Goal: Task Accomplishment & Management: Manage account settings

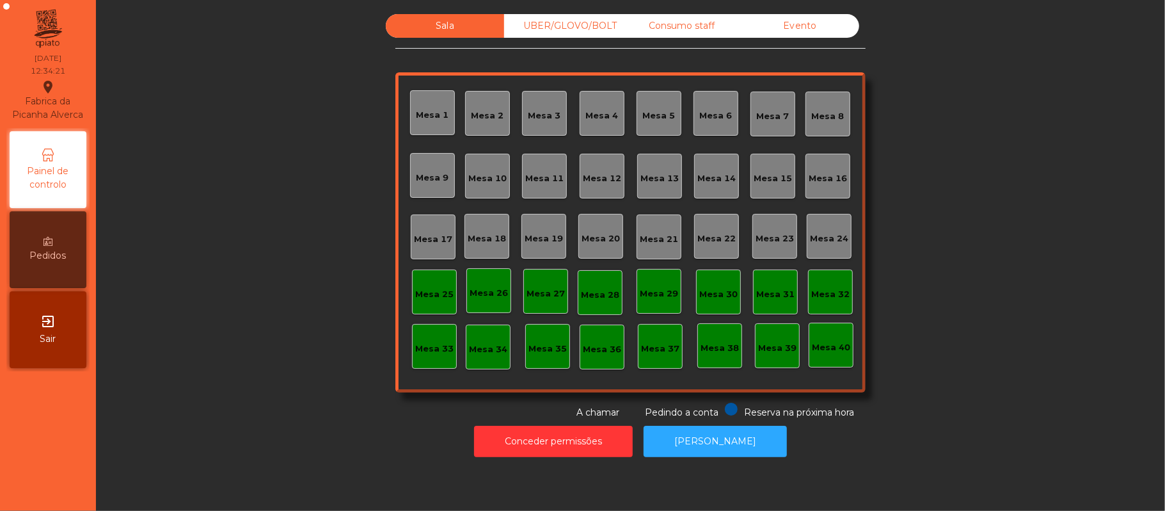
click at [486, 251] on div "Mesa 18" at bounding box center [486, 236] width 45 height 45
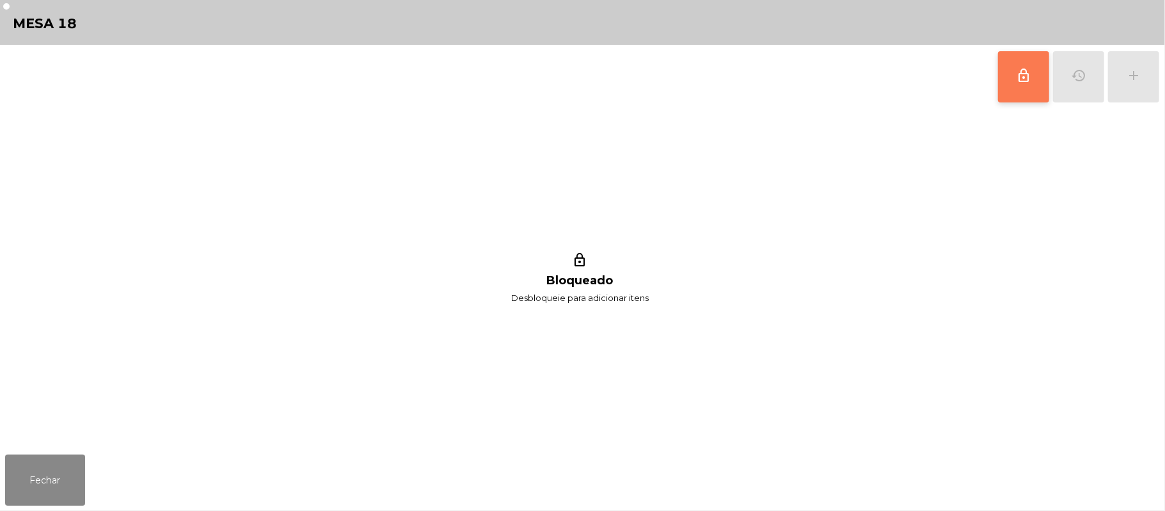
click at [1012, 100] on button "lock_outline" at bounding box center [1023, 76] width 51 height 51
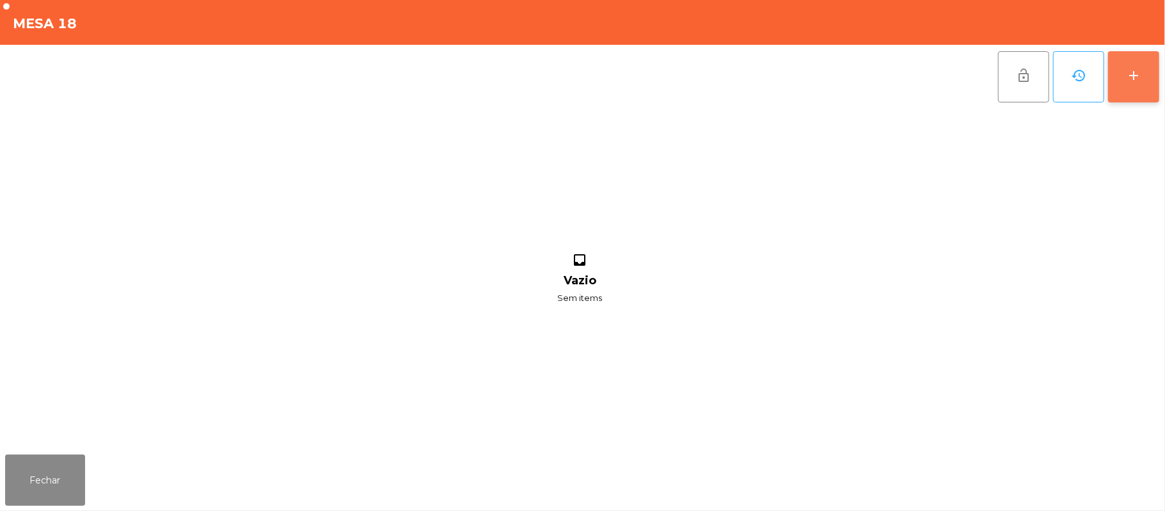
click at [1129, 74] on div "add" at bounding box center [1133, 75] width 15 height 15
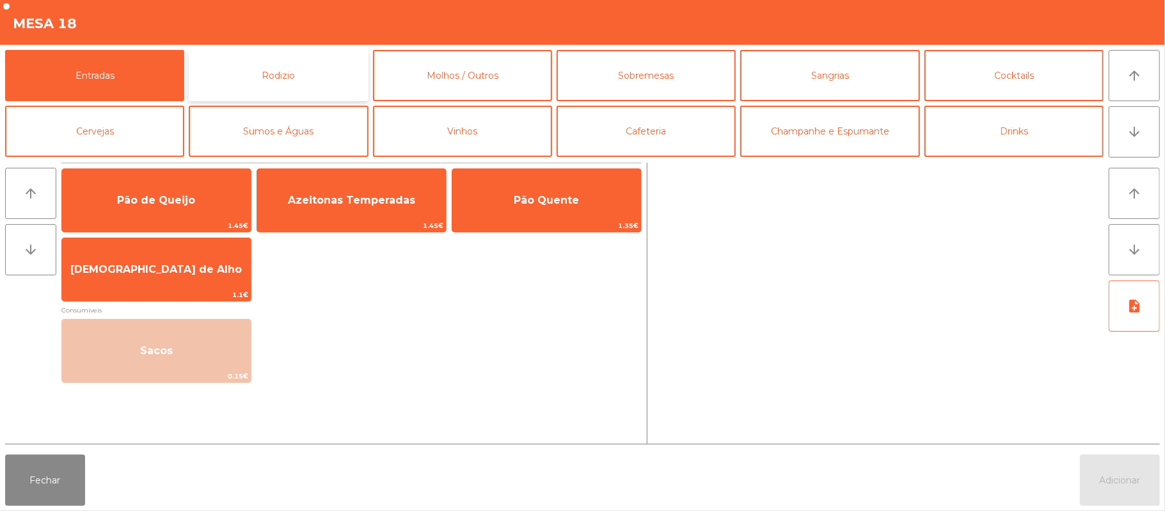
click at [302, 91] on button "Rodizio" at bounding box center [278, 75] width 179 height 51
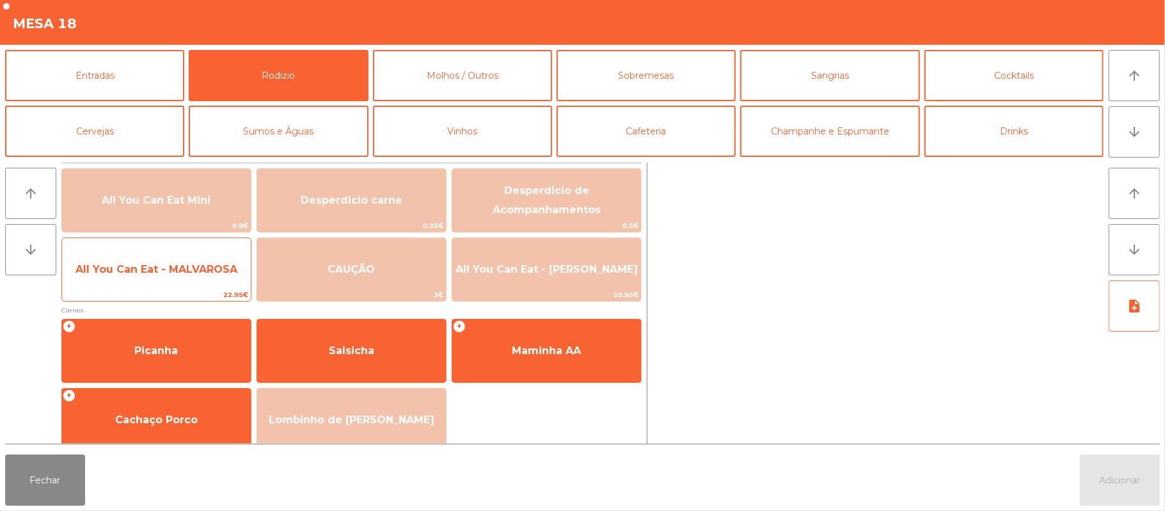
click at [212, 269] on span "All You Can Eat - MALVAROSA" at bounding box center [156, 269] width 162 height 12
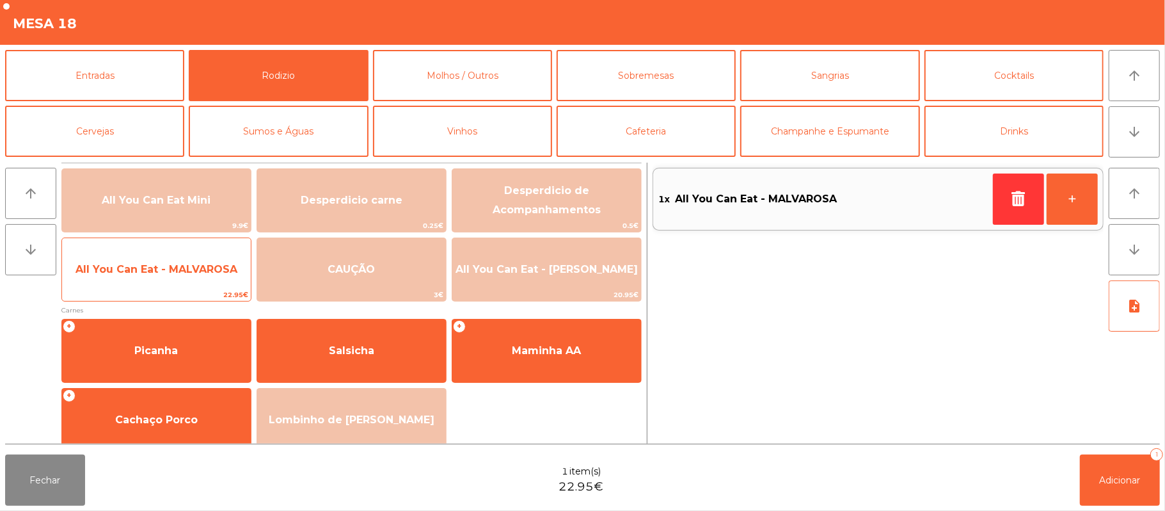
click at [210, 276] on span "All You Can Eat - MALVAROSA" at bounding box center [156, 269] width 189 height 35
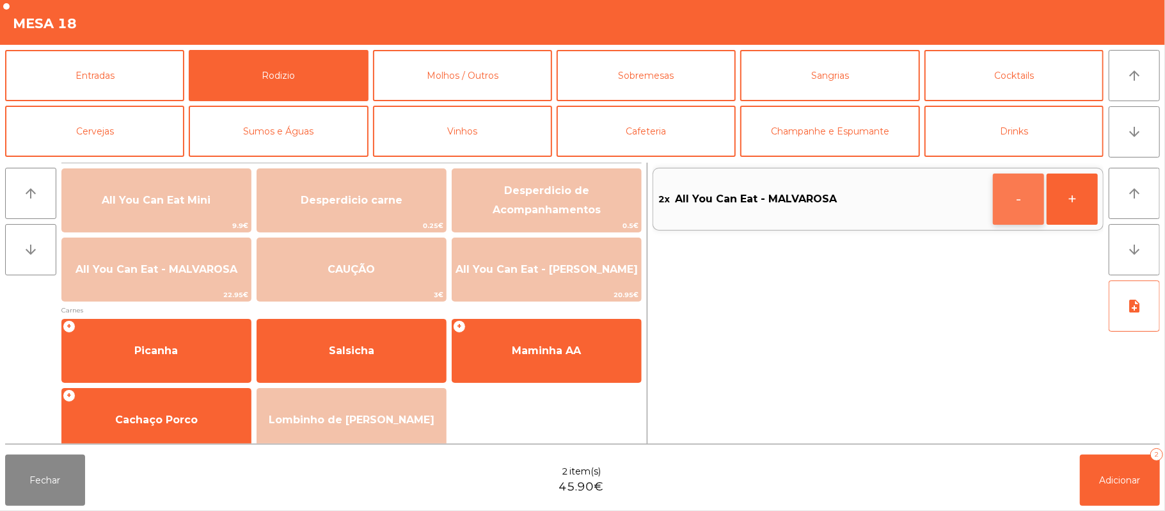
click at [1006, 206] on button "-" at bounding box center [1018, 198] width 51 height 51
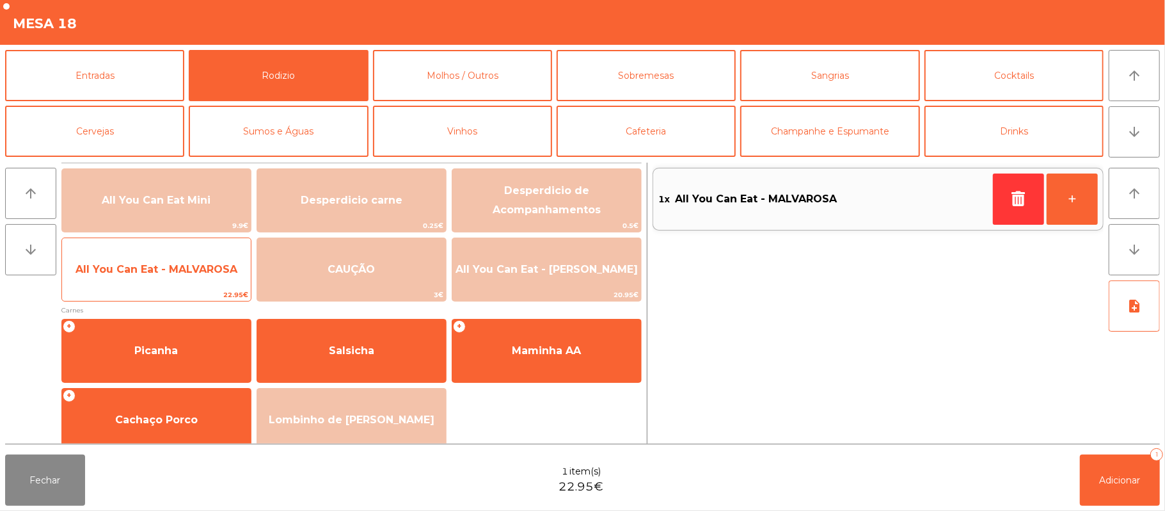
click at [215, 283] on span "All You Can Eat - MALVAROSA" at bounding box center [156, 269] width 189 height 35
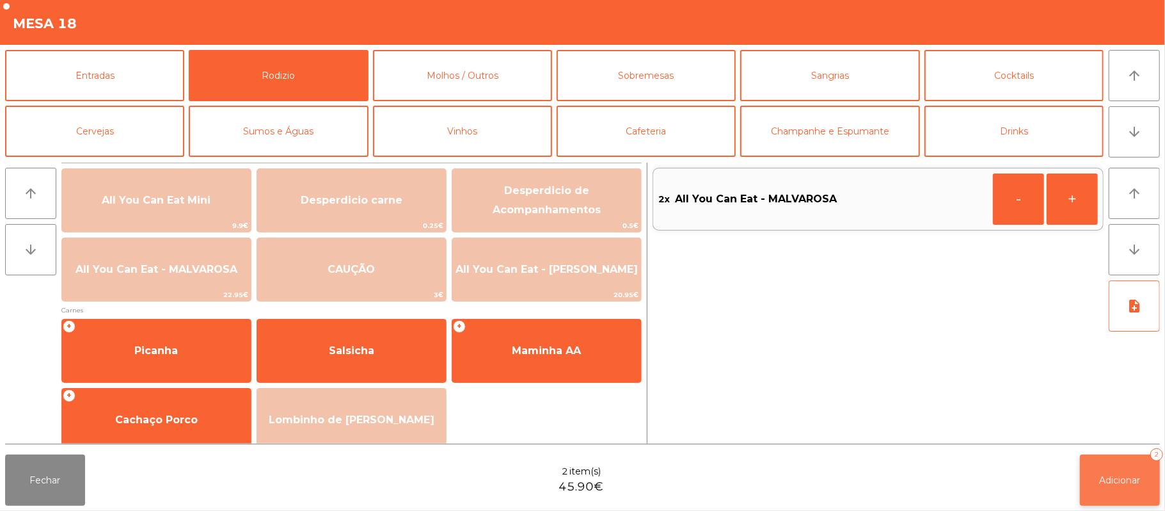
click at [1126, 491] on button "Adicionar 2" at bounding box center [1120, 479] width 80 height 51
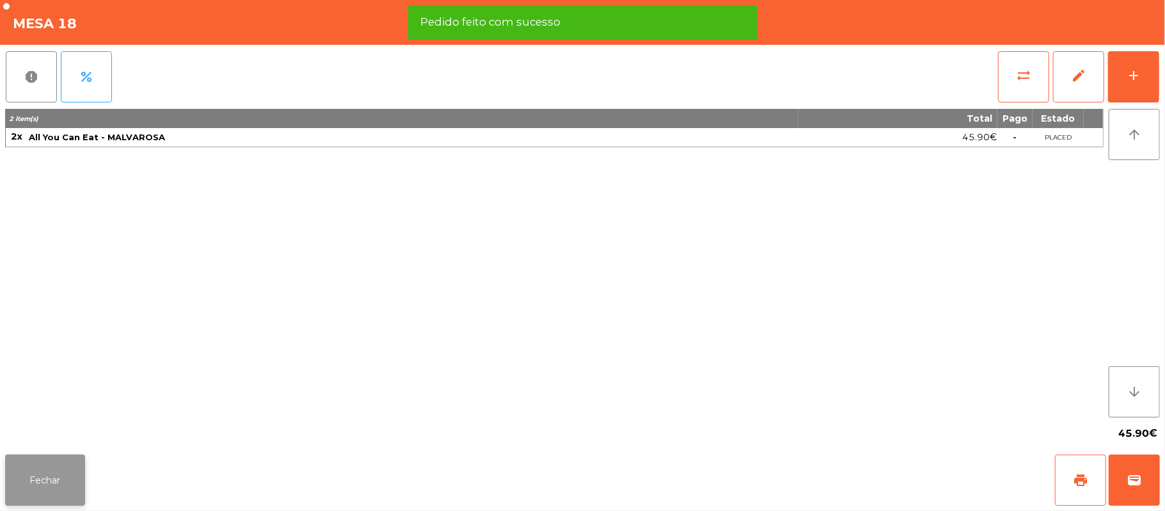
click at [73, 475] on button "Fechar" at bounding box center [45, 479] width 80 height 51
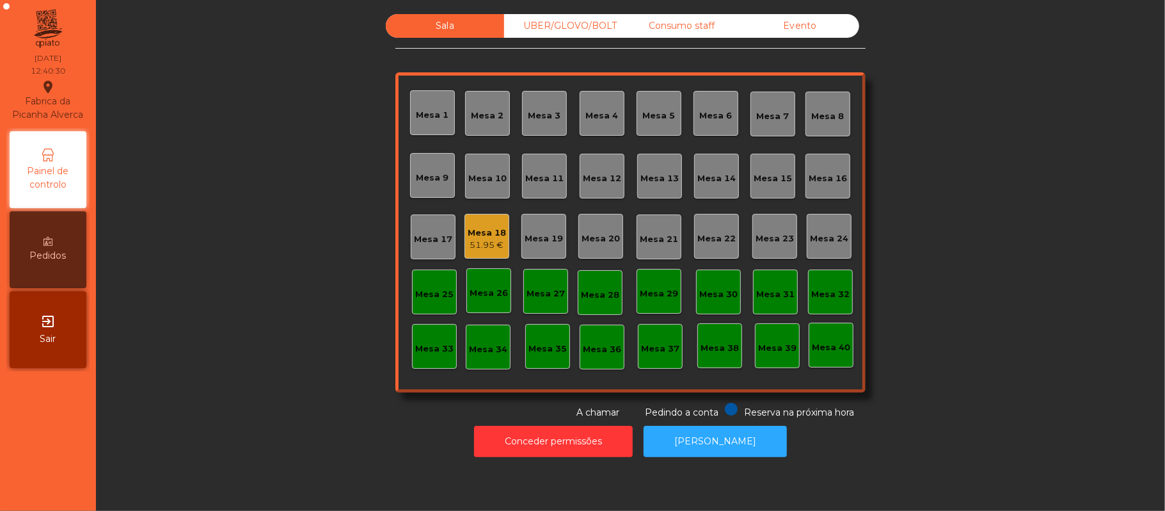
click at [582, 37] on div "UBER/GLOVO/BOLT" at bounding box center [563, 26] width 118 height 24
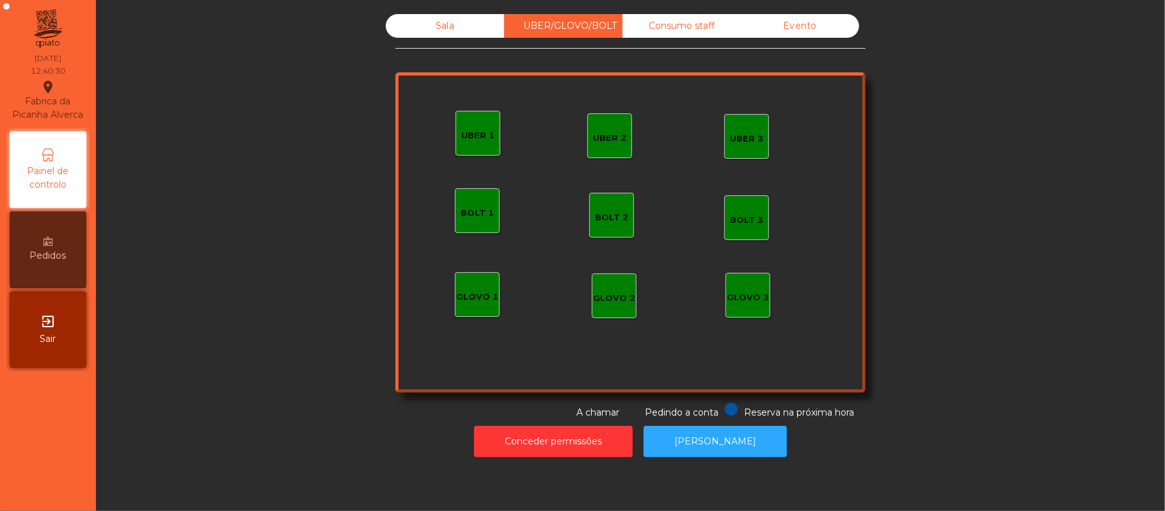
click at [697, 29] on div "Consumo staff" at bounding box center [681, 26] width 118 height 24
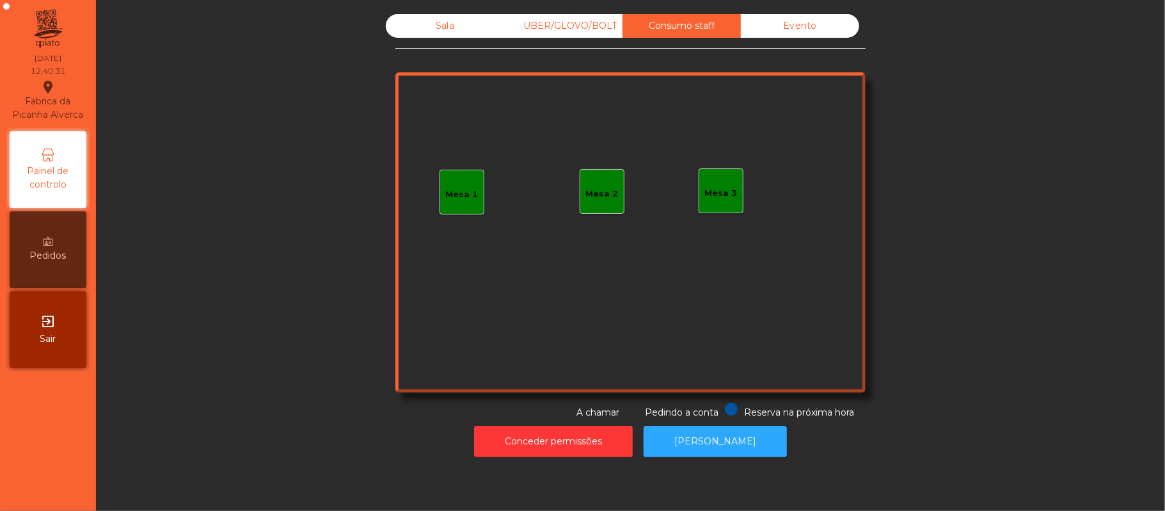
click at [556, 27] on div "UBER/GLOVO/BOLT" at bounding box center [563, 26] width 118 height 24
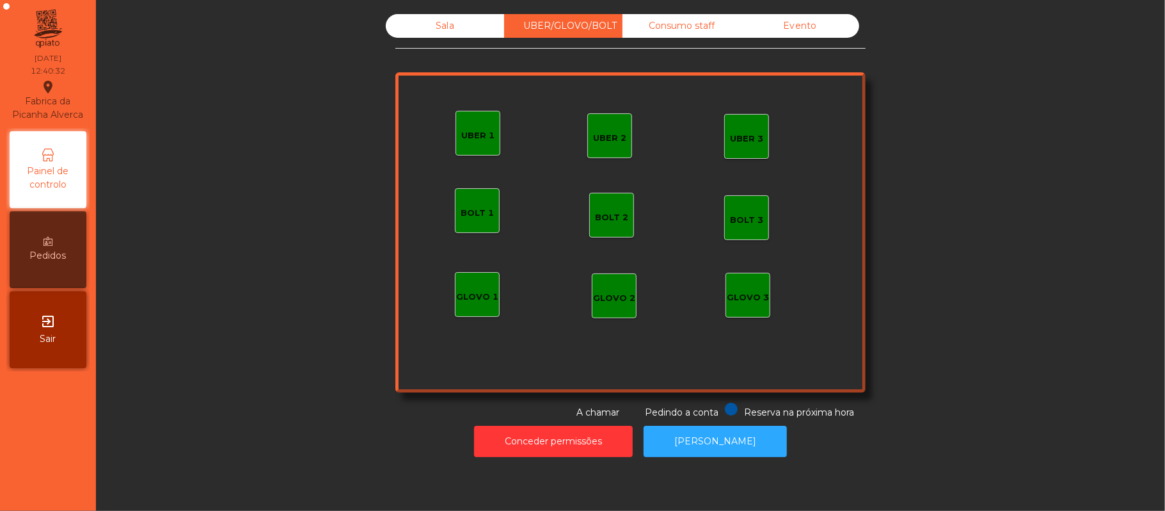
click at [475, 146] on div "UBER 1" at bounding box center [478, 133] width 45 height 45
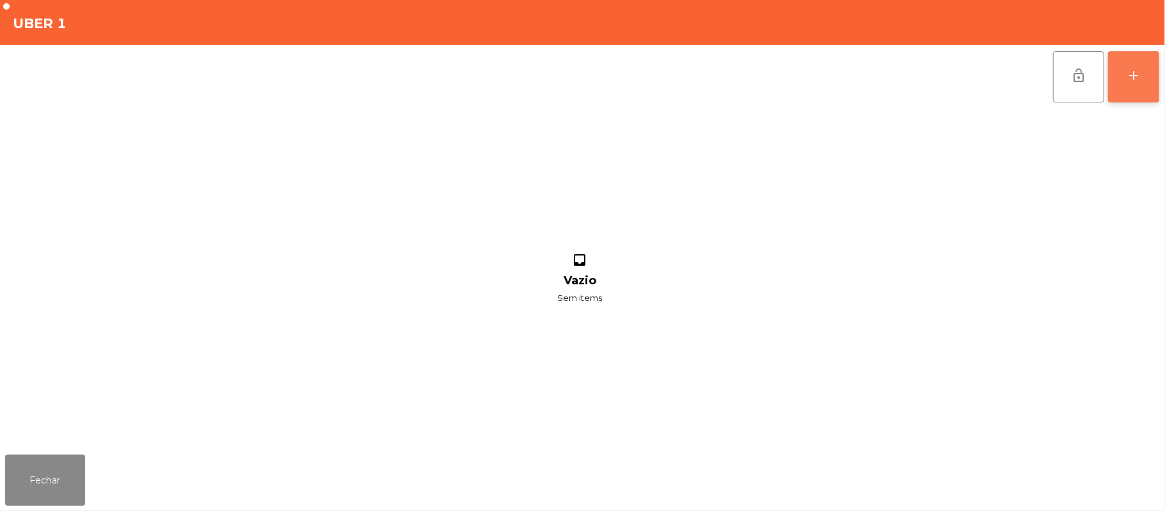
click at [1132, 81] on div "add" at bounding box center [1133, 75] width 15 height 15
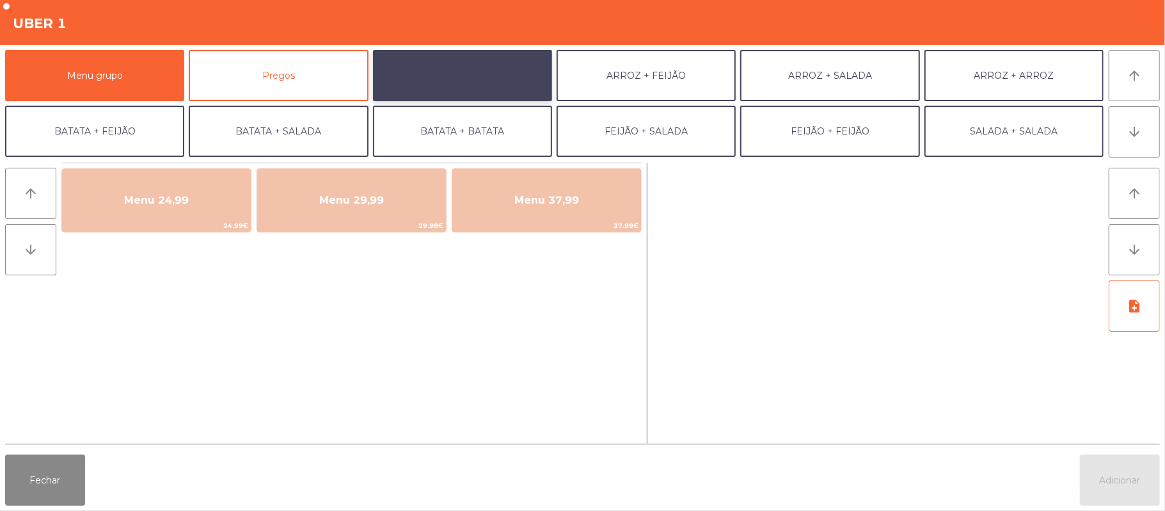
click at [452, 90] on button "ARROZ + BATATAS" at bounding box center [462, 75] width 179 height 51
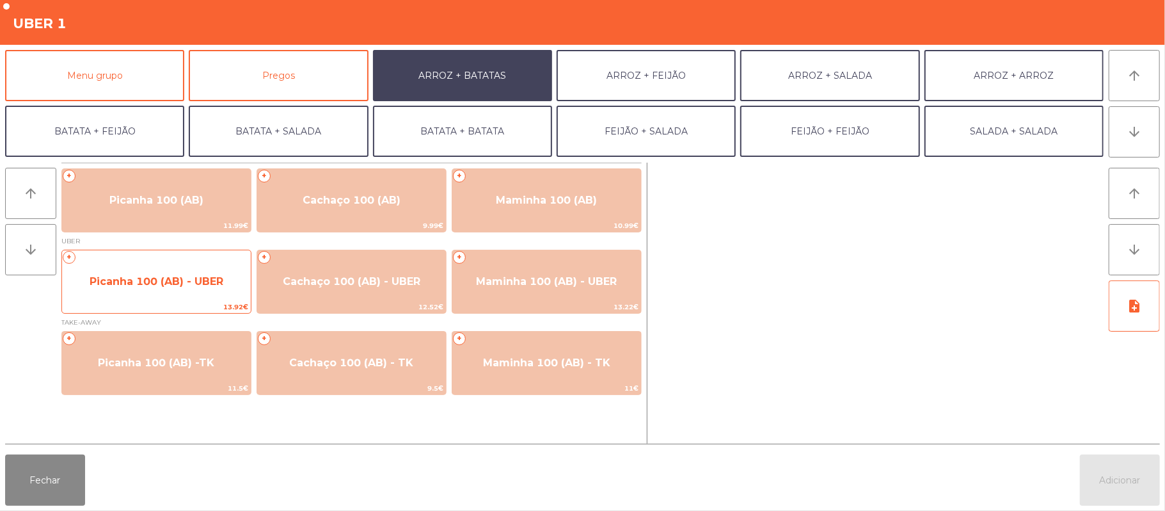
click at [162, 281] on span "Picanha 100 (AB) - UBER" at bounding box center [157, 281] width 134 height 12
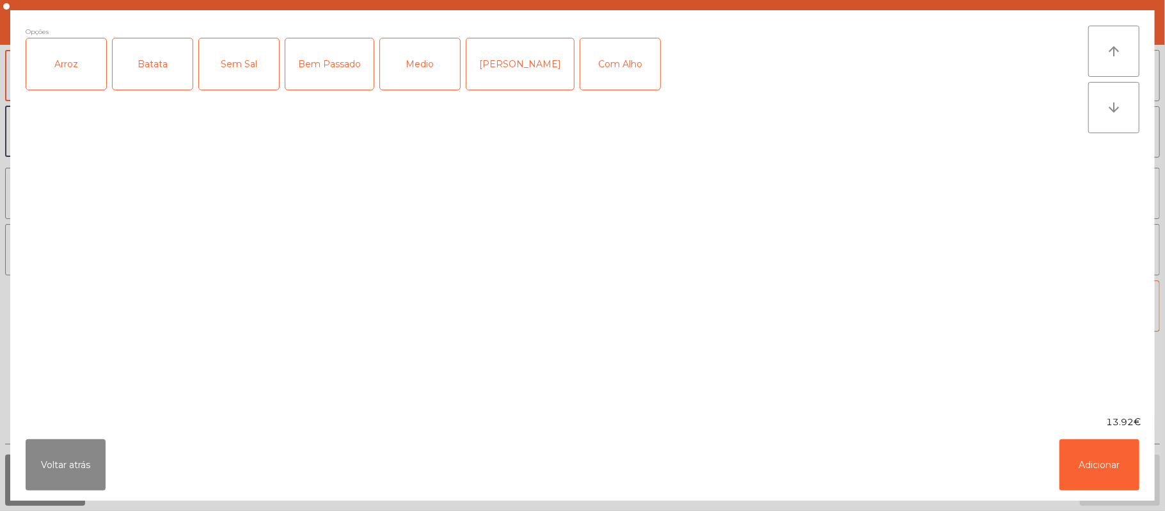
click at [80, 75] on div "Arroz" at bounding box center [66, 63] width 80 height 51
click at [138, 77] on div "Batata" at bounding box center [153, 63] width 80 height 51
click at [78, 489] on button "Voltar atrás" at bounding box center [66, 464] width 80 height 51
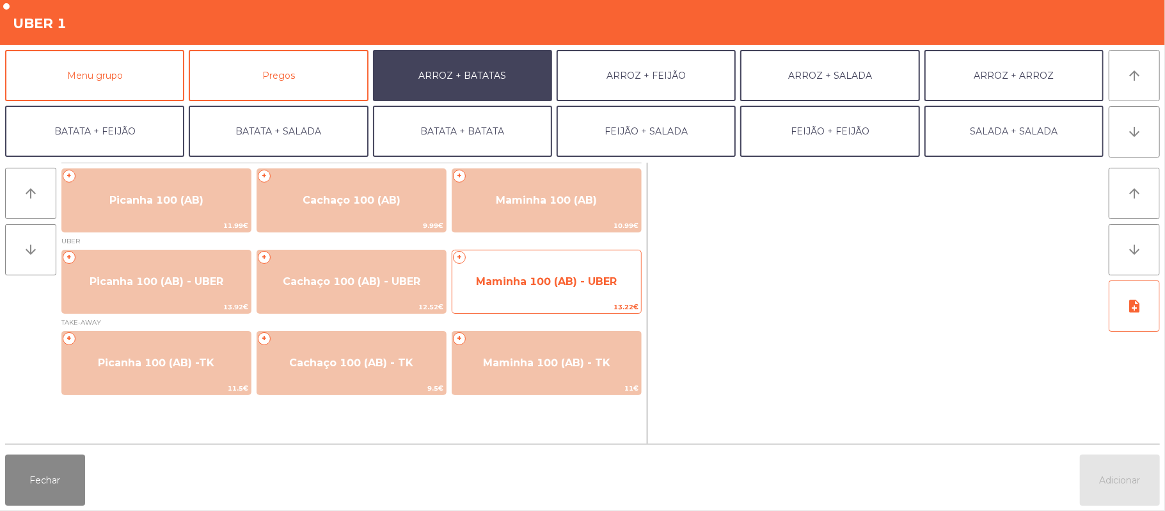
click at [532, 280] on span "Maminha 100 (AB) - UBER" at bounding box center [546, 281] width 141 height 12
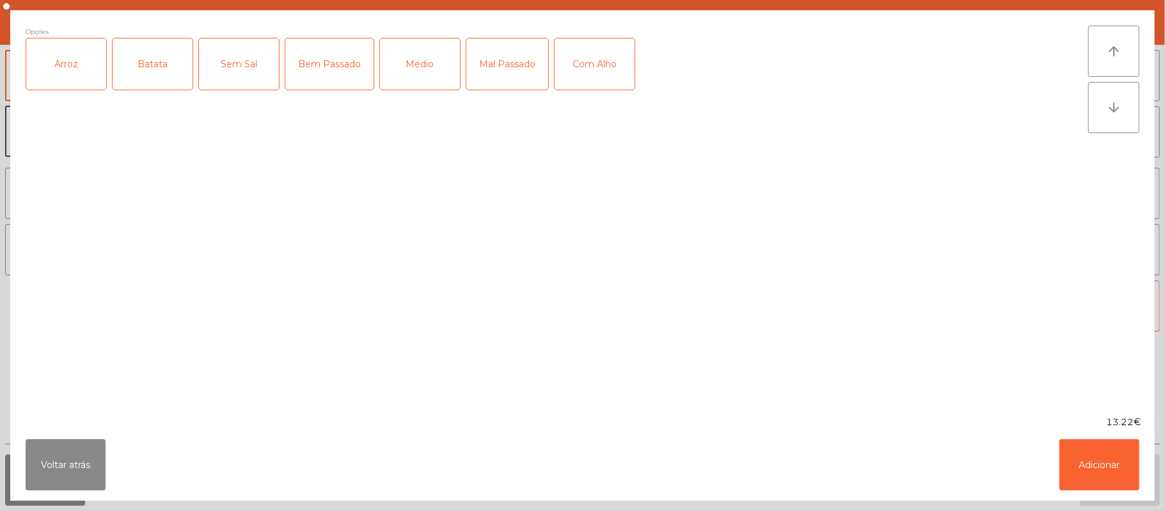
click at [85, 63] on div "Arroz" at bounding box center [66, 63] width 80 height 51
click at [154, 64] on div "Batata" at bounding box center [153, 63] width 80 height 51
click at [413, 86] on div "Médio" at bounding box center [420, 63] width 80 height 51
click at [505, 80] on div "Mal Passado" at bounding box center [507, 63] width 82 height 51
click at [604, 63] on div "Com Alho" at bounding box center [595, 63] width 80 height 51
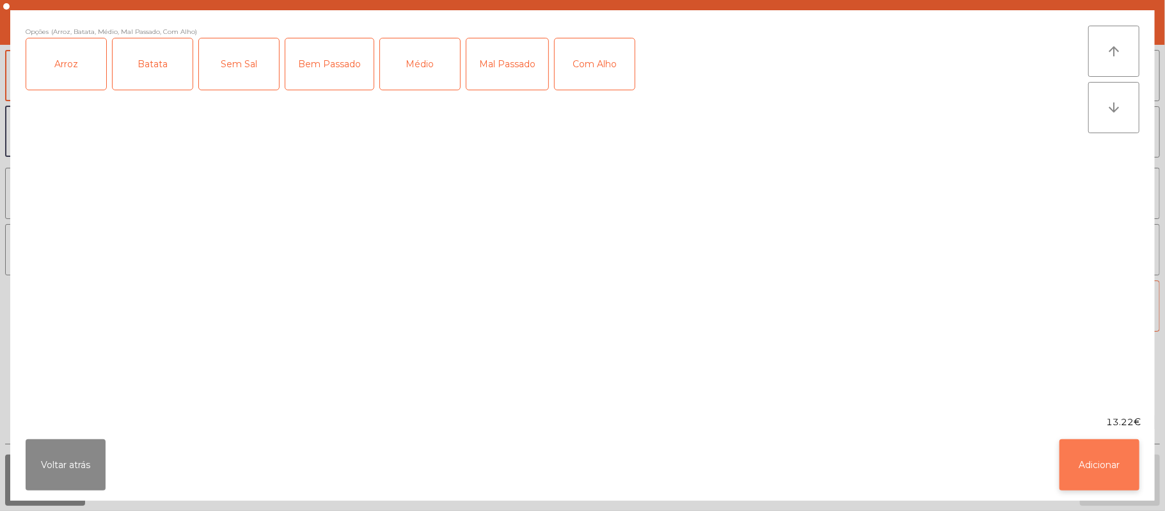
click at [1094, 459] on button "Adicionar" at bounding box center [1099, 464] width 80 height 51
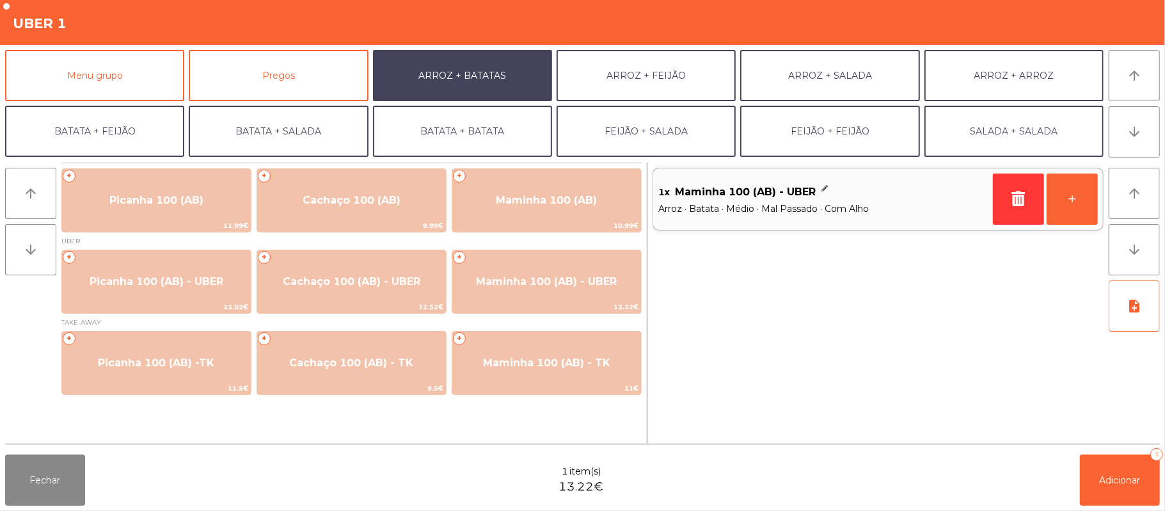
scroll to position [55, 0]
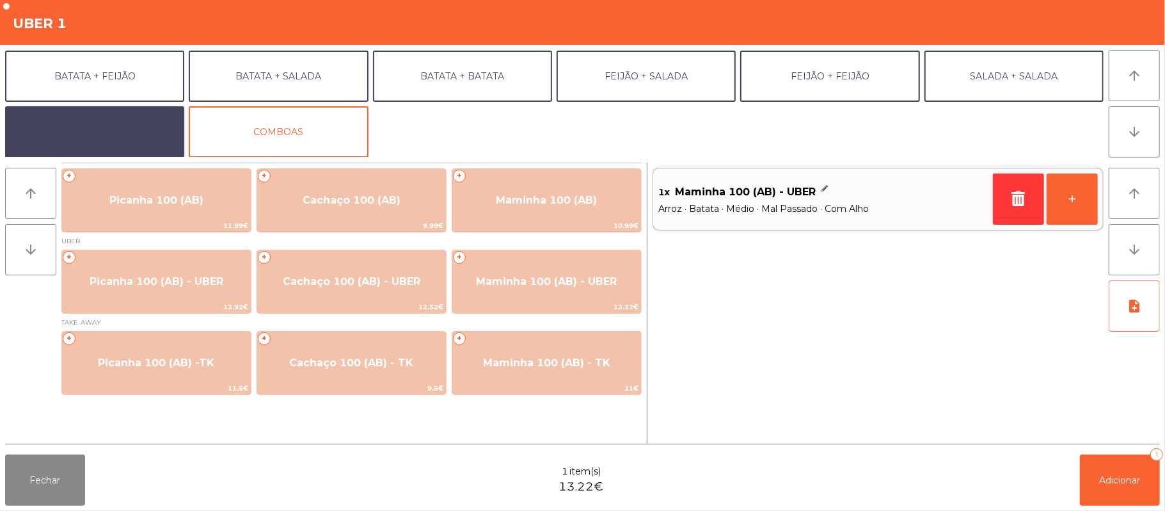
click at [131, 131] on button "EXTRAS UBER" at bounding box center [94, 131] width 179 height 51
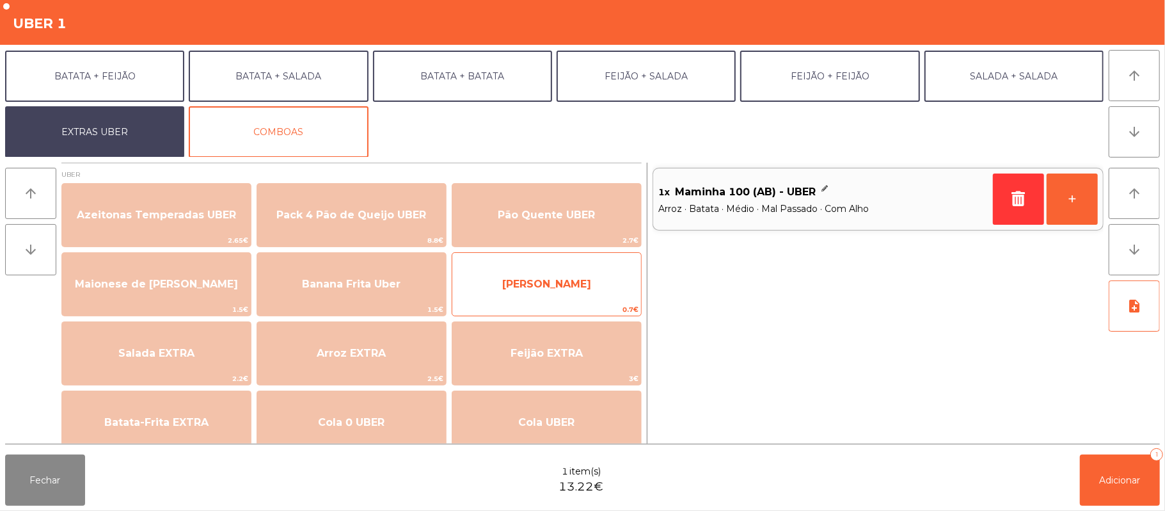
click at [548, 281] on span "[PERSON_NAME]" at bounding box center [546, 284] width 89 height 12
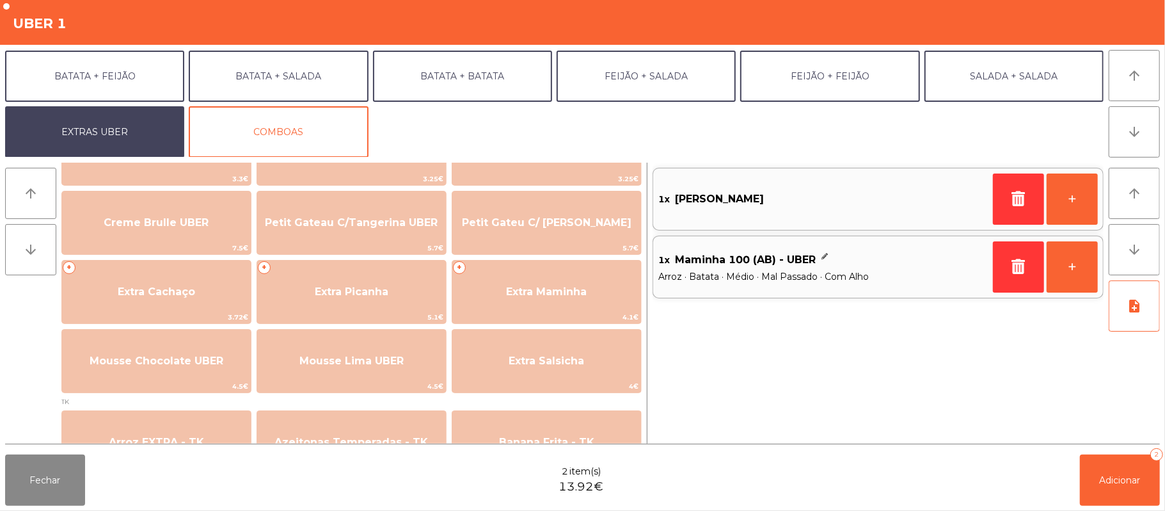
scroll to position [269, 0]
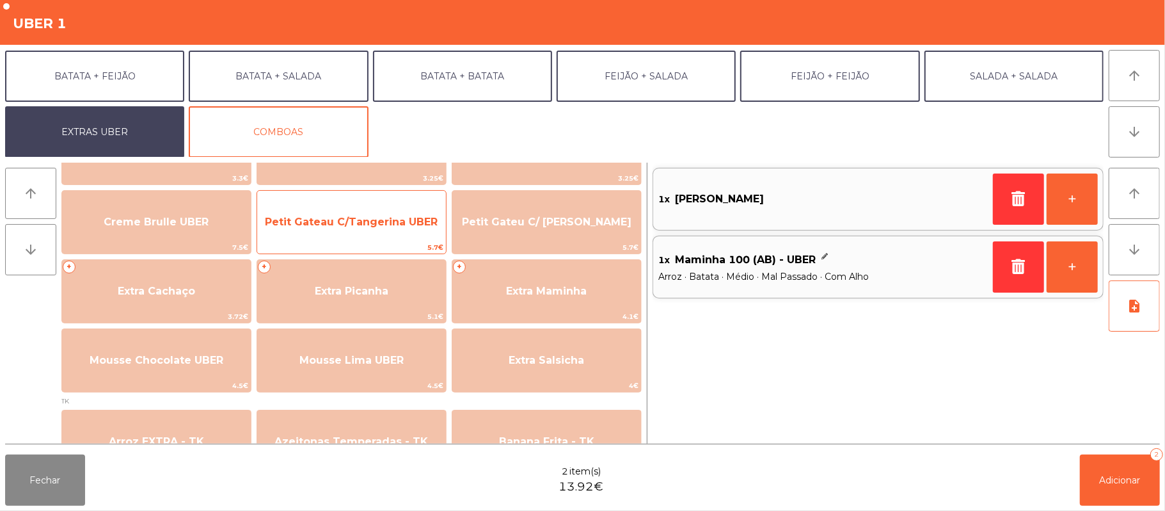
click at [383, 221] on span "Petit Gateau C/Tangerina UBER" at bounding box center [351, 222] width 173 height 12
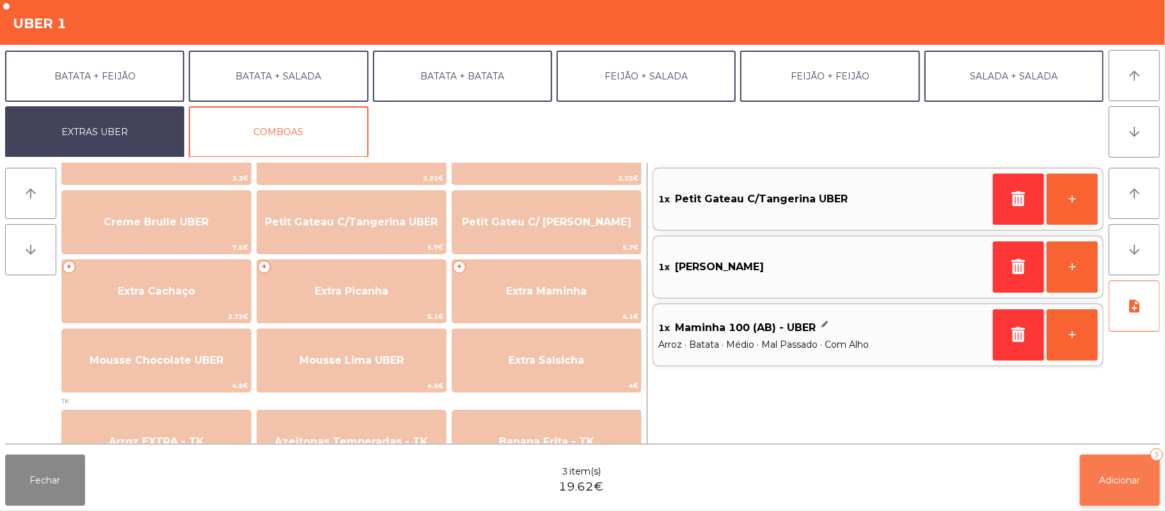
click at [1131, 477] on span "Adicionar" at bounding box center [1120, 480] width 41 height 12
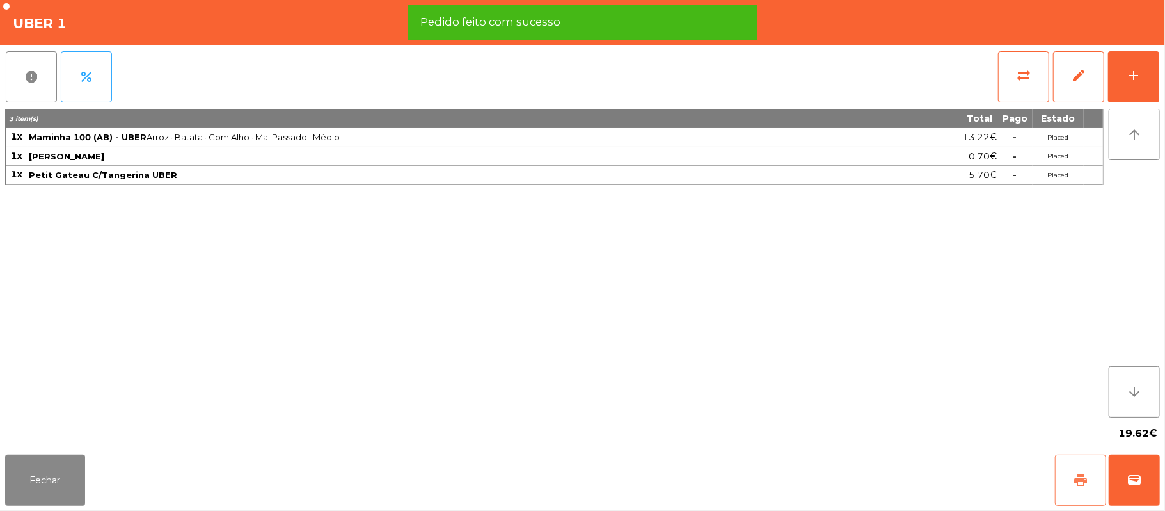
click at [1071, 479] on button "print" at bounding box center [1080, 479] width 51 height 51
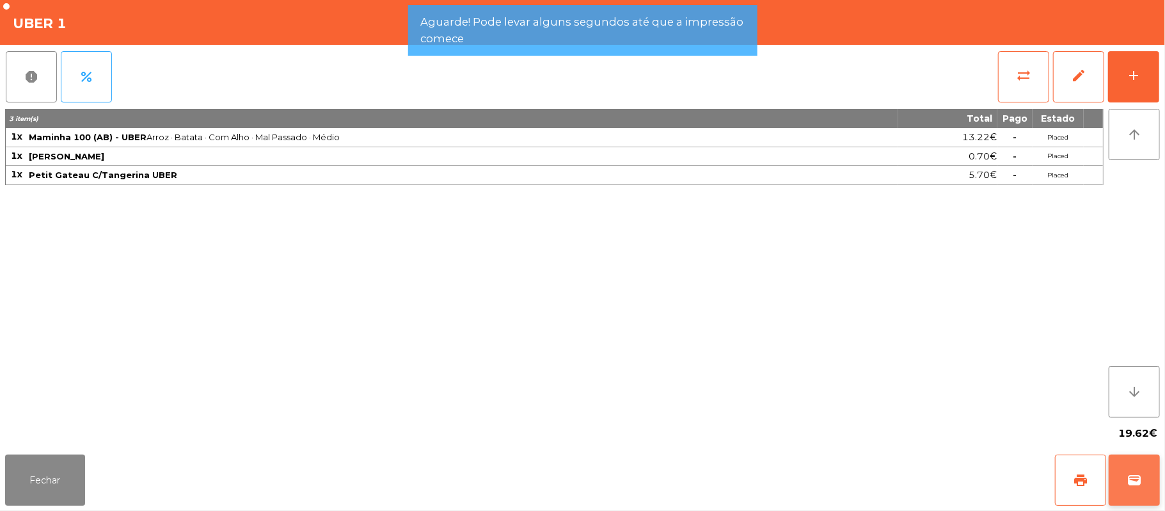
click at [1134, 487] on button "wallet" at bounding box center [1134, 479] width 51 height 51
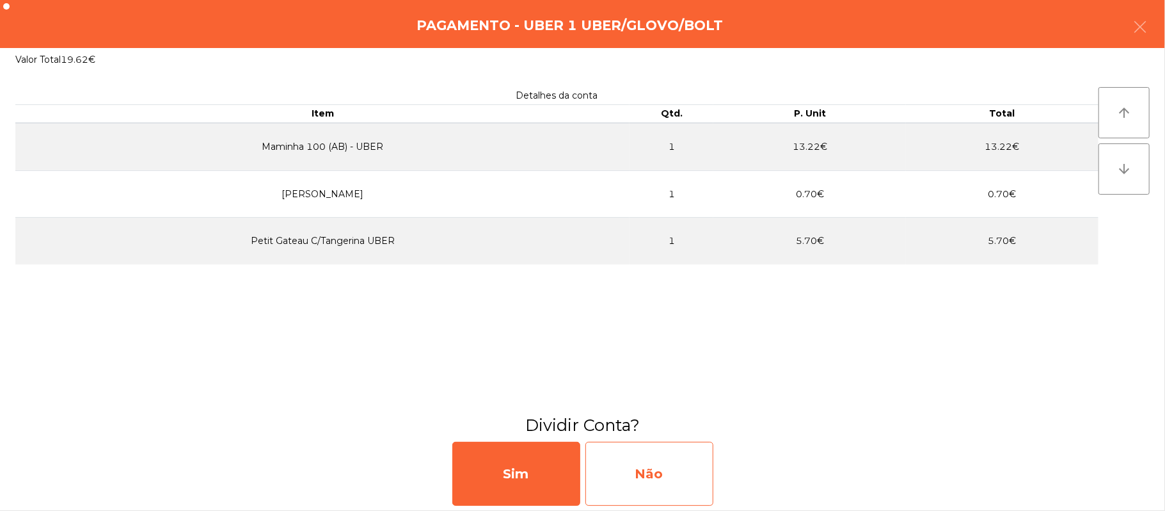
click at [663, 477] on div "Não" at bounding box center [649, 473] width 128 height 64
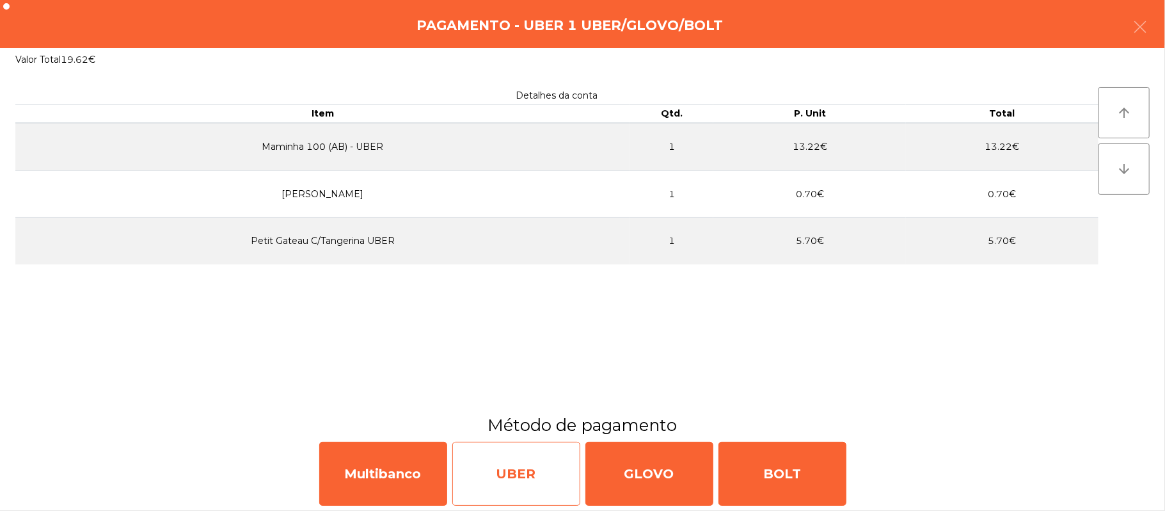
click at [528, 471] on div "UBER" at bounding box center [516, 473] width 128 height 64
select select "**"
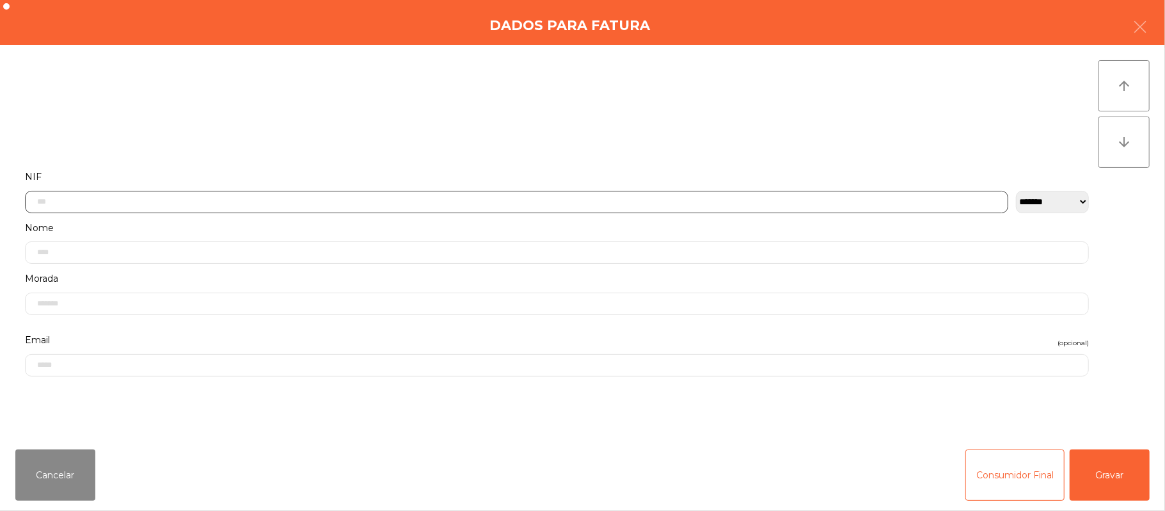
click at [380, 196] on input "text" at bounding box center [516, 202] width 983 height 22
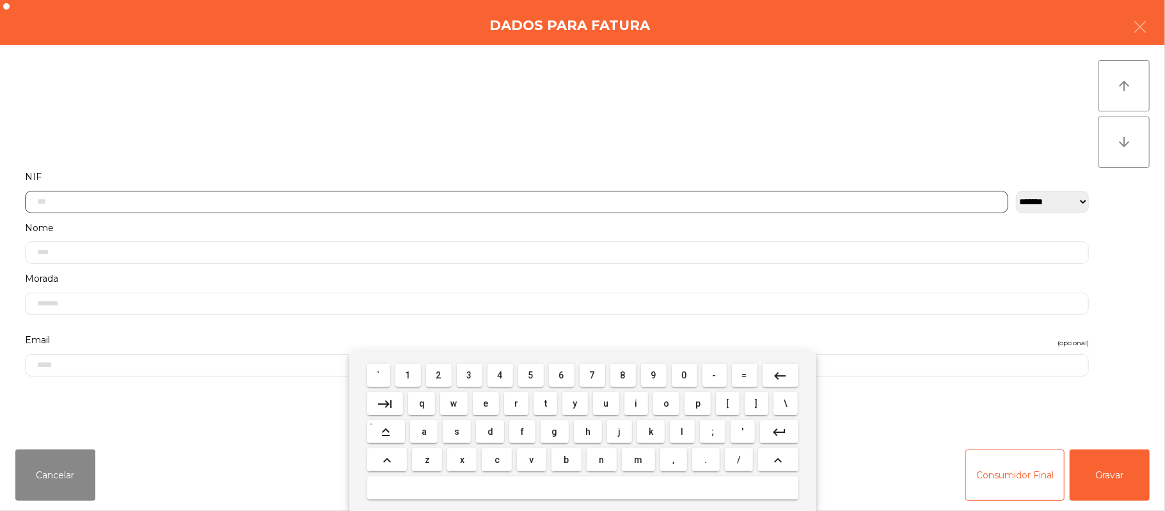
scroll to position [107, 0]
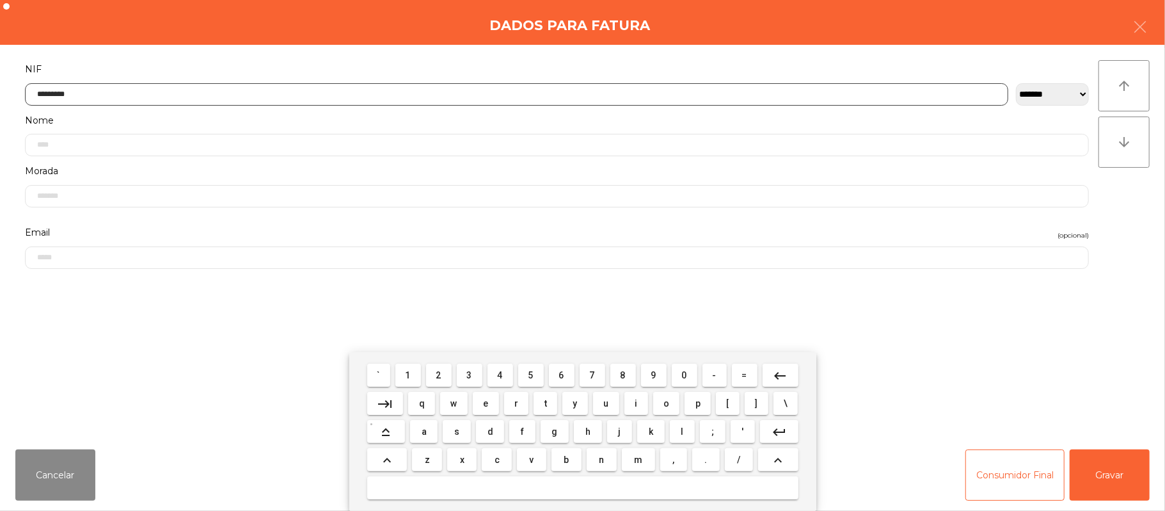
type input "*********"
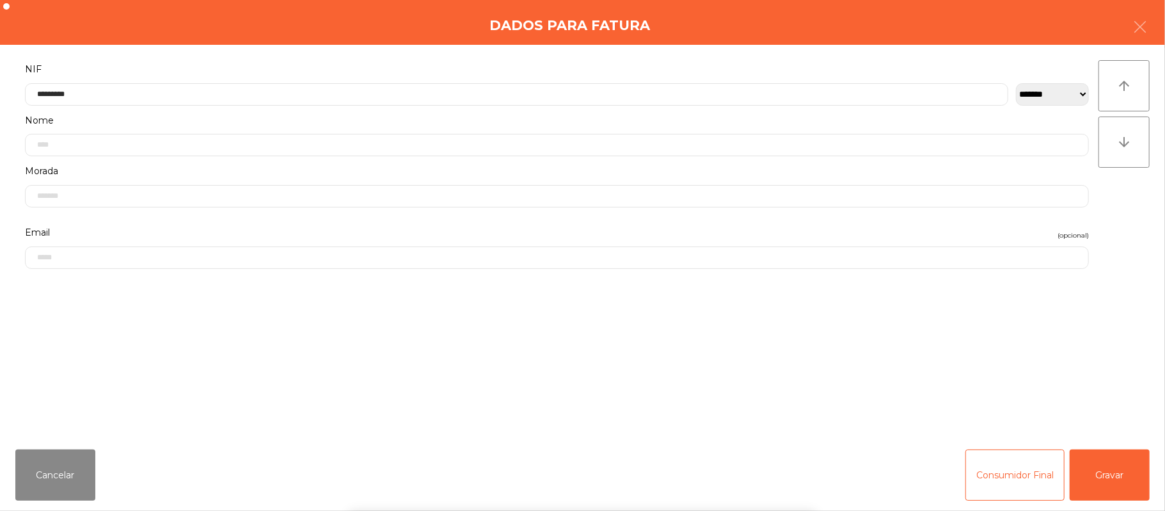
click at [1098, 481] on div "` 1 2 3 4 5 6 7 8 9 0 - = keyboard_backspace keyboard_tab q w e r t y u i o p […" at bounding box center [582, 431] width 1165 height 159
click at [1118, 484] on button "Gravar" at bounding box center [1110, 474] width 80 height 51
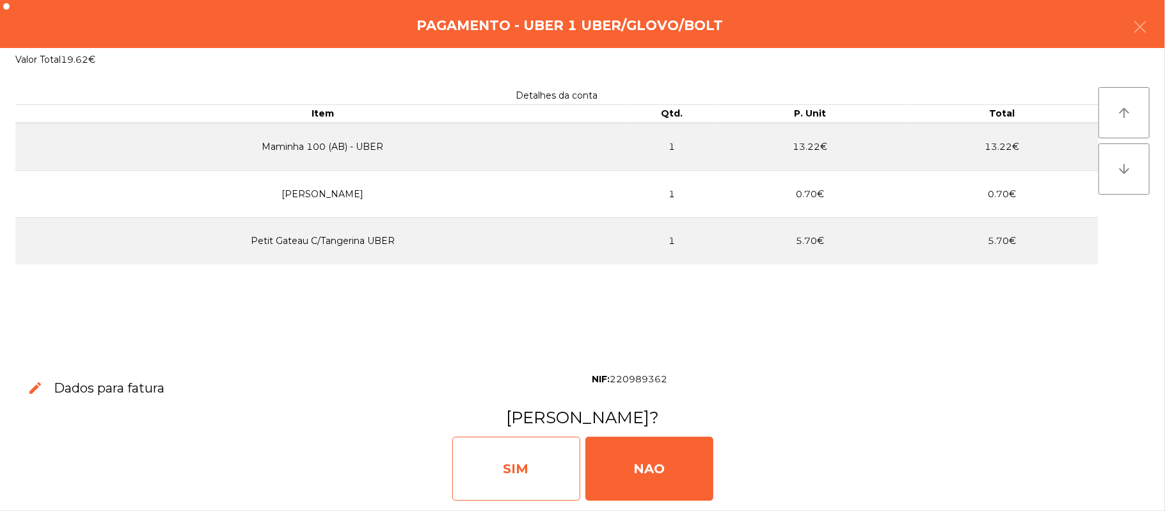
click at [521, 459] on div "SIM" at bounding box center [516, 468] width 128 height 64
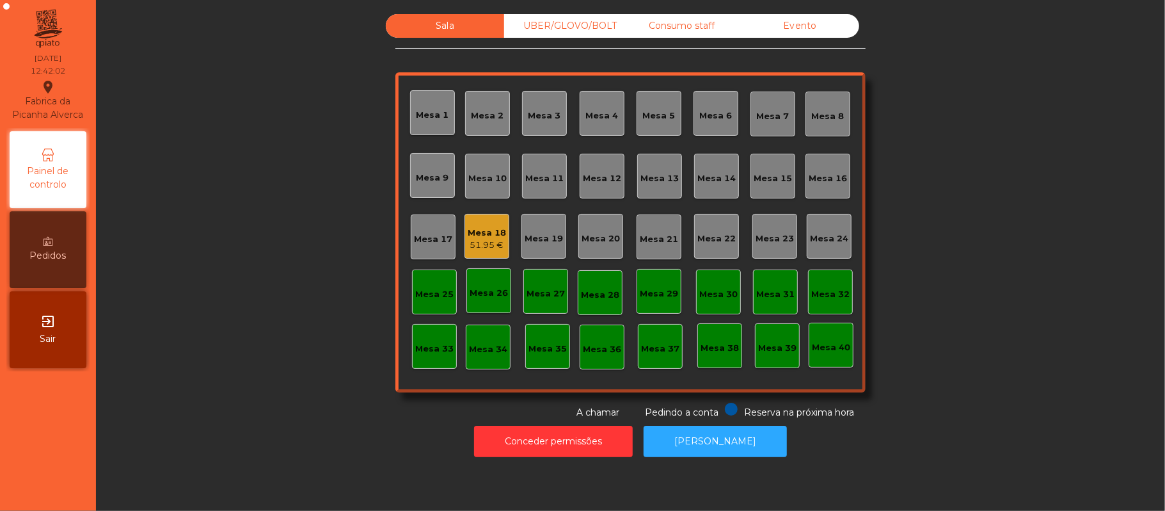
click at [581, 26] on div "UBER/GLOVO/BOLT" at bounding box center [563, 26] width 118 height 24
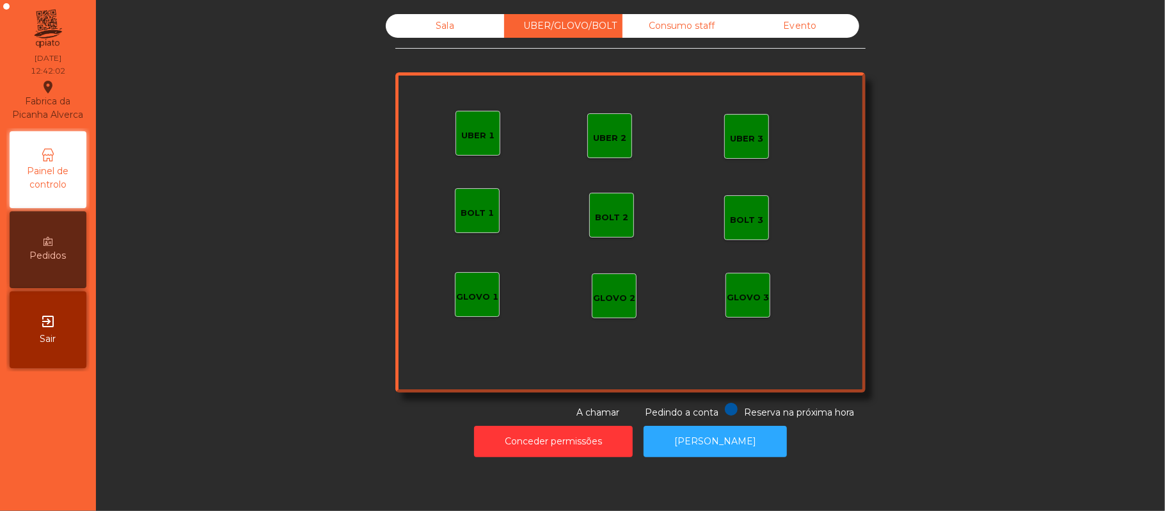
click at [751, 137] on div "UBER 3" at bounding box center [746, 138] width 33 height 13
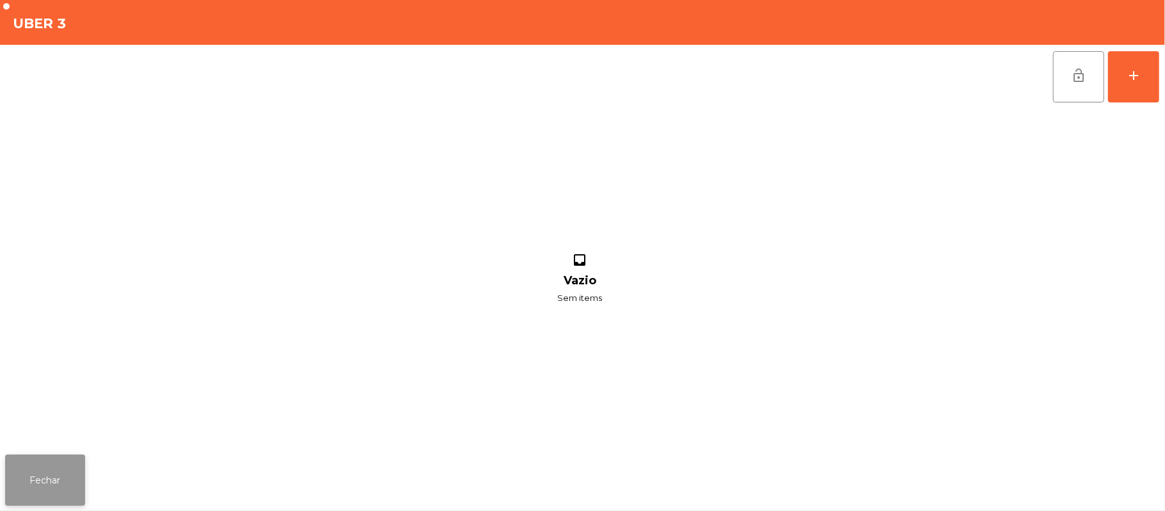
click at [69, 487] on button "Fechar" at bounding box center [45, 479] width 80 height 51
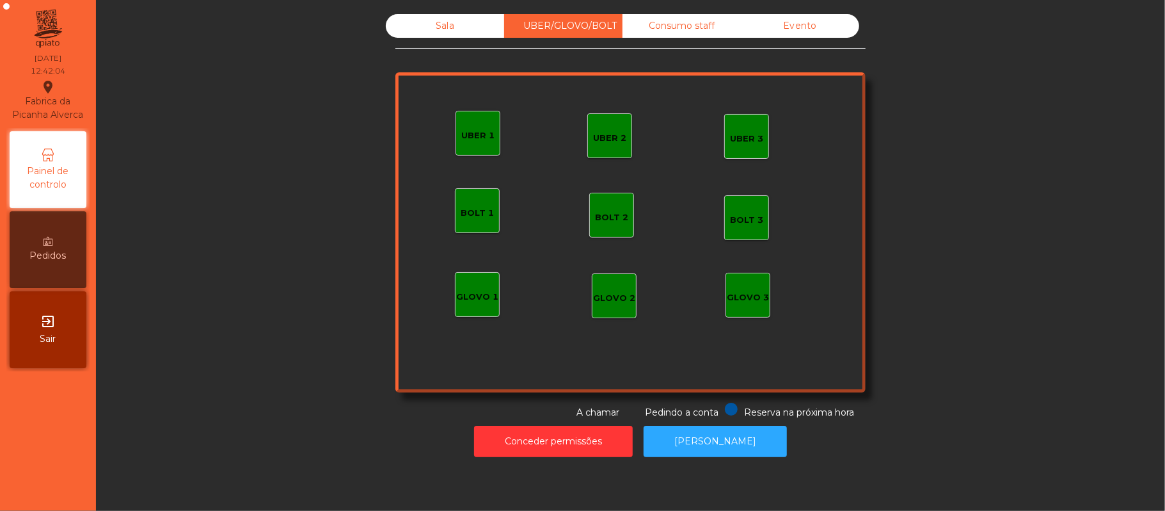
click at [587, 146] on div "UBER 2" at bounding box center [609, 135] width 45 height 45
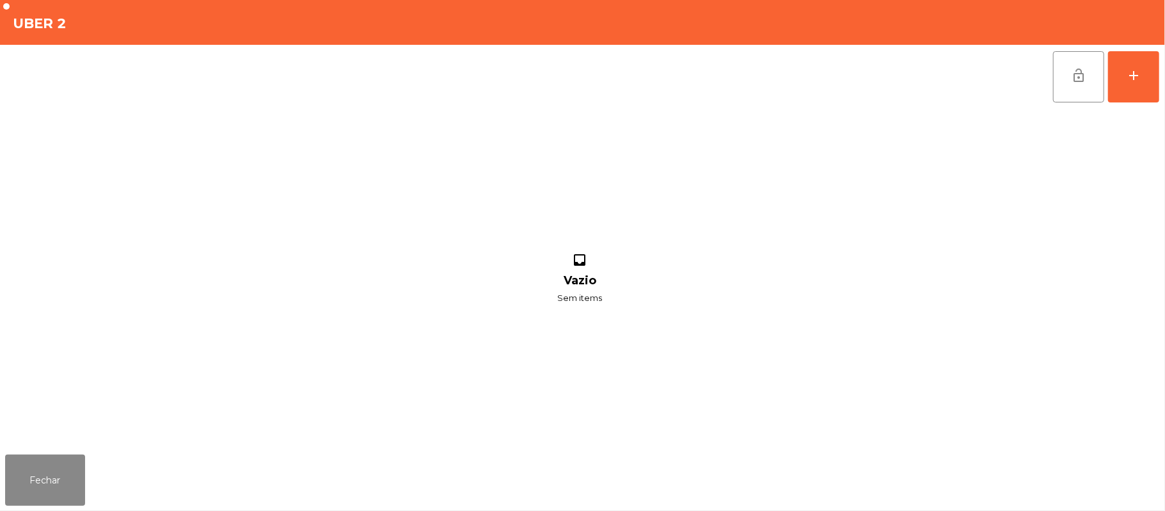
click at [1160, 83] on div "lock_open add inbox Vazio Sem items" at bounding box center [582, 247] width 1165 height 404
click at [1134, 84] on button "add" at bounding box center [1133, 76] width 51 height 51
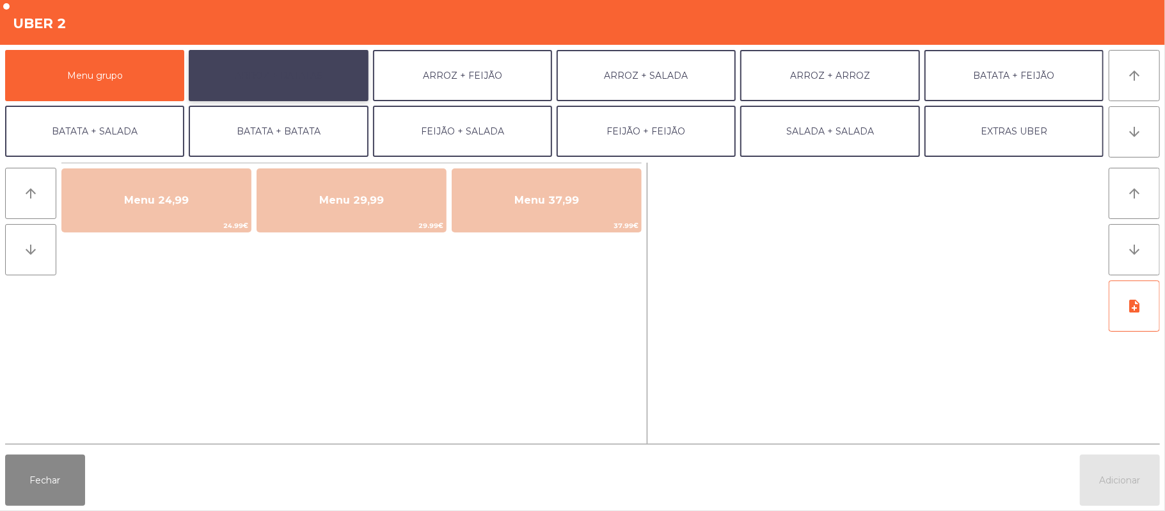
click at [301, 82] on button "ARROZ + BATATAS" at bounding box center [278, 75] width 179 height 51
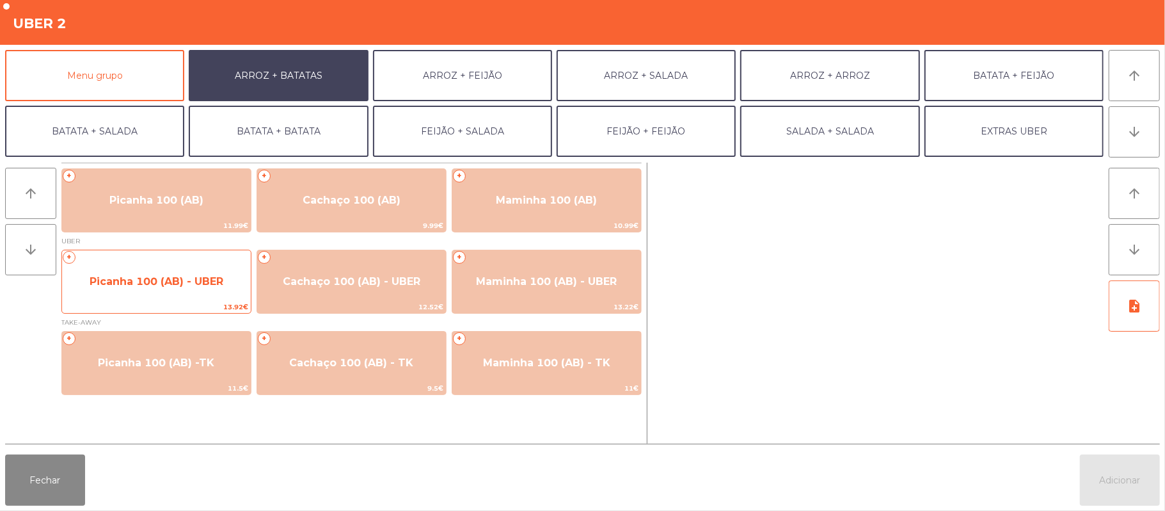
click at [192, 258] on div "+ Picanha 100 (AB) - UBER 13.92€" at bounding box center [156, 282] width 190 height 64
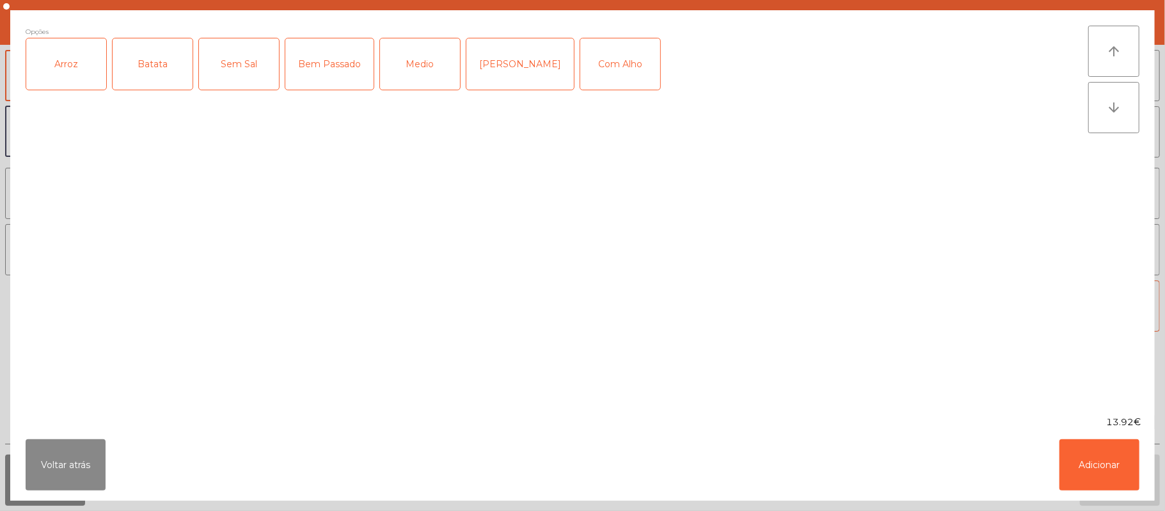
click at [64, 73] on div "Arroz" at bounding box center [66, 63] width 80 height 51
click at [125, 68] on div "Batata" at bounding box center [153, 63] width 80 height 51
click at [423, 73] on div "Medio" at bounding box center [420, 63] width 80 height 51
click at [582, 84] on div "Com Alho" at bounding box center [620, 63] width 80 height 51
click at [1093, 456] on button "Adicionar" at bounding box center [1099, 464] width 80 height 51
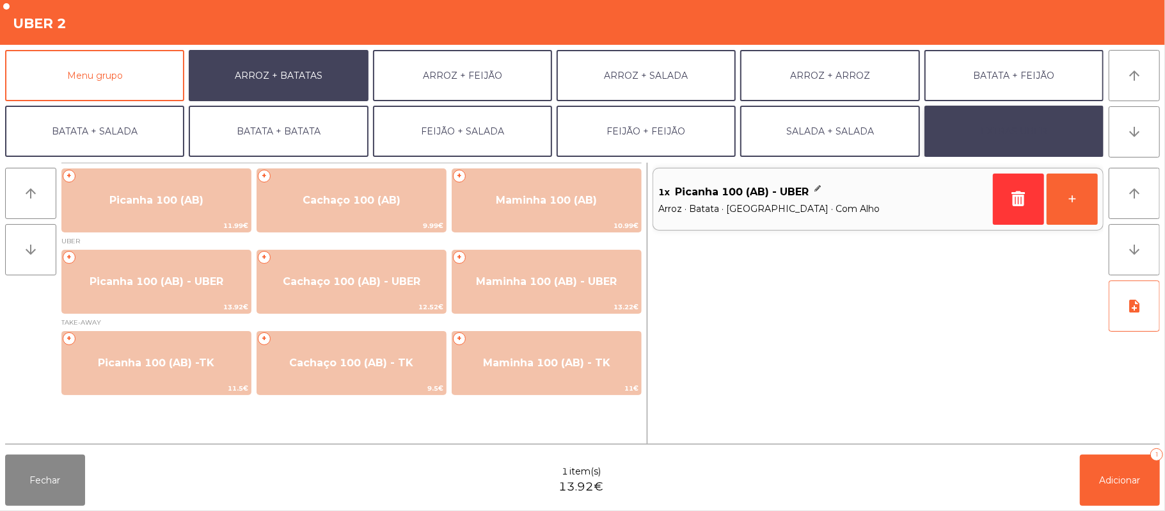
click at [1001, 137] on button "EXTRAS UBER" at bounding box center [1013, 131] width 179 height 51
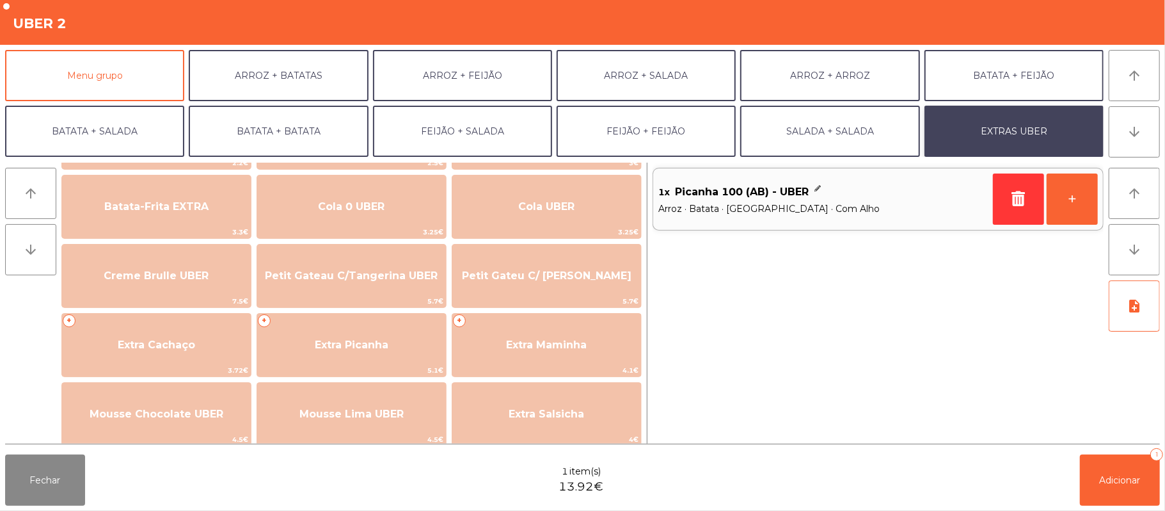
scroll to position [244, 0]
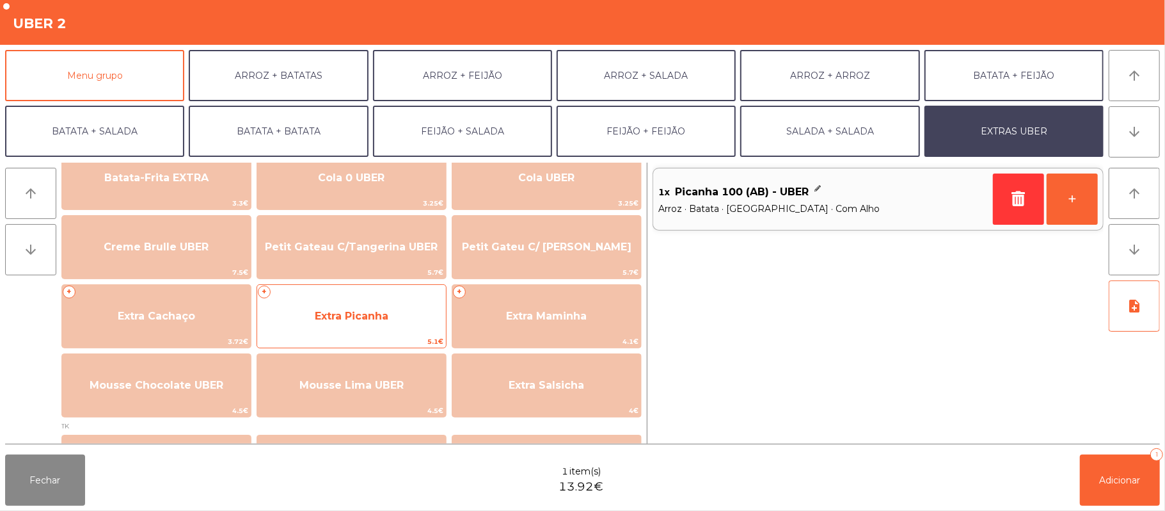
click at [390, 338] on span "5.1€" at bounding box center [351, 341] width 189 height 12
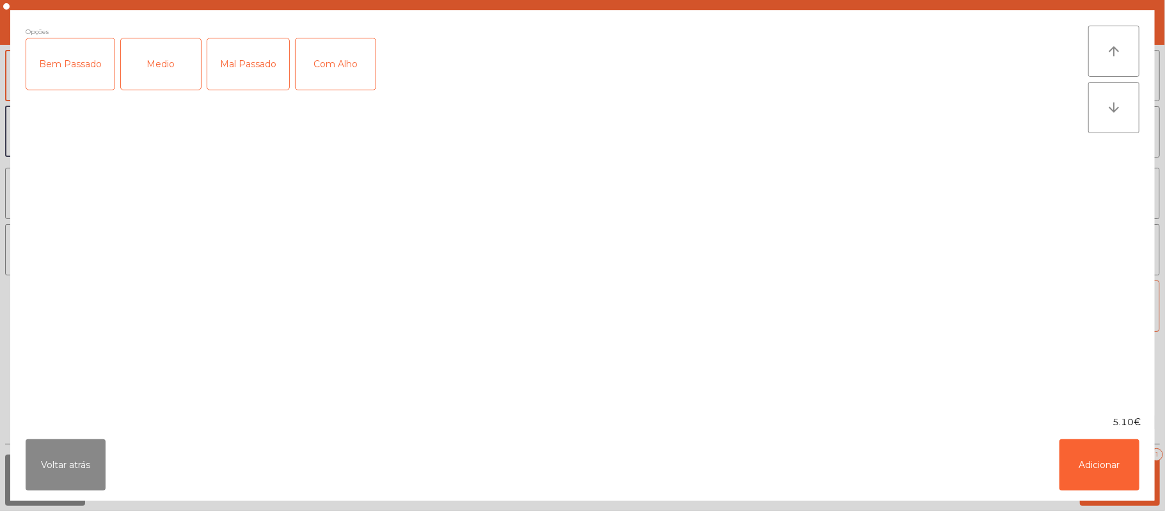
click at [164, 86] on div "Medio" at bounding box center [161, 63] width 80 height 51
click at [333, 75] on div "Com Alho" at bounding box center [336, 63] width 80 height 51
click at [1088, 471] on button "Adicionar" at bounding box center [1099, 464] width 80 height 51
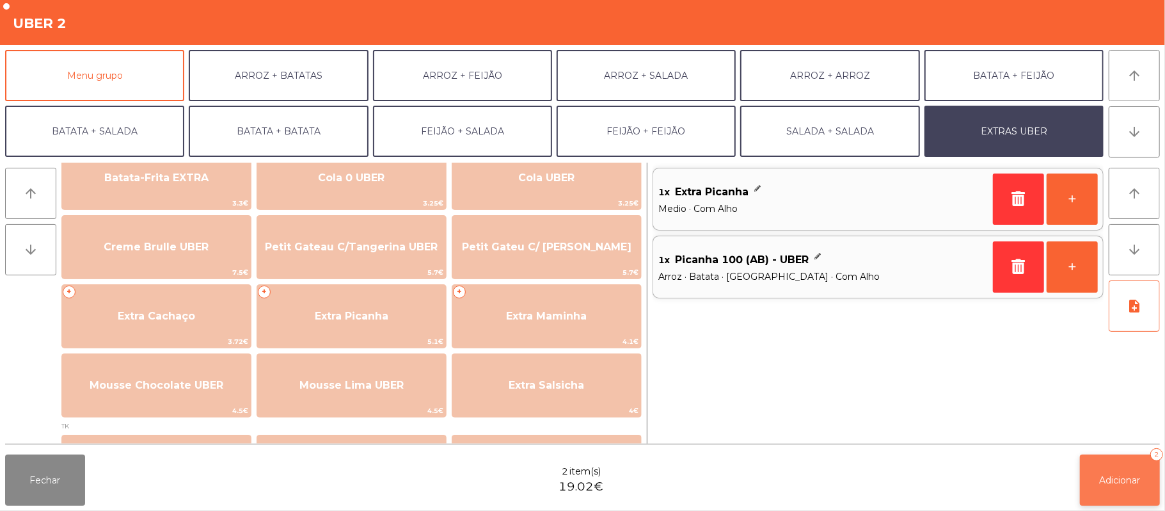
click at [1132, 502] on button "Adicionar 2" at bounding box center [1120, 479] width 80 height 51
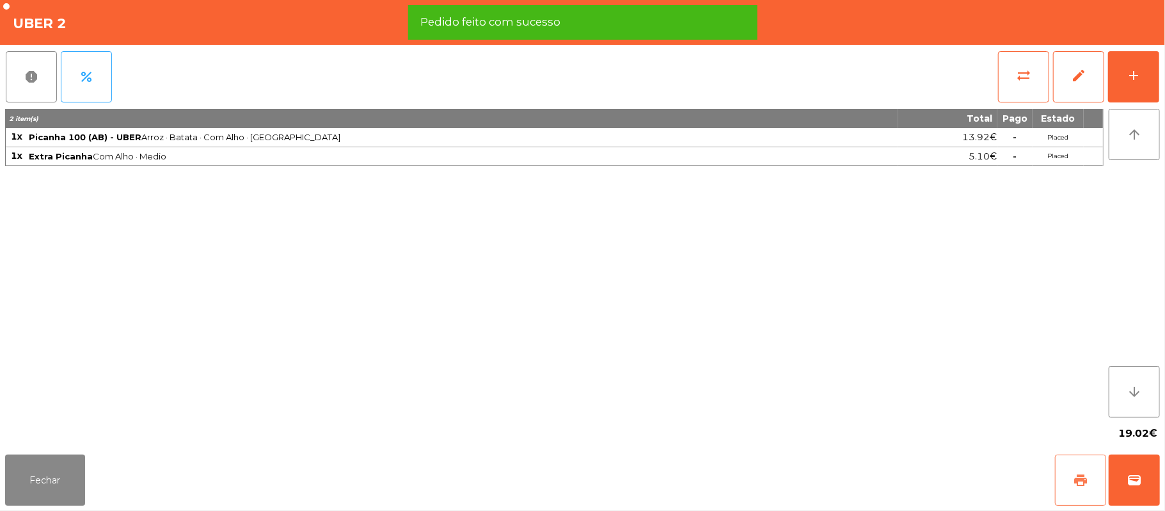
click at [1067, 480] on button "print" at bounding box center [1080, 479] width 51 height 51
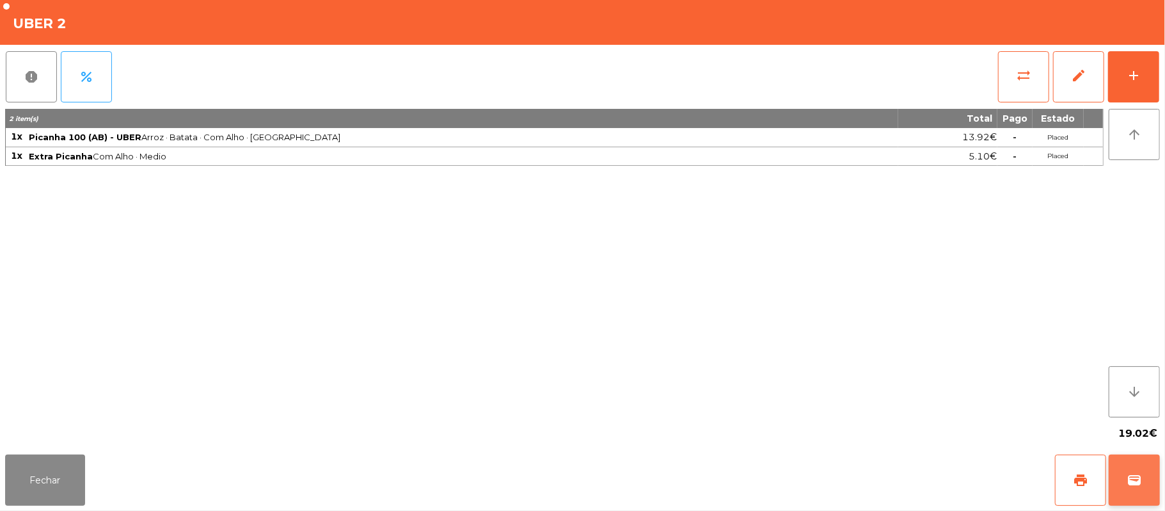
click at [1131, 481] on span "wallet" at bounding box center [1134, 479] width 15 height 15
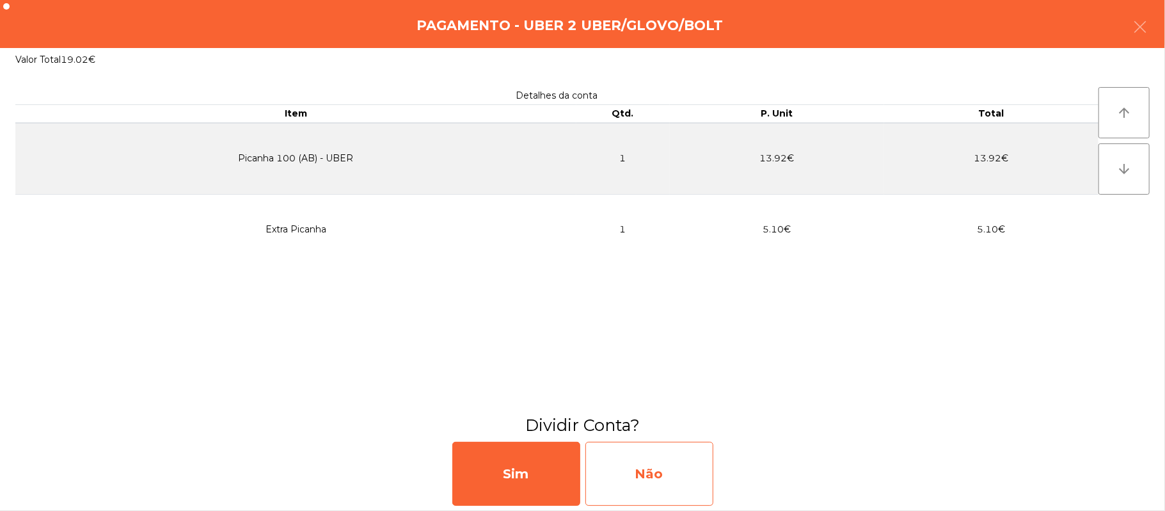
click at [687, 487] on div "Não" at bounding box center [649, 473] width 128 height 64
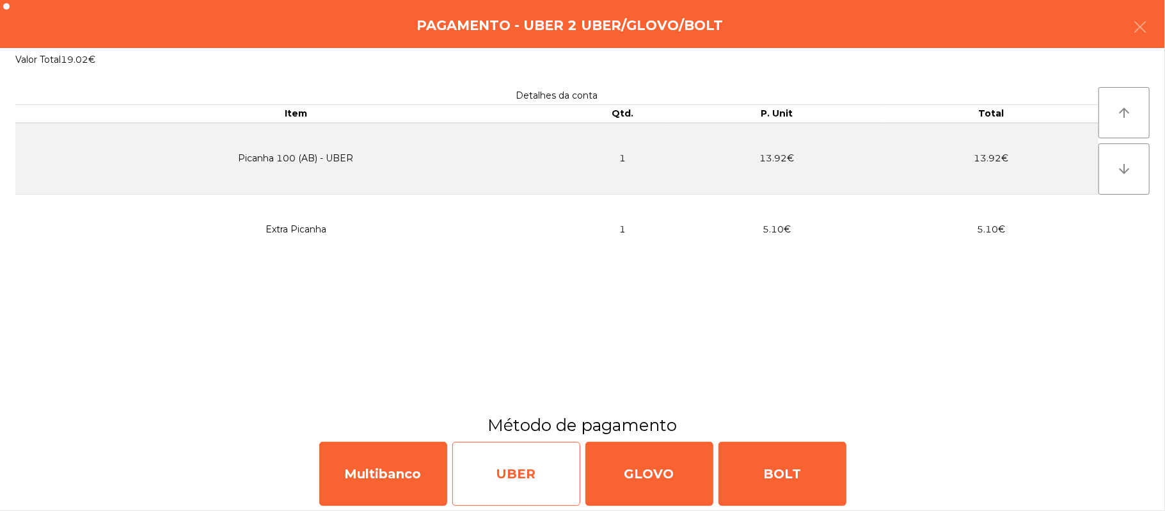
click at [523, 481] on div "UBER" at bounding box center [516, 473] width 128 height 64
select select "**"
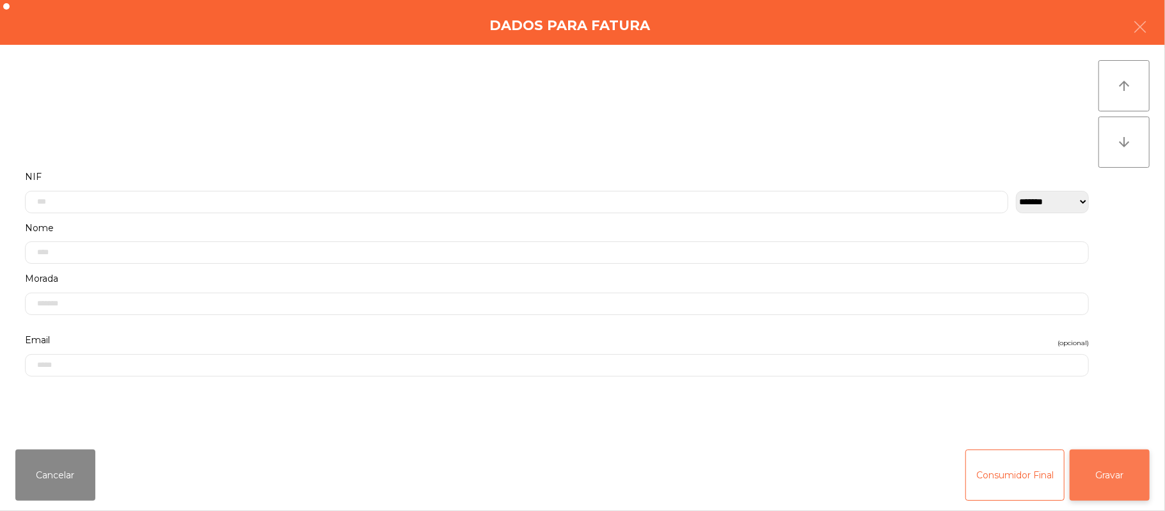
click at [1111, 477] on button "Gravar" at bounding box center [1110, 474] width 80 height 51
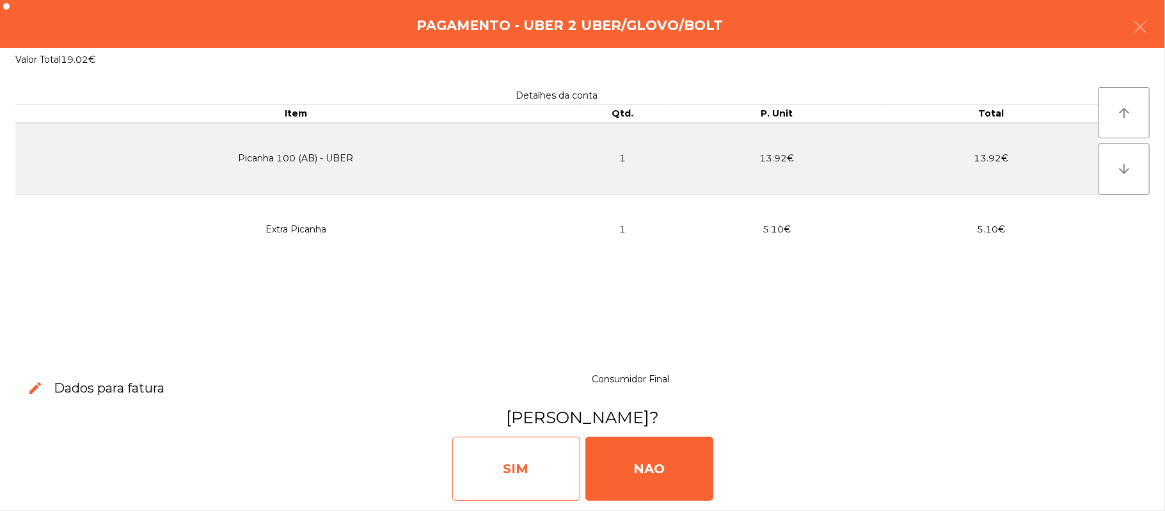
click at [550, 480] on div "SIM" at bounding box center [516, 468] width 128 height 64
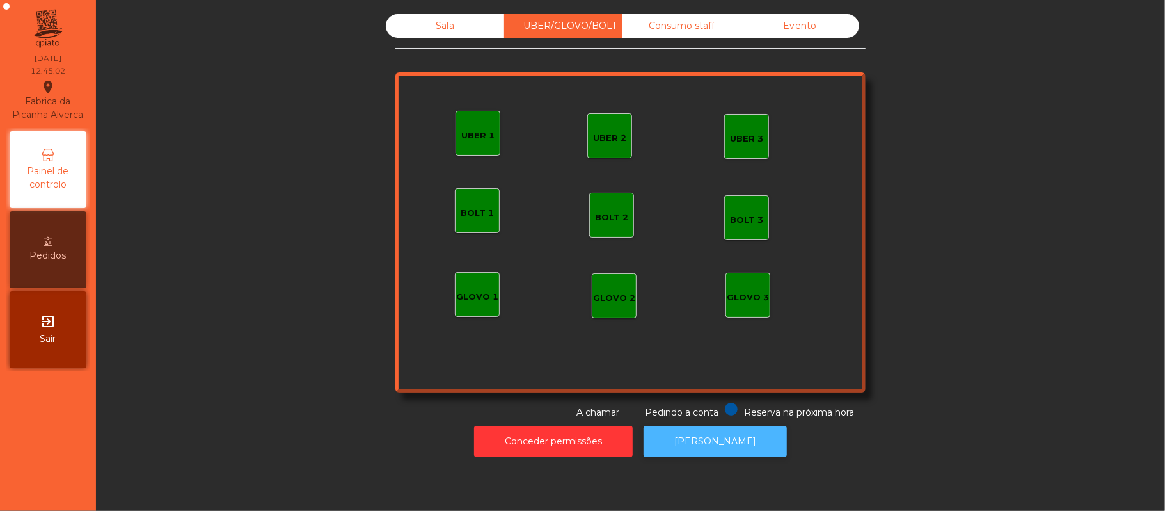
click at [693, 441] on button "[PERSON_NAME]" at bounding box center [715, 440] width 143 height 31
click at [445, 37] on div "Sala" at bounding box center [445, 26] width 118 height 24
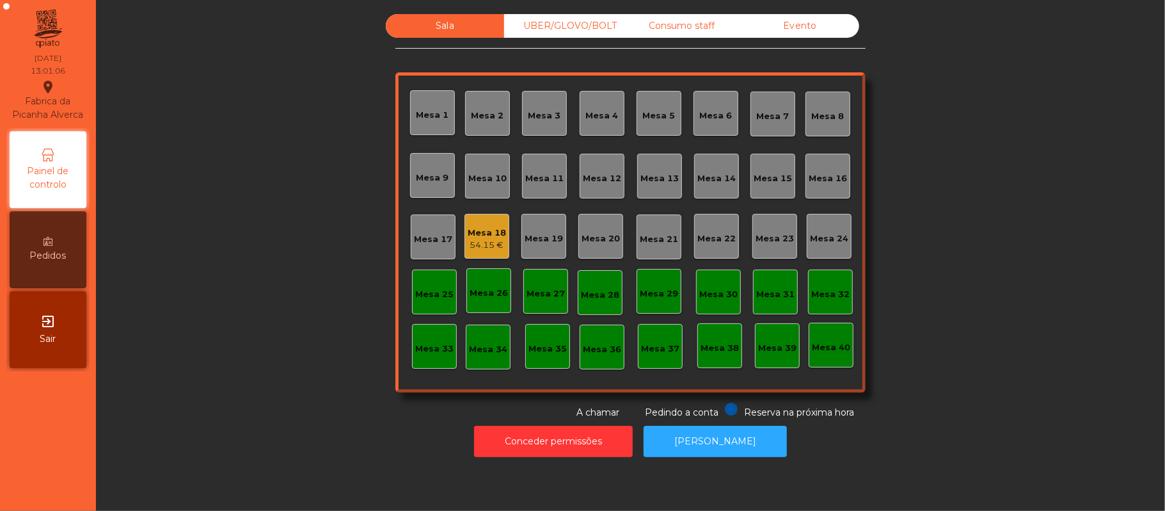
click at [824, 170] on div "Mesa 16" at bounding box center [828, 176] width 38 height 18
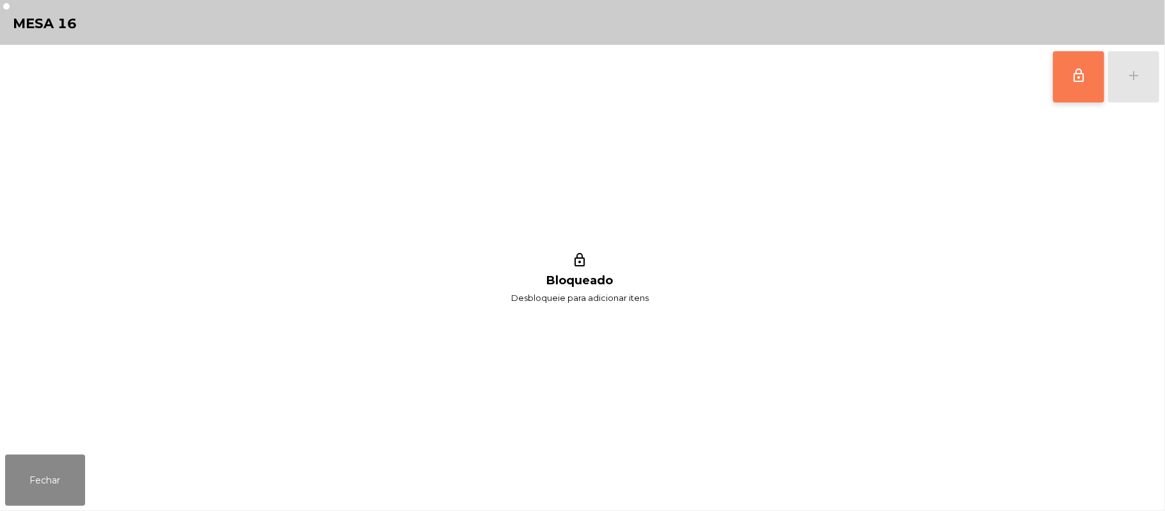
click at [1084, 85] on button "lock_outline" at bounding box center [1078, 76] width 51 height 51
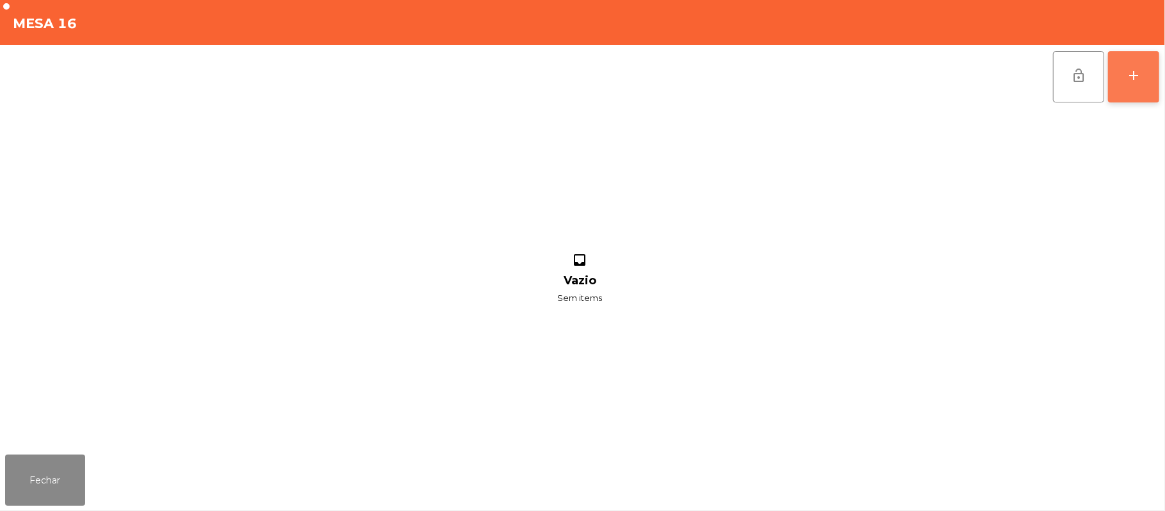
click at [1131, 84] on button "add" at bounding box center [1133, 76] width 51 height 51
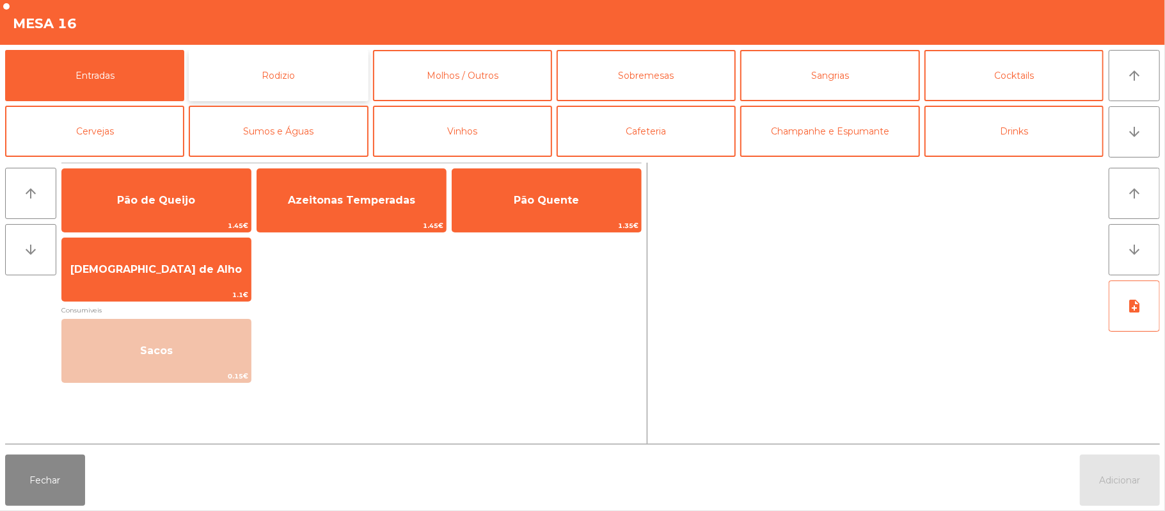
click at [274, 82] on button "Rodizio" at bounding box center [278, 75] width 179 height 51
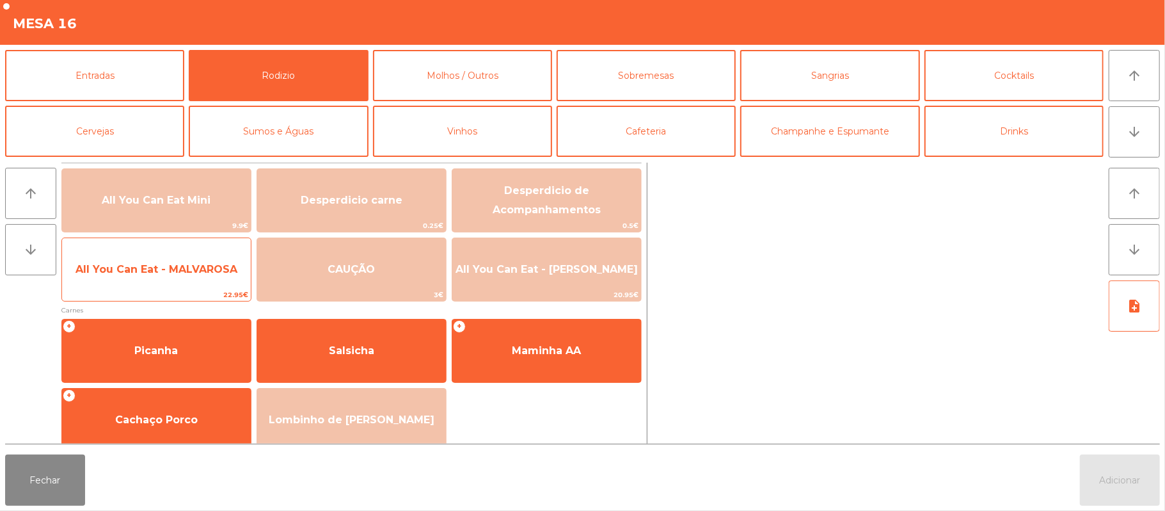
click at [151, 277] on span "All You Can Eat - MALVAROSA" at bounding box center [156, 269] width 189 height 35
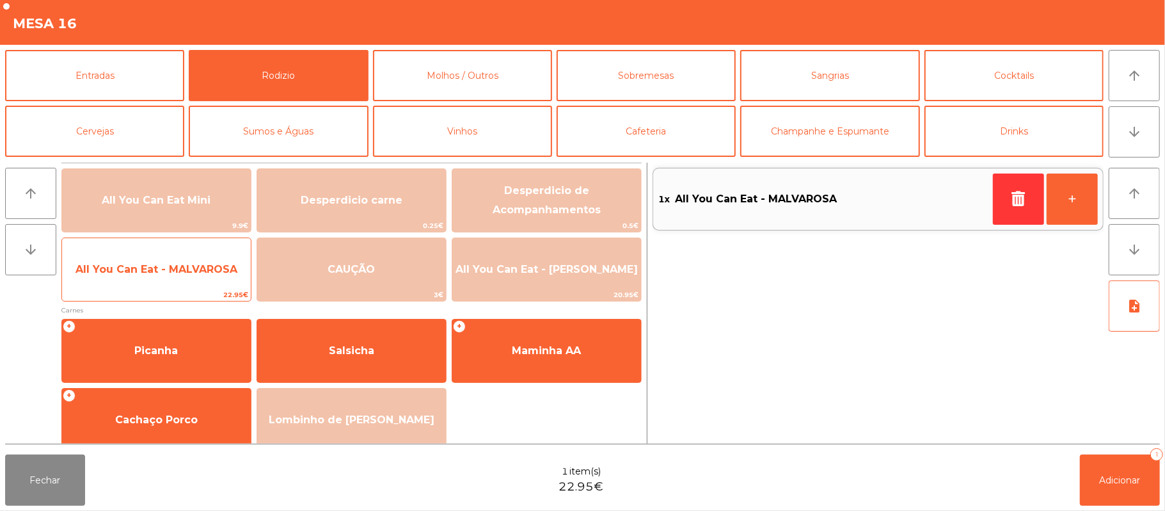
click at [154, 274] on span "All You Can Eat - MALVAROSA" at bounding box center [156, 269] width 162 height 12
click at [159, 279] on span "All You Can Eat - MALVAROSA" at bounding box center [156, 269] width 189 height 35
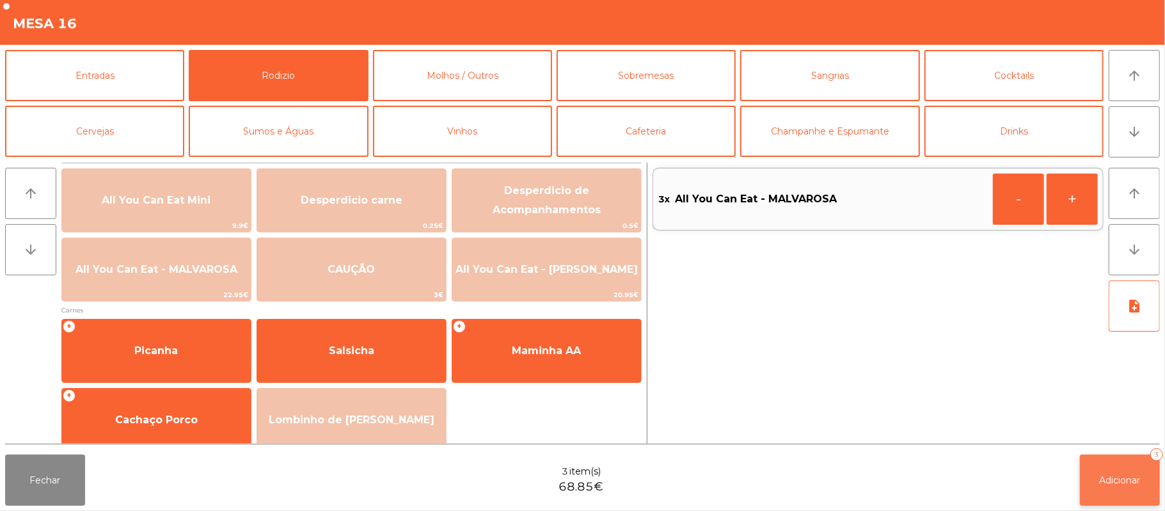
click at [1099, 468] on button "Adicionar 3" at bounding box center [1120, 479] width 80 height 51
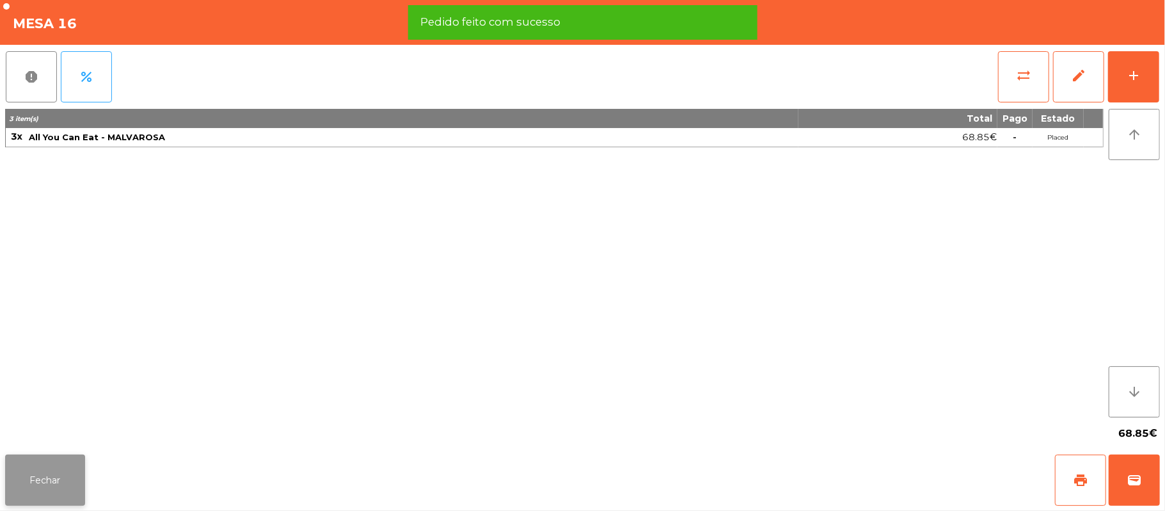
click at [15, 472] on button "Fechar" at bounding box center [45, 479] width 80 height 51
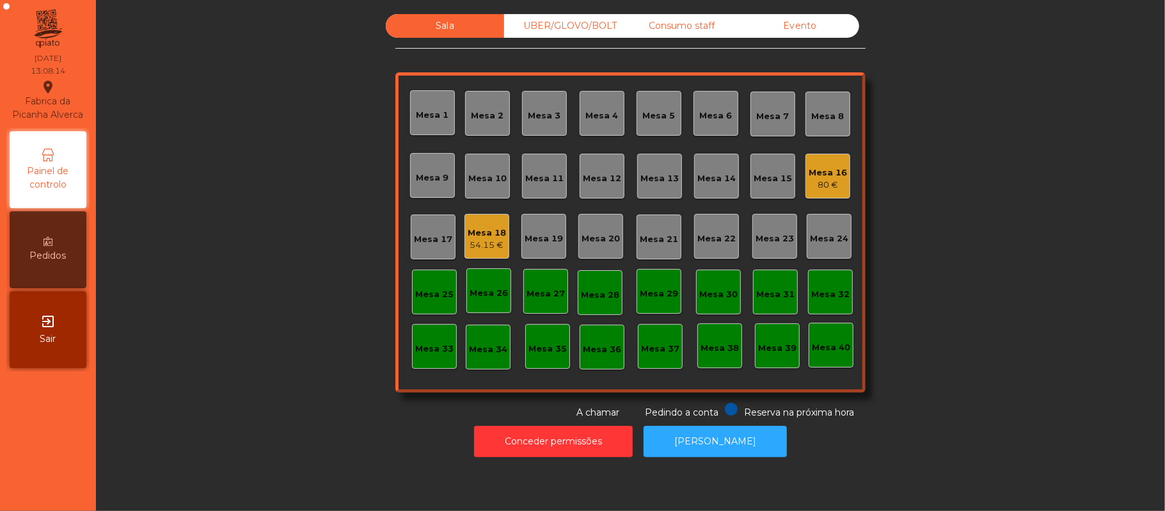
click at [602, 236] on div "Mesa 20" at bounding box center [601, 238] width 38 height 13
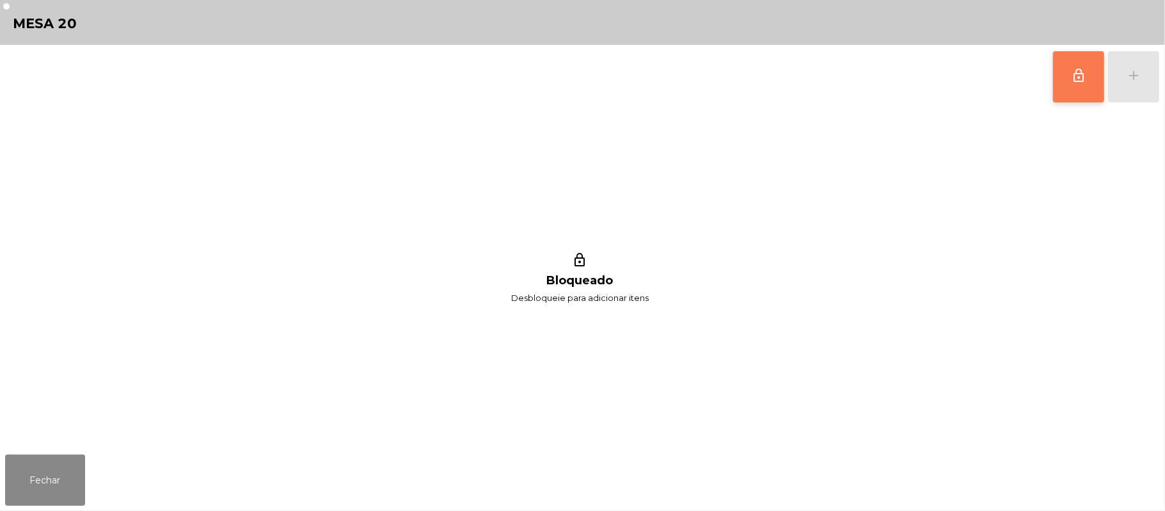
click at [1055, 63] on button "lock_outline" at bounding box center [1078, 76] width 51 height 51
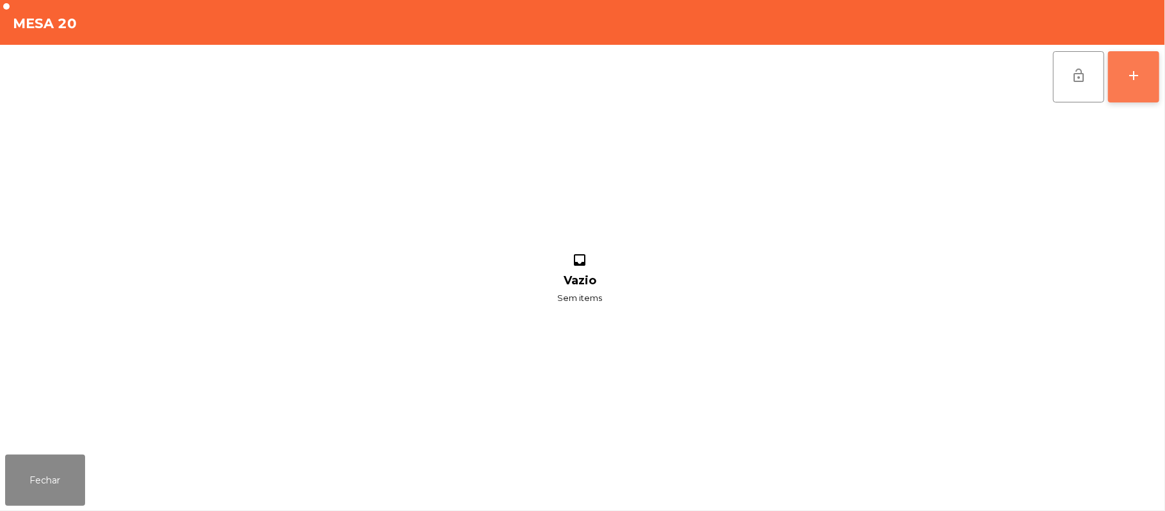
click at [1131, 77] on div "add" at bounding box center [1133, 75] width 15 height 15
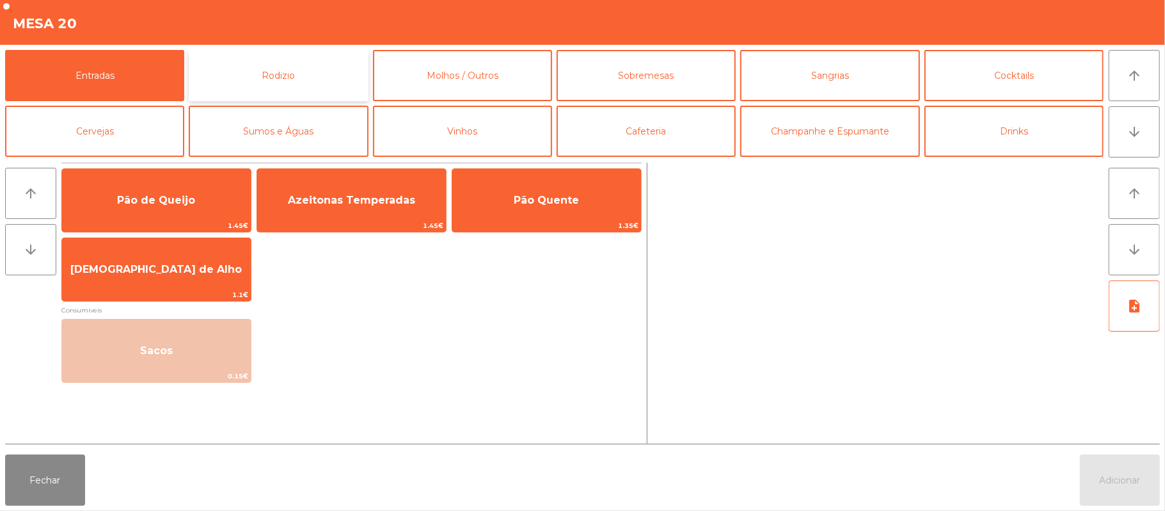
click at [294, 88] on button "Rodizio" at bounding box center [278, 75] width 179 height 51
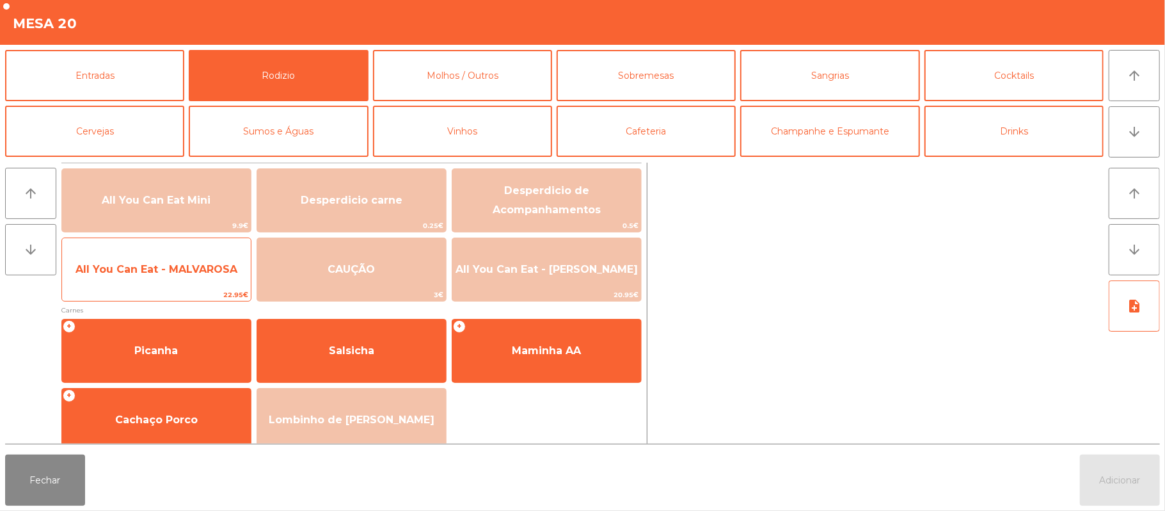
click at [187, 274] on span "All You Can Eat - MALVAROSA" at bounding box center [156, 269] width 162 height 12
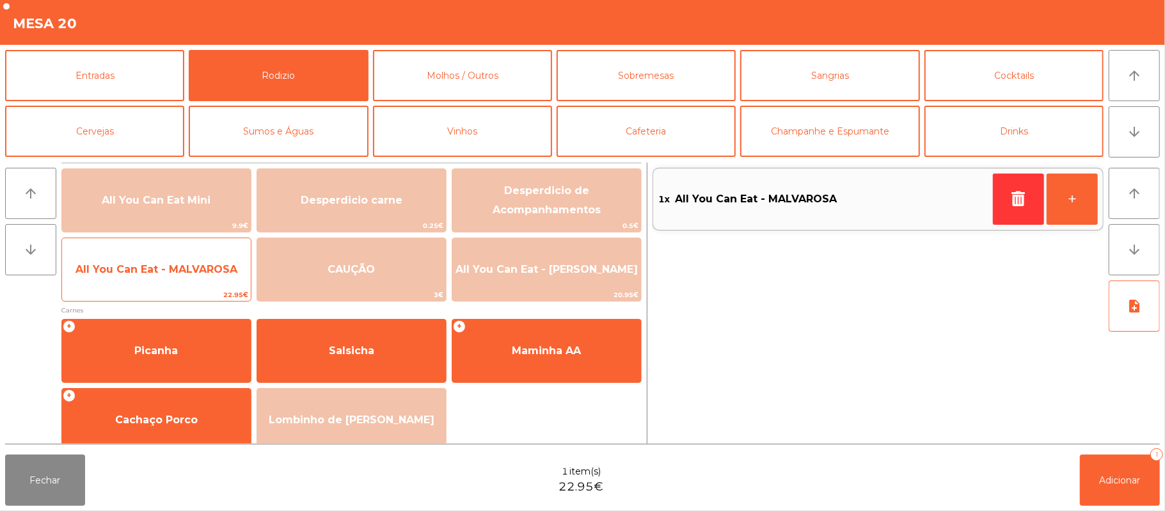
click at [188, 284] on span "All You Can Eat - MALVAROSA" at bounding box center [156, 269] width 189 height 35
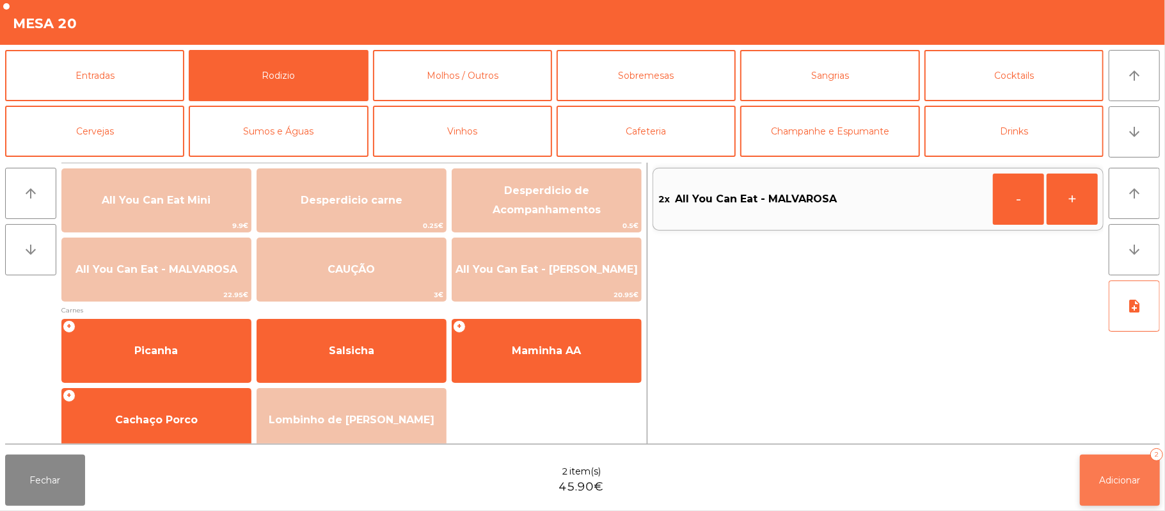
click at [1118, 466] on button "Adicionar 2" at bounding box center [1120, 479] width 80 height 51
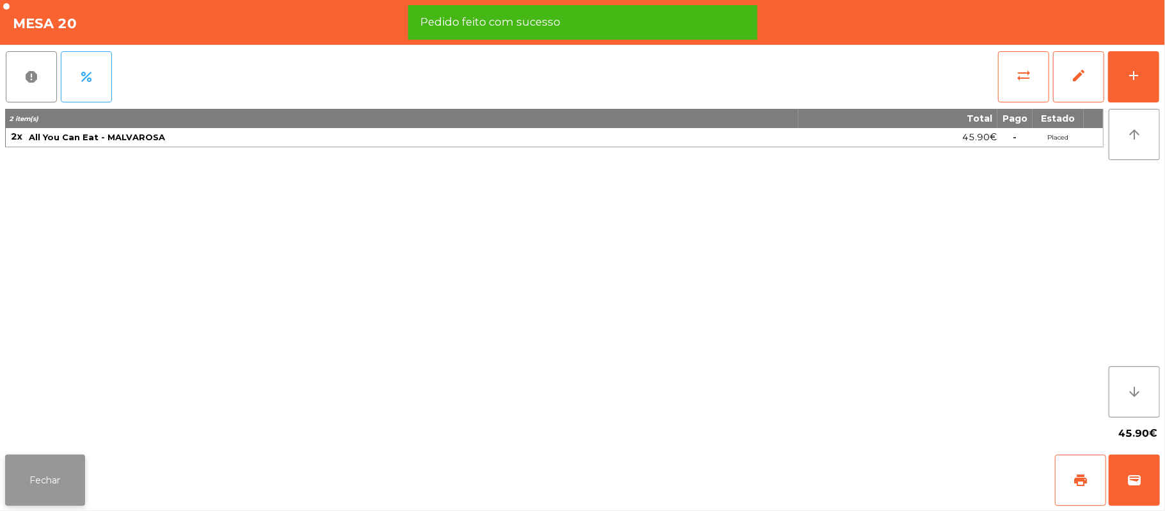
click at [75, 486] on button "Fechar" at bounding box center [45, 479] width 80 height 51
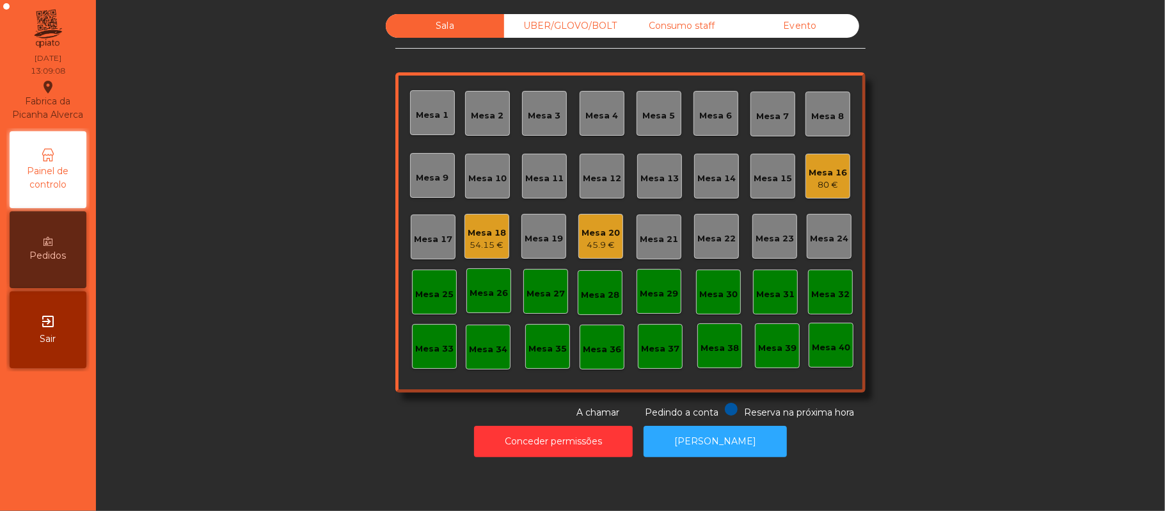
click at [578, 237] on div "Mesa 20 45.9 €" at bounding box center [600, 236] width 45 height 45
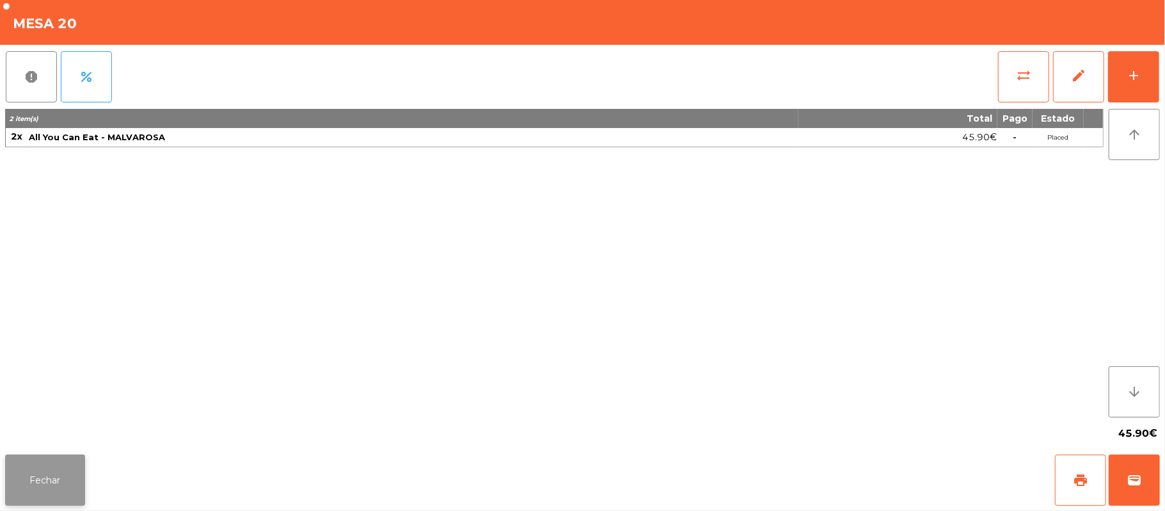
click at [37, 500] on button "Fechar" at bounding box center [45, 479] width 80 height 51
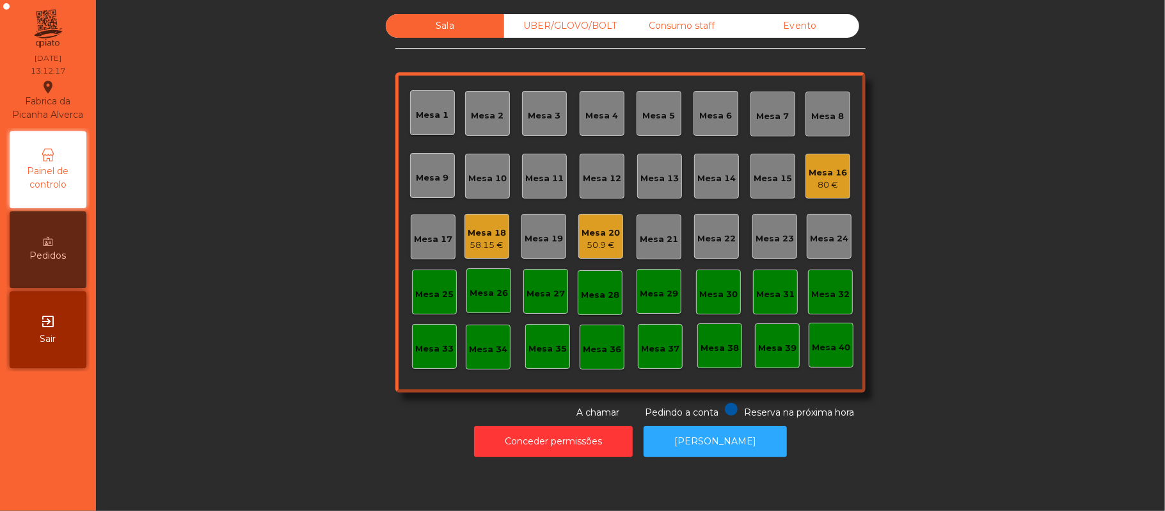
click at [477, 234] on div "Mesa 18" at bounding box center [487, 232] width 38 height 13
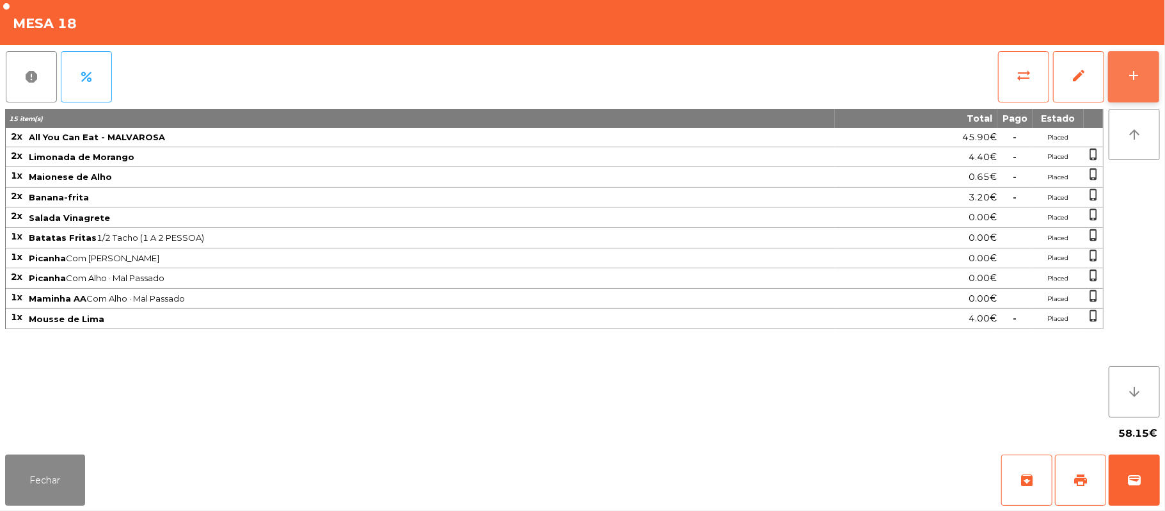
click at [1127, 90] on button "add" at bounding box center [1133, 76] width 51 height 51
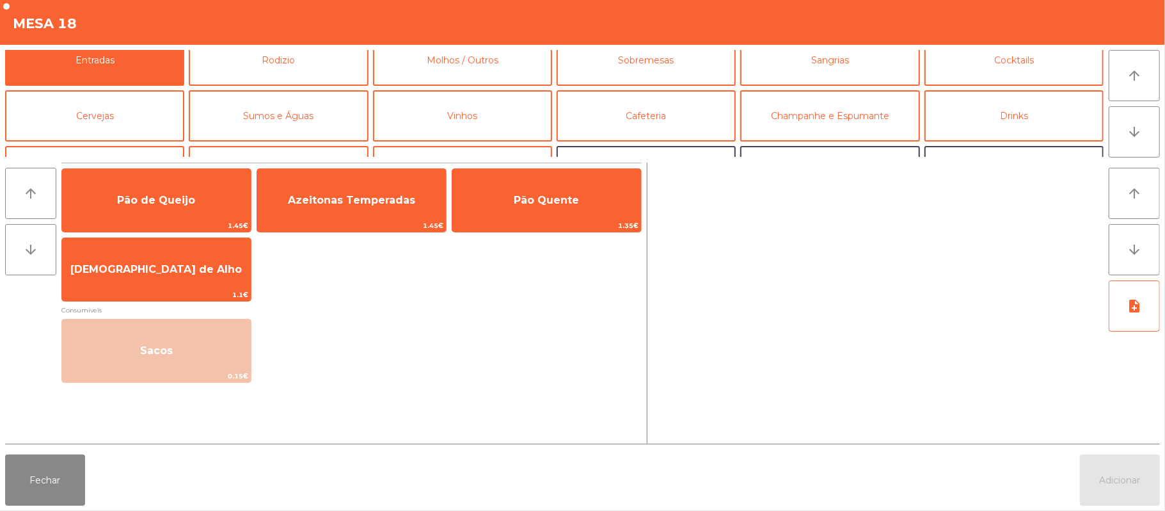
scroll to position [13, 0]
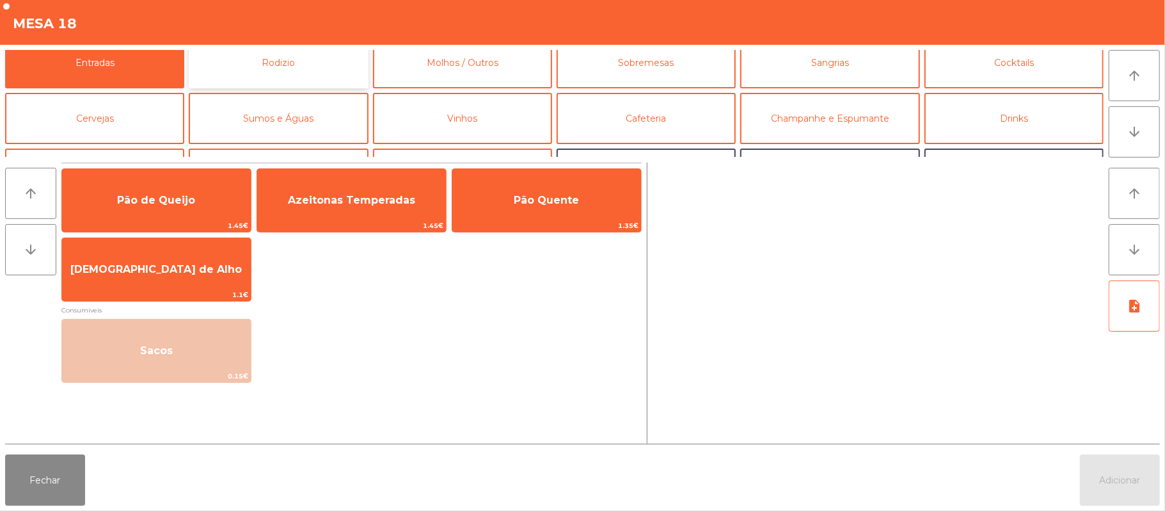
click at [321, 82] on button "Rodizio" at bounding box center [278, 62] width 179 height 51
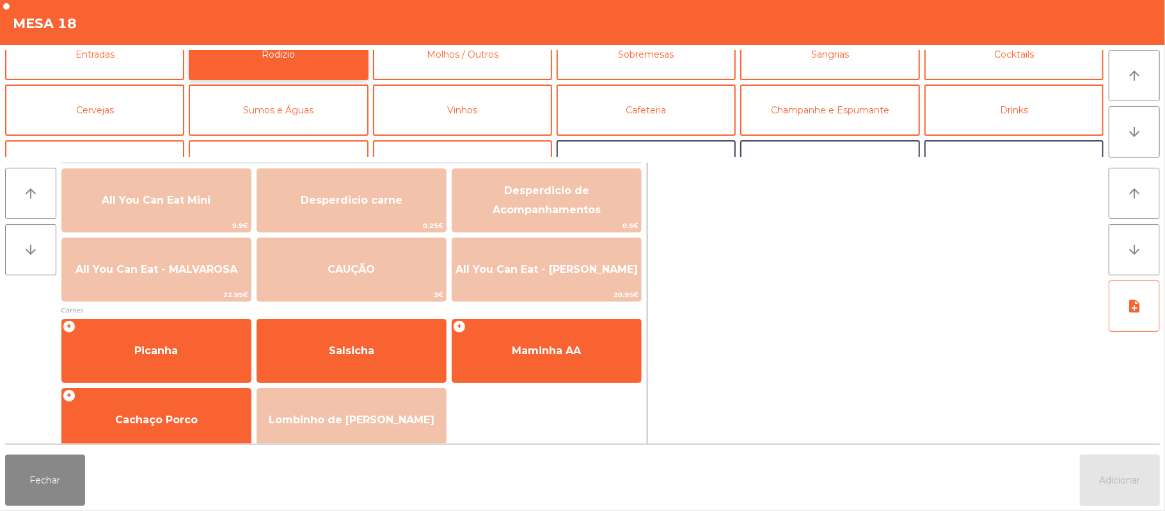
scroll to position [23, 0]
click at [46, 482] on button "Fechar" at bounding box center [45, 479] width 80 height 51
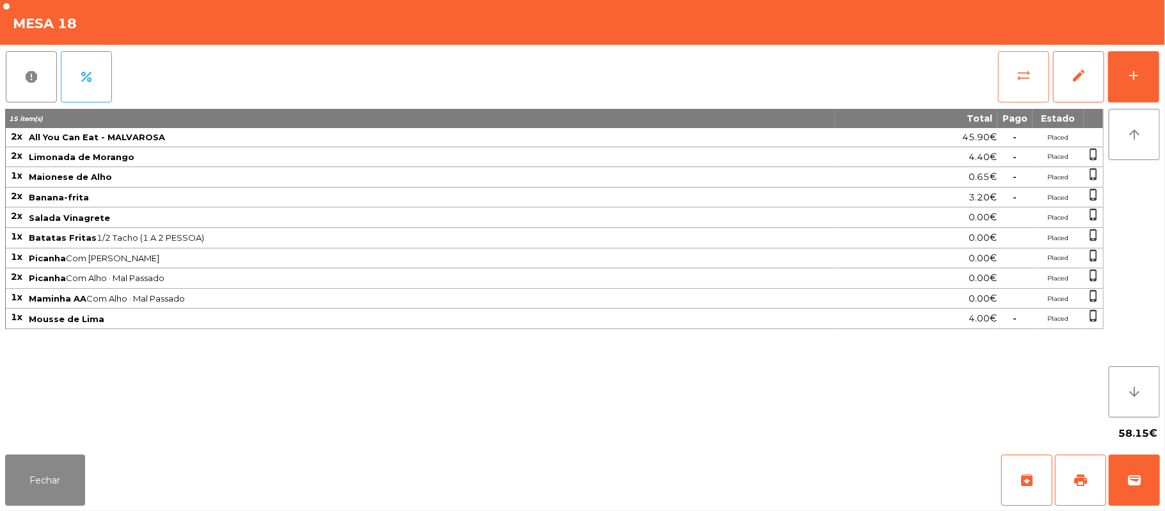
click at [1013, 82] on button "sync_alt" at bounding box center [1023, 76] width 51 height 51
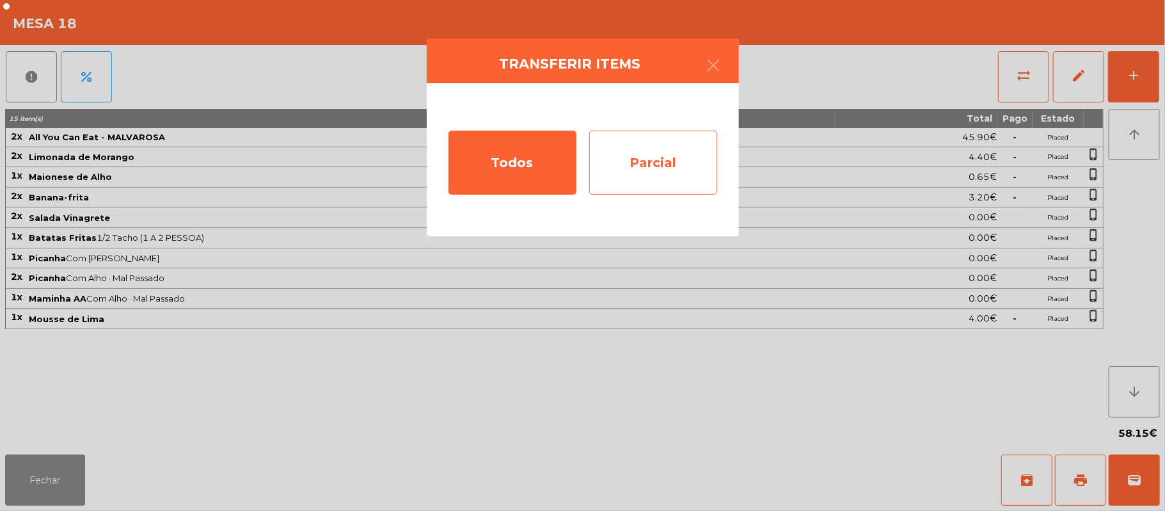
click at [655, 164] on div "Parcial" at bounding box center [653, 163] width 128 height 64
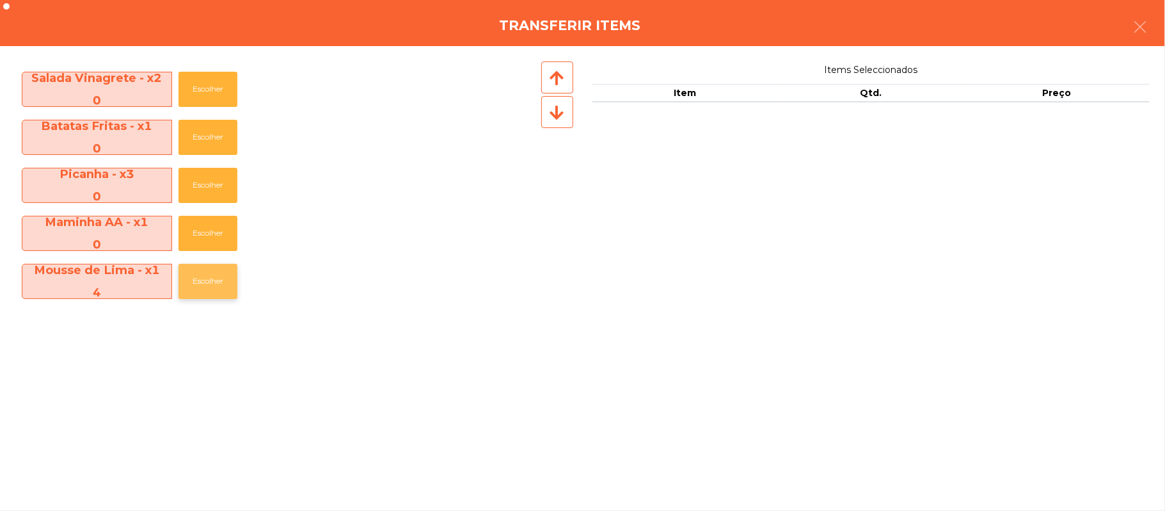
click at [206, 293] on button "Escolher" at bounding box center [207, 281] width 59 height 35
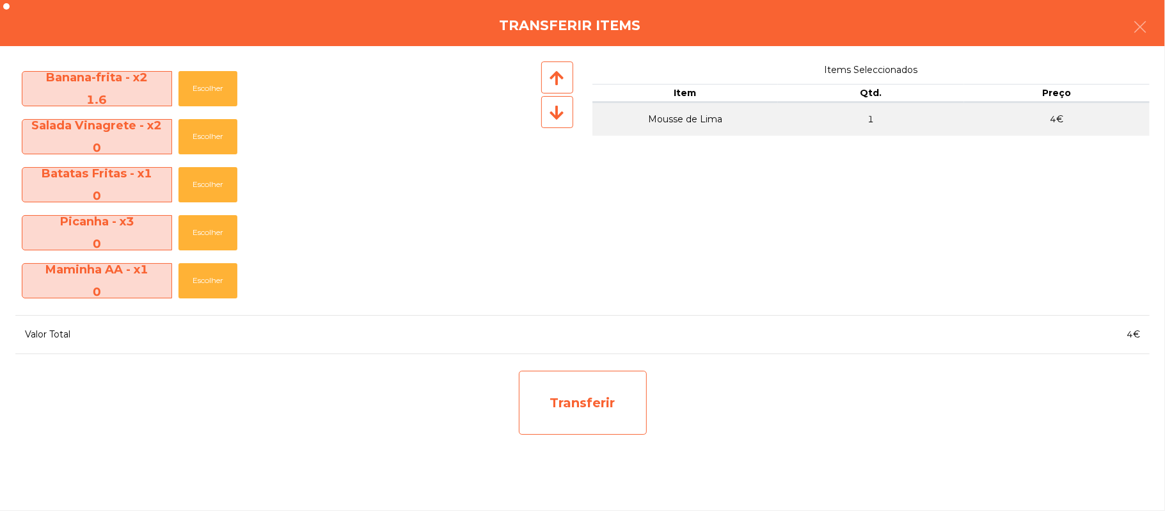
click at [589, 417] on div "Transferir" at bounding box center [583, 402] width 128 height 64
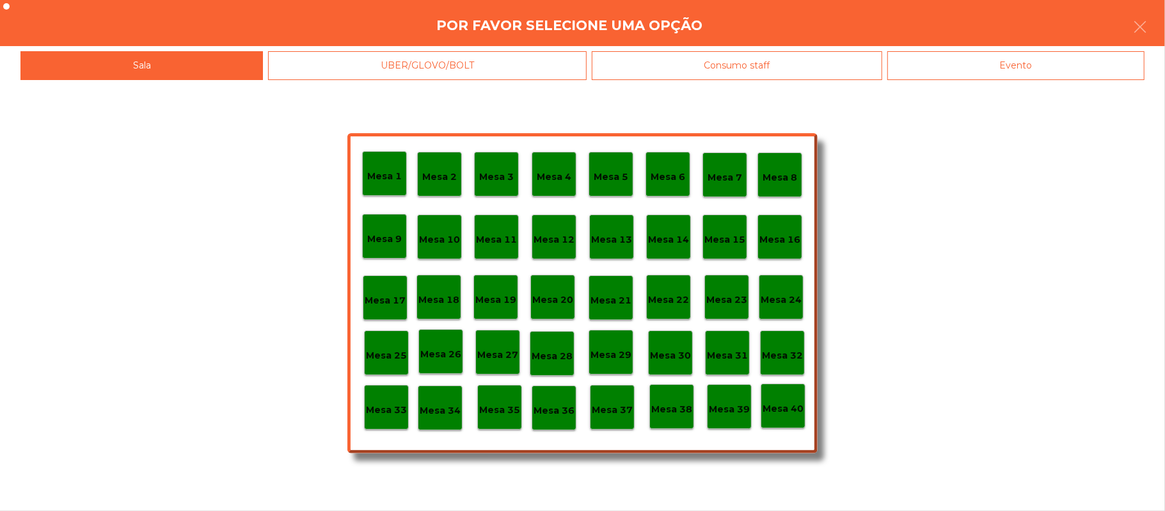
click at [628, 408] on p "Mesa 37" at bounding box center [612, 409] width 41 height 15
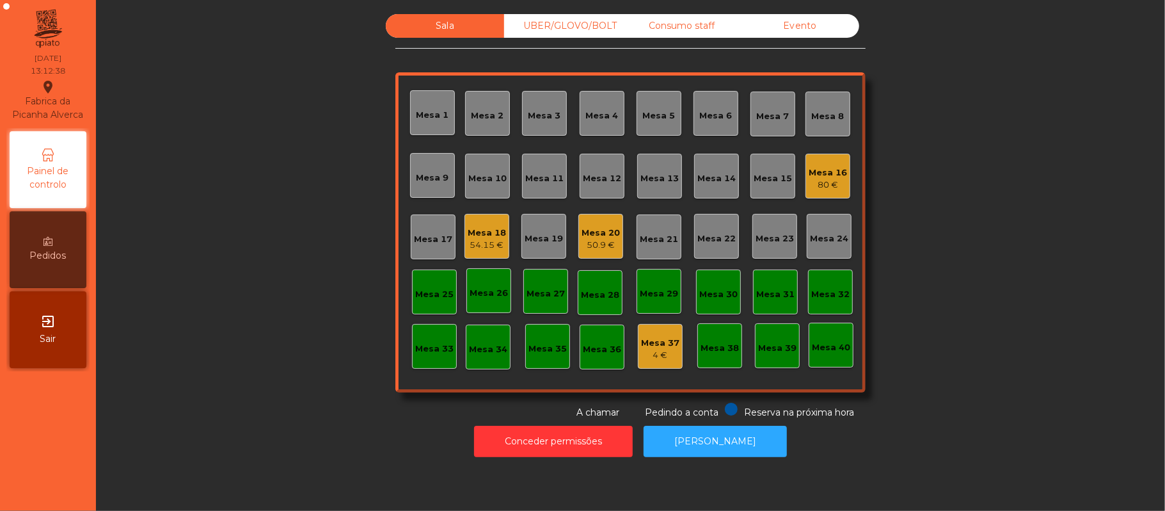
click at [646, 345] on div "Mesa 37" at bounding box center [660, 343] width 38 height 13
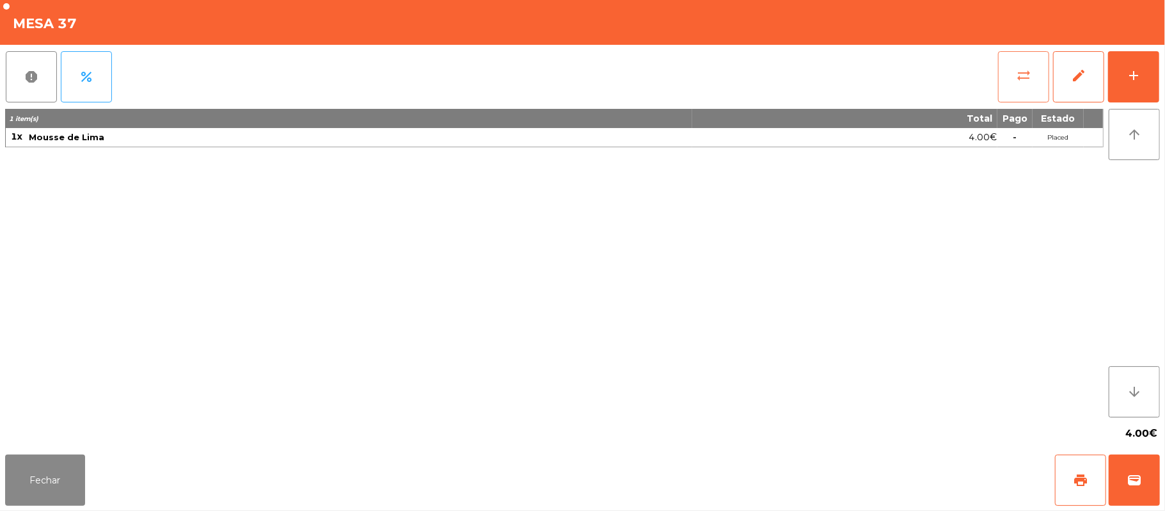
click at [1029, 79] on span "sync_alt" at bounding box center [1023, 75] width 15 height 15
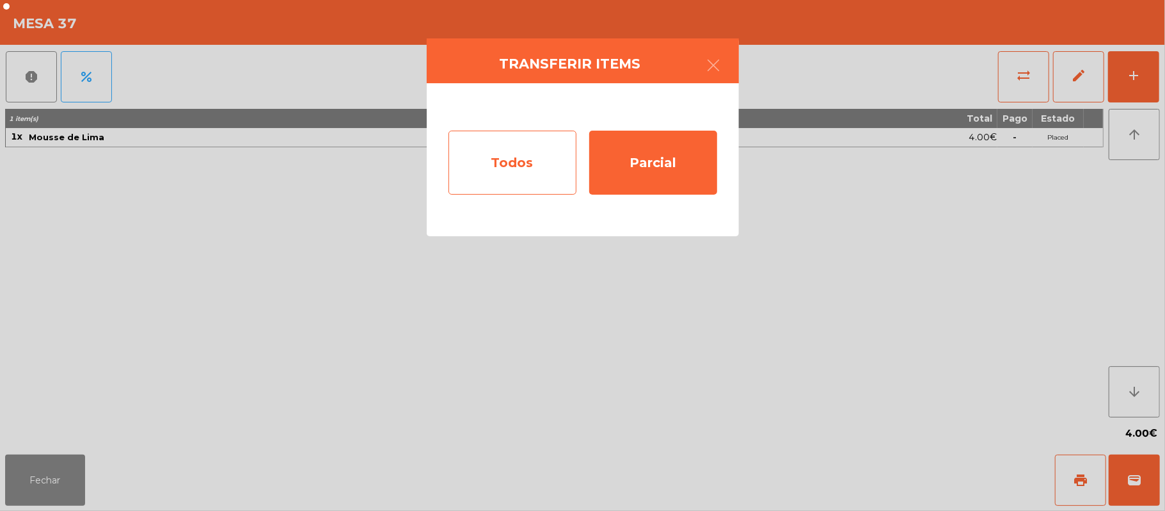
click at [522, 169] on div "Todos" at bounding box center [512, 163] width 128 height 64
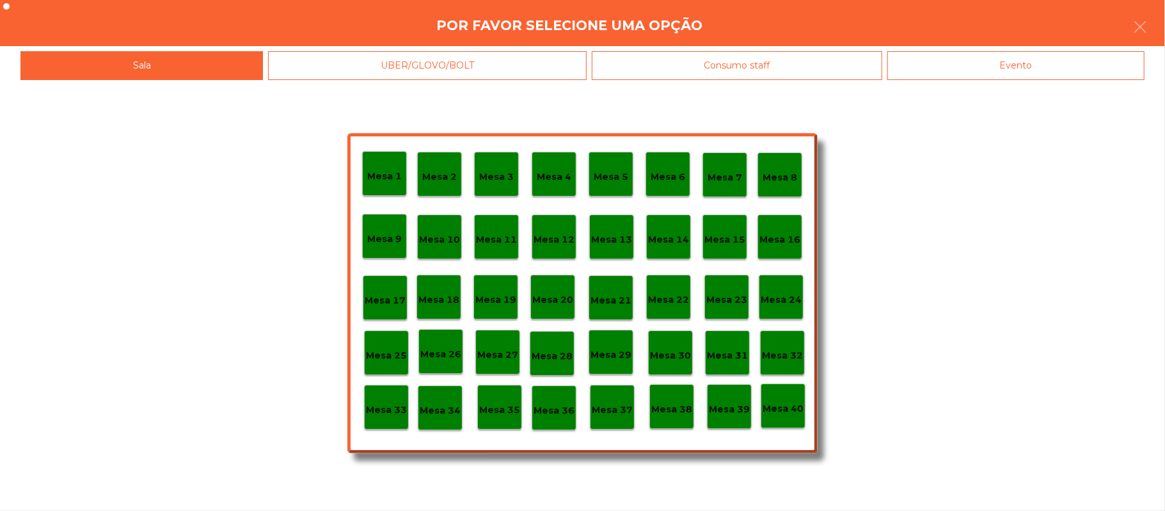
click at [730, 418] on div "Mesa 39" at bounding box center [729, 406] width 45 height 45
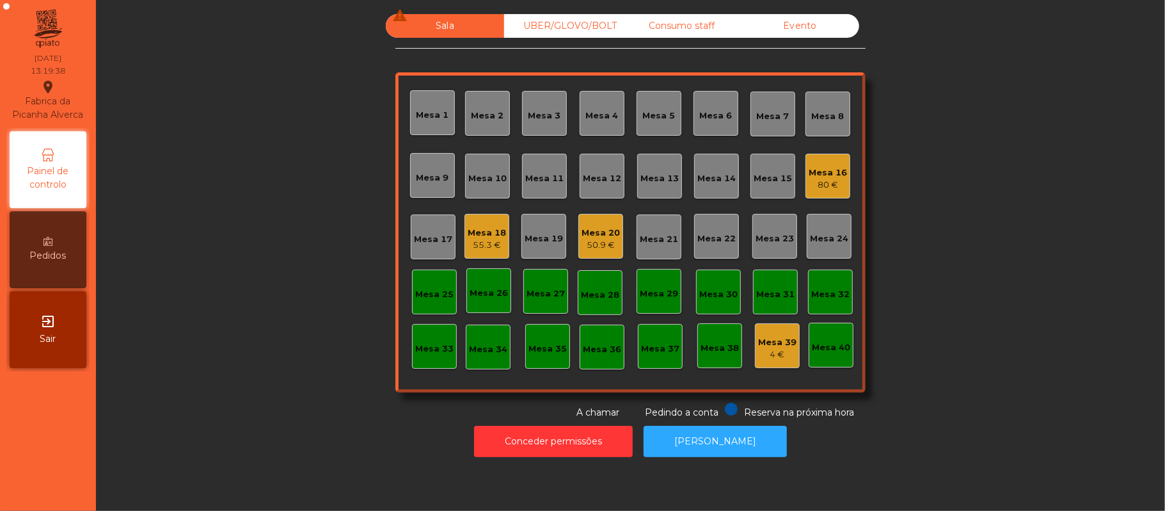
click at [476, 226] on div "Mesa 18" at bounding box center [487, 232] width 38 height 13
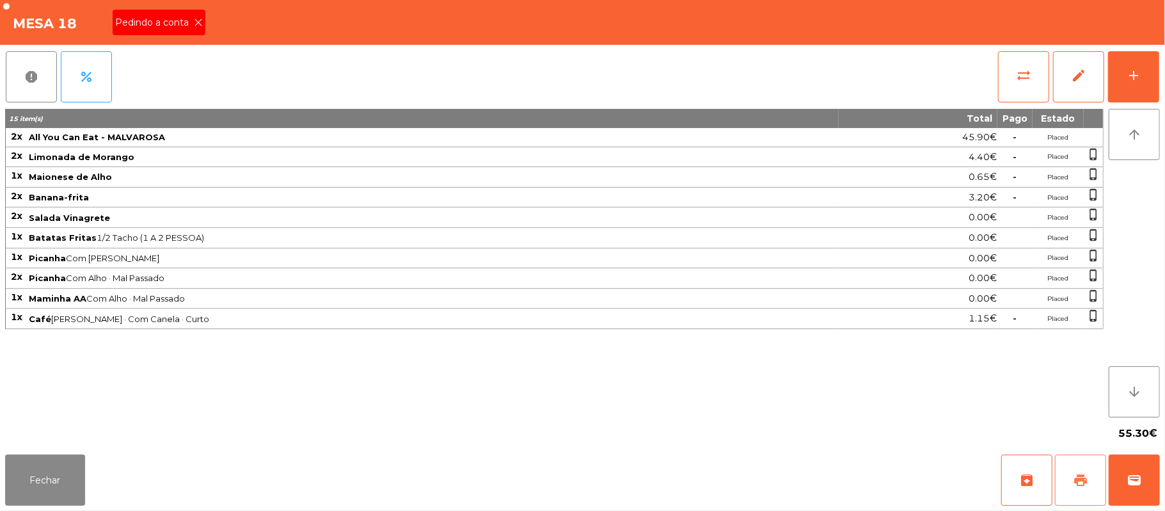
click at [1072, 477] on button "print" at bounding box center [1080, 479] width 51 height 51
click at [42, 489] on button "Fechar" at bounding box center [45, 479] width 80 height 51
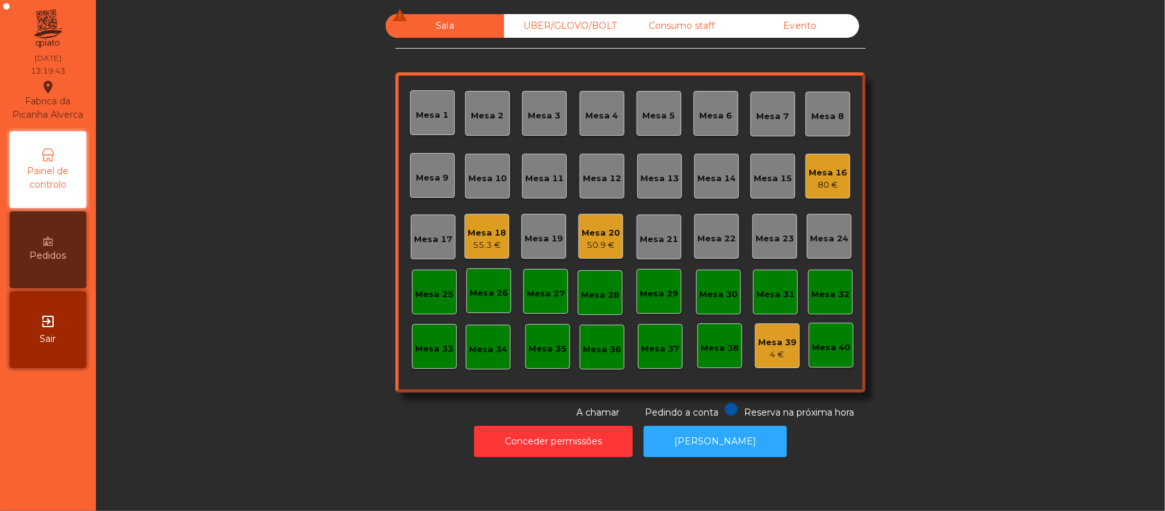
click at [702, 35] on div "Consumo staff" at bounding box center [681, 26] width 118 height 24
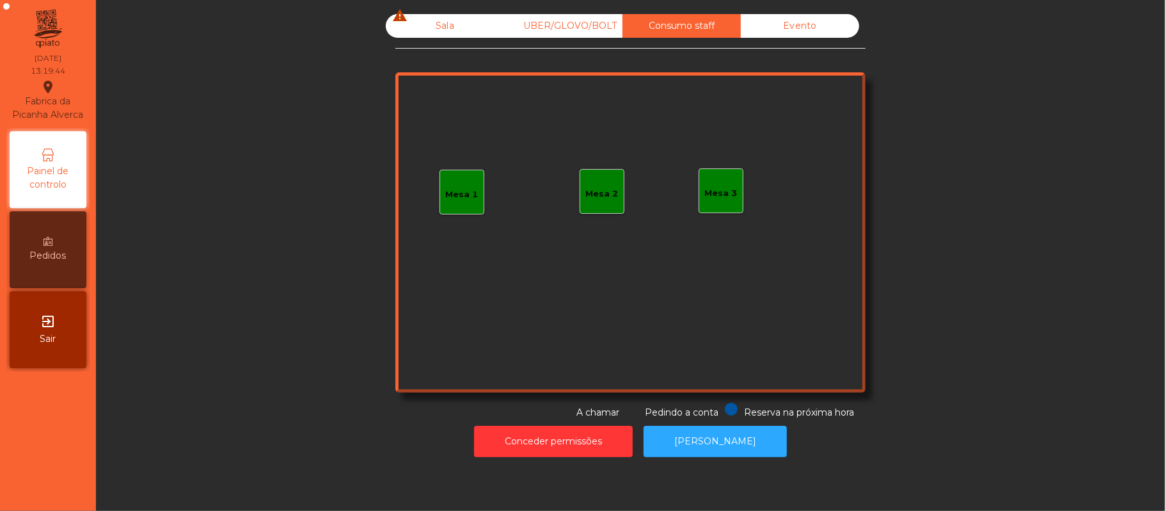
click at [438, 26] on div "Sala warning" at bounding box center [445, 26] width 118 height 24
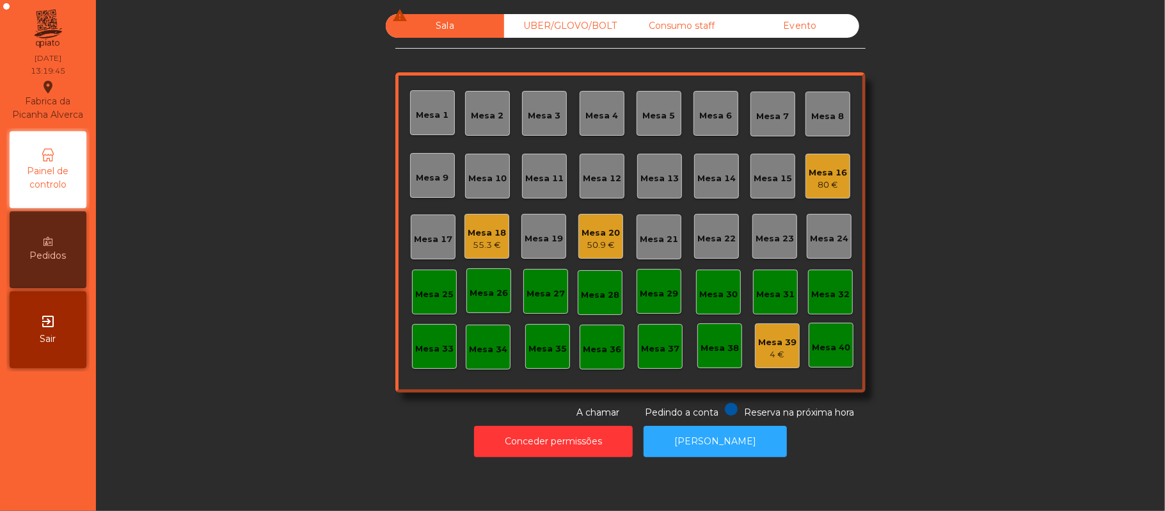
click at [763, 339] on div "Mesa 39" at bounding box center [777, 342] width 38 height 13
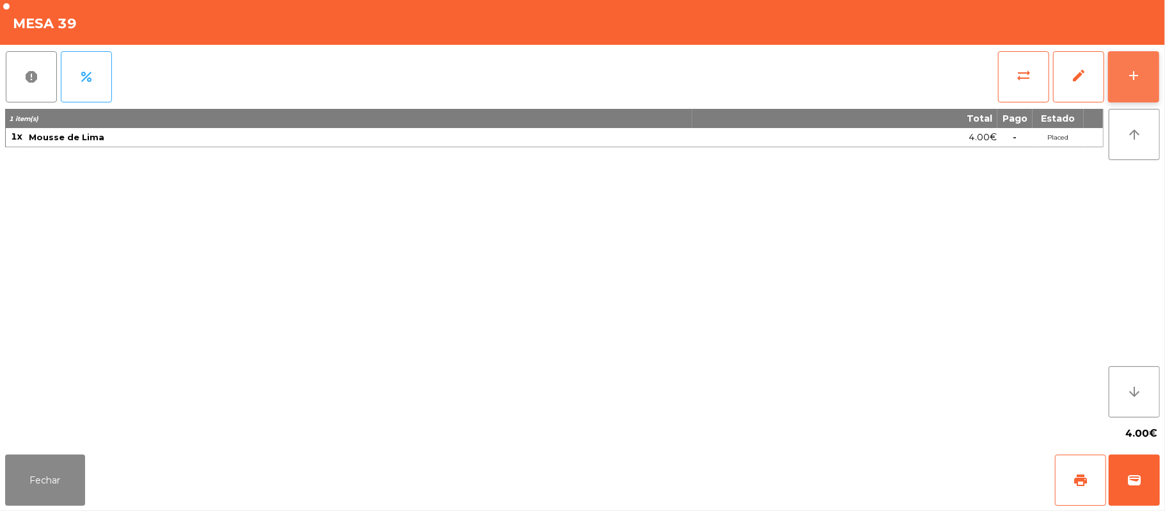
click at [1154, 56] on button "add" at bounding box center [1133, 76] width 51 height 51
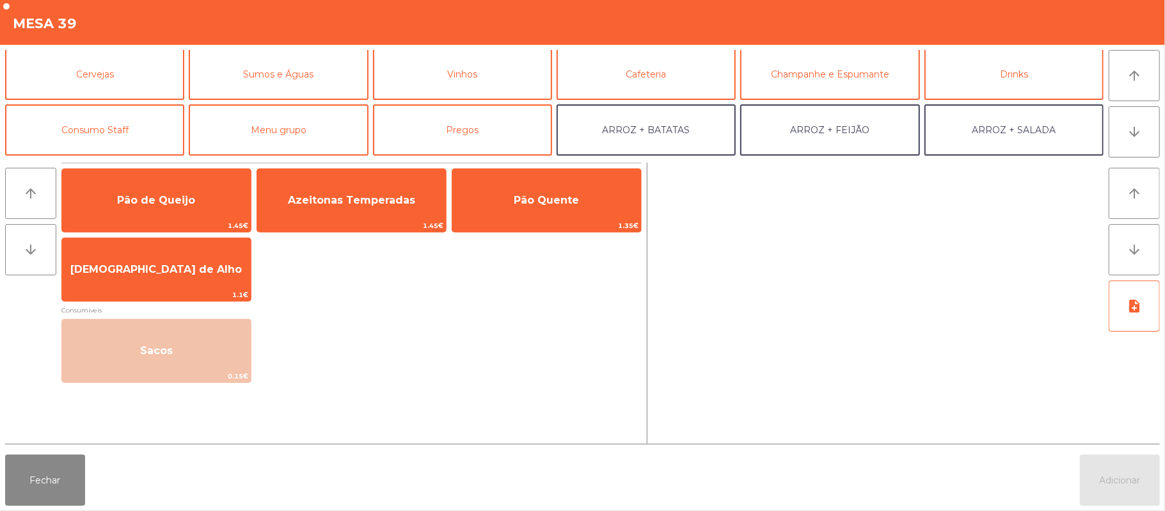
scroll to position [63, 0]
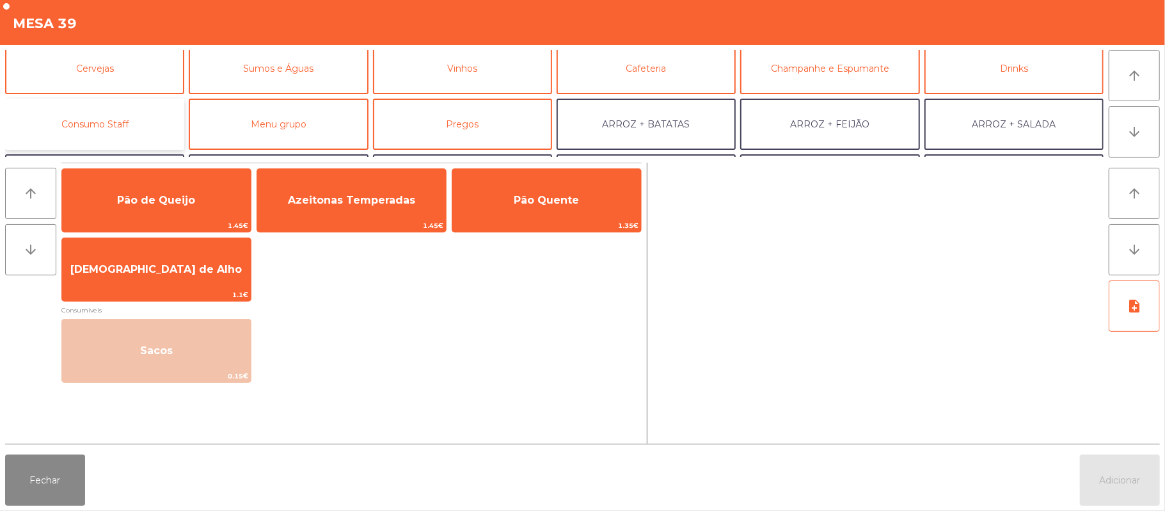
click at [136, 129] on button "Consumo Staff" at bounding box center [94, 124] width 179 height 51
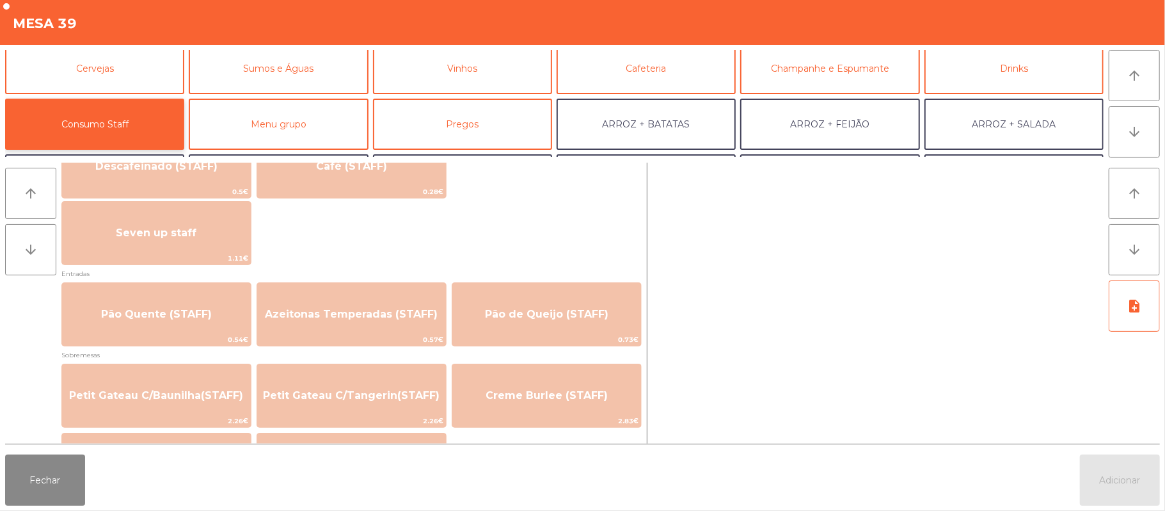
scroll to position [779, 0]
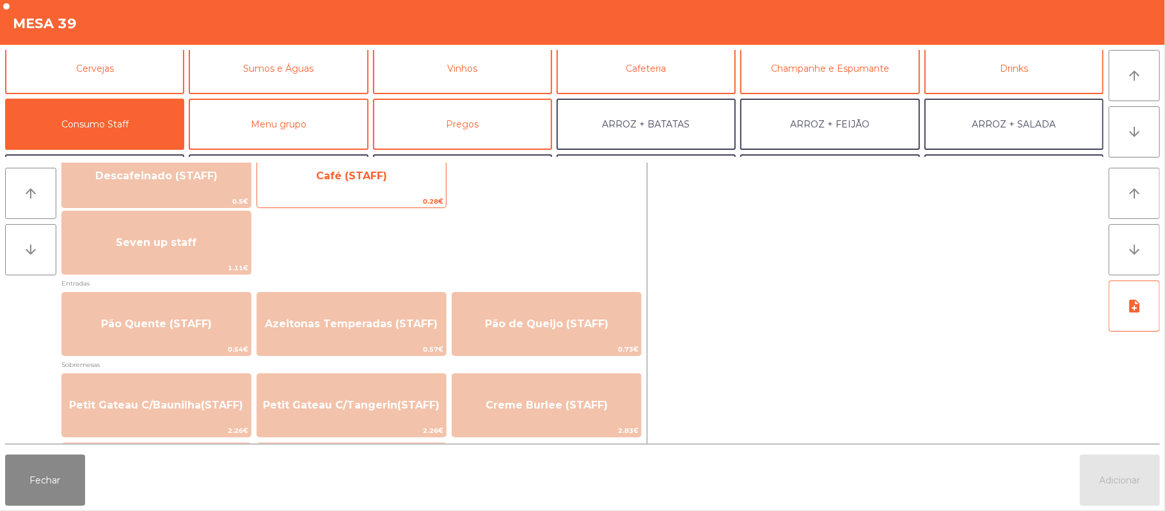
click at [408, 186] on span "Café (STAFF)" at bounding box center [351, 176] width 189 height 35
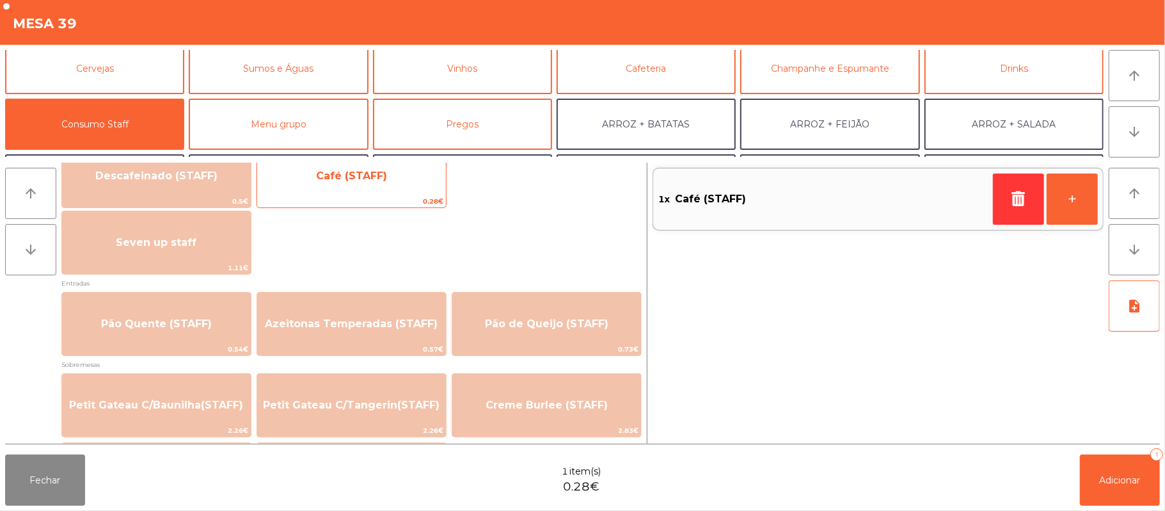
click at [405, 193] on div "Café (STAFF) 0.28€" at bounding box center [352, 176] width 190 height 64
click at [410, 188] on span "Café (STAFF)" at bounding box center [351, 176] width 189 height 35
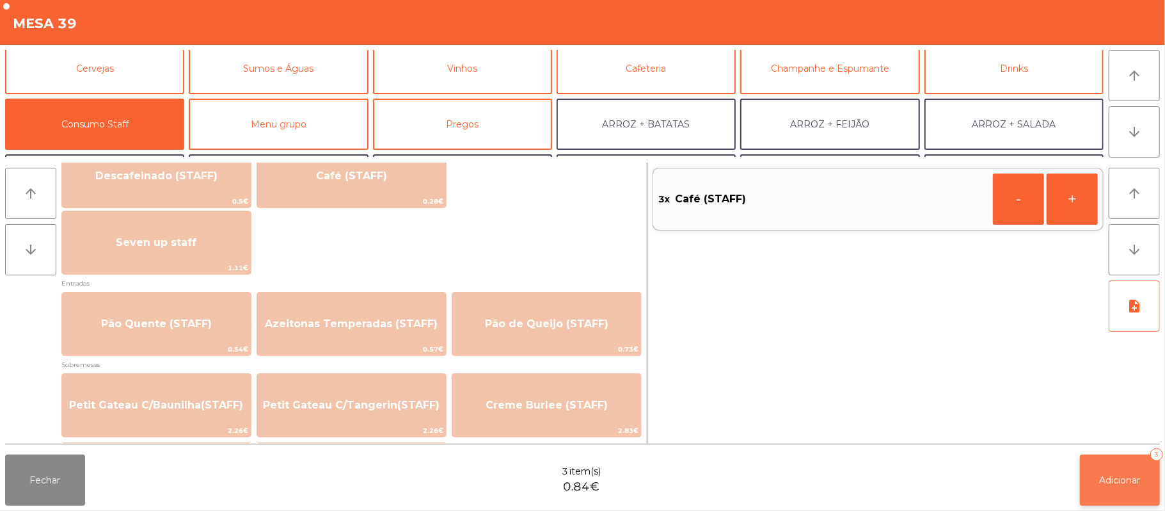
click at [1119, 495] on button "Adicionar 3" at bounding box center [1120, 479] width 80 height 51
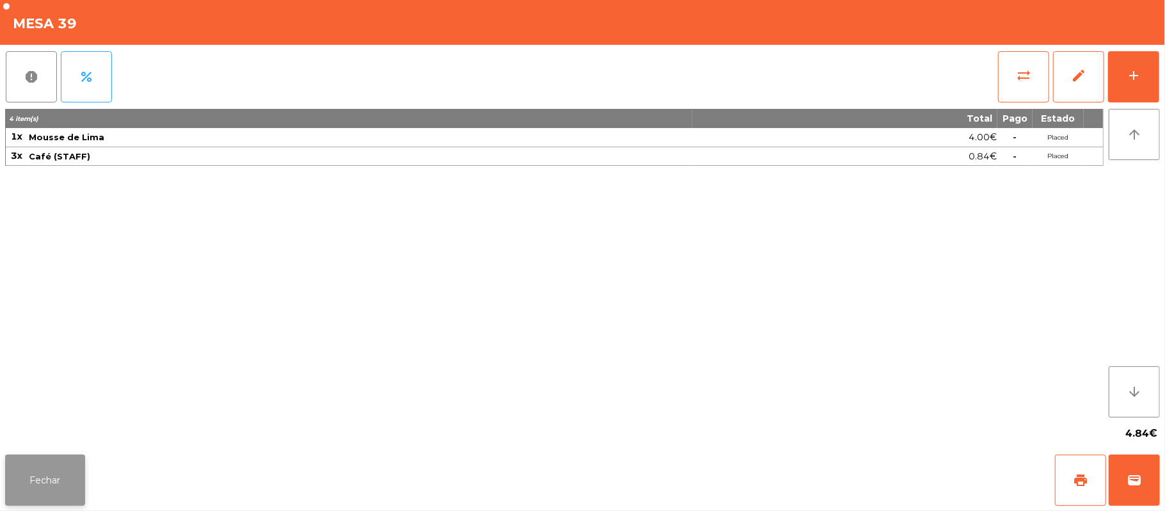
click at [44, 474] on button "Fechar" at bounding box center [45, 479] width 80 height 51
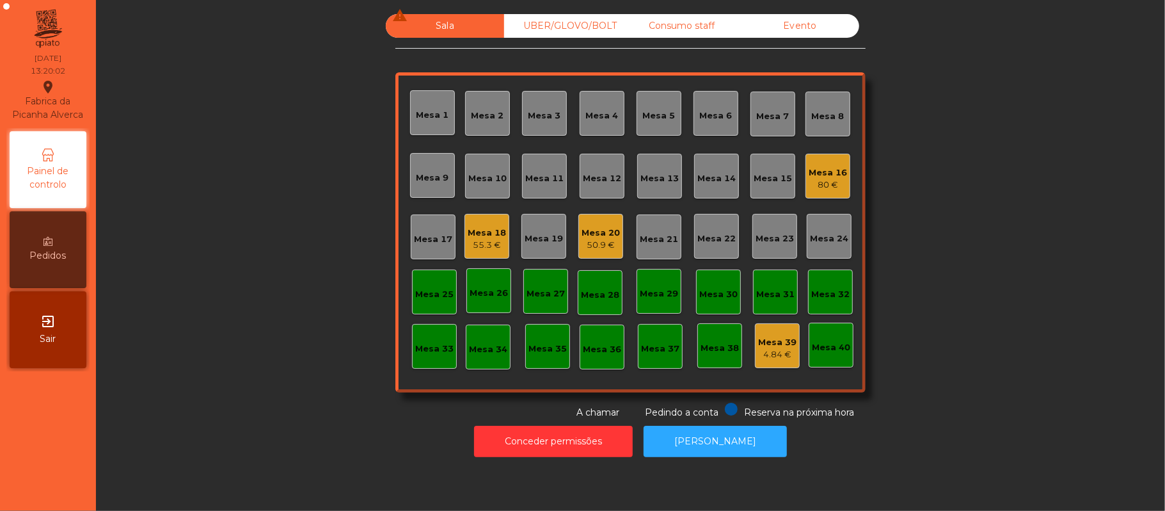
click at [490, 244] on div "55.3 €" at bounding box center [487, 245] width 38 height 13
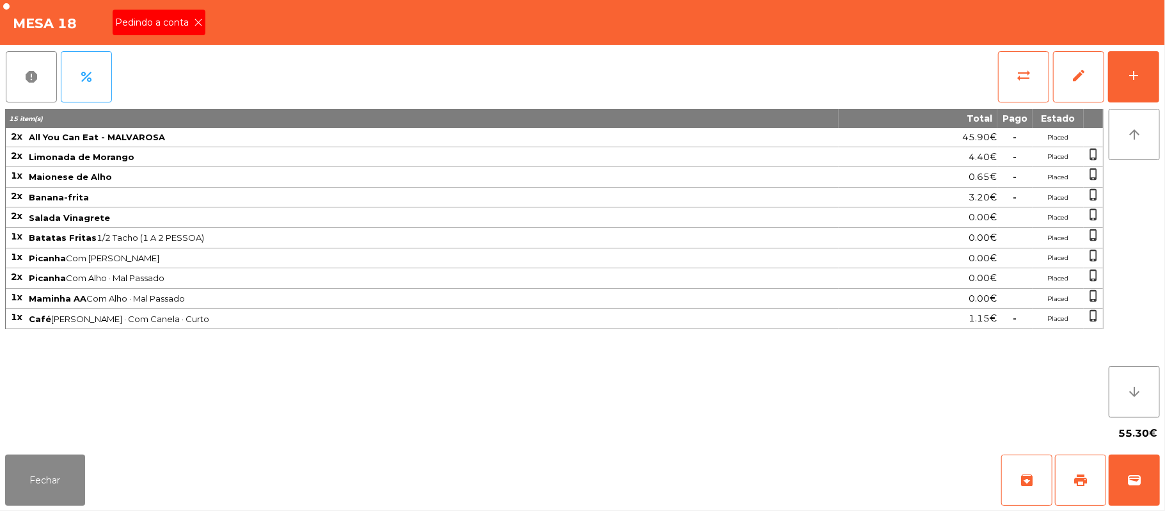
click at [203, 24] on div "Pedindo a conta" at bounding box center [159, 23] width 93 height 26
click at [189, 29] on div "Pedindo a conta" at bounding box center [159, 23] width 93 height 26
click at [191, 32] on div "Pedindo a conta" at bounding box center [159, 23] width 93 height 26
click at [1163, 489] on div "Fechar archive print wallet" at bounding box center [582, 479] width 1165 height 61
click at [198, 24] on icon at bounding box center [198, 22] width 9 height 9
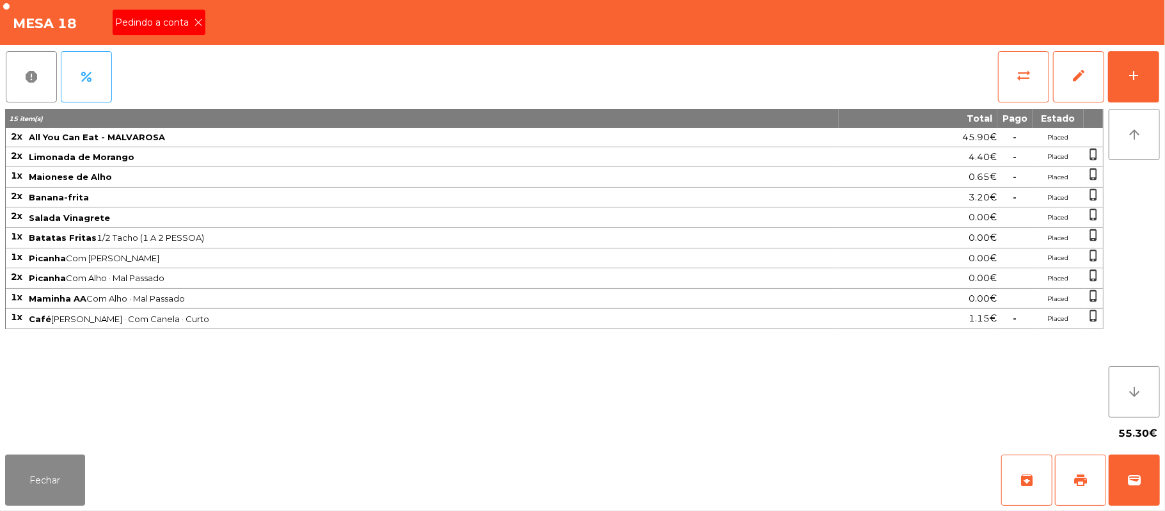
click at [200, 24] on icon at bounding box center [198, 22] width 9 height 9
click at [1154, 481] on button "wallet" at bounding box center [1134, 479] width 51 height 51
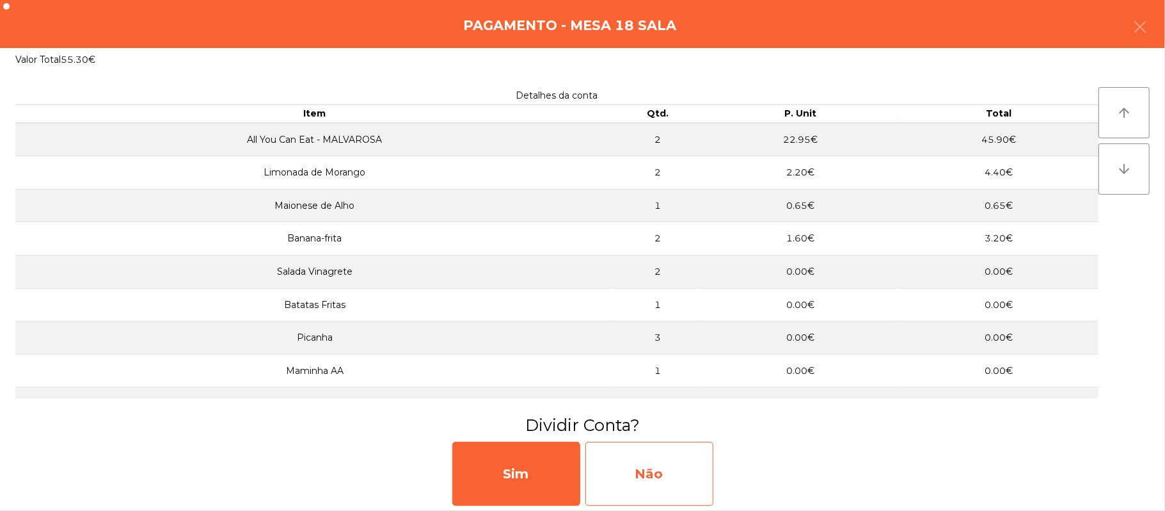
click at [645, 479] on div "Não" at bounding box center [649, 473] width 128 height 64
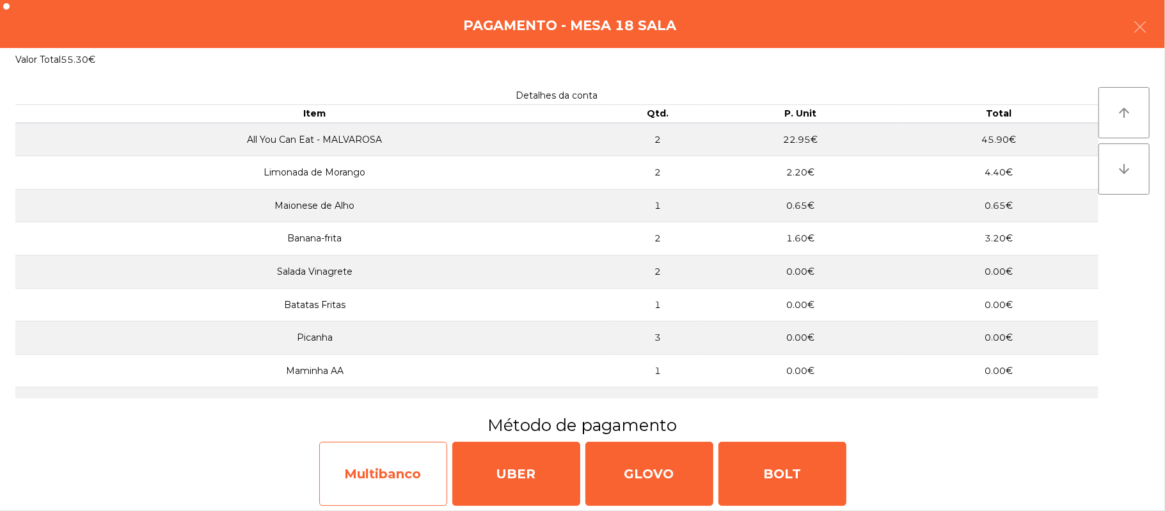
click at [410, 471] on div "Multibanco" at bounding box center [383, 473] width 128 height 64
select select "**"
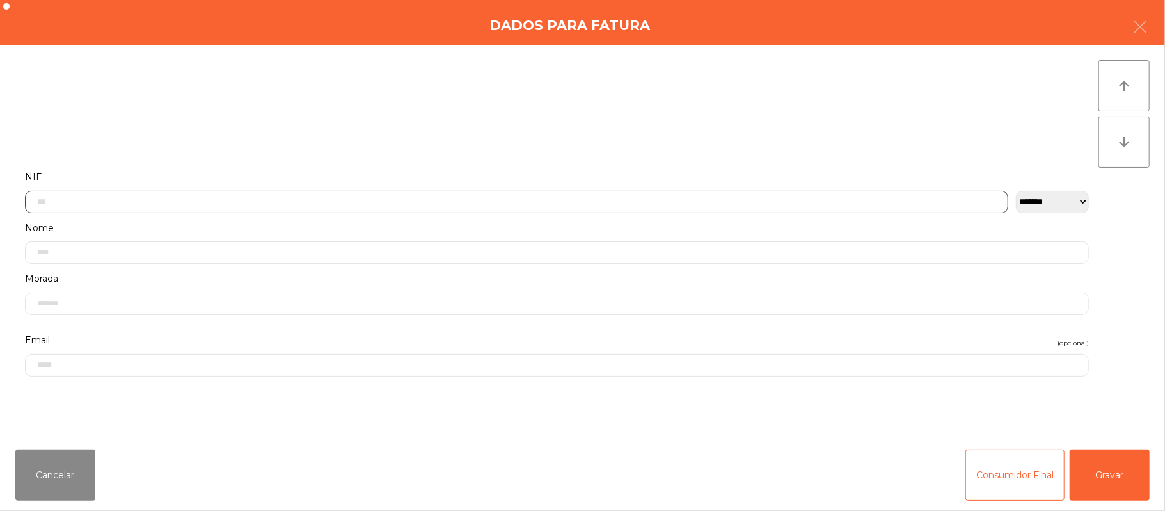
click at [432, 205] on input "text" at bounding box center [516, 202] width 983 height 22
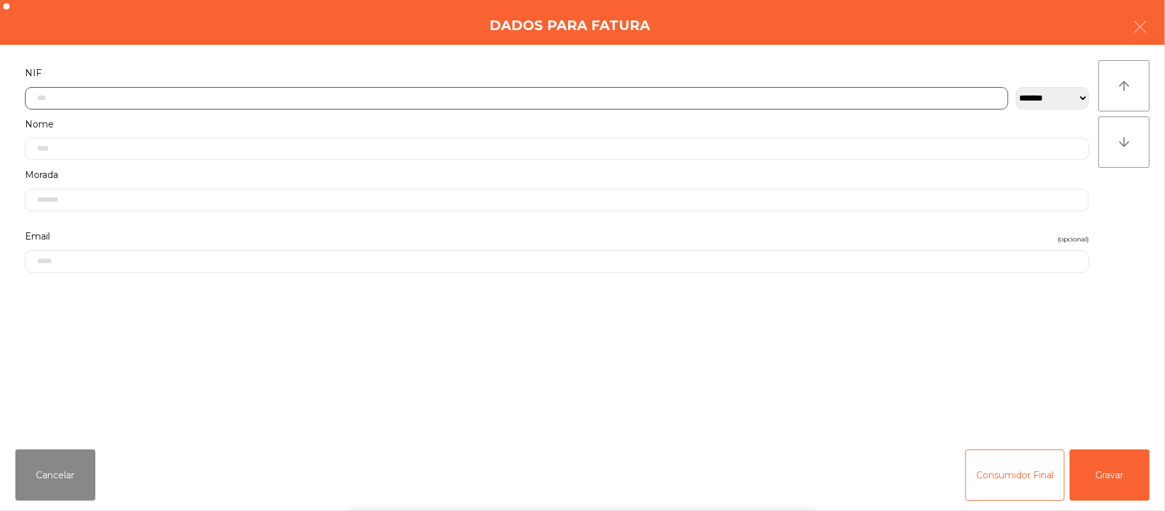
scroll to position [107, 0]
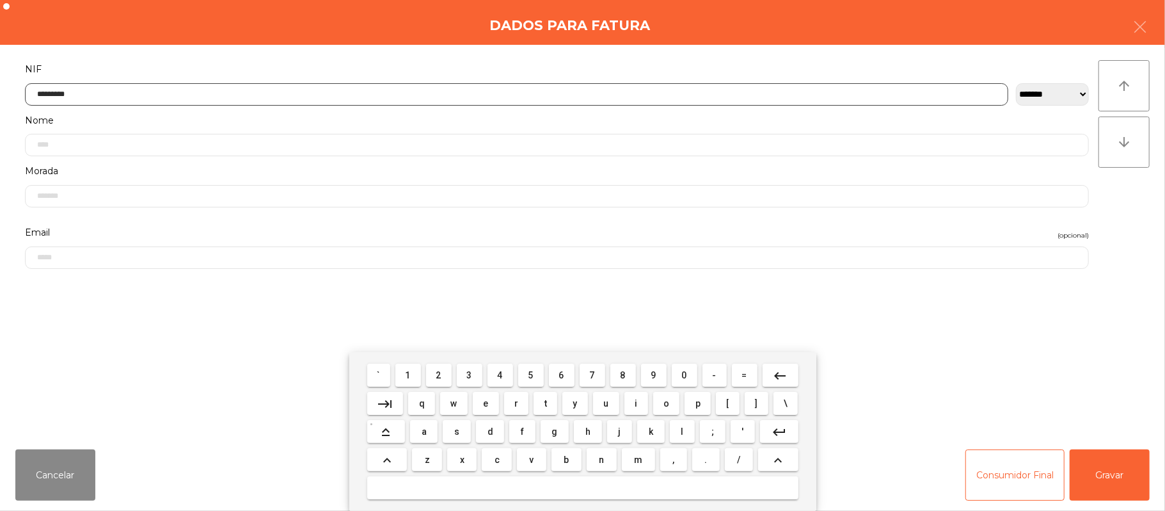
type input "*********"
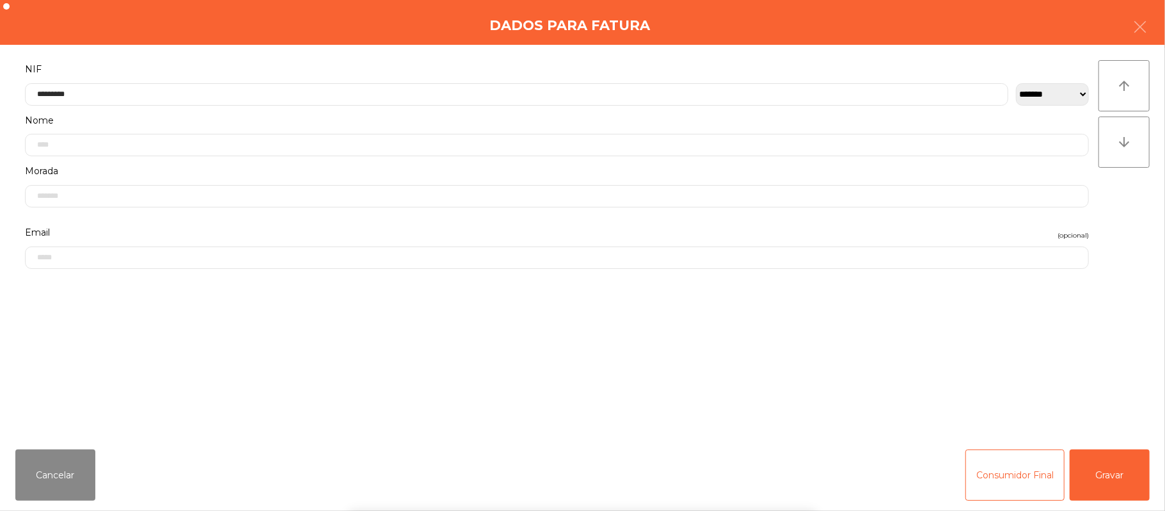
click at [1124, 458] on div "` 1 2 3 4 5 6 7 8 9 0 - = keyboard_backspace keyboard_tab q w e r t y u i o p […" at bounding box center [582, 431] width 1165 height 159
click at [1130, 479] on div "` 1 2 3 4 5 6 7 8 9 0 - = keyboard_backspace keyboard_tab q w e r t y u i o p […" at bounding box center [582, 431] width 1165 height 159
click at [1127, 477] on button "Gravar" at bounding box center [1110, 474] width 80 height 51
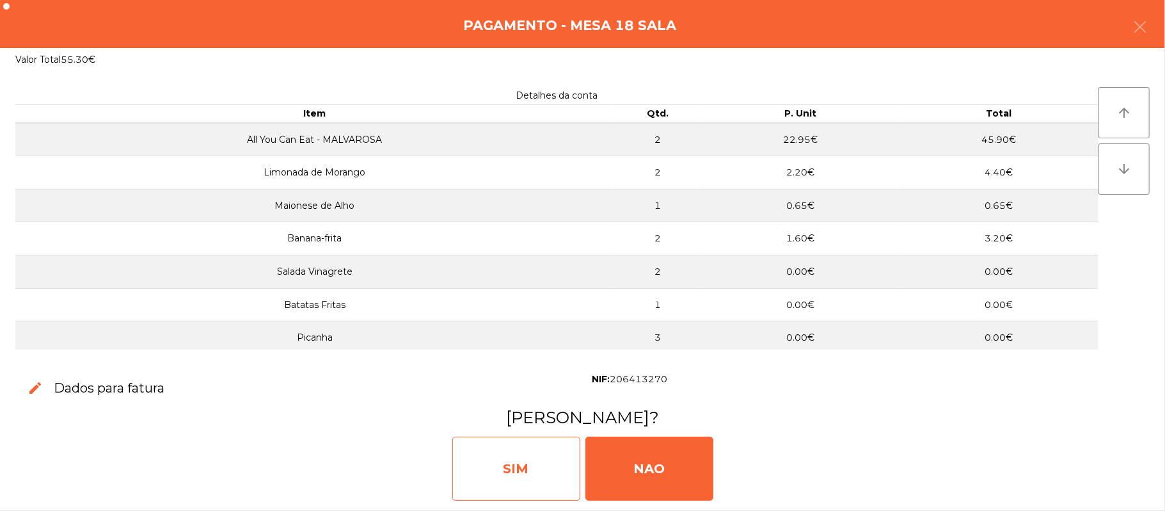
click at [502, 466] on div "SIM" at bounding box center [516, 468] width 128 height 64
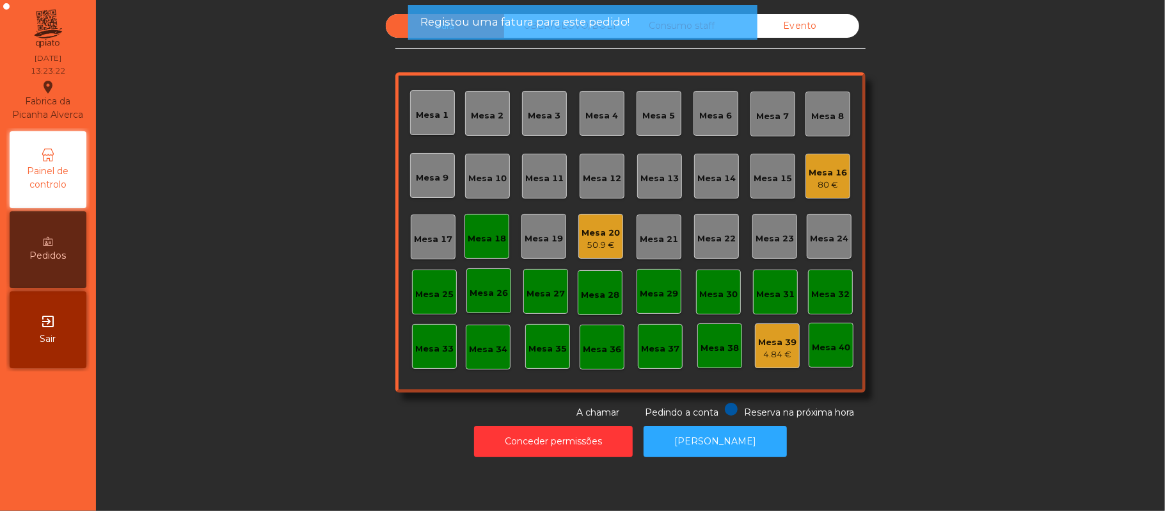
click at [495, 235] on div "Mesa 18" at bounding box center [487, 238] width 38 height 13
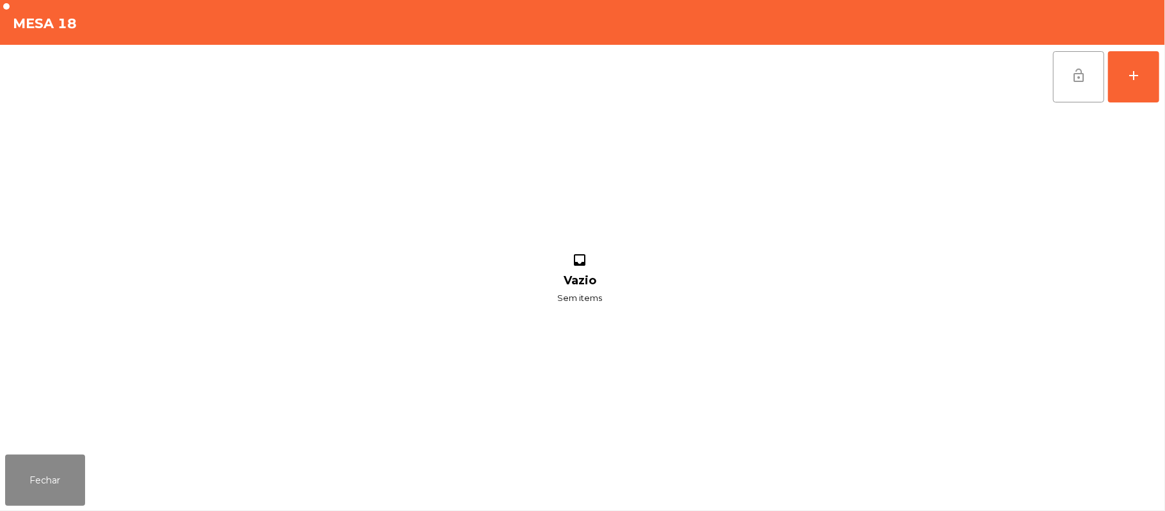
click at [1067, 74] on button "lock_open" at bounding box center [1078, 76] width 51 height 51
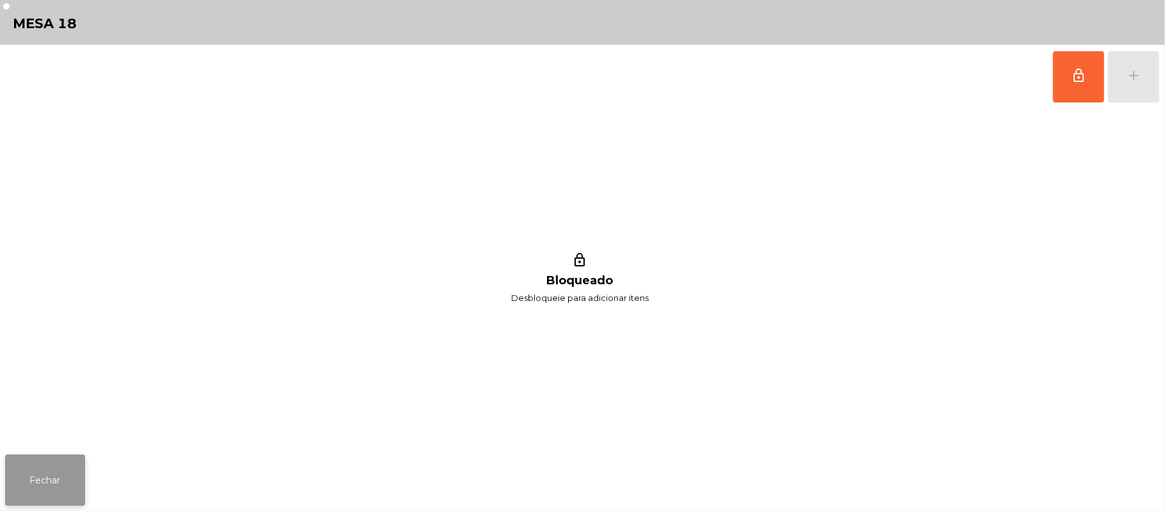
click at [67, 479] on button "Fechar" at bounding box center [45, 479] width 80 height 51
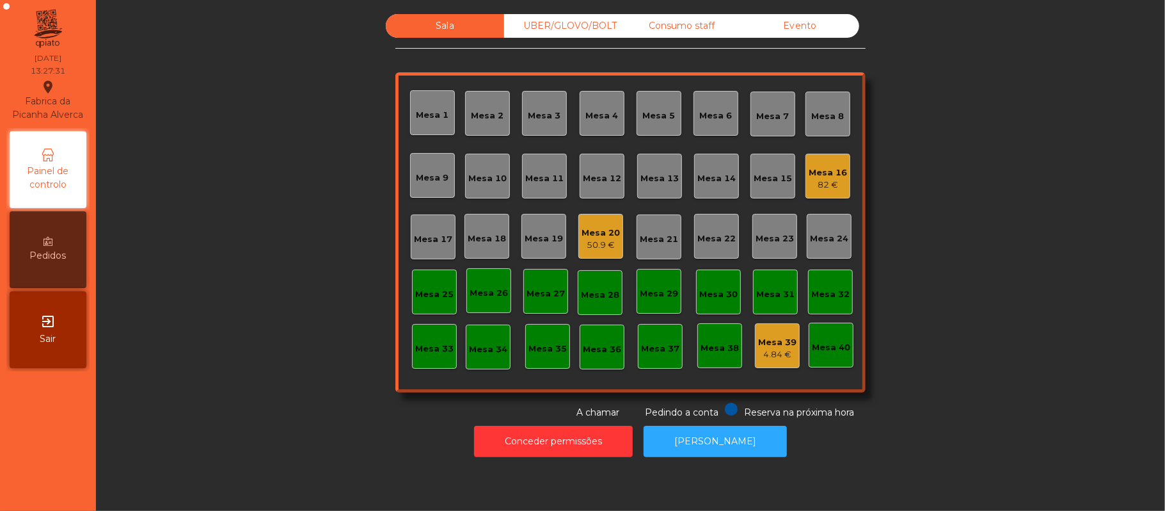
click at [587, 230] on div "Mesa 20" at bounding box center [601, 232] width 38 height 13
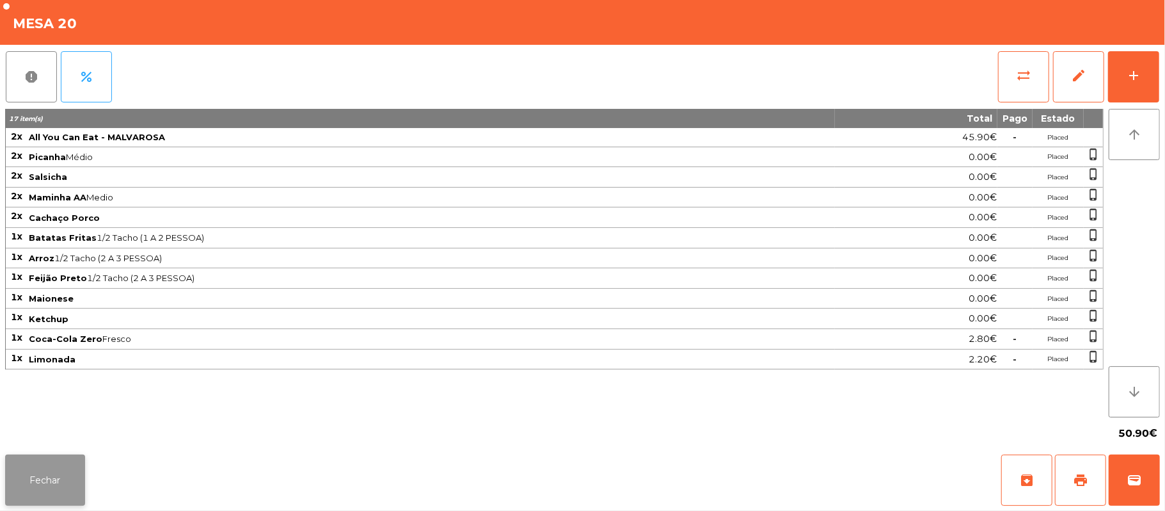
click at [47, 477] on button "Fechar" at bounding box center [45, 479] width 80 height 51
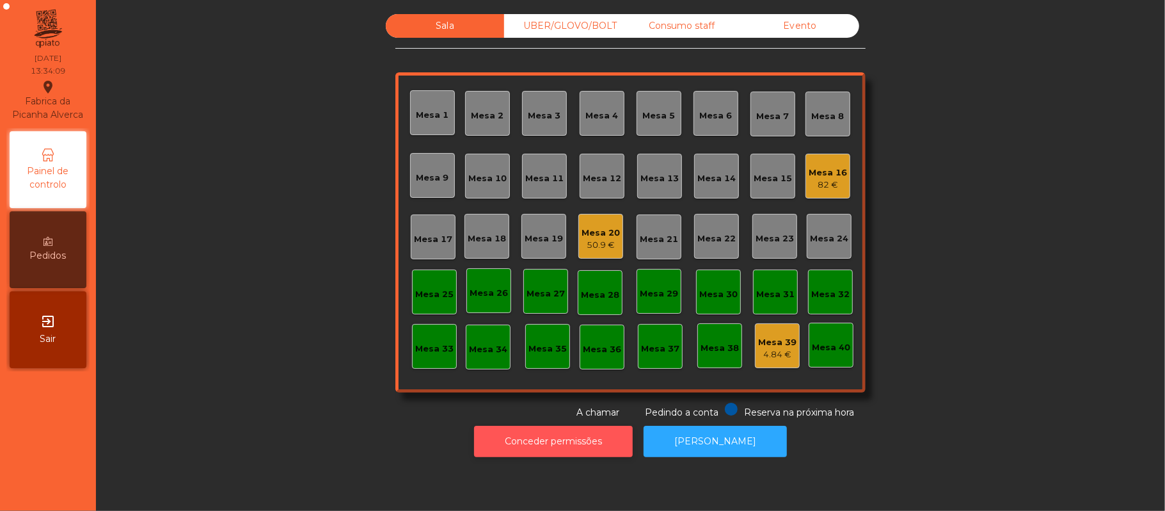
click at [582, 435] on button "Conceder permissões" at bounding box center [553, 440] width 159 height 31
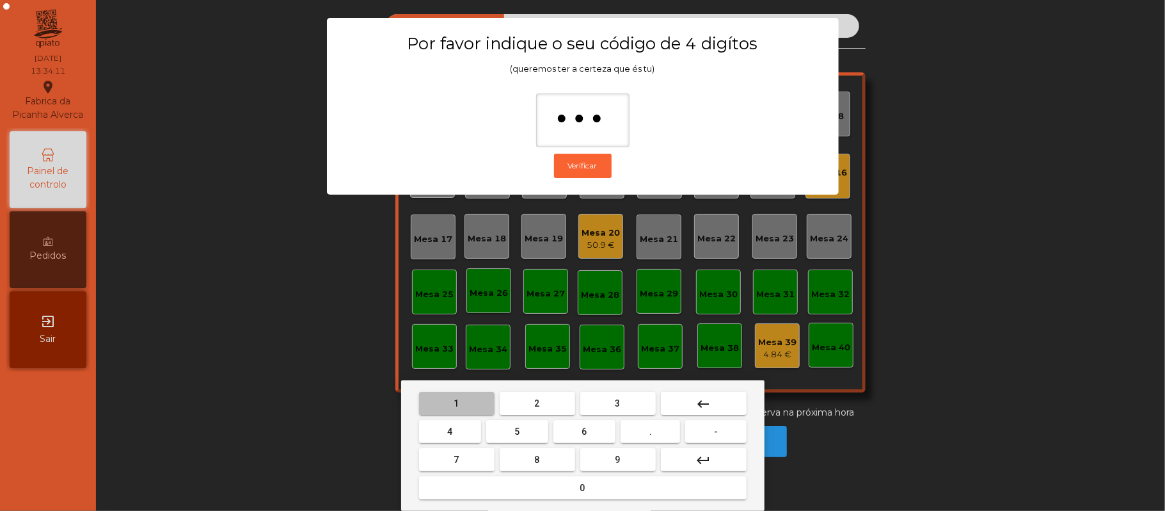
type input "****"
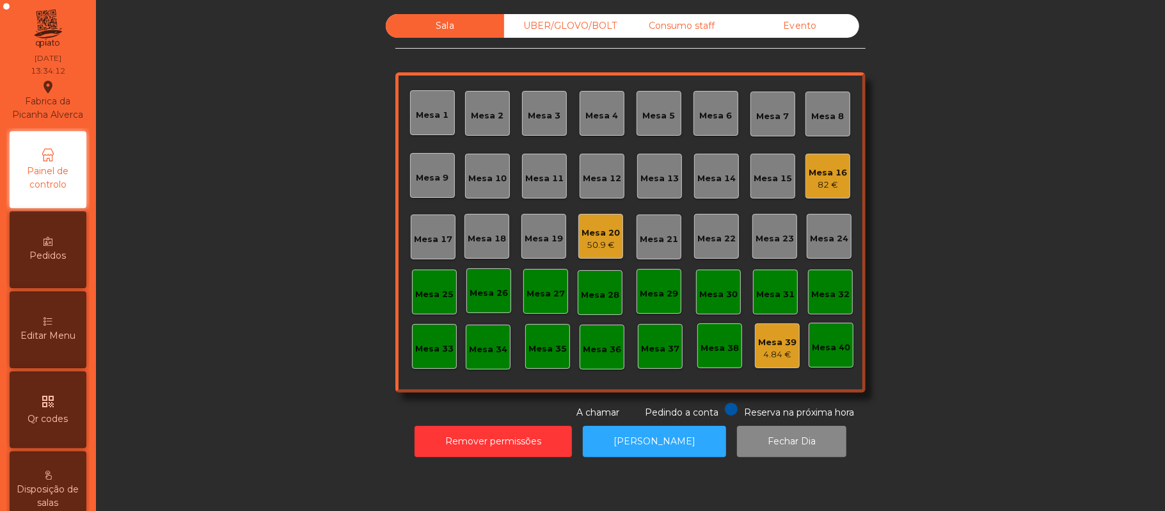
click at [65, 341] on div "Editar Menu" at bounding box center [48, 329] width 77 height 77
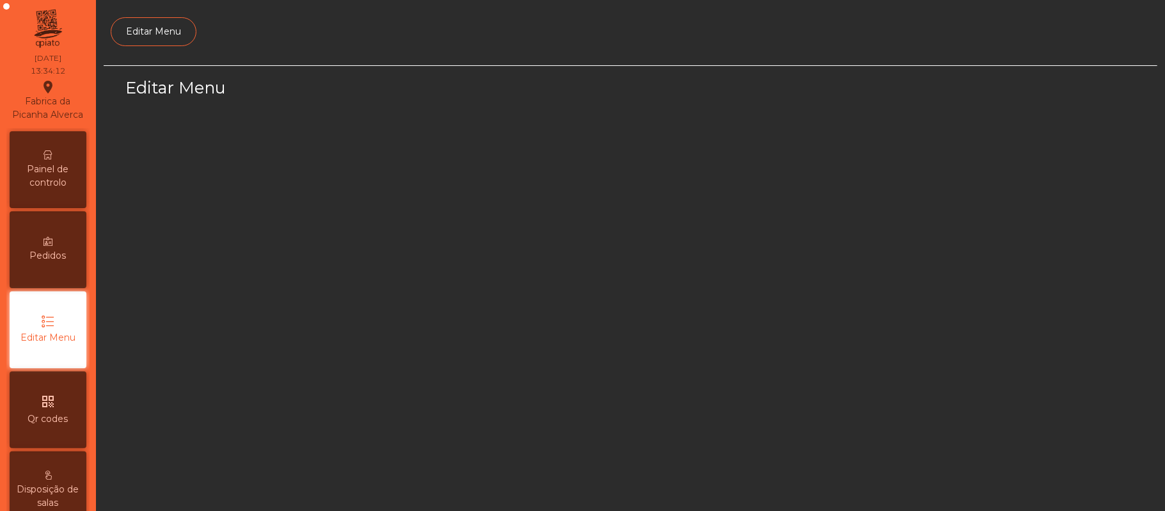
scroll to position [88, 0]
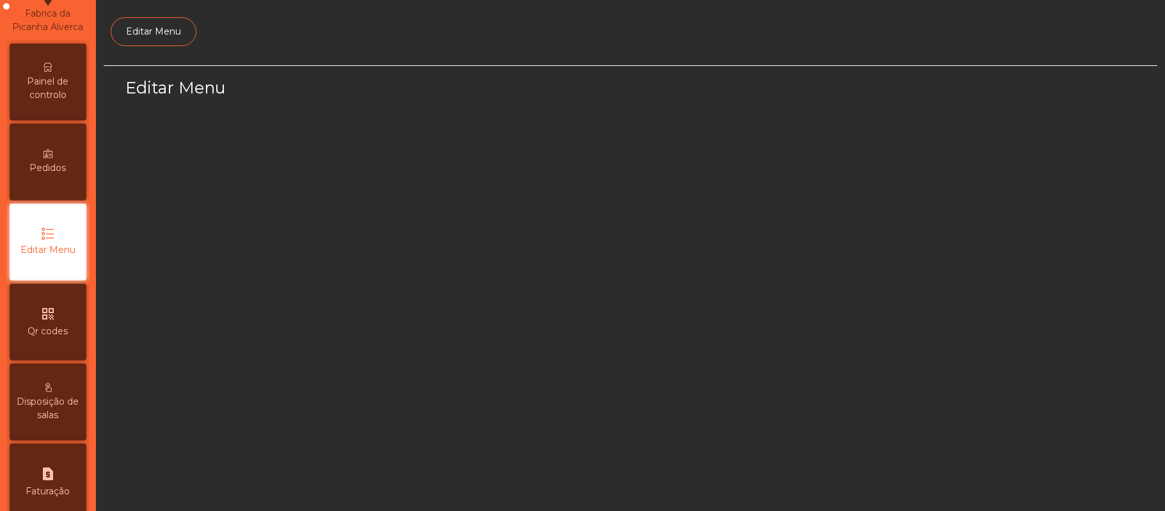
select select "*"
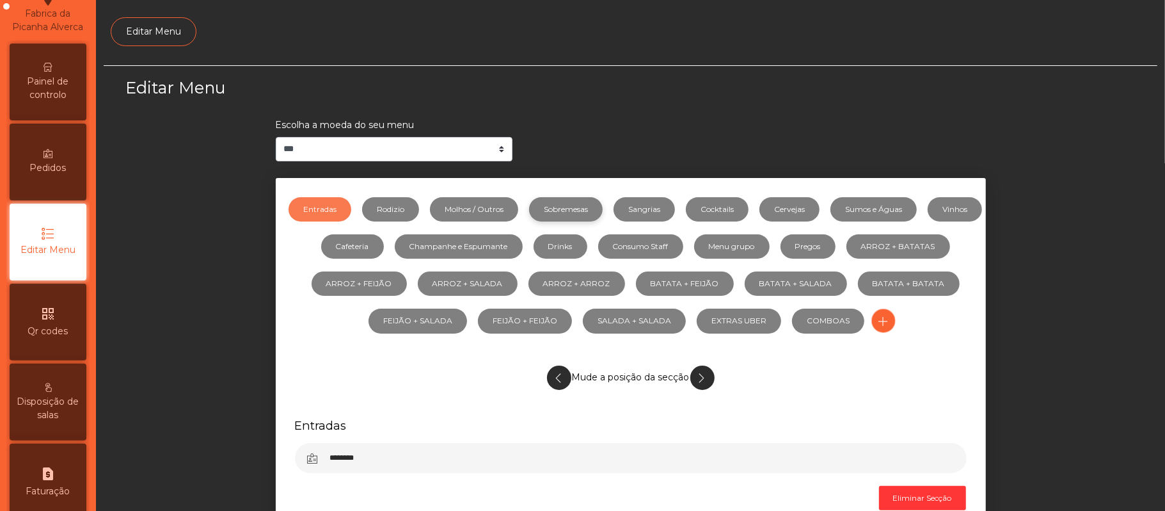
click at [601, 206] on link "Sobremesas" at bounding box center [566, 209] width 74 height 24
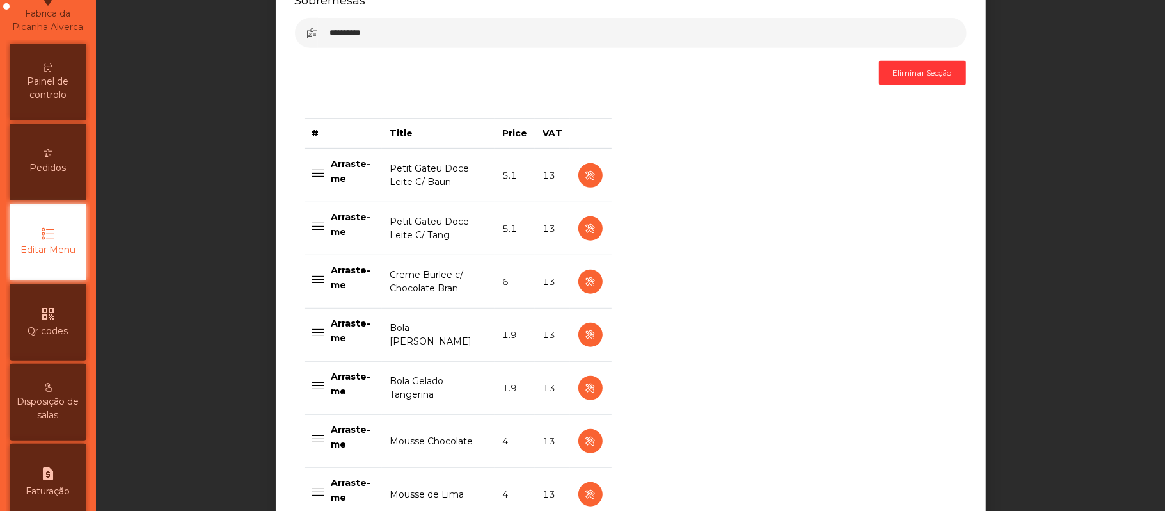
scroll to position [427, 0]
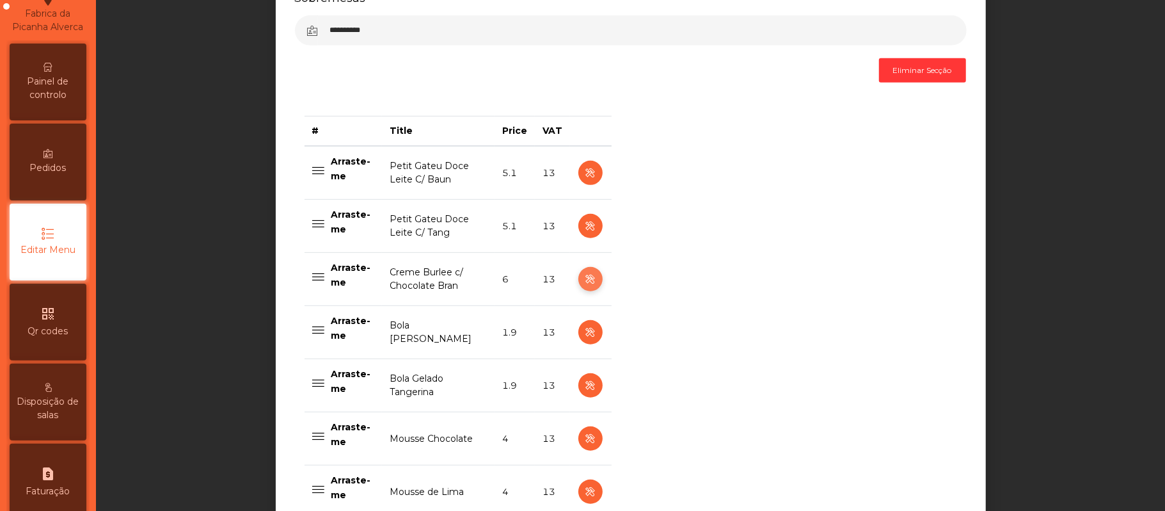
click at [583, 282] on icon "button" at bounding box center [590, 279] width 15 height 16
select select "**"
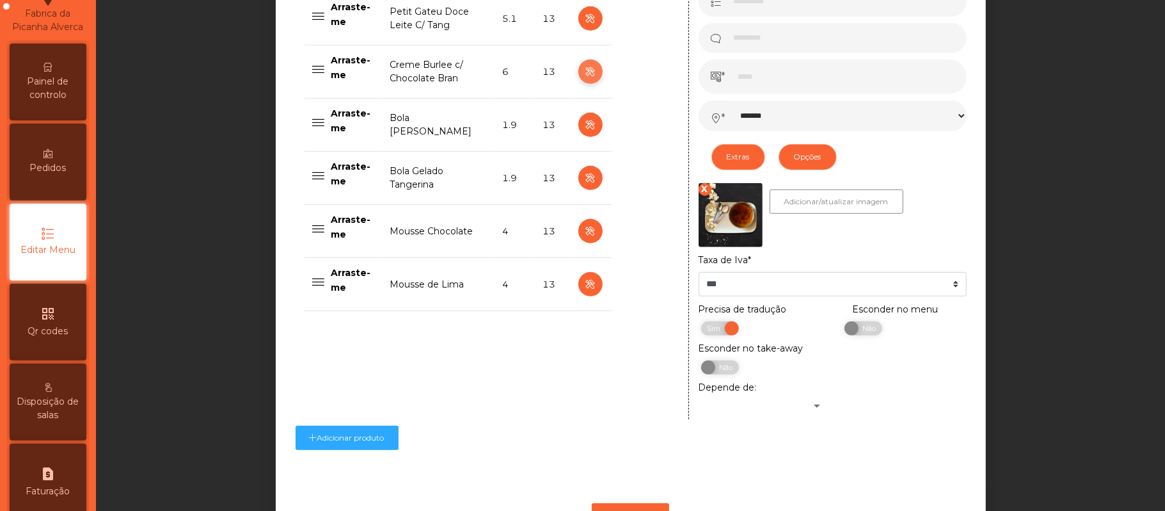
scroll to position [699, 0]
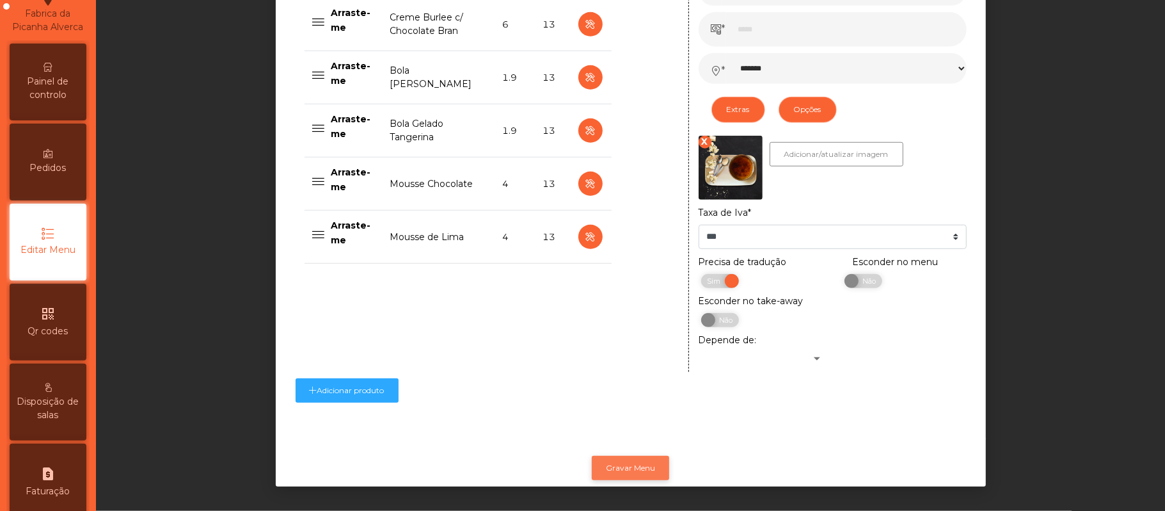
click at [643, 456] on button "Gravar Menu" at bounding box center [630, 468] width 77 height 24
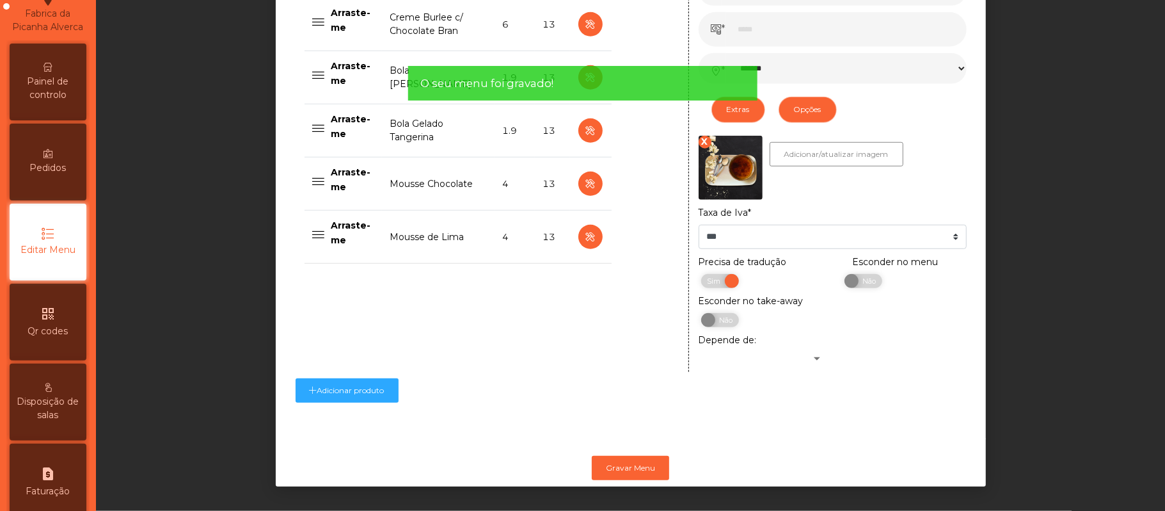
click at [45, 64] on div "Painel de controlo" at bounding box center [48, 82] width 77 height 77
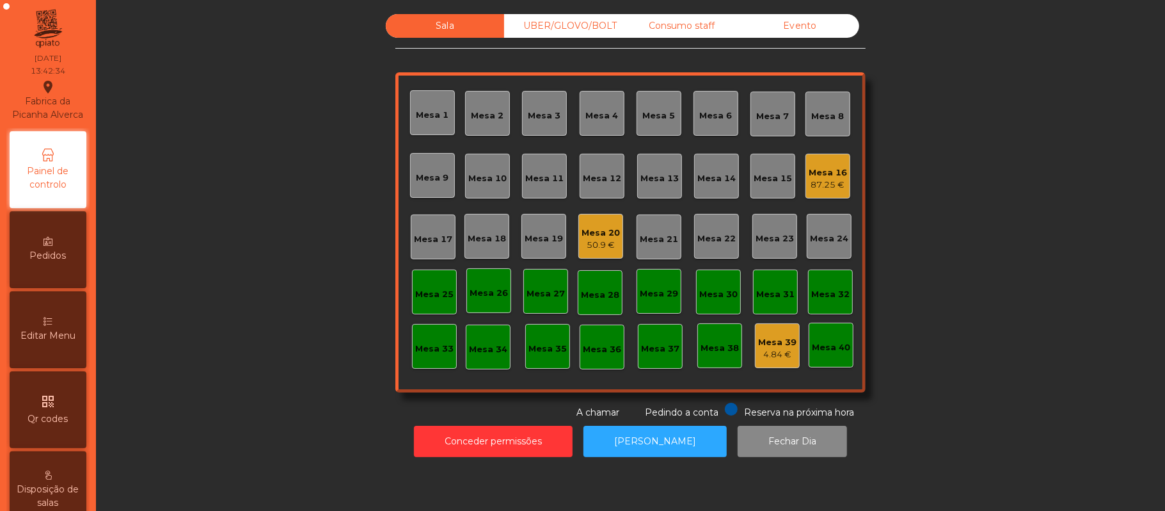
click at [592, 175] on div "Mesa 12" at bounding box center [602, 178] width 38 height 13
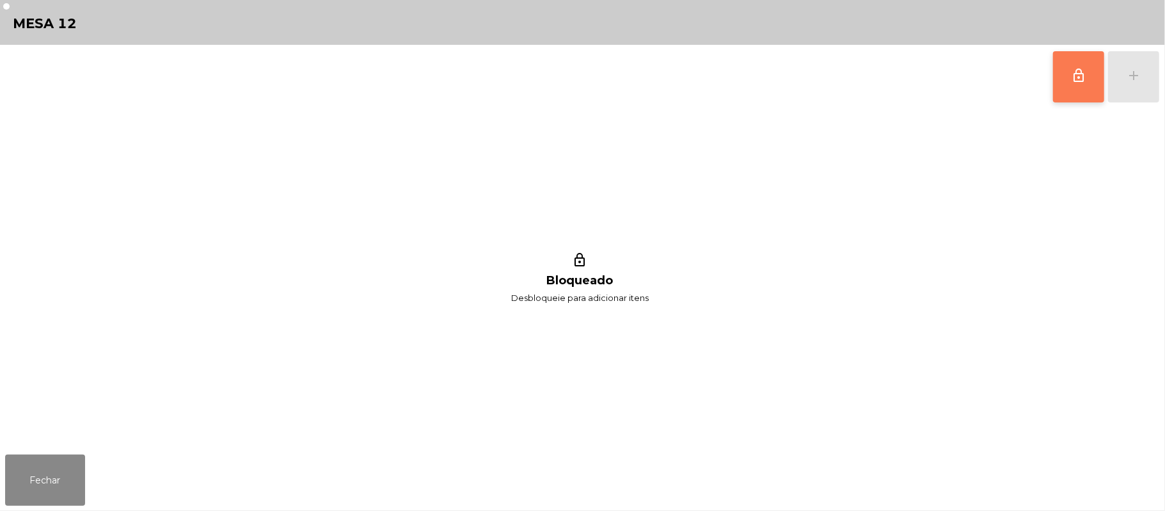
click at [1071, 83] on button "lock_outline" at bounding box center [1078, 76] width 51 height 51
click at [1155, 90] on button "add" at bounding box center [1133, 76] width 51 height 51
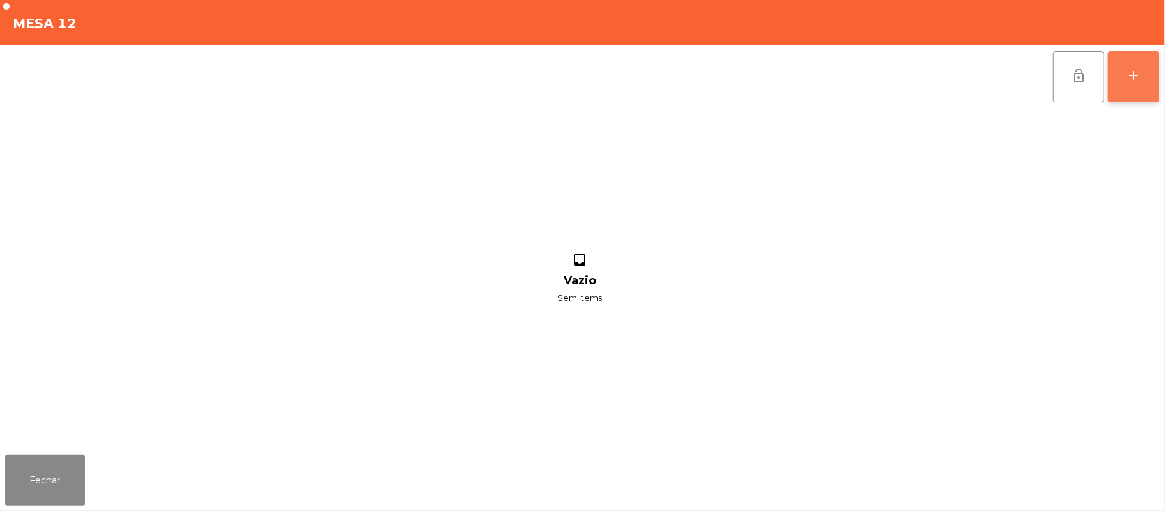
click at [1130, 88] on button "add" at bounding box center [1133, 76] width 51 height 51
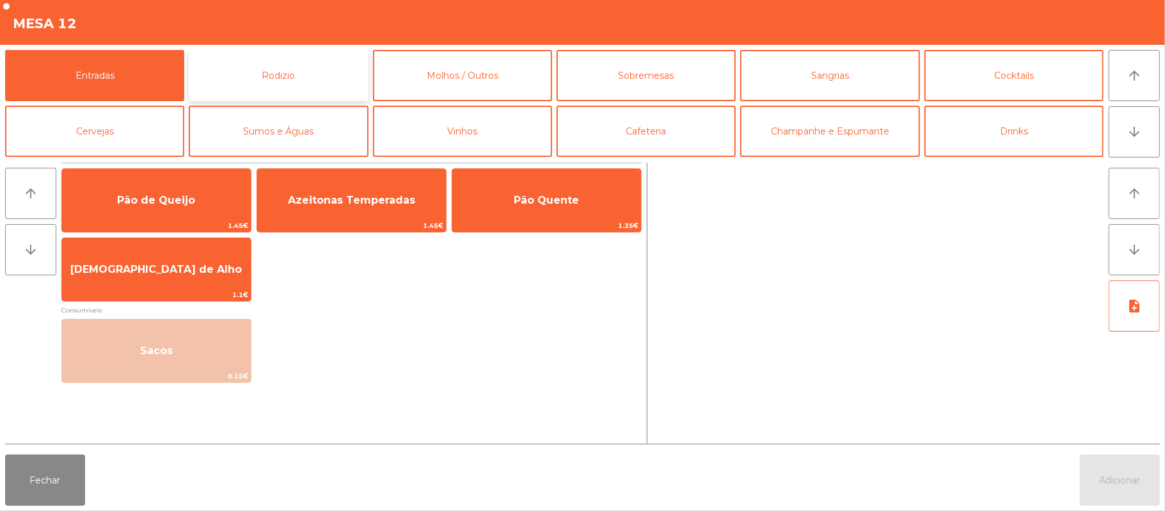
click at [282, 88] on button "Rodizio" at bounding box center [278, 75] width 179 height 51
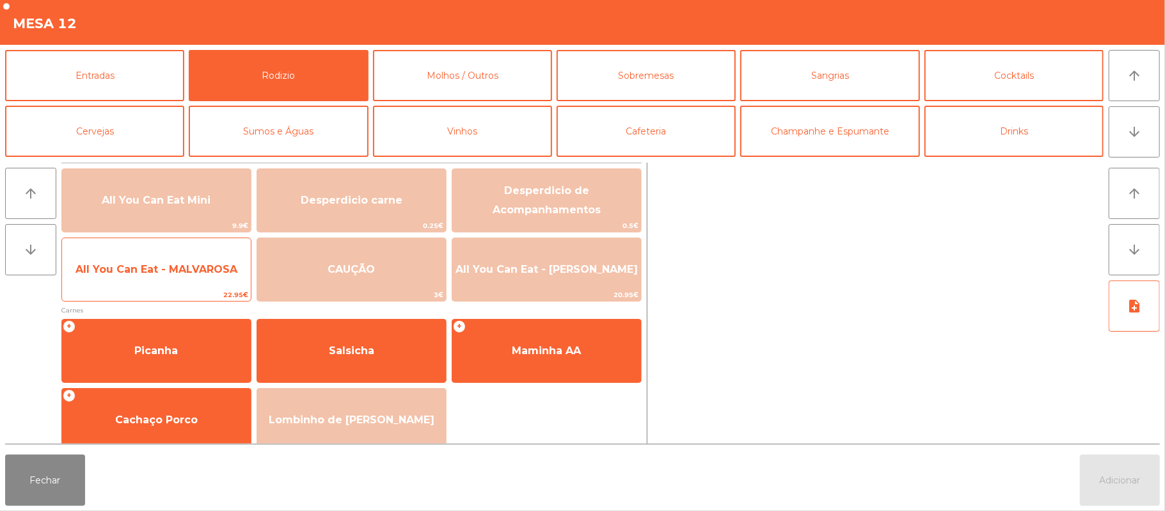
click at [211, 279] on span "All You Can Eat - MALVAROSA" at bounding box center [156, 269] width 189 height 35
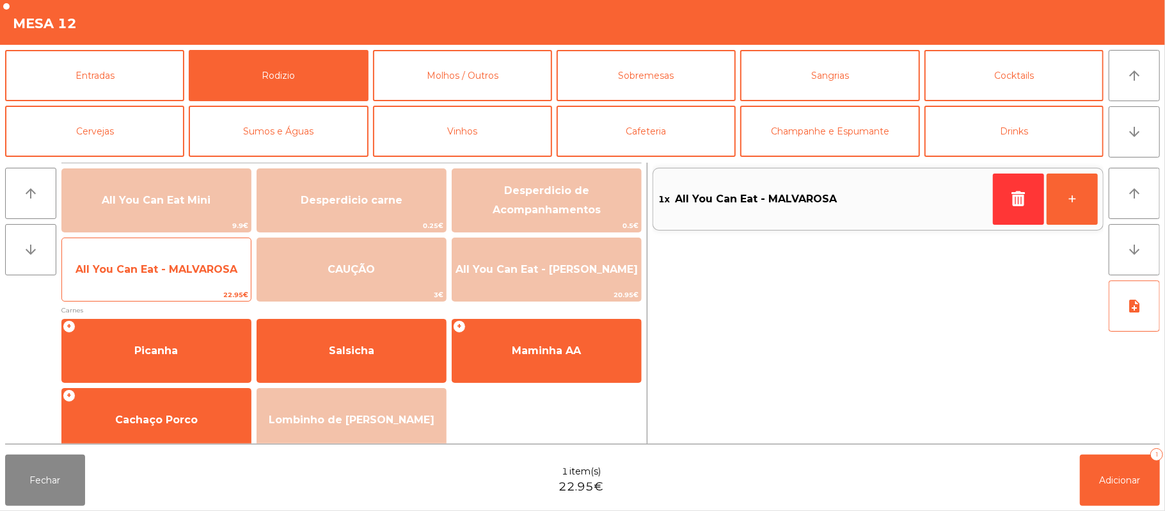
click at [206, 284] on span "All You Can Eat - MALVAROSA" at bounding box center [156, 269] width 189 height 35
click at [209, 273] on span "All You Can Eat - MALVAROSA" at bounding box center [156, 269] width 162 height 12
click at [205, 279] on span "All You Can Eat - MALVAROSA" at bounding box center [156, 269] width 189 height 35
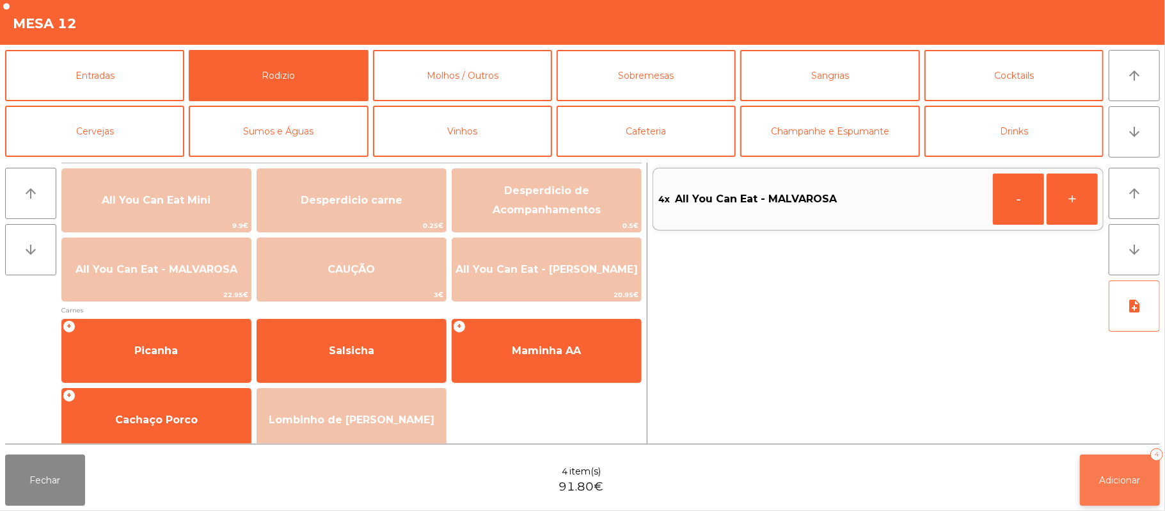
click at [1159, 477] on button "Adicionar 4" at bounding box center [1120, 479] width 80 height 51
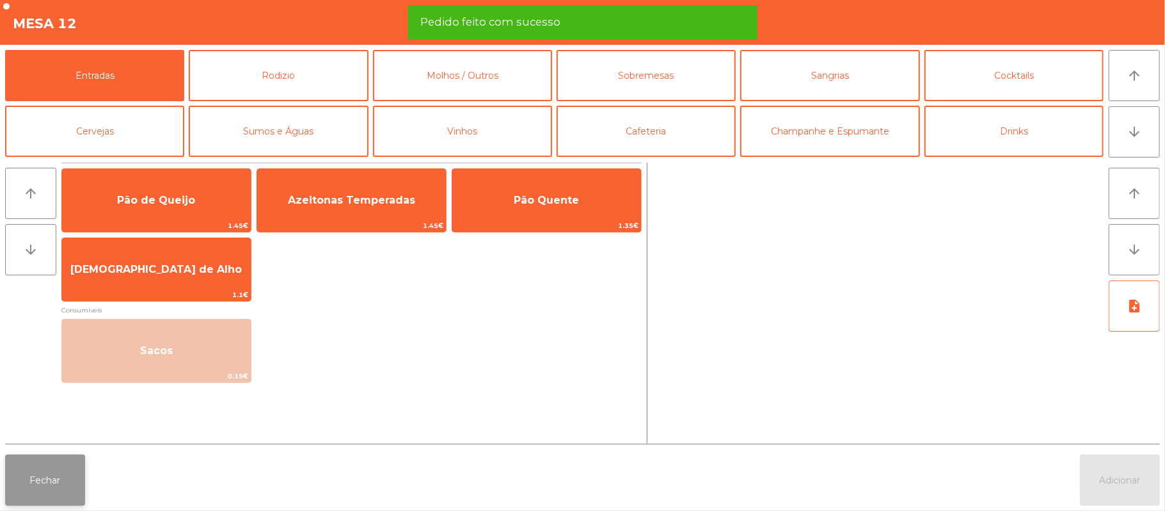
click at [31, 479] on button "Fechar" at bounding box center [45, 479] width 80 height 51
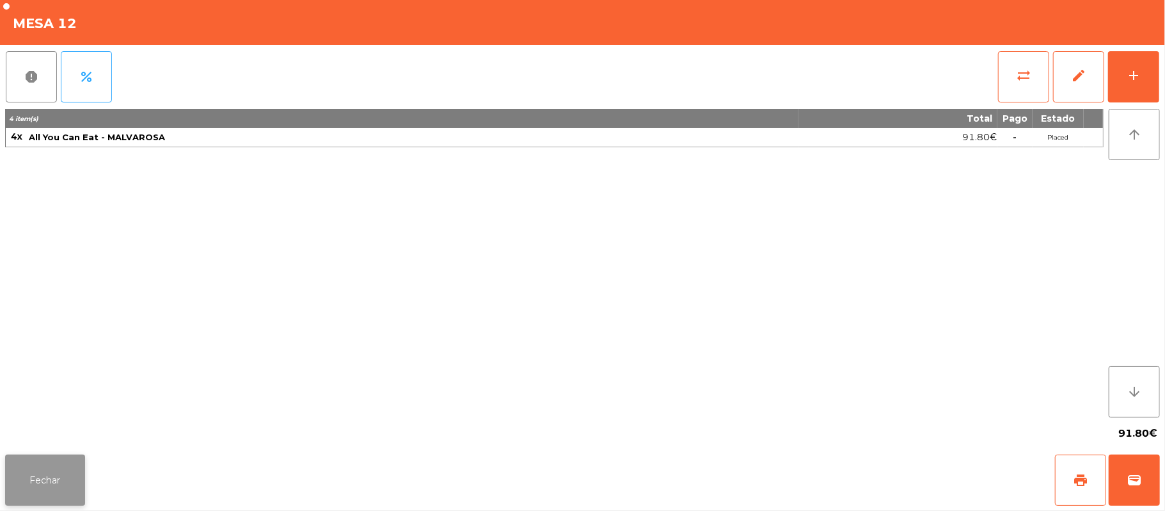
click at [47, 457] on button "Fechar" at bounding box center [45, 479] width 80 height 51
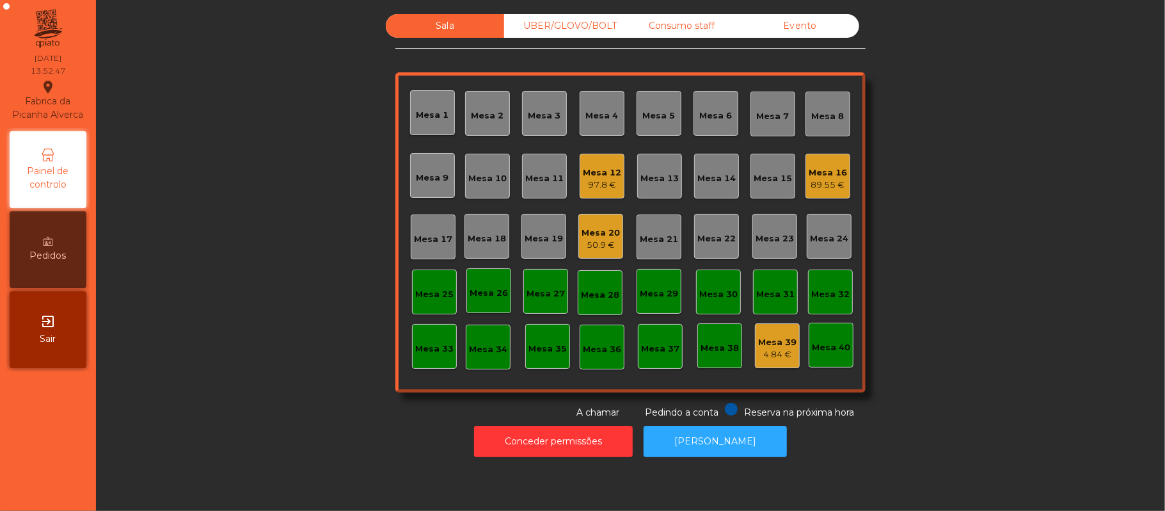
click at [602, 166] on div "Mesa 12" at bounding box center [602, 172] width 38 height 13
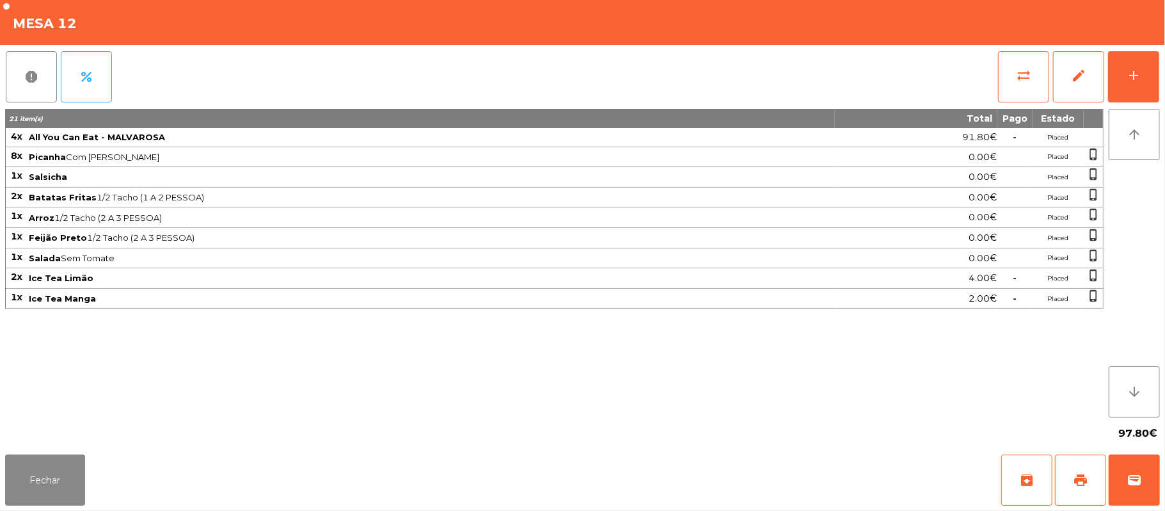
click at [100, 473] on div "Fechar archive print wallet" at bounding box center [582, 479] width 1165 height 61
click at [65, 462] on button "Fechar" at bounding box center [45, 479] width 80 height 51
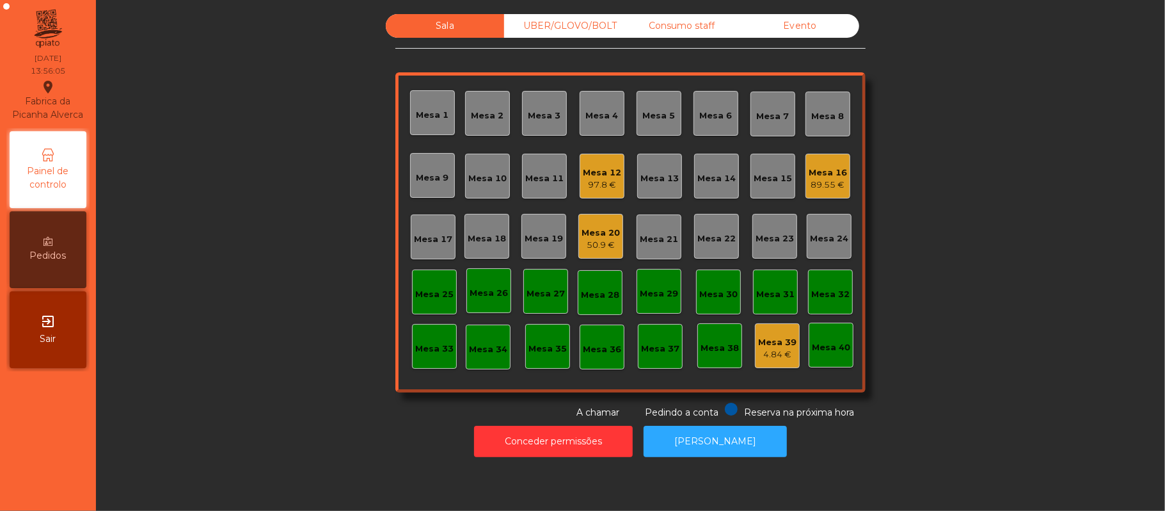
click at [595, 31] on div "UBER/GLOVO/BOLT" at bounding box center [563, 26] width 118 height 24
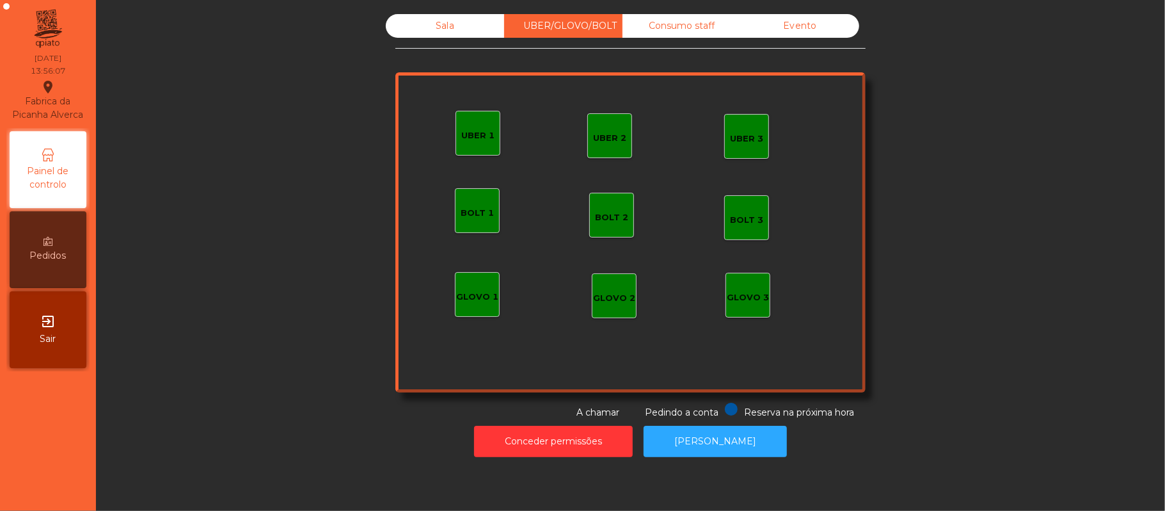
click at [472, 146] on div "UBER 1" at bounding box center [478, 133] width 45 height 45
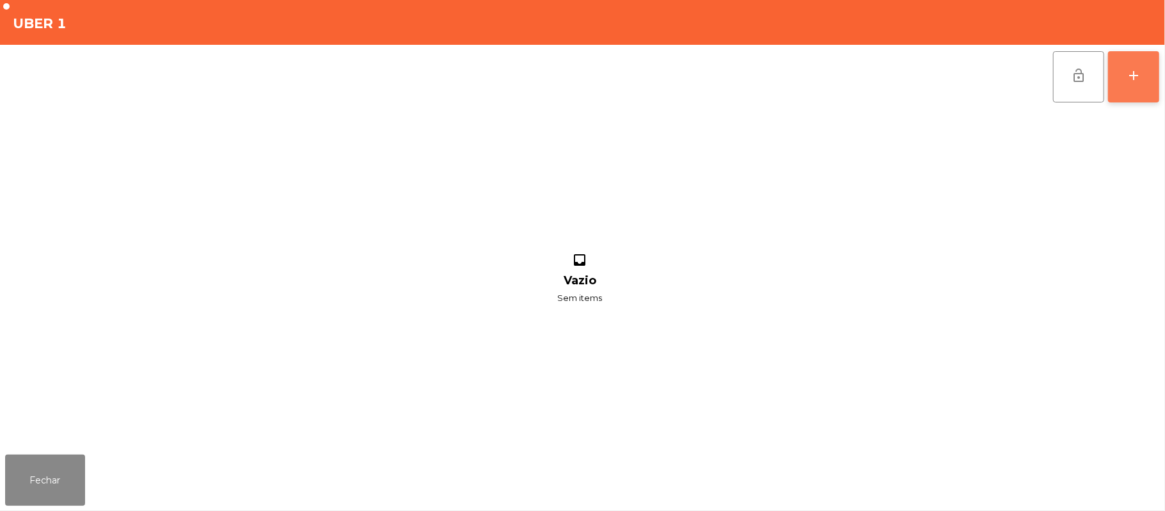
click at [1124, 95] on button "add" at bounding box center [1133, 76] width 51 height 51
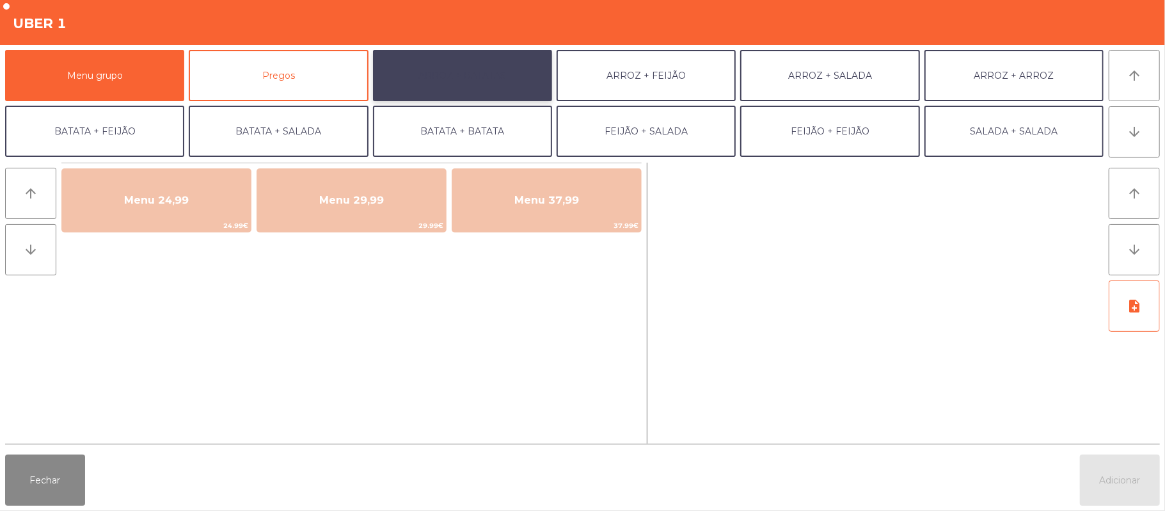
click at [498, 79] on button "ARROZ + BATATAS" at bounding box center [462, 75] width 179 height 51
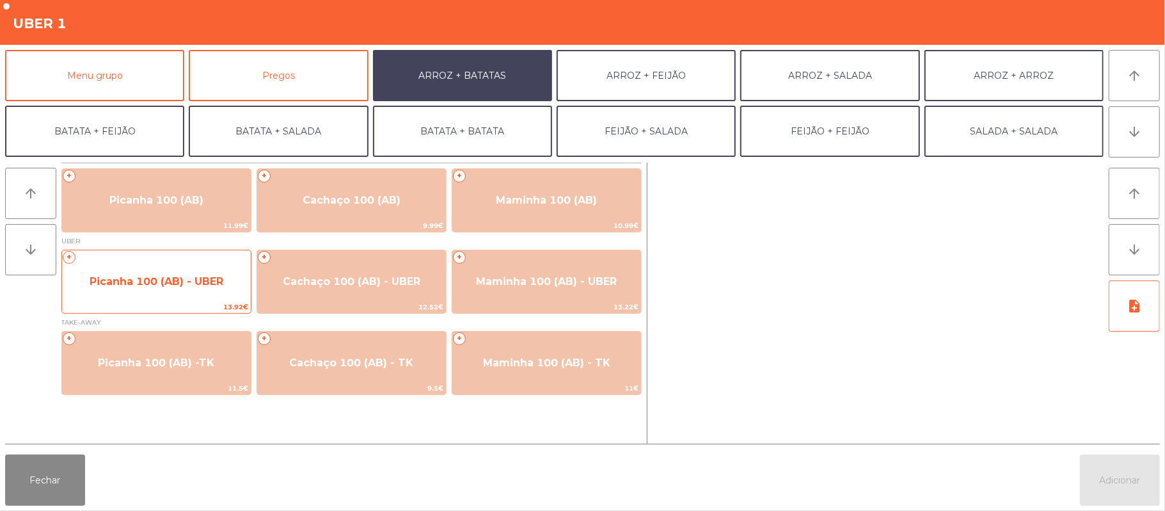
click at [202, 282] on span "Picanha 100 (AB) - UBER" at bounding box center [157, 281] width 134 height 12
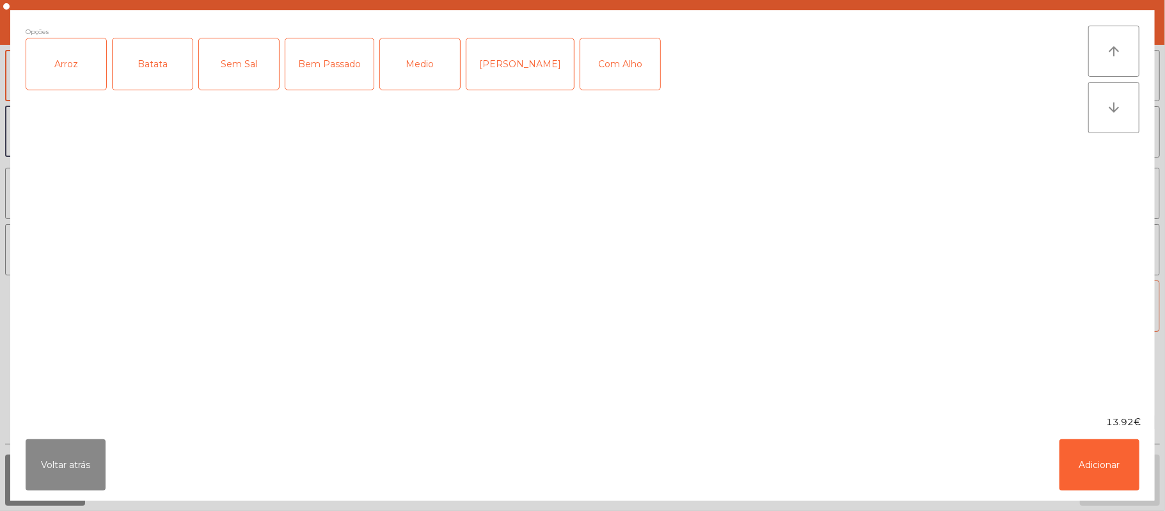
click at [72, 59] on div "Arroz" at bounding box center [66, 63] width 80 height 51
click at [149, 58] on div "Batata" at bounding box center [153, 63] width 80 height 51
click at [428, 61] on div "Medio" at bounding box center [420, 63] width 80 height 51
click at [1111, 477] on button "Adicionar" at bounding box center [1099, 464] width 80 height 51
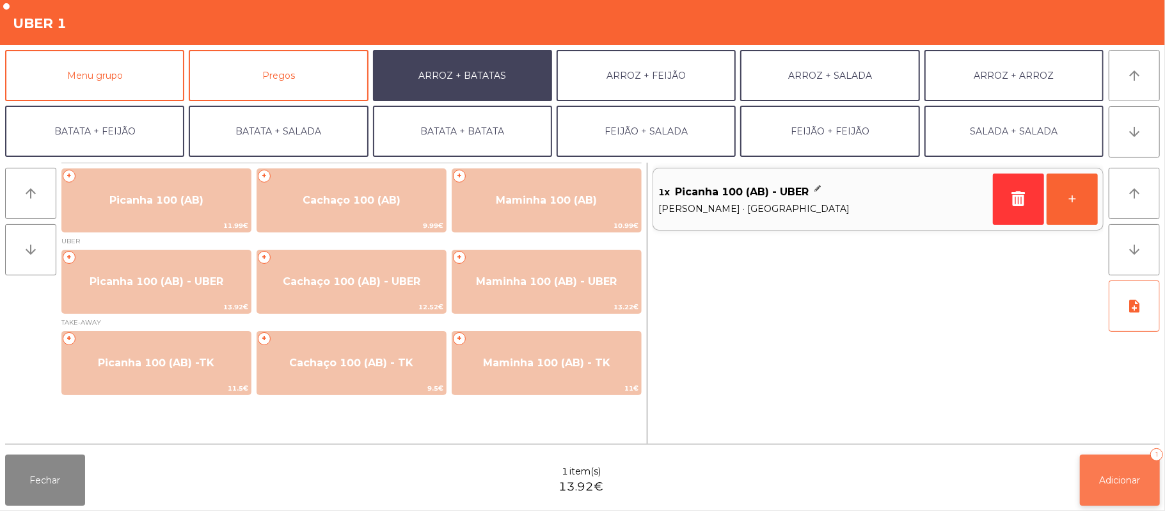
click at [1127, 492] on button "Adicionar 1" at bounding box center [1120, 479] width 80 height 51
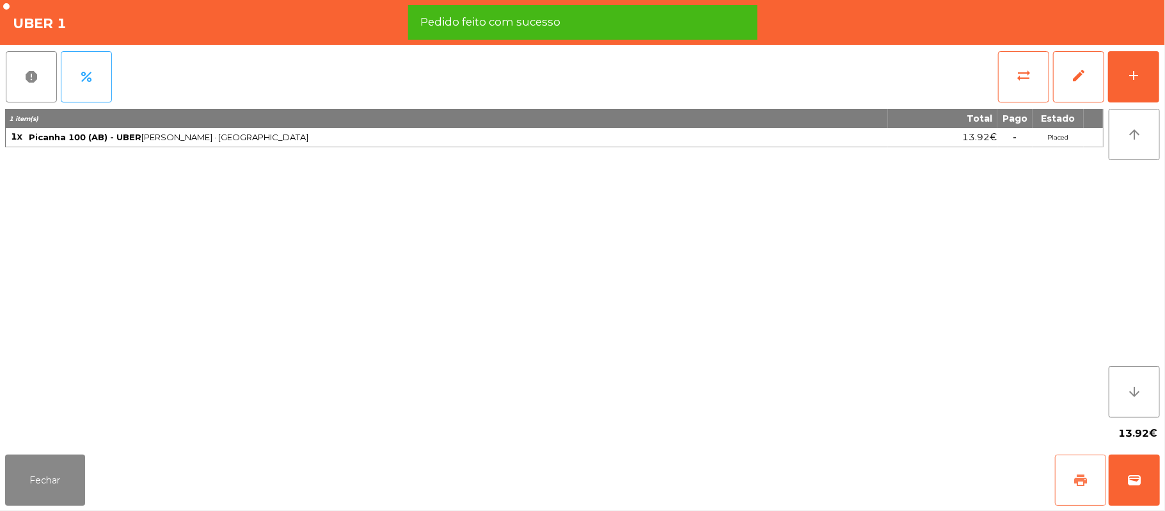
click at [1076, 475] on span "print" at bounding box center [1080, 479] width 15 height 15
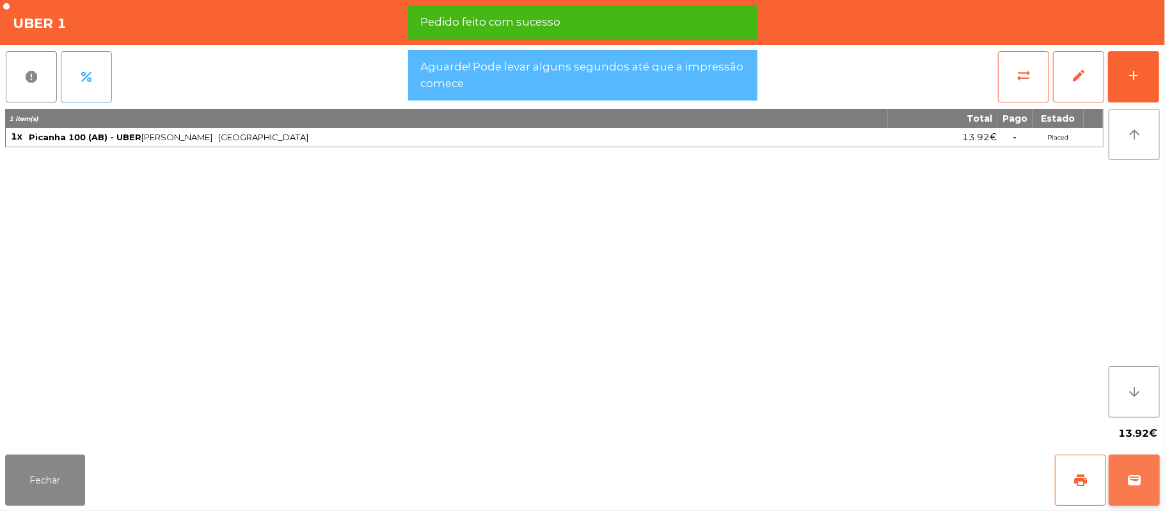
click at [1135, 482] on span "wallet" at bounding box center [1134, 479] width 15 height 15
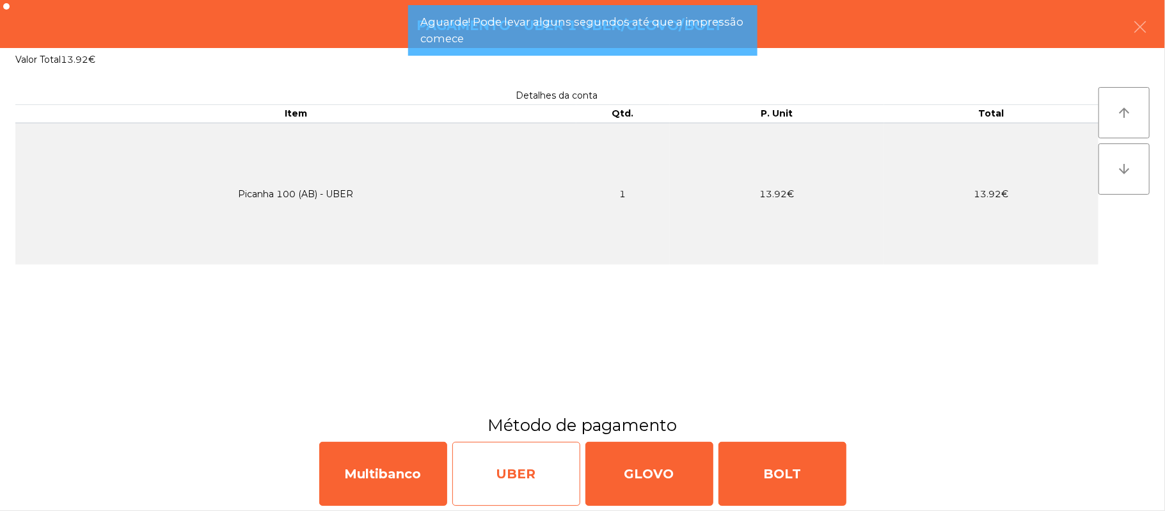
click at [546, 479] on div "UBER" at bounding box center [516, 473] width 128 height 64
select select "**"
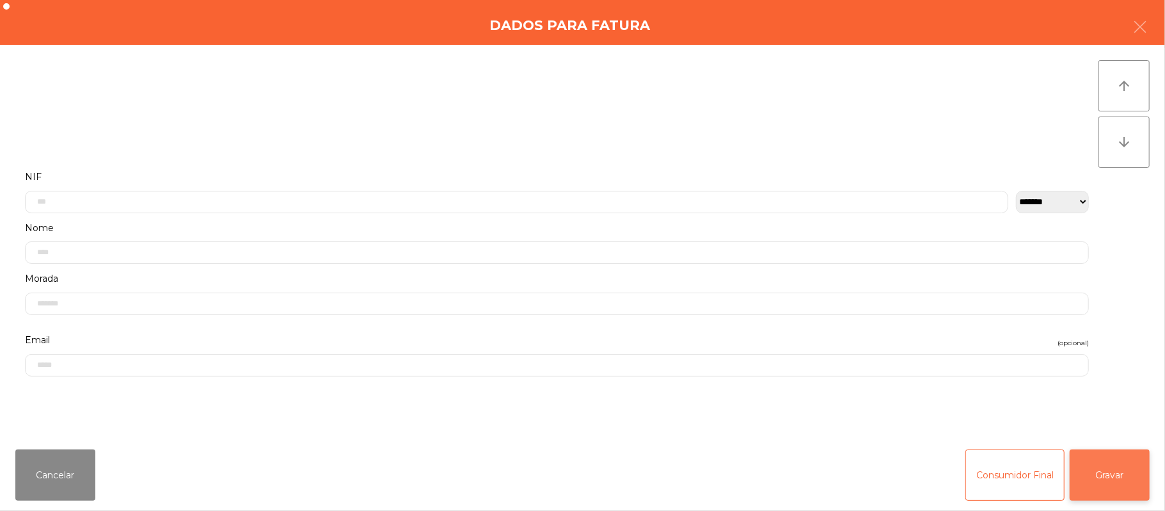
click at [1121, 484] on button "Gravar" at bounding box center [1110, 474] width 80 height 51
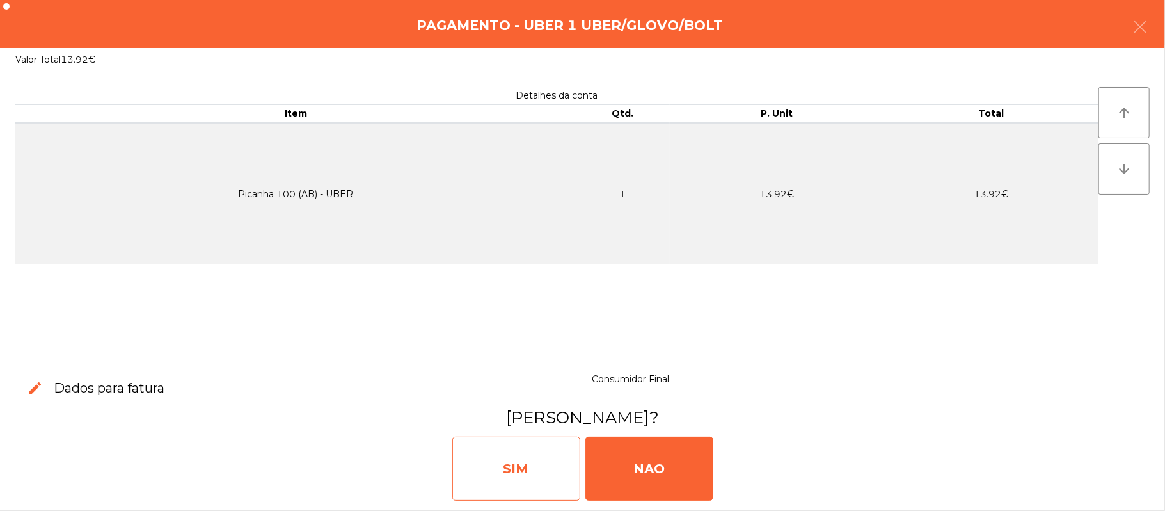
click at [525, 463] on div "SIM" at bounding box center [516, 468] width 128 height 64
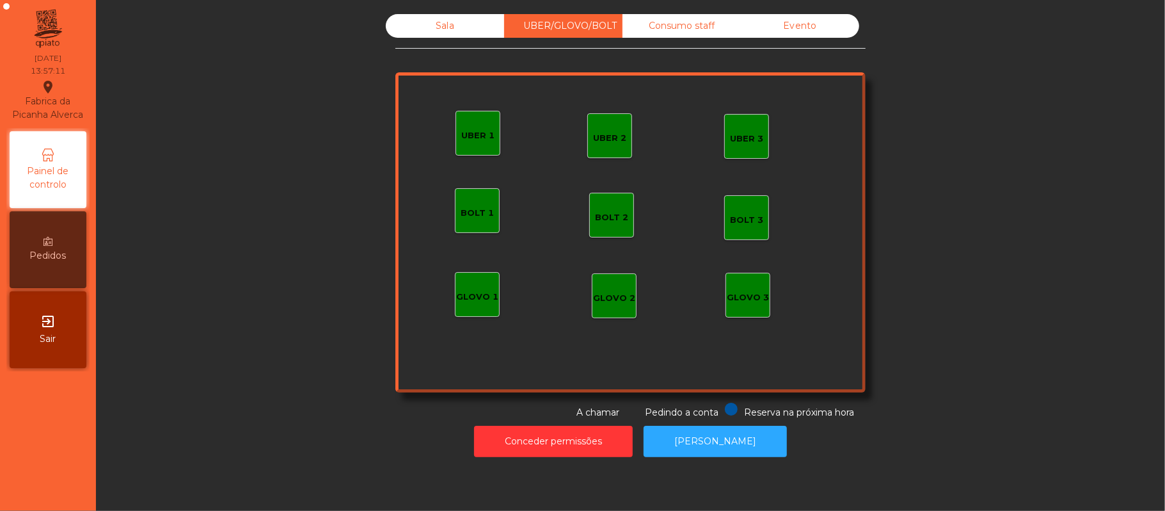
click at [464, 16] on div "Sala" at bounding box center [445, 26] width 118 height 24
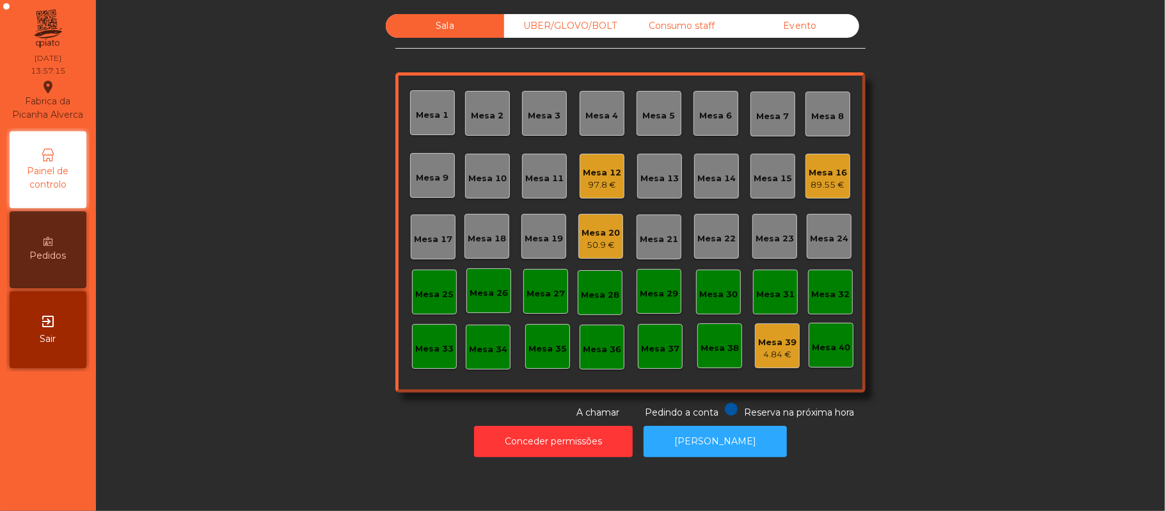
click at [434, 186] on div "Mesa 9" at bounding box center [432, 175] width 45 height 45
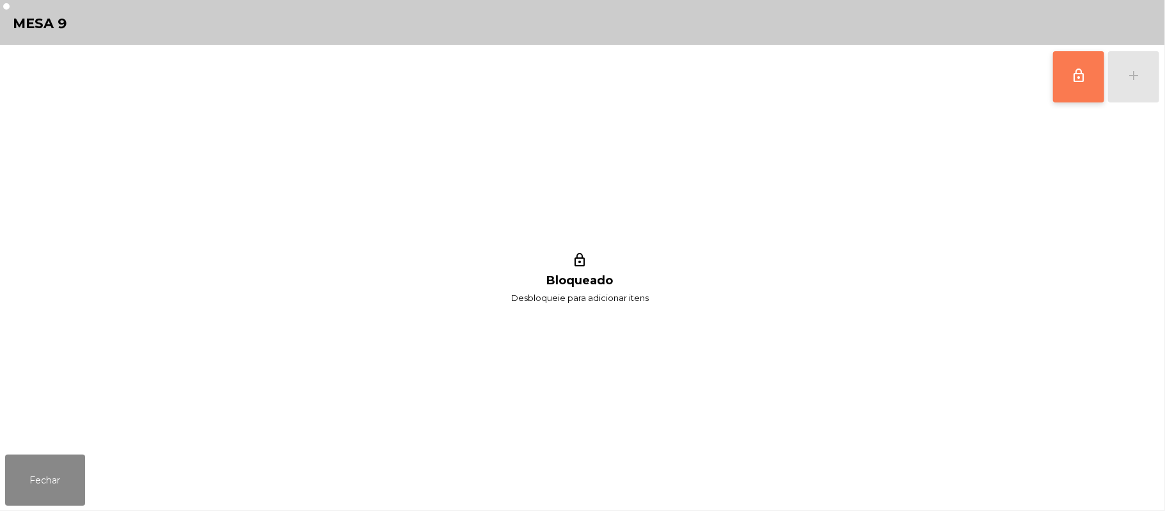
click at [1088, 83] on button "lock_outline" at bounding box center [1078, 76] width 51 height 51
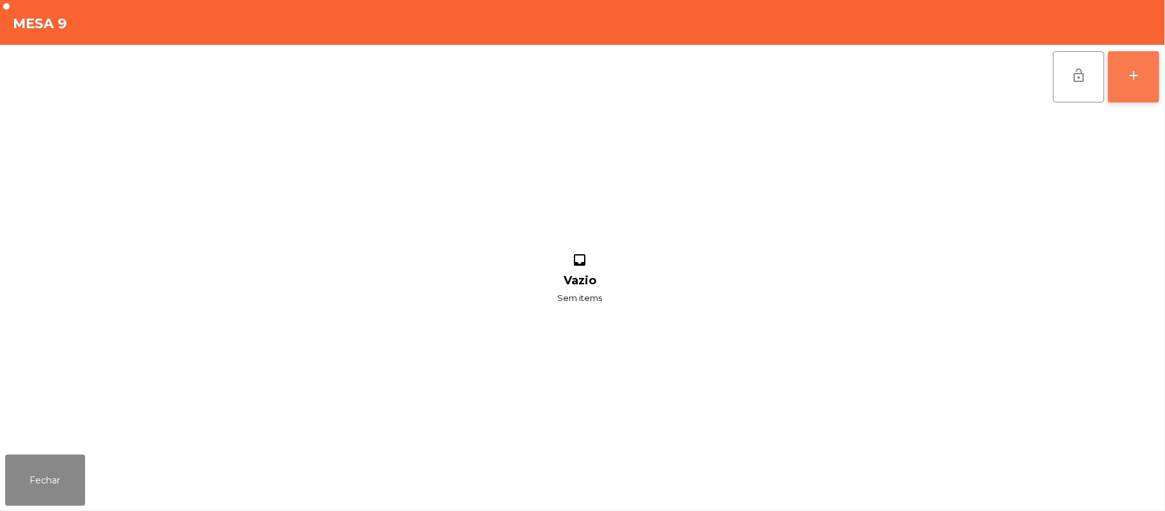
click at [1135, 90] on button "add" at bounding box center [1133, 76] width 51 height 51
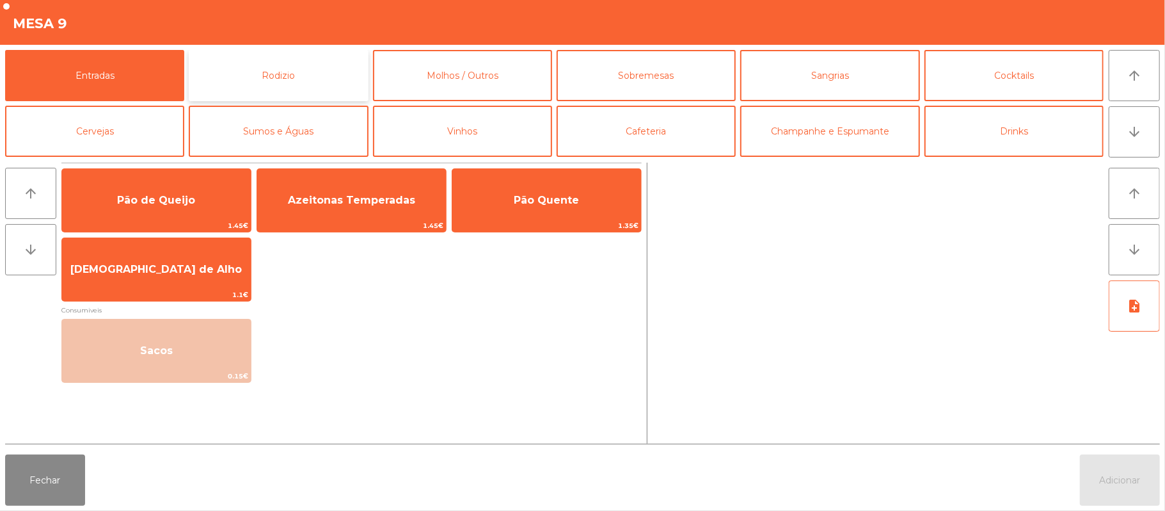
click at [269, 78] on button "Rodizio" at bounding box center [278, 75] width 179 height 51
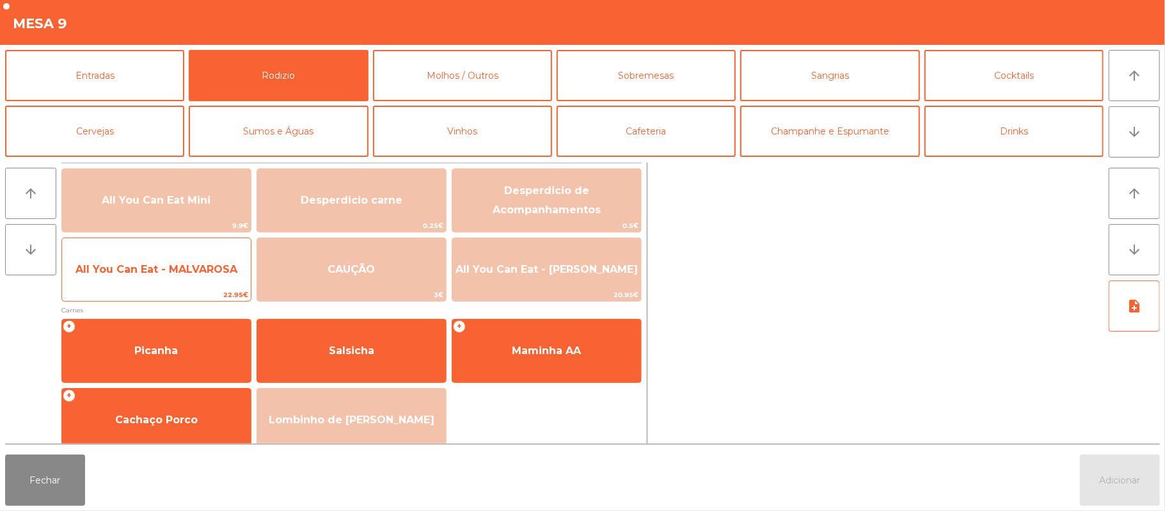
click at [187, 269] on span "All You Can Eat - MALVAROSA" at bounding box center [156, 269] width 162 height 12
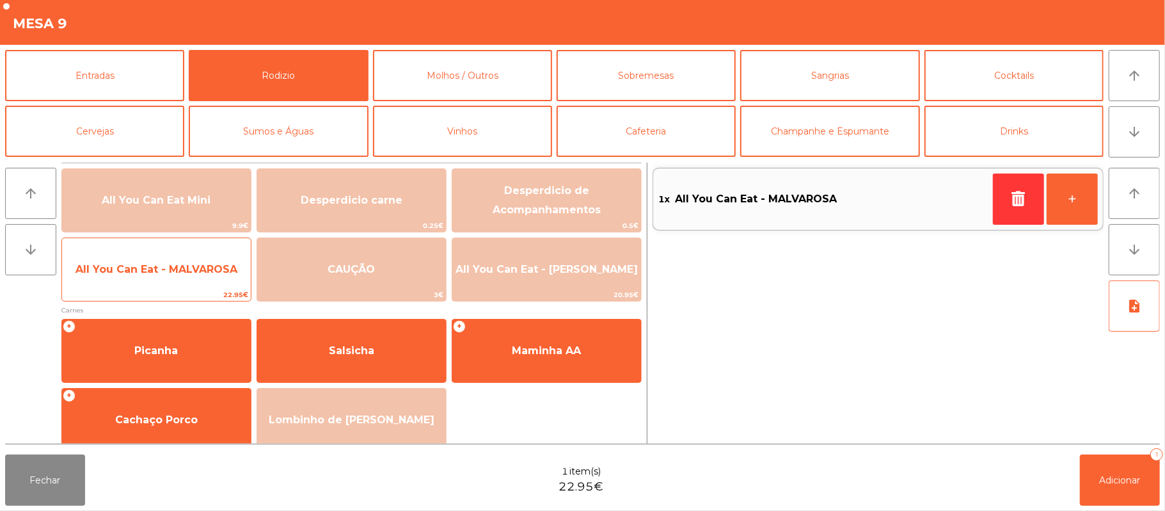
click at [182, 285] on span "All You Can Eat - MALVAROSA" at bounding box center [156, 269] width 189 height 35
click at [190, 284] on span "All You Can Eat - MALVAROSA" at bounding box center [156, 269] width 189 height 35
click at [193, 289] on span "22.95€" at bounding box center [156, 295] width 189 height 12
click at [193, 285] on span "All You Can Eat - MALVAROSA" at bounding box center [156, 269] width 189 height 35
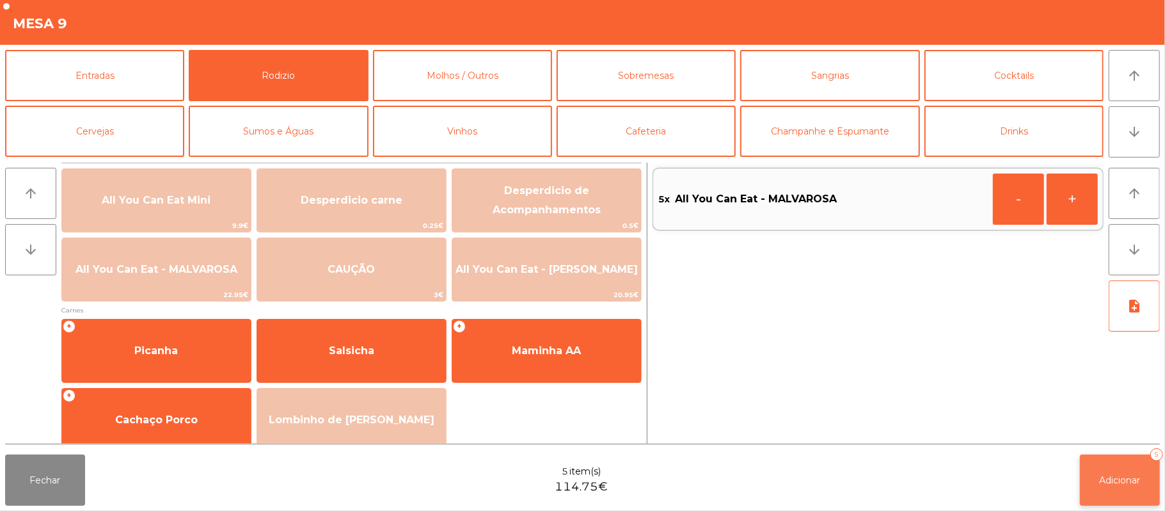
click at [1129, 479] on span "Adicionar" at bounding box center [1120, 480] width 41 height 12
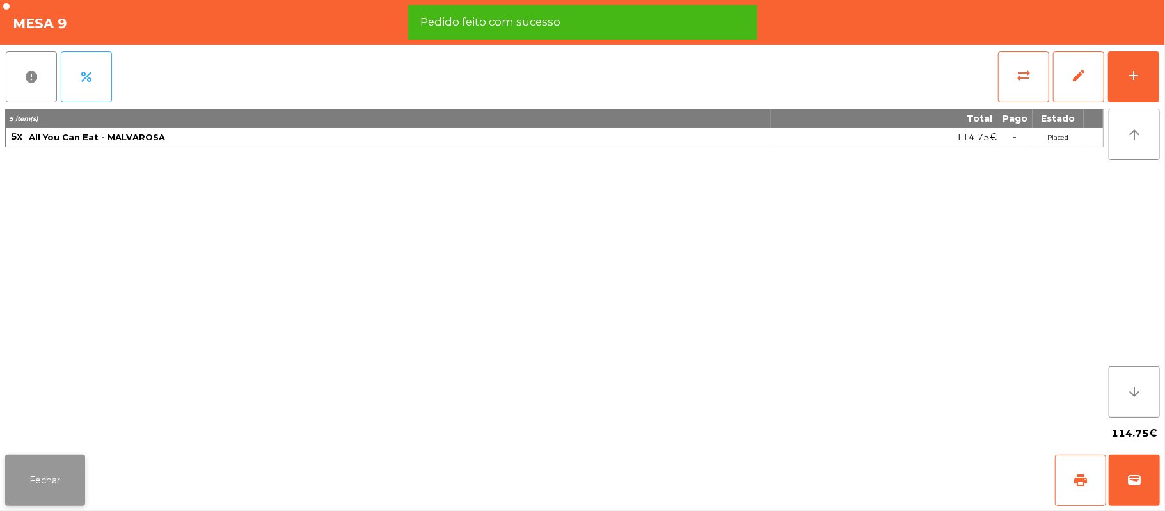
click at [16, 491] on button "Fechar" at bounding box center [45, 479] width 80 height 51
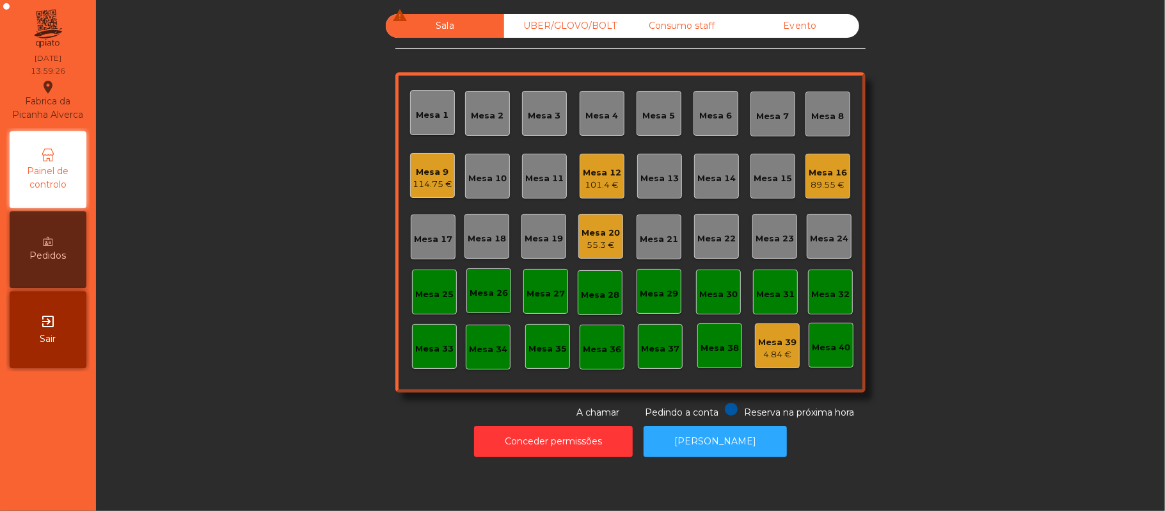
click at [812, 178] on div "89.55 €" at bounding box center [828, 184] width 38 height 13
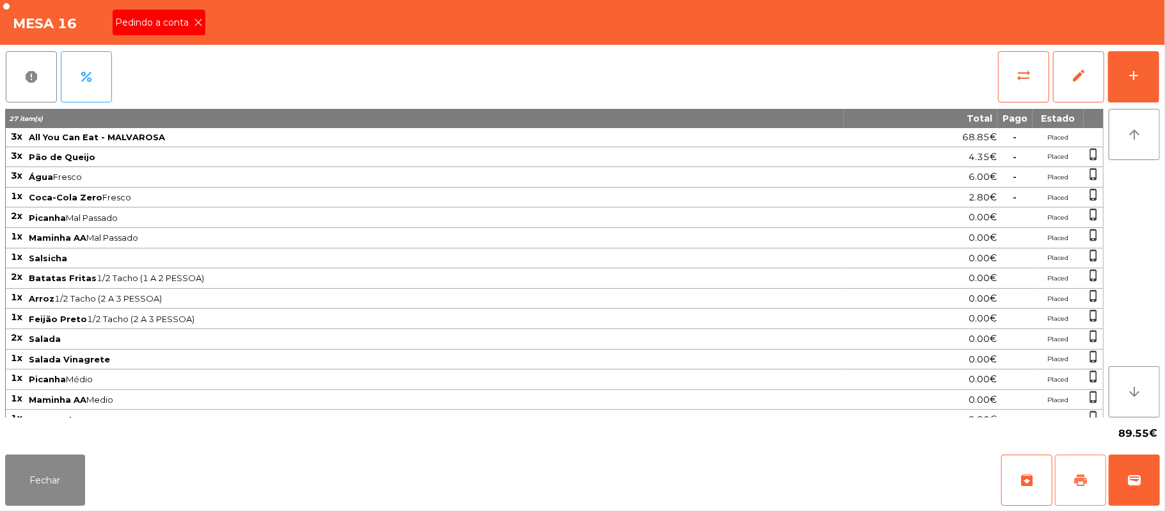
click at [1078, 480] on span "print" at bounding box center [1080, 479] width 15 height 15
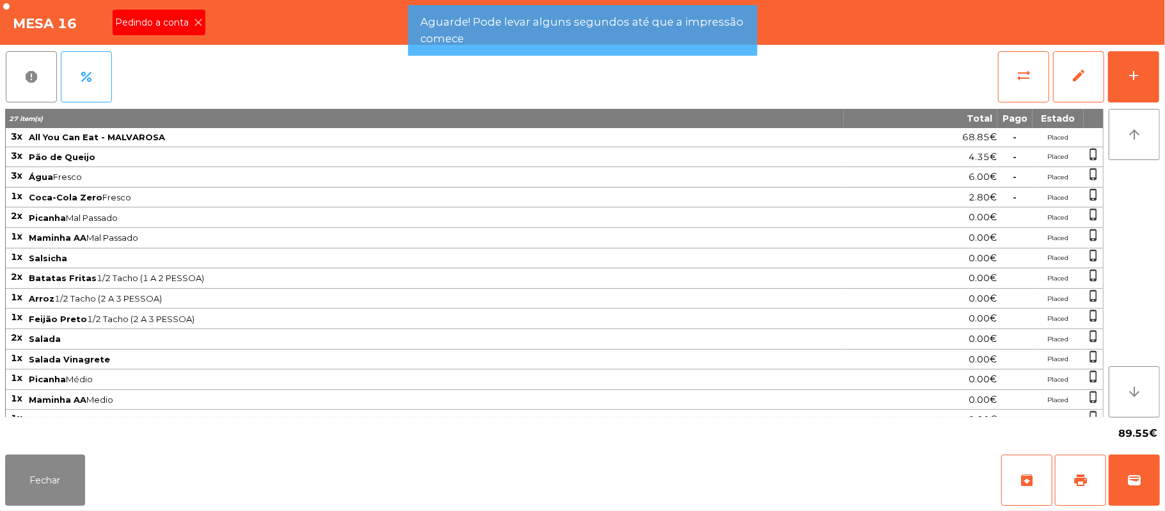
click at [198, 21] on icon at bounding box center [198, 22] width 9 height 9
click at [200, 21] on icon at bounding box center [198, 22] width 9 height 9
click at [209, 21] on div "Mesa 16" at bounding box center [582, 22] width 1165 height 45
click at [44, 477] on button "Fechar" at bounding box center [45, 479] width 80 height 51
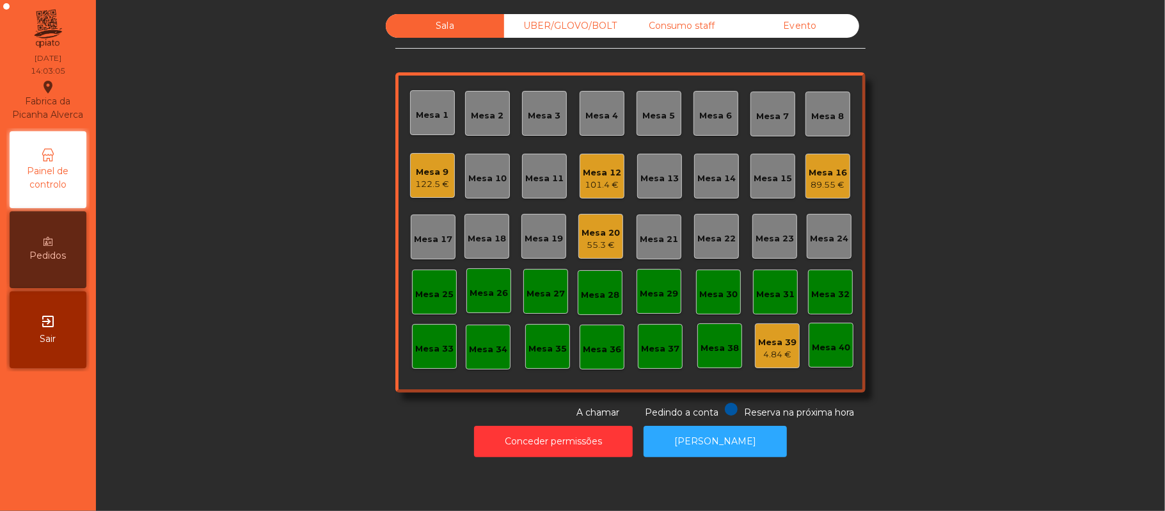
click at [830, 193] on div "Mesa 16 89.55 €" at bounding box center [827, 176] width 45 height 45
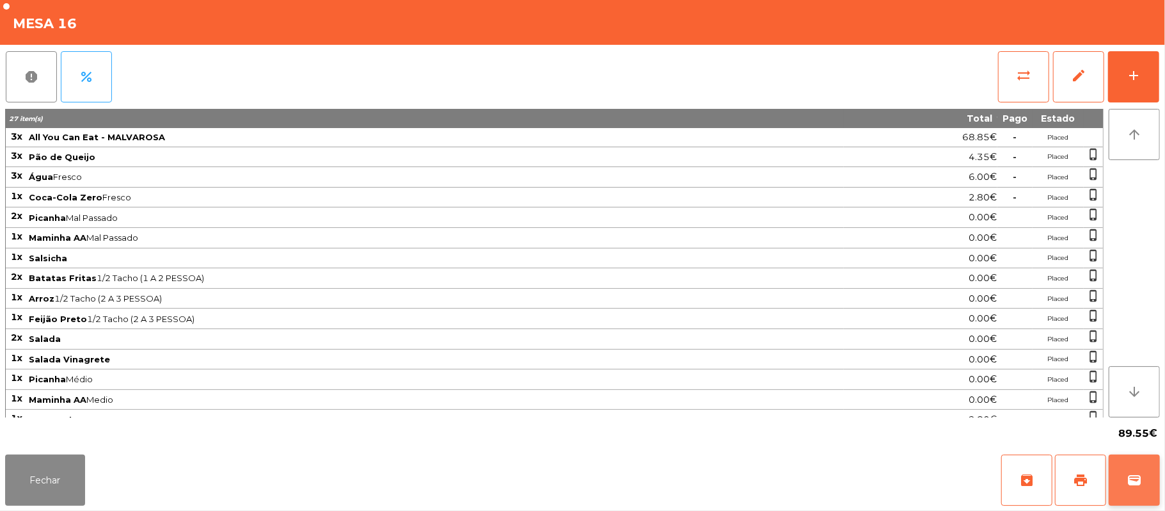
click at [1152, 489] on button "wallet" at bounding box center [1134, 479] width 51 height 51
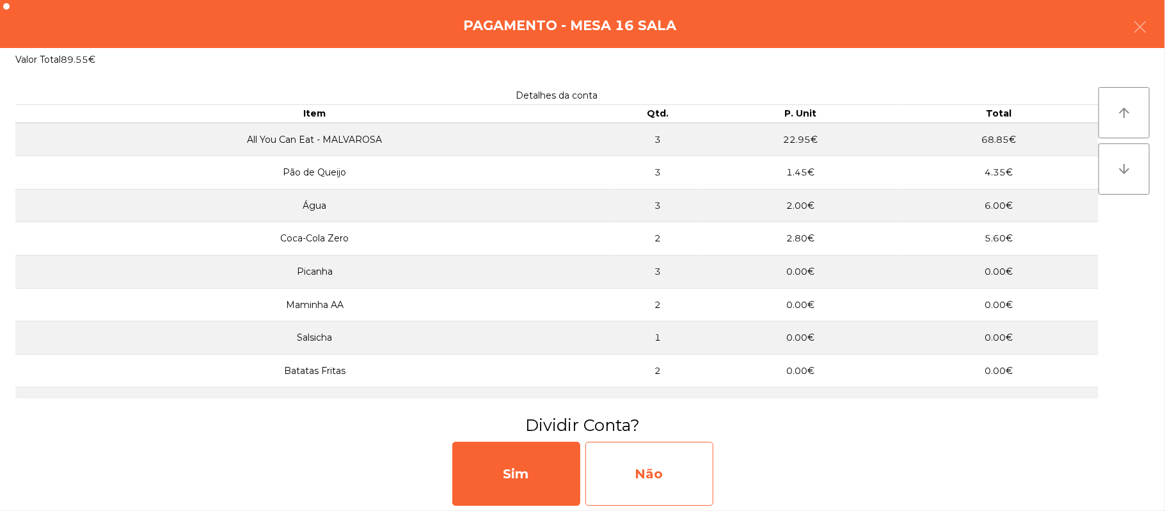
click at [643, 456] on div "Não" at bounding box center [649, 473] width 128 height 64
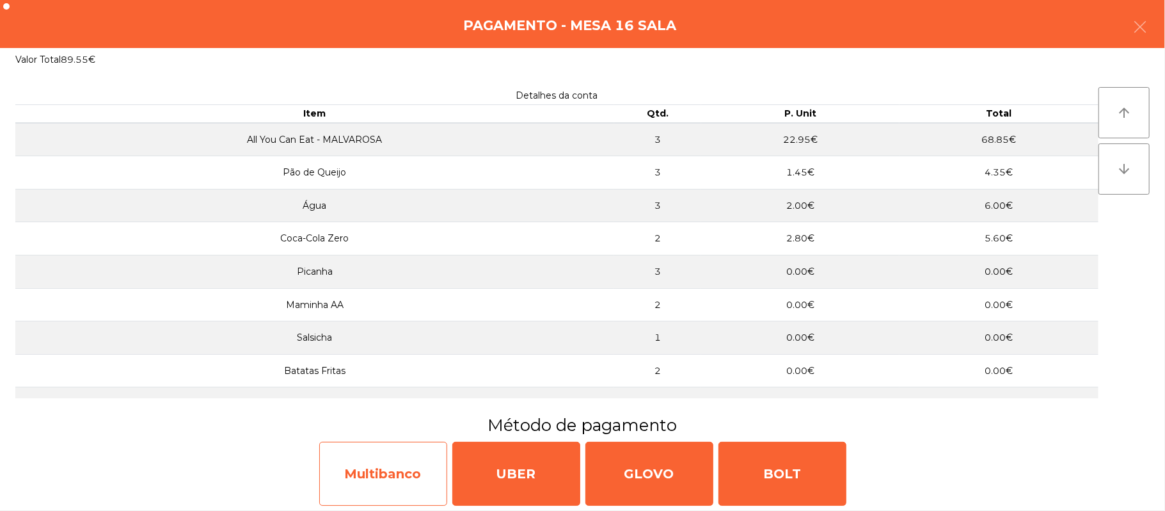
click at [404, 475] on div "Multibanco" at bounding box center [383, 473] width 128 height 64
select select "**"
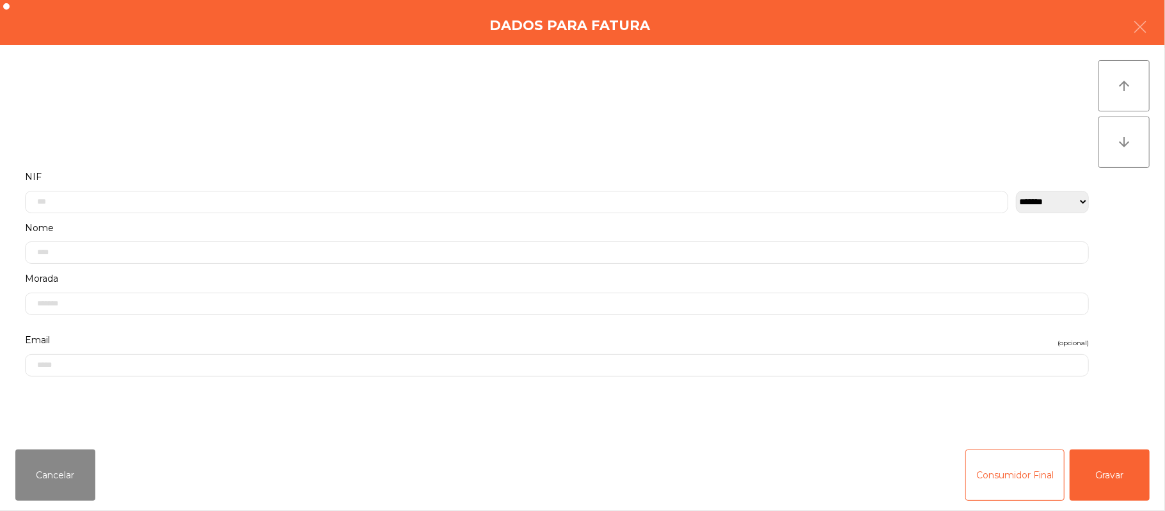
click at [543, 221] on label "Nome" at bounding box center [557, 227] width 1064 height 17
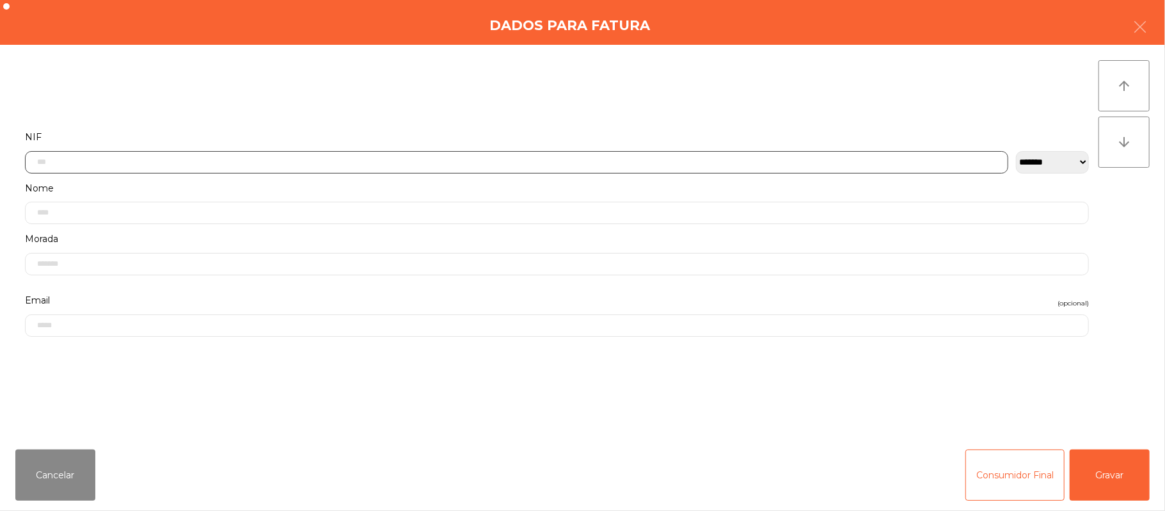
click at [484, 162] on input "text" at bounding box center [516, 162] width 983 height 22
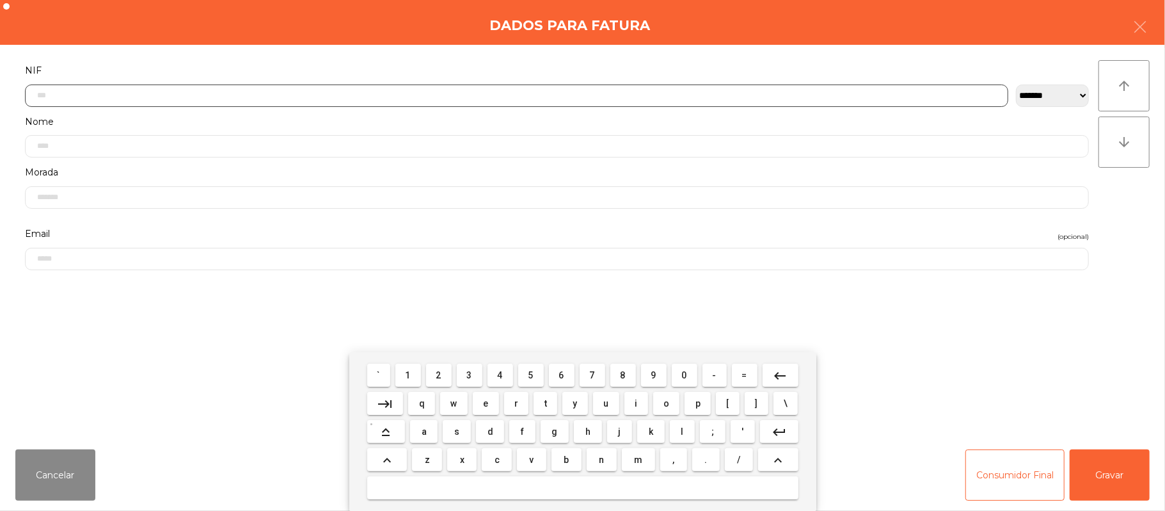
scroll to position [107, 0]
type input "*********"
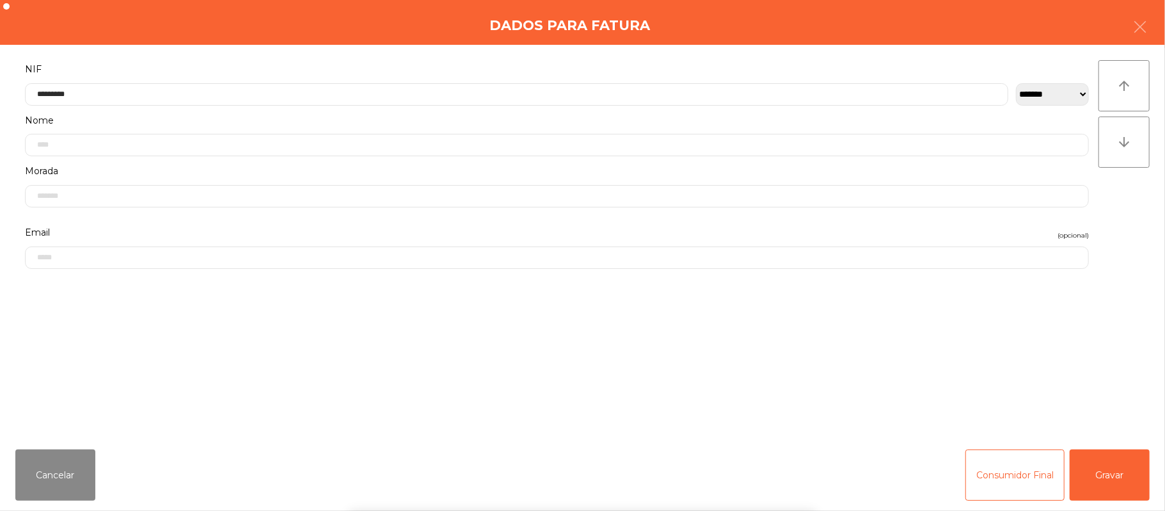
click at [1129, 472] on div "` 1 2 3 4 5 6 7 8 9 0 - = keyboard_backspace keyboard_tab q w e r t y u i o p […" at bounding box center [582, 431] width 1165 height 159
click at [1123, 475] on div "` 1 2 3 4 5 6 7 8 9 0 - = keyboard_backspace keyboard_tab q w e r t y u i o p […" at bounding box center [582, 431] width 1165 height 159
click at [1124, 464] on button "Gravar" at bounding box center [1110, 474] width 80 height 51
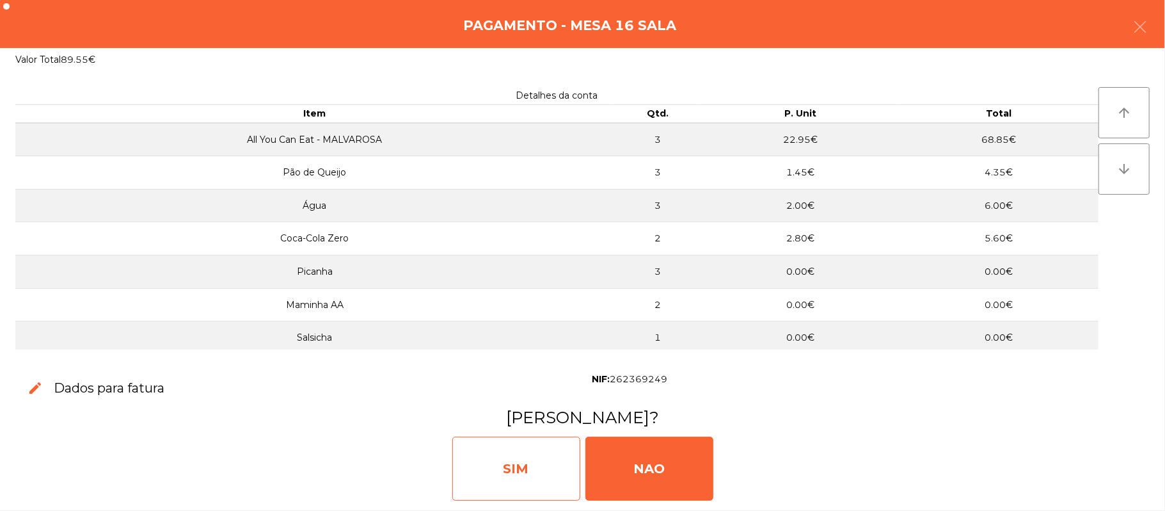
click at [527, 480] on div "SIM" at bounding box center [516, 468] width 128 height 64
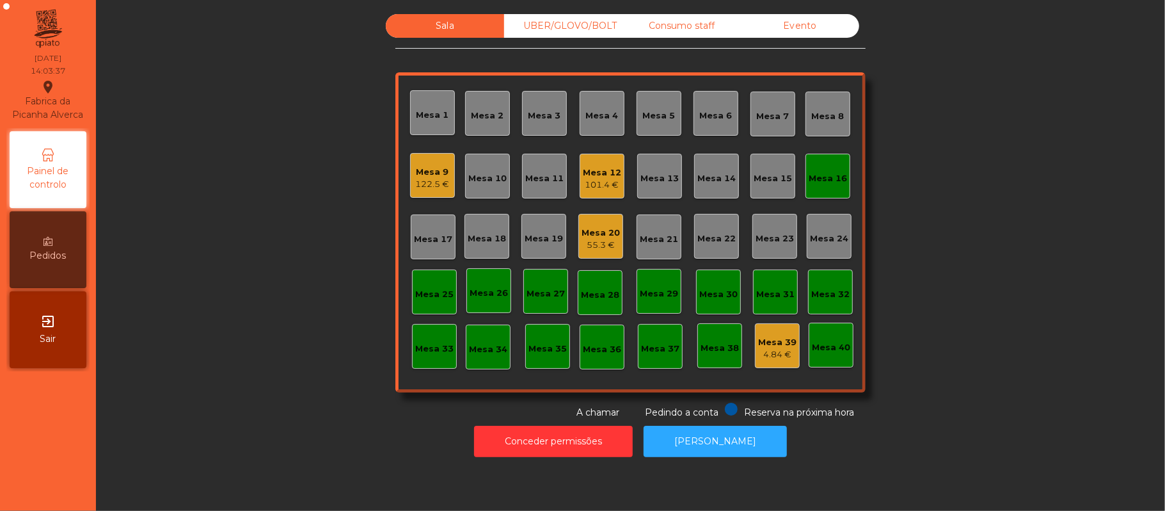
click at [825, 179] on div "Mesa 16" at bounding box center [828, 178] width 38 height 13
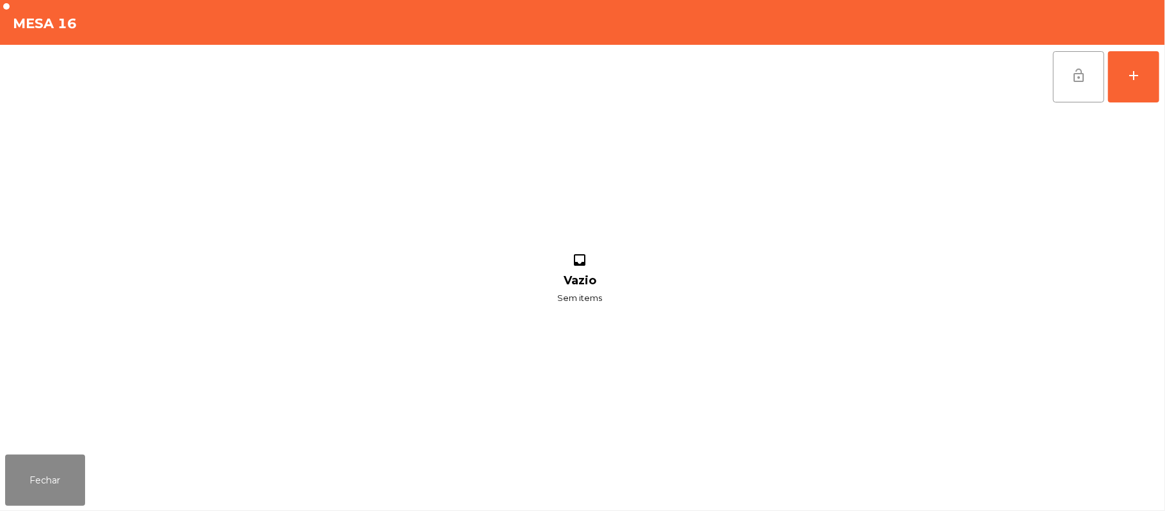
click at [1056, 85] on button "lock_open" at bounding box center [1078, 76] width 51 height 51
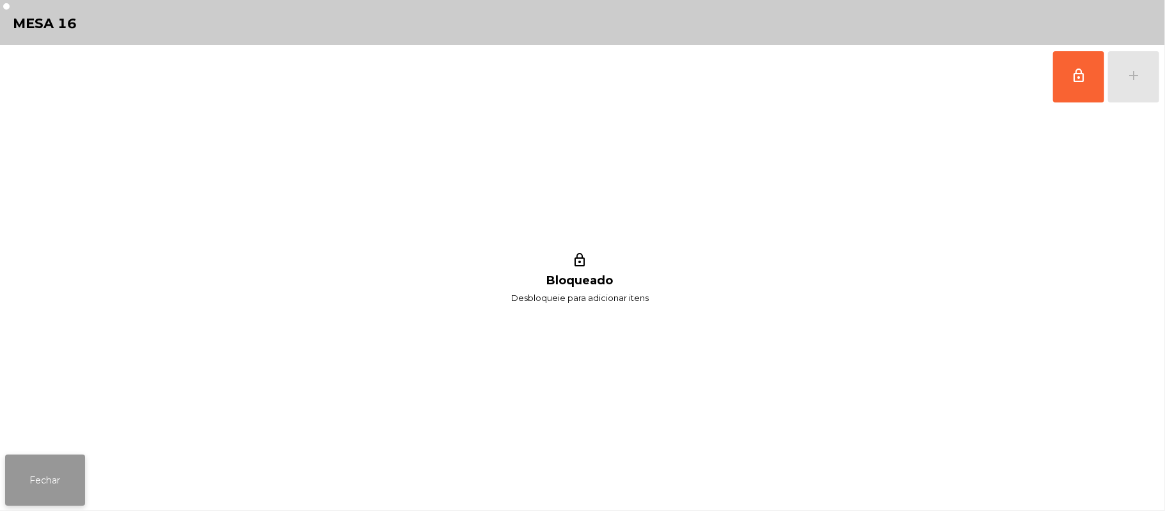
click at [22, 481] on button "Fechar" at bounding box center [45, 479] width 80 height 51
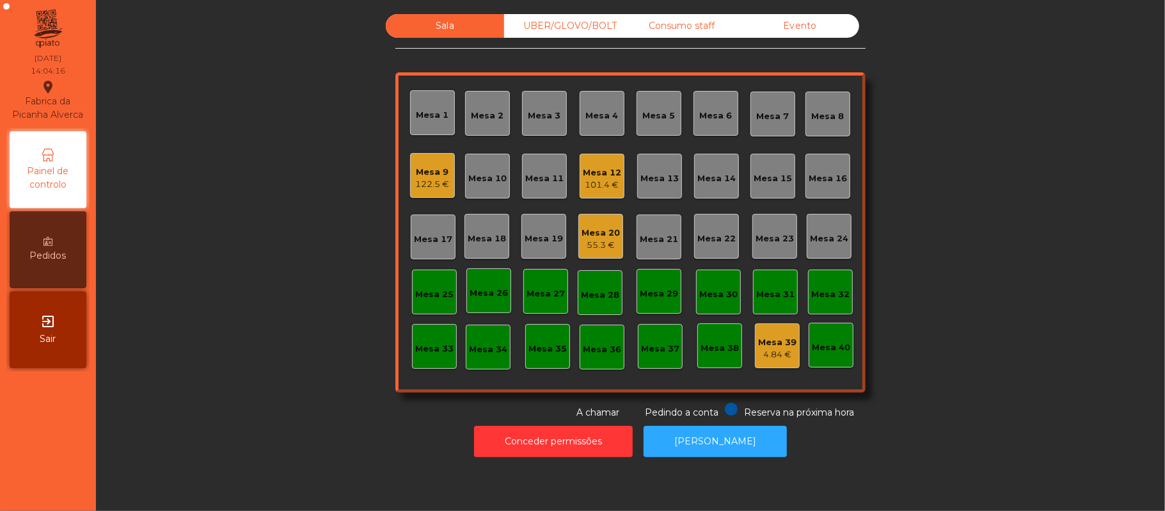
click at [1010, 221] on div "Sala UBER/[GEOGRAPHIC_DATA]/BOLT Consumo staff Evento Mesa 1 Mesa 2 [GEOGRAPHIC…" at bounding box center [630, 216] width 1034 height 405
click at [592, 172] on div "Mesa 12" at bounding box center [602, 172] width 38 height 13
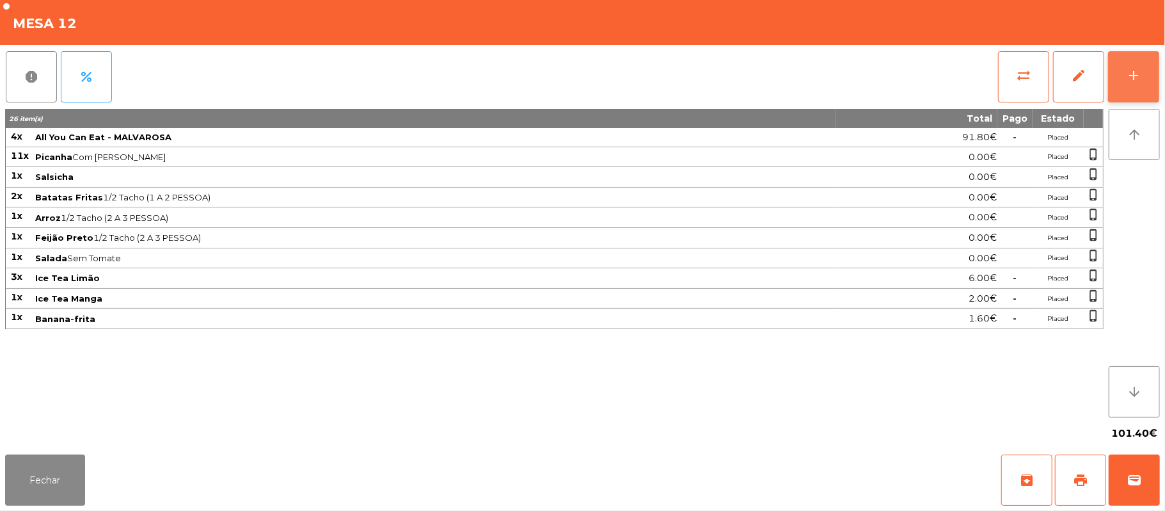
click at [1127, 72] on div "add" at bounding box center [1133, 75] width 15 height 15
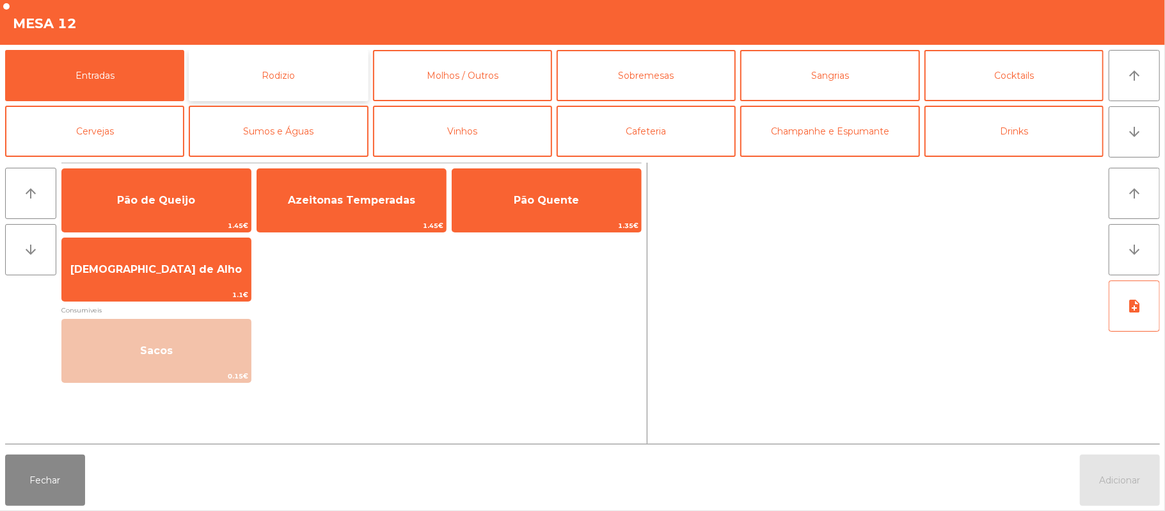
click at [326, 86] on button "Rodizio" at bounding box center [278, 75] width 179 height 51
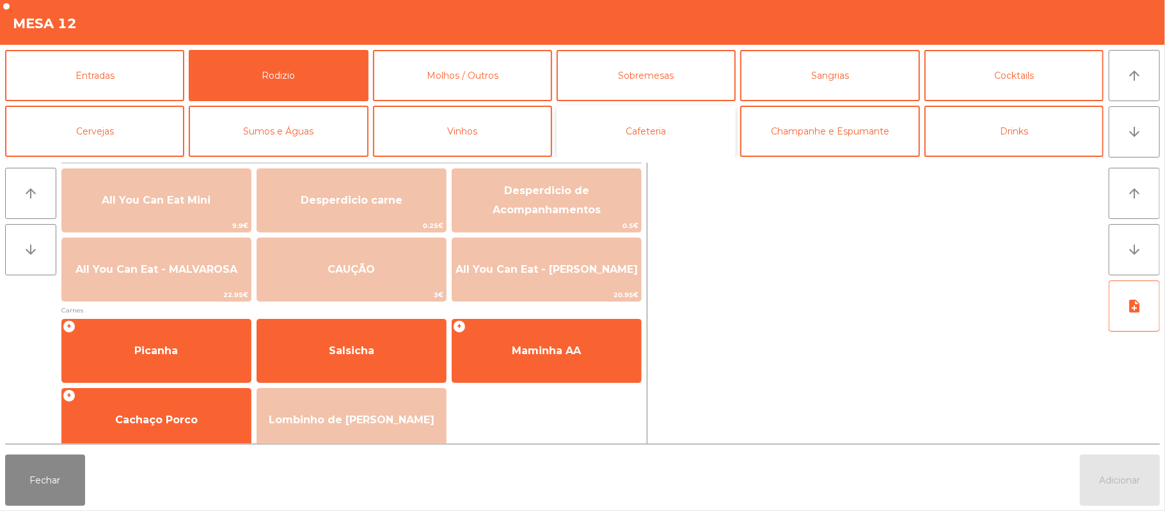
click at [620, 119] on button "Cafeteria" at bounding box center [646, 131] width 179 height 51
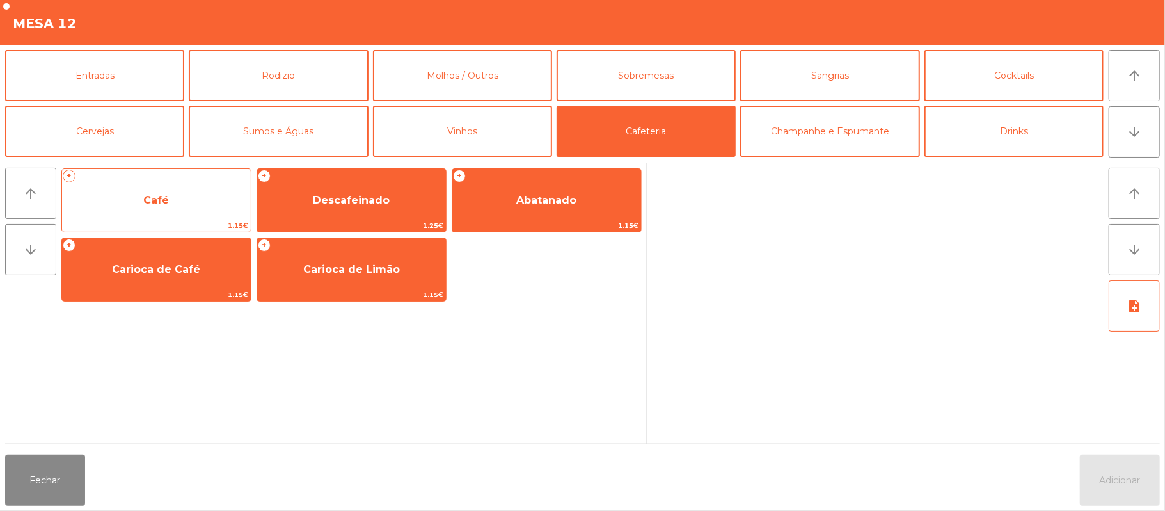
click at [184, 200] on span "Café" at bounding box center [156, 200] width 189 height 35
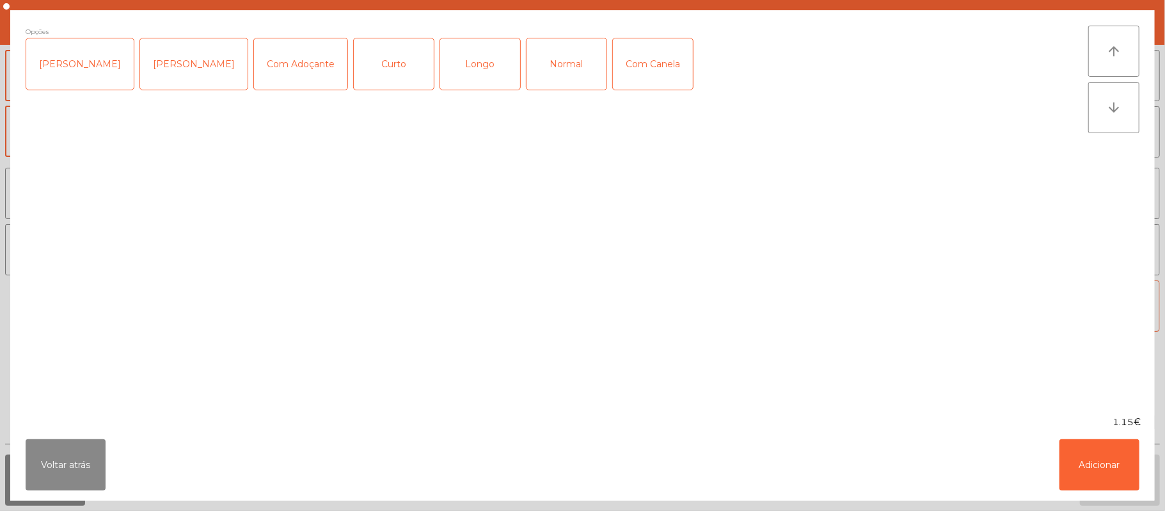
click at [386, 77] on div "Curto" at bounding box center [394, 63] width 80 height 51
click at [1111, 464] on button "Adicionar" at bounding box center [1099, 464] width 80 height 51
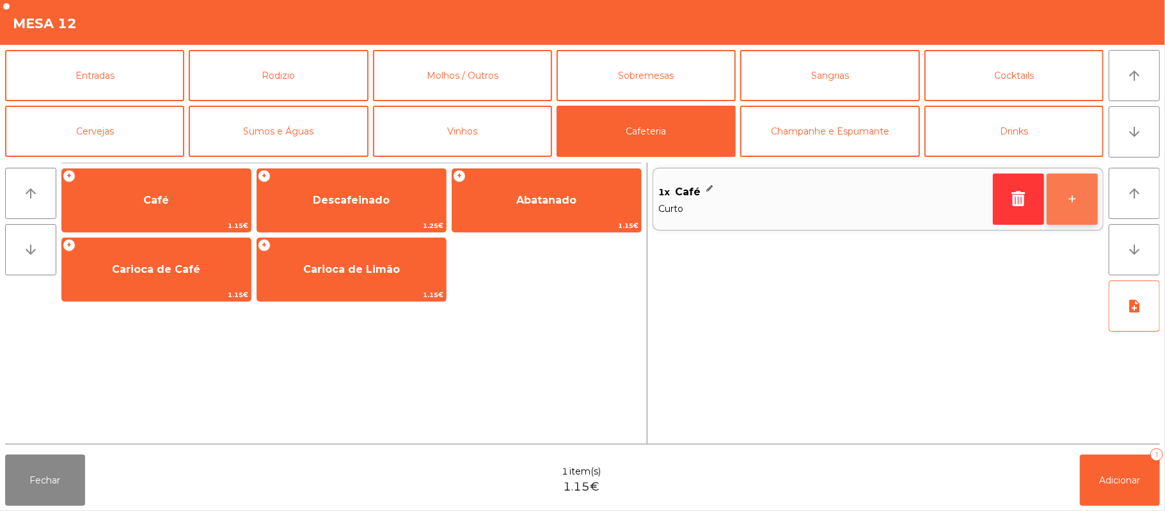
click at [1068, 202] on button "+" at bounding box center [1072, 198] width 51 height 51
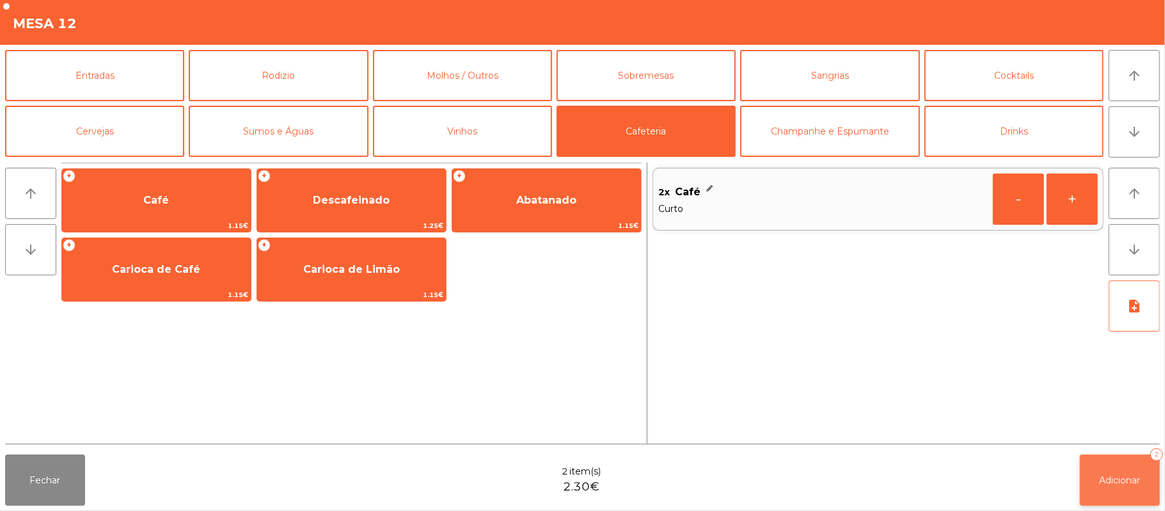
click at [1122, 461] on button "Adicionar 2" at bounding box center [1120, 479] width 80 height 51
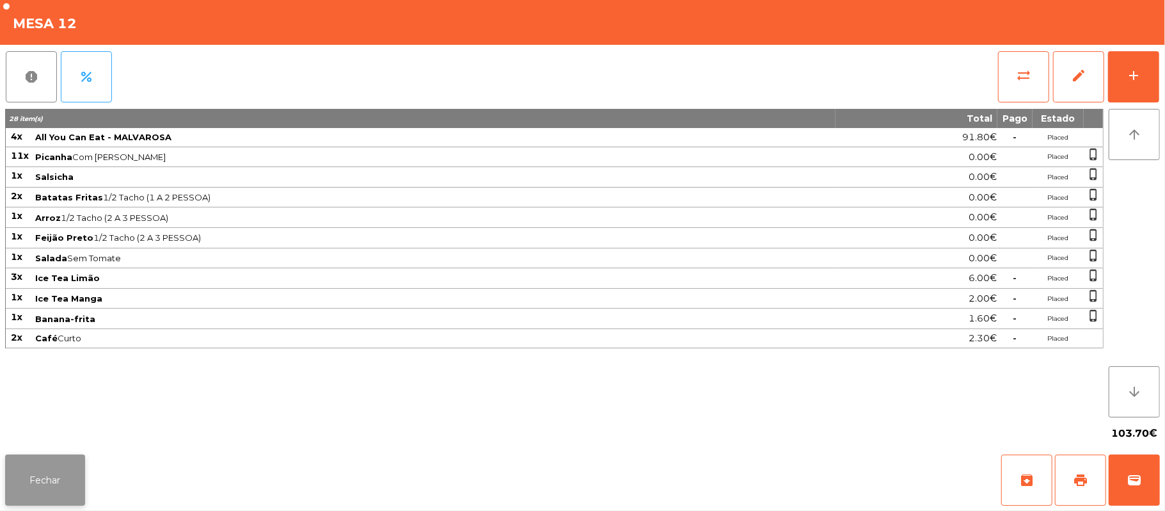
click at [74, 479] on button "Fechar" at bounding box center [45, 479] width 80 height 51
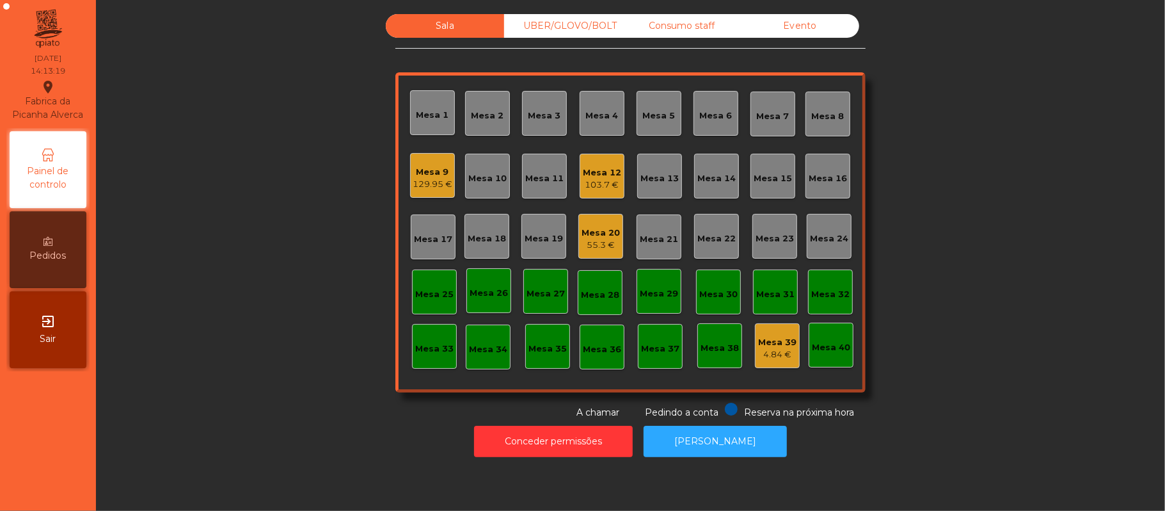
click at [775, 336] on div "Mesa 39" at bounding box center [777, 342] width 38 height 13
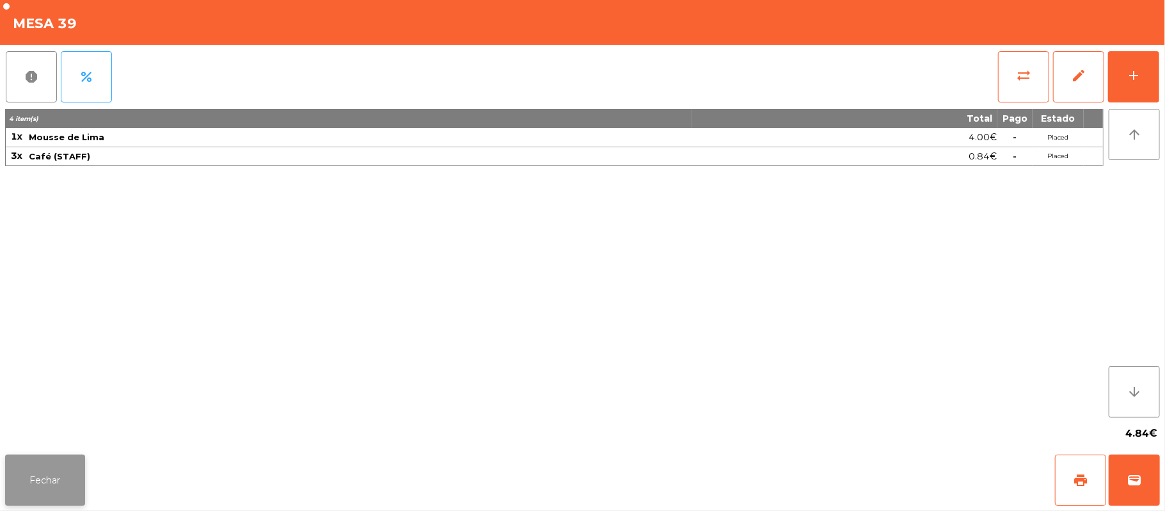
click at [57, 489] on button "Fechar" at bounding box center [45, 479] width 80 height 51
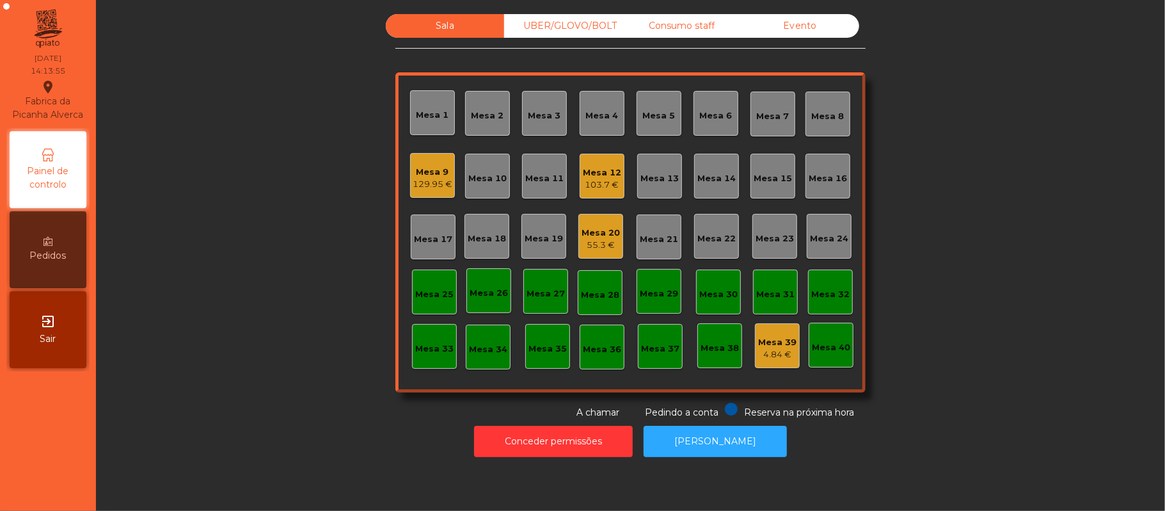
click at [604, 193] on div "Mesa 12 103.7 €" at bounding box center [602, 176] width 45 height 45
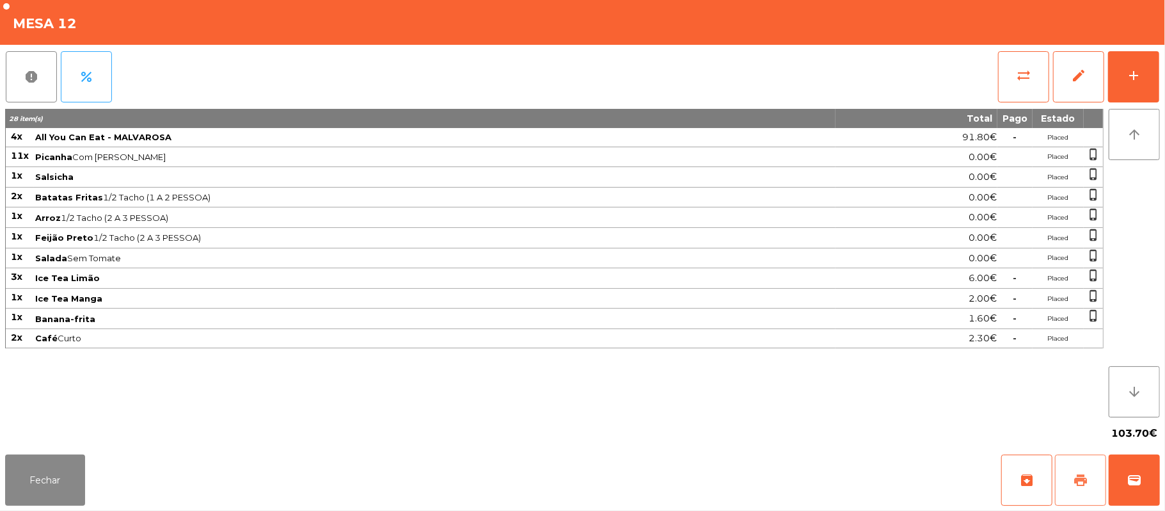
click at [1083, 482] on span "print" at bounding box center [1080, 479] width 15 height 15
click at [1078, 482] on span "print" at bounding box center [1080, 479] width 15 height 15
click at [1017, 65] on button "sync_alt" at bounding box center [1023, 76] width 51 height 51
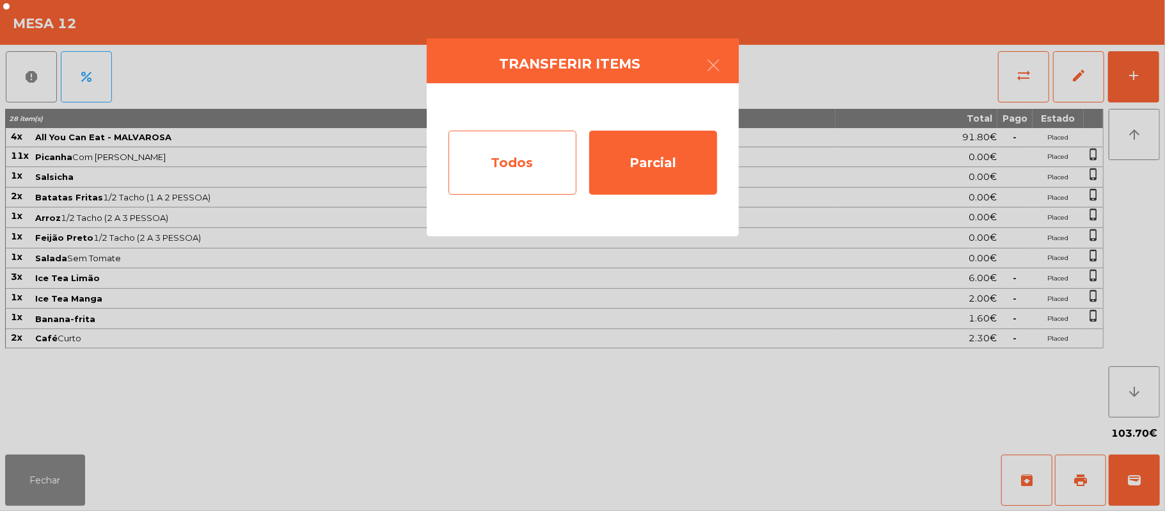
click at [500, 175] on div "Todos" at bounding box center [512, 163] width 128 height 64
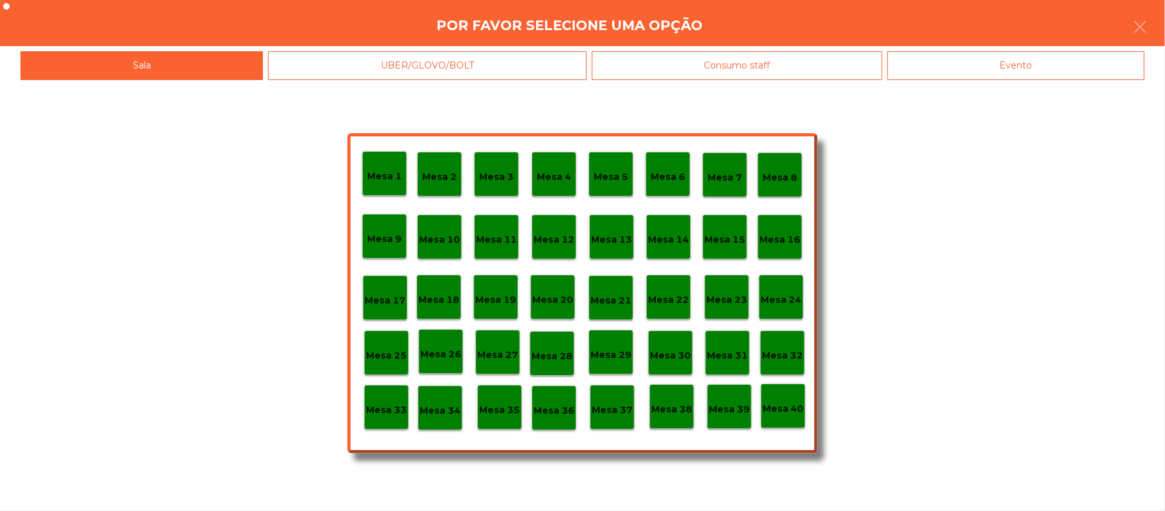
click at [1060, 62] on div "Evento" at bounding box center [1015, 65] width 257 height 29
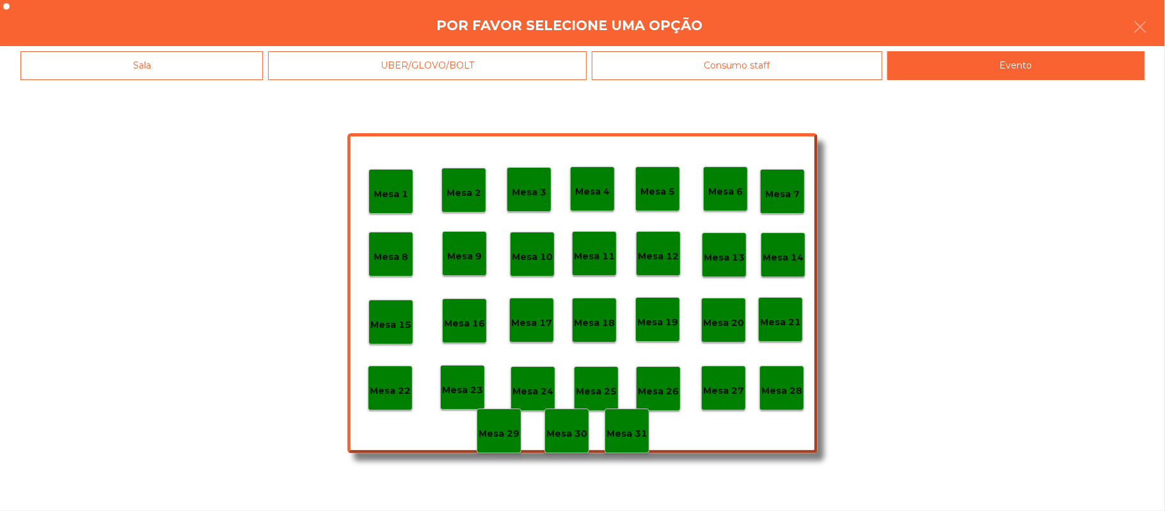
click at [800, 398] on div "Mesa 28" at bounding box center [781, 387] width 45 height 45
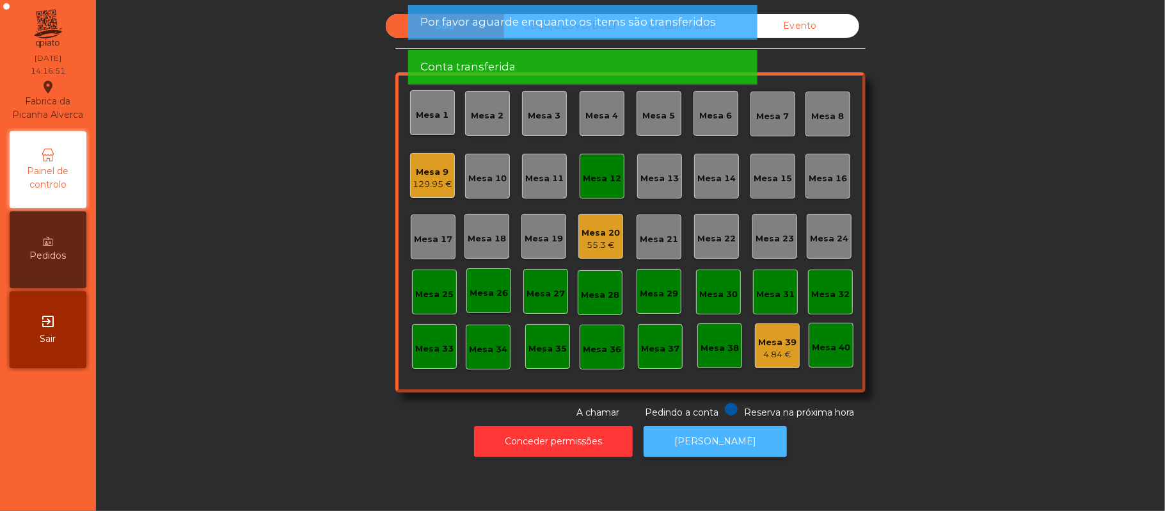
click at [731, 451] on button "[PERSON_NAME]" at bounding box center [715, 440] width 143 height 31
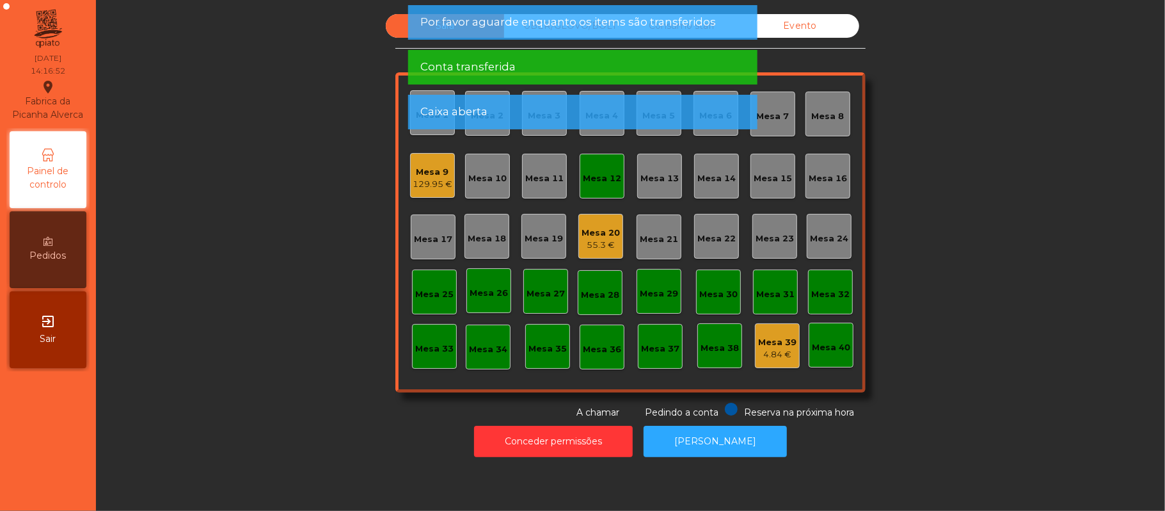
click at [601, 177] on div "Mesa 12" at bounding box center [602, 178] width 38 height 13
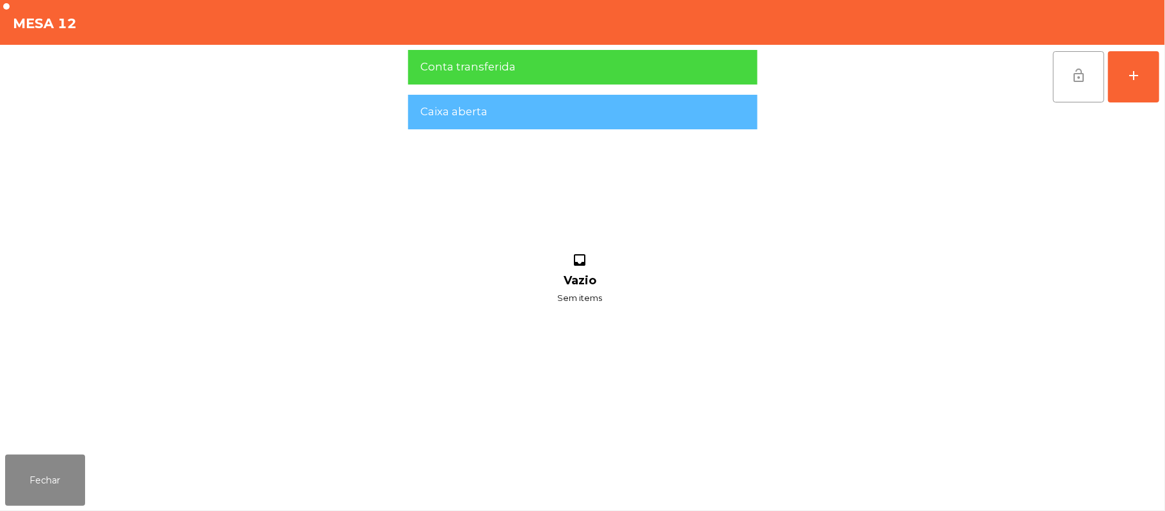
click at [1093, 82] on button "lock_open" at bounding box center [1078, 76] width 51 height 51
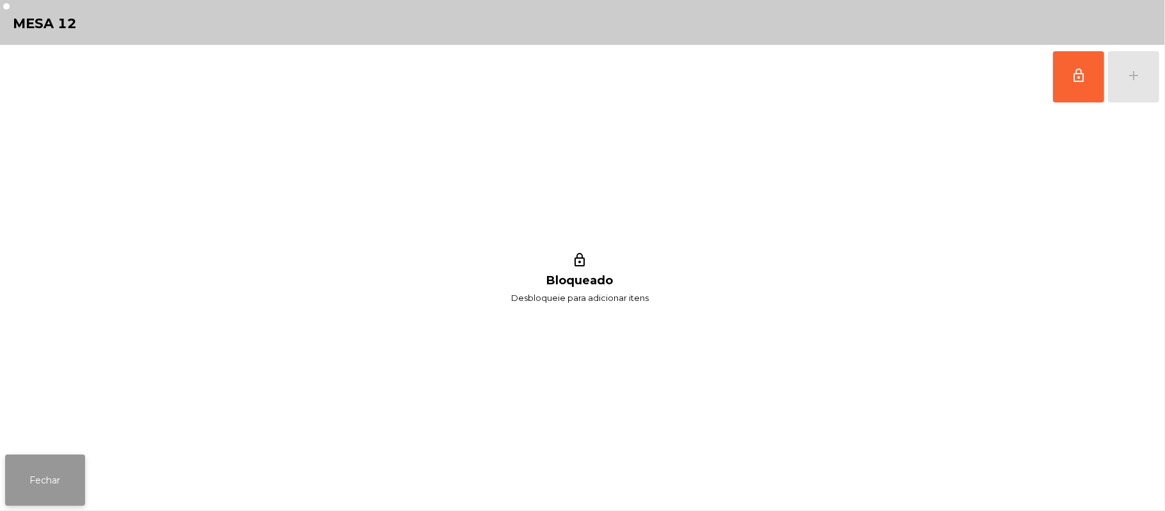
click at [83, 499] on button "Fechar" at bounding box center [45, 479] width 80 height 51
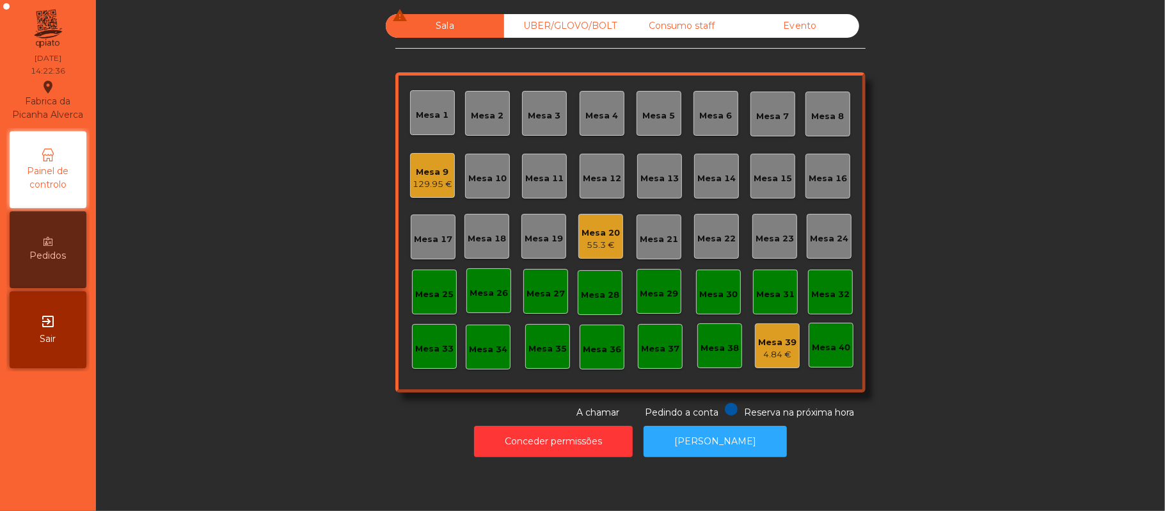
click at [599, 244] on div "55.3 €" at bounding box center [601, 245] width 38 height 13
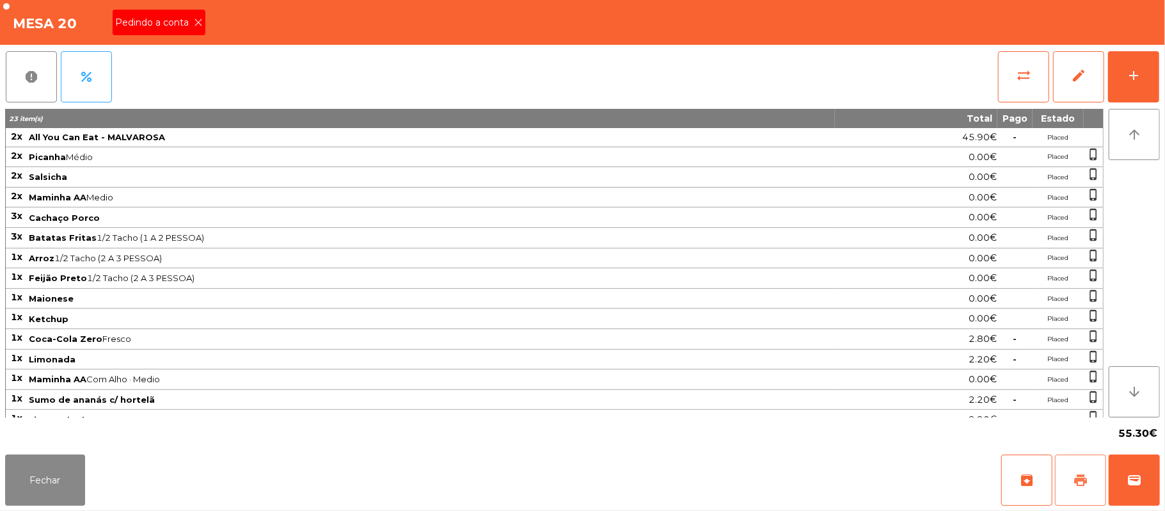
click at [1072, 484] on button "print" at bounding box center [1080, 479] width 51 height 51
click at [197, 21] on icon at bounding box center [198, 22] width 9 height 9
click at [197, 22] on icon at bounding box center [198, 22] width 9 height 9
click at [216, 38] on div "Mesa 20 Pedindo a conta" at bounding box center [582, 22] width 1165 height 45
click at [205, 31] on div "Mesa 20" at bounding box center [582, 22] width 1165 height 45
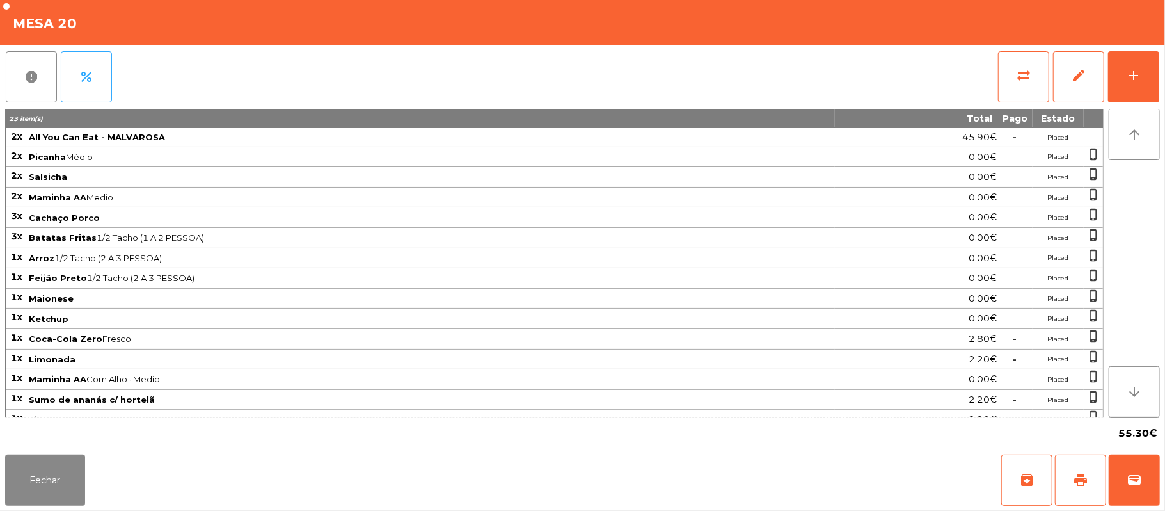
click at [1163, 495] on div "Fechar archive print wallet" at bounding box center [582, 479] width 1165 height 61
click at [1123, 504] on button "wallet" at bounding box center [1134, 479] width 51 height 51
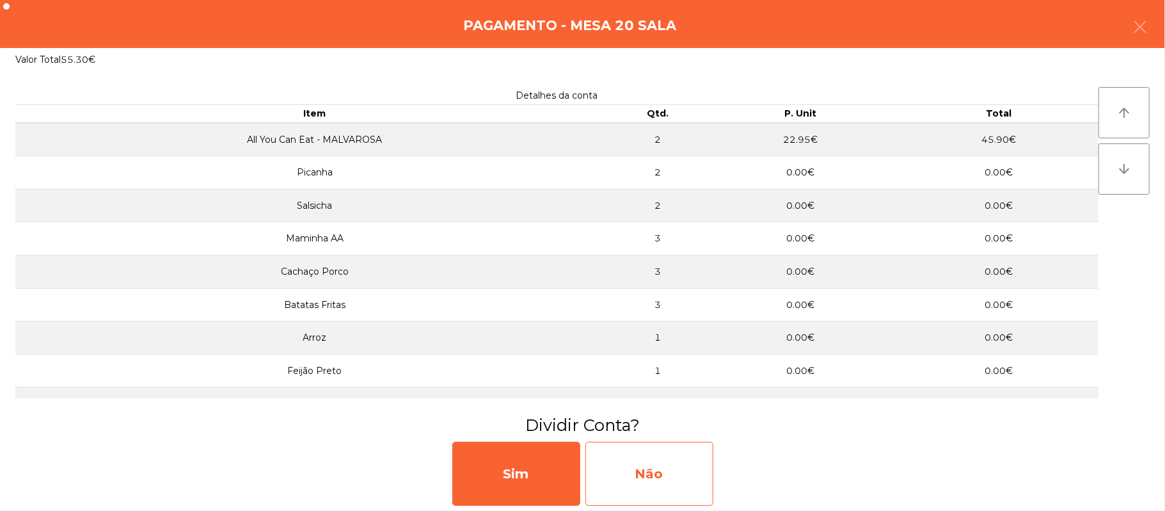
click at [644, 477] on div "Não" at bounding box center [649, 473] width 128 height 64
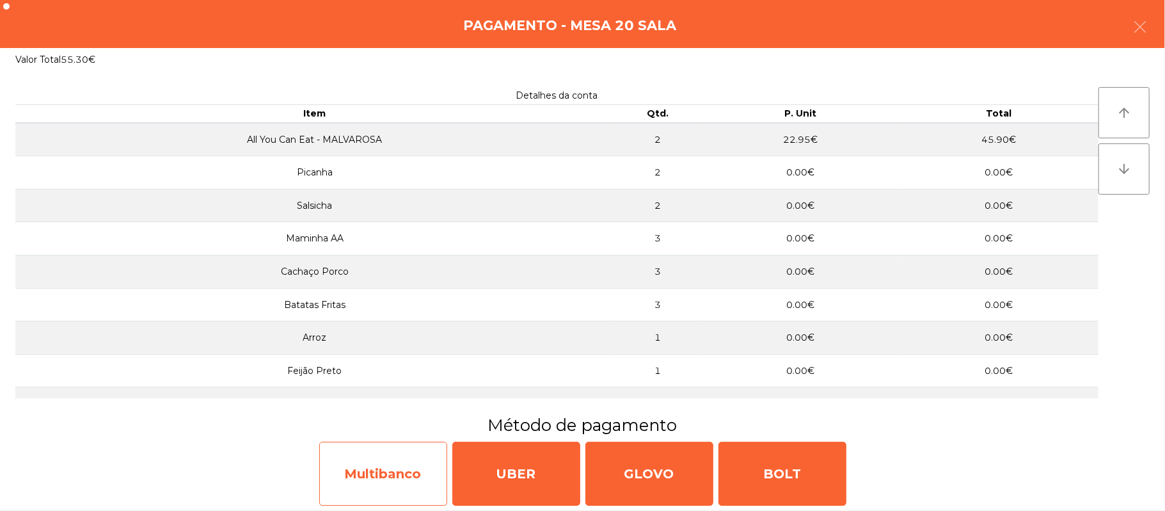
click at [377, 487] on div "Multibanco" at bounding box center [383, 473] width 128 height 64
select select "**"
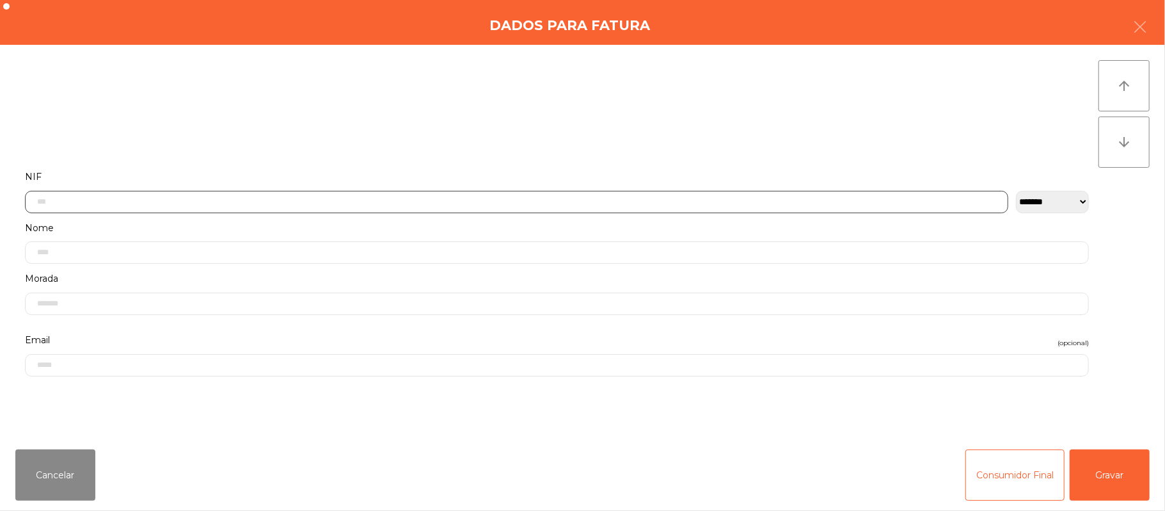
click at [461, 205] on input "text" at bounding box center [516, 202] width 983 height 22
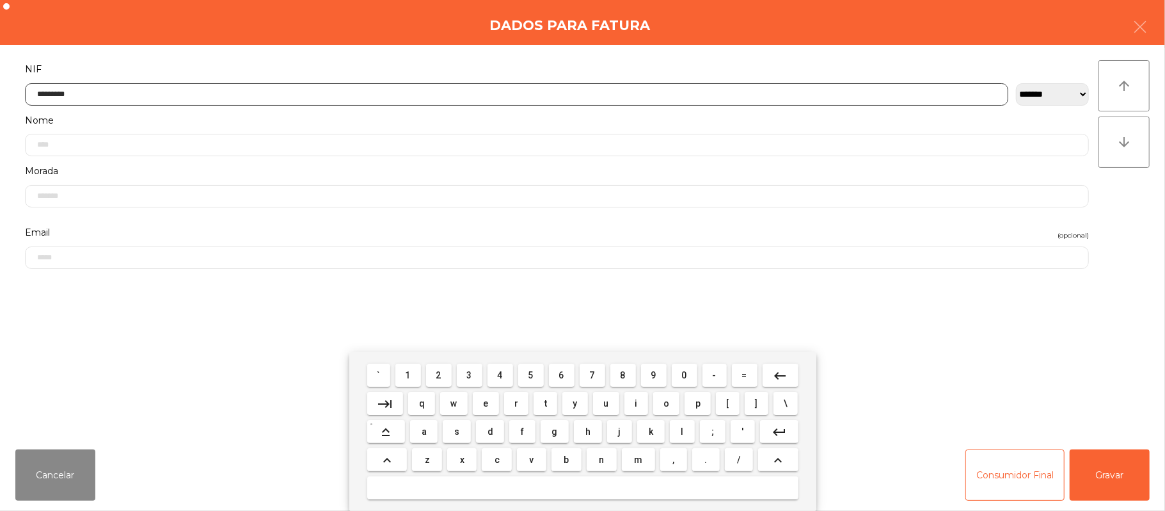
type input "*********"
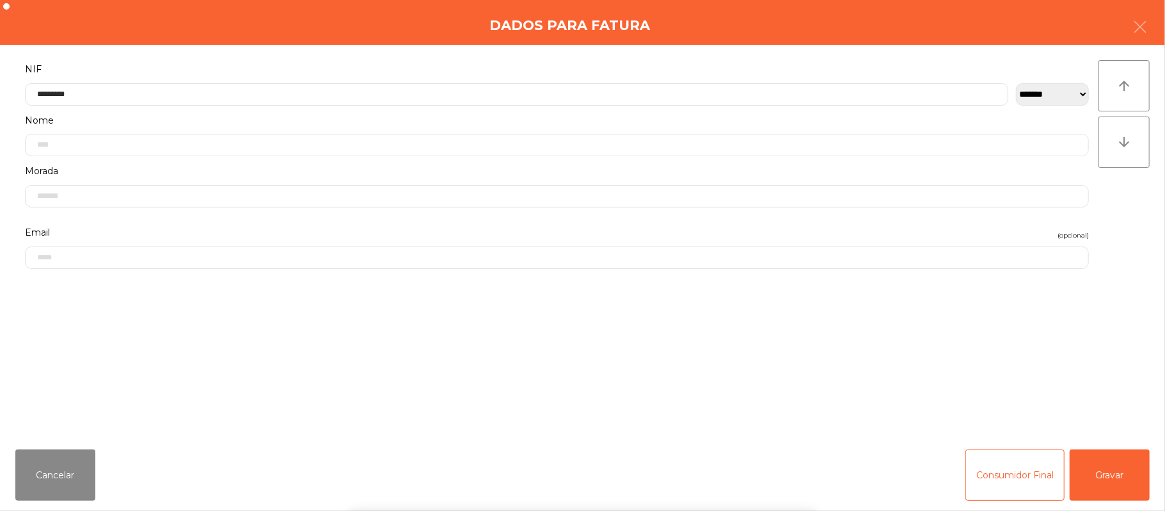
click at [1122, 484] on div "` 1 2 3 4 5 6 7 8 9 0 - = keyboard_backspace keyboard_tab q w e r t y u i o p […" at bounding box center [582, 431] width 1165 height 159
click at [1131, 477] on div "` 1 2 3 4 5 6 7 8 9 0 - = keyboard_backspace keyboard_tab q w e r t y u i o p […" at bounding box center [582, 431] width 1165 height 159
click at [1137, 458] on button "Gravar" at bounding box center [1110, 474] width 80 height 51
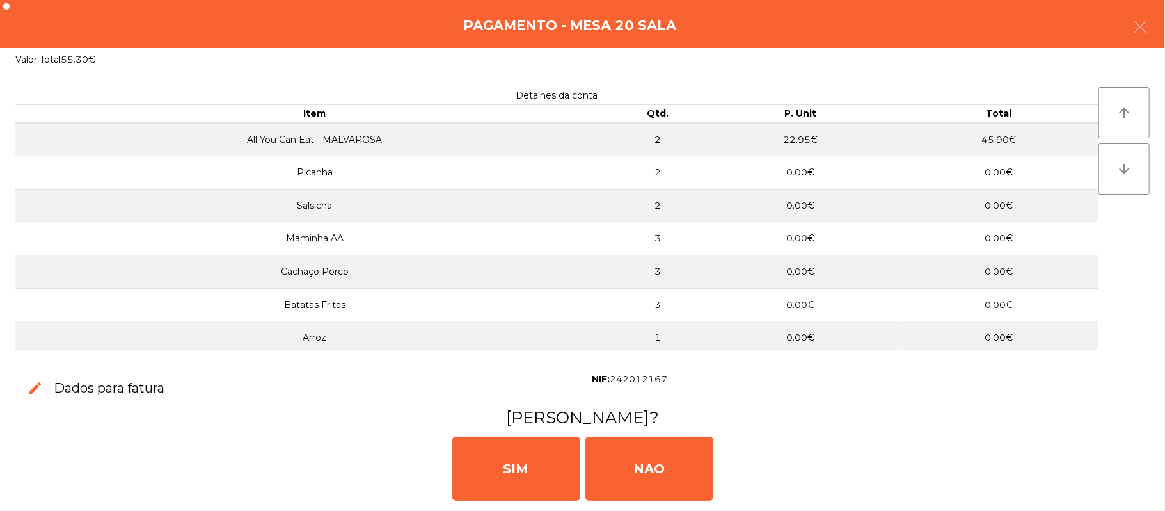
click at [1126, 456] on div "[PERSON_NAME]" at bounding box center [582, 467] width 1155 height 77
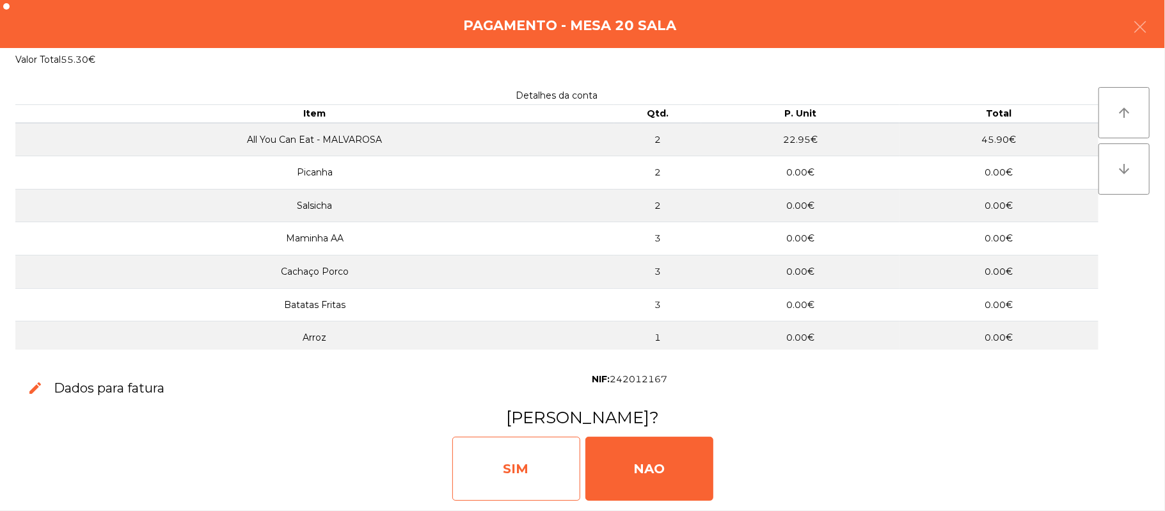
click at [523, 450] on div "SIM" at bounding box center [516, 468] width 128 height 64
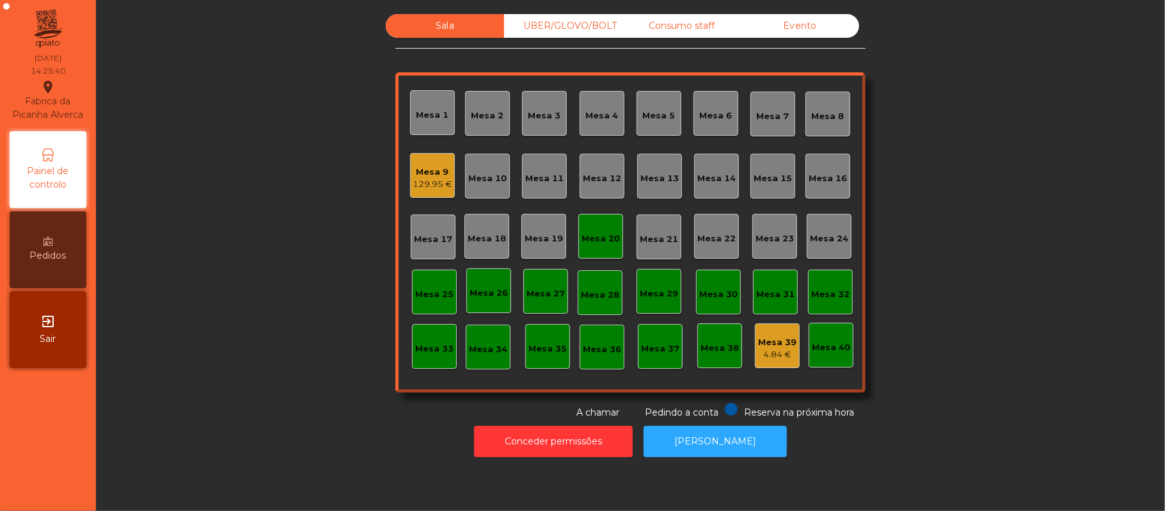
click at [604, 223] on div "Mesa 20" at bounding box center [600, 236] width 45 height 45
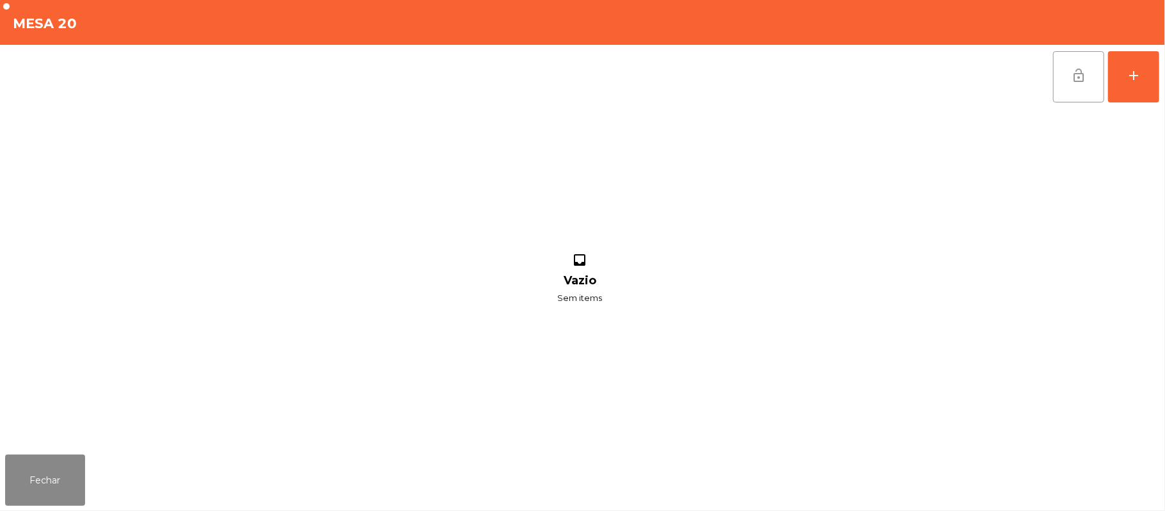
click at [1093, 97] on button "lock_open" at bounding box center [1078, 76] width 51 height 51
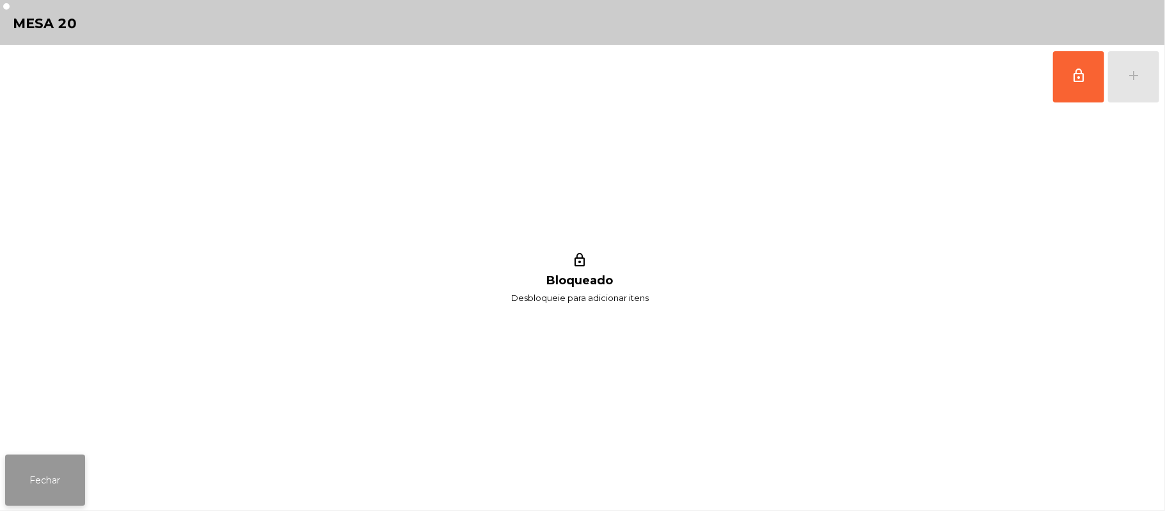
click at [36, 479] on button "Fechar" at bounding box center [45, 479] width 80 height 51
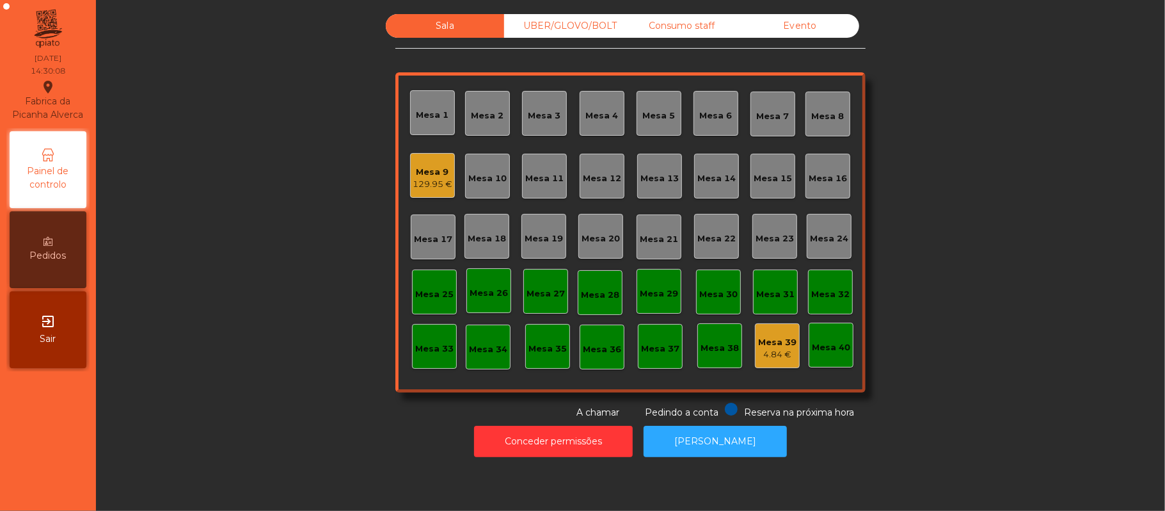
click at [668, 24] on div "Consumo staff" at bounding box center [681, 26] width 118 height 24
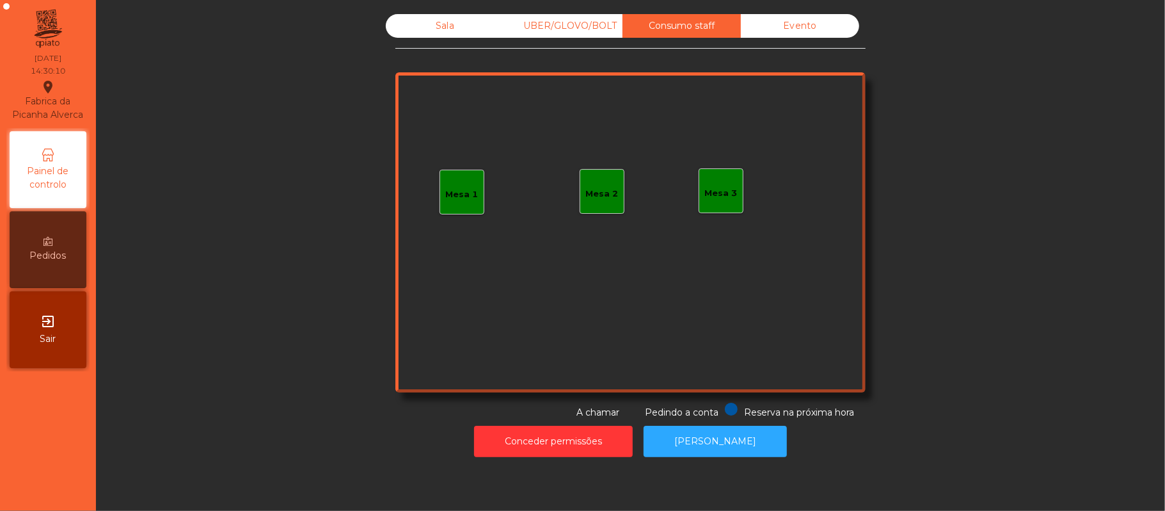
click at [433, 32] on div "Sala" at bounding box center [445, 26] width 118 height 24
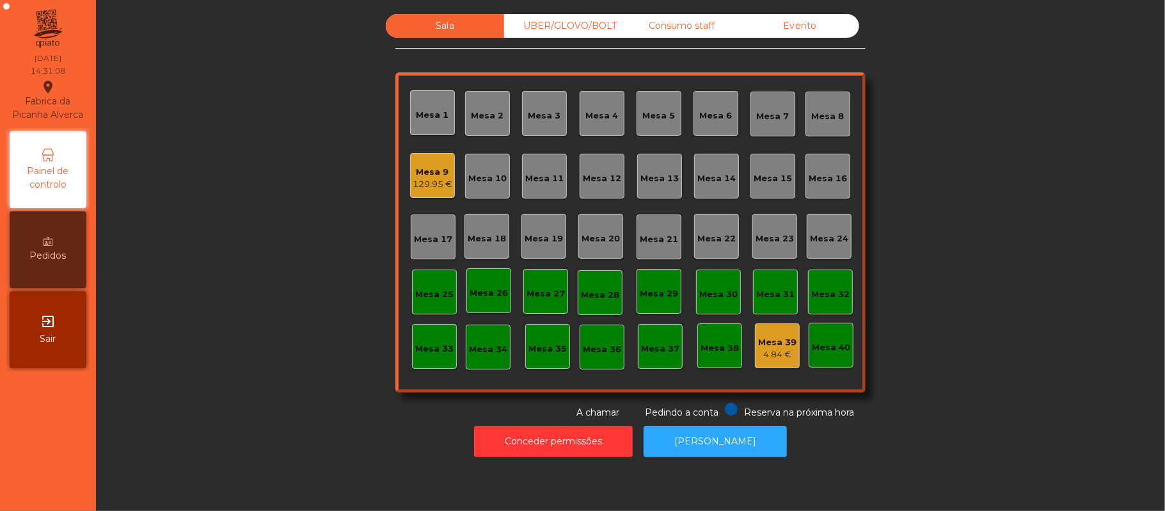
click at [564, 26] on div "UBER/GLOVO/BOLT" at bounding box center [563, 26] width 118 height 24
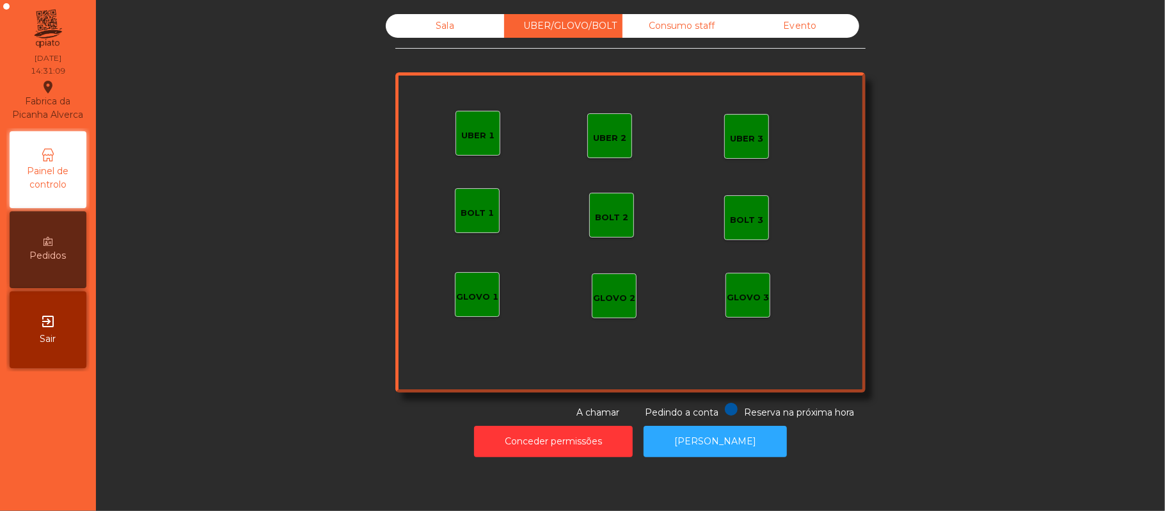
click at [475, 129] on div "UBER 1" at bounding box center [477, 135] width 33 height 13
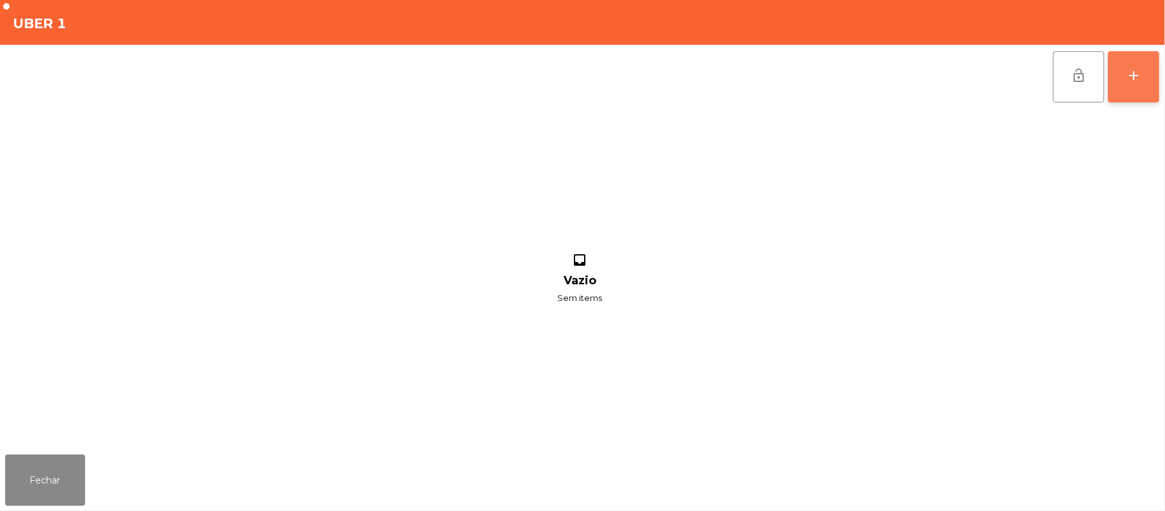
click at [1129, 83] on button "add" at bounding box center [1133, 76] width 51 height 51
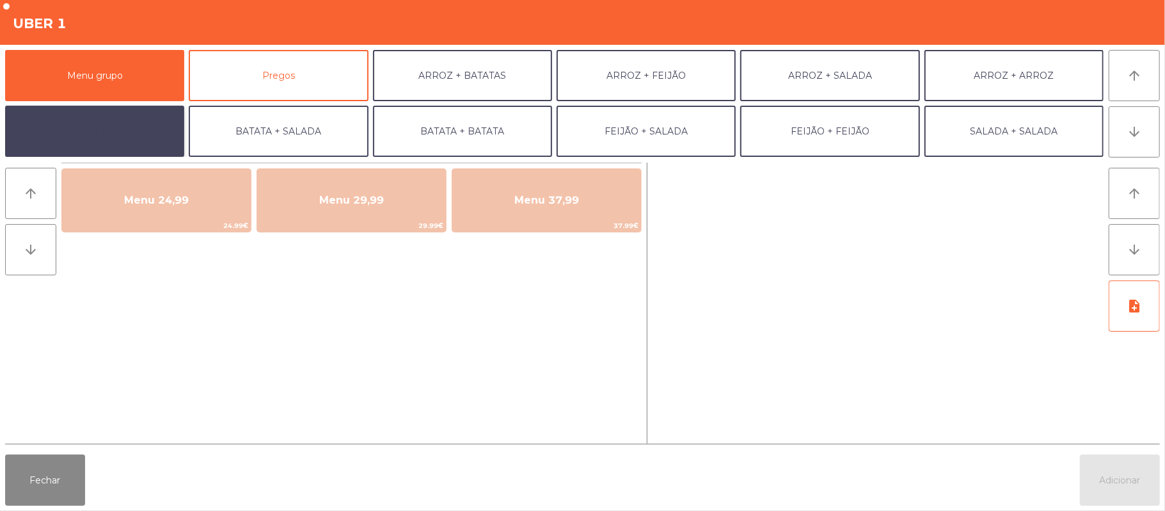
click at [121, 139] on button "BATATA + FEIJÃO" at bounding box center [94, 131] width 179 height 51
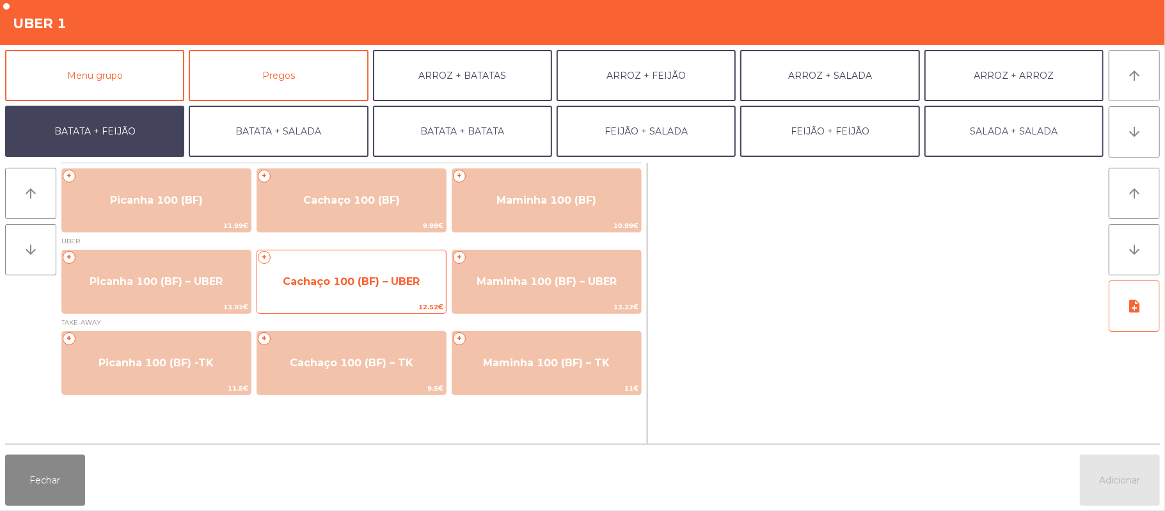
click at [357, 297] on span "Cachaço 100 (BF) – UBER" at bounding box center [351, 281] width 189 height 35
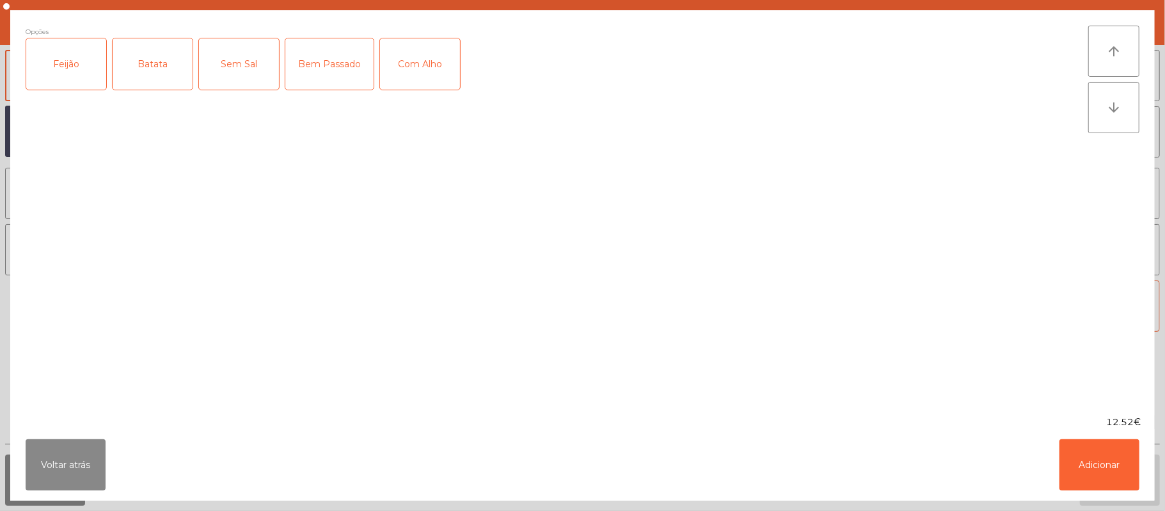
click at [64, 83] on div "Feijão" at bounding box center [66, 63] width 80 height 51
click at [156, 77] on div "Batata" at bounding box center [153, 63] width 80 height 51
click at [342, 41] on div "Bem Passado" at bounding box center [329, 63] width 88 height 51
click at [418, 50] on div "Com Alho" at bounding box center [420, 63] width 80 height 51
click at [1114, 463] on button "Adicionar" at bounding box center [1099, 464] width 80 height 51
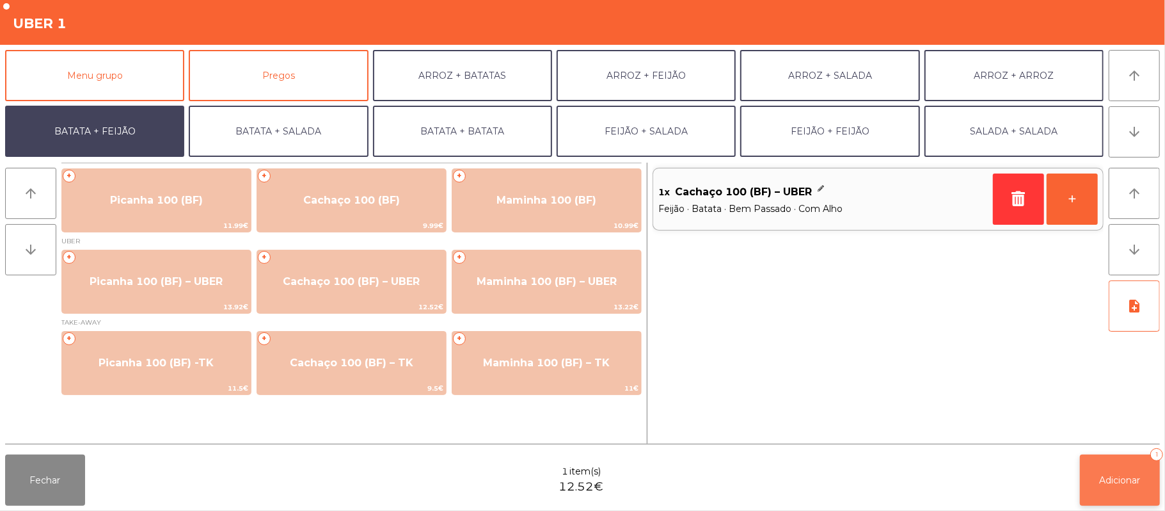
click at [1121, 461] on button "Adicionar 1" at bounding box center [1120, 479] width 80 height 51
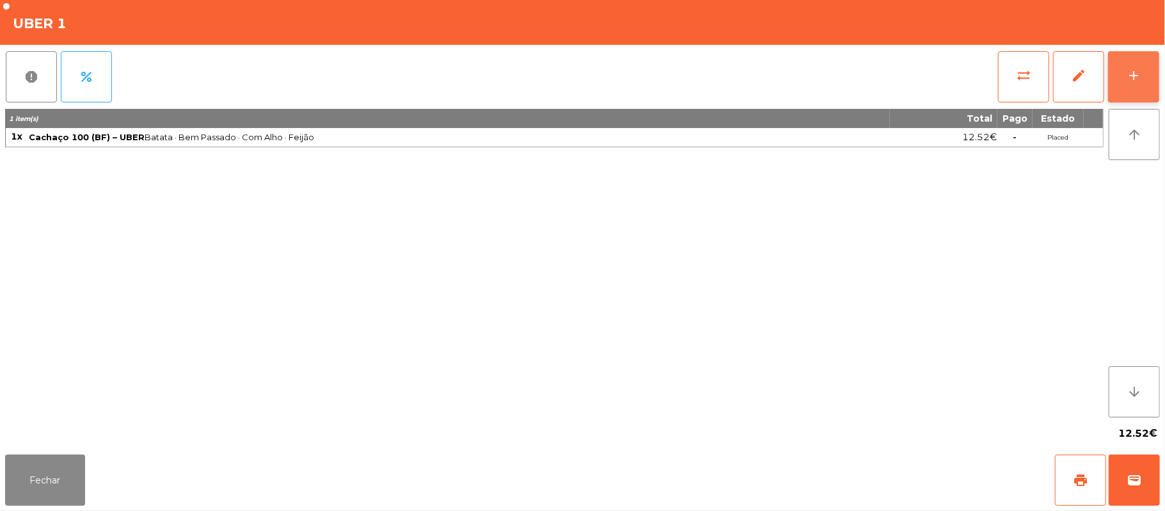
click at [1130, 77] on div "add" at bounding box center [1133, 75] width 15 height 15
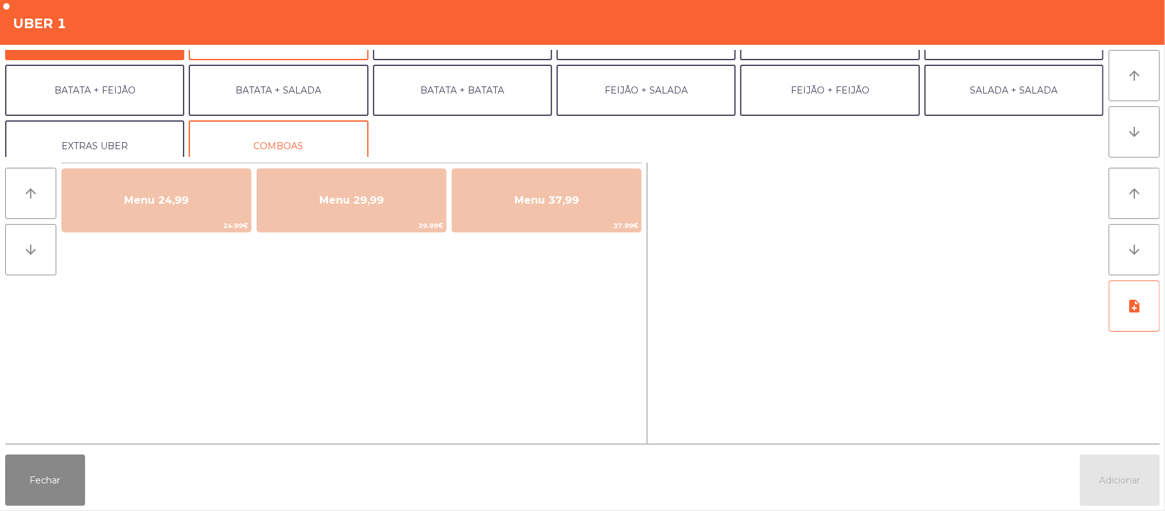
scroll to position [42, 0]
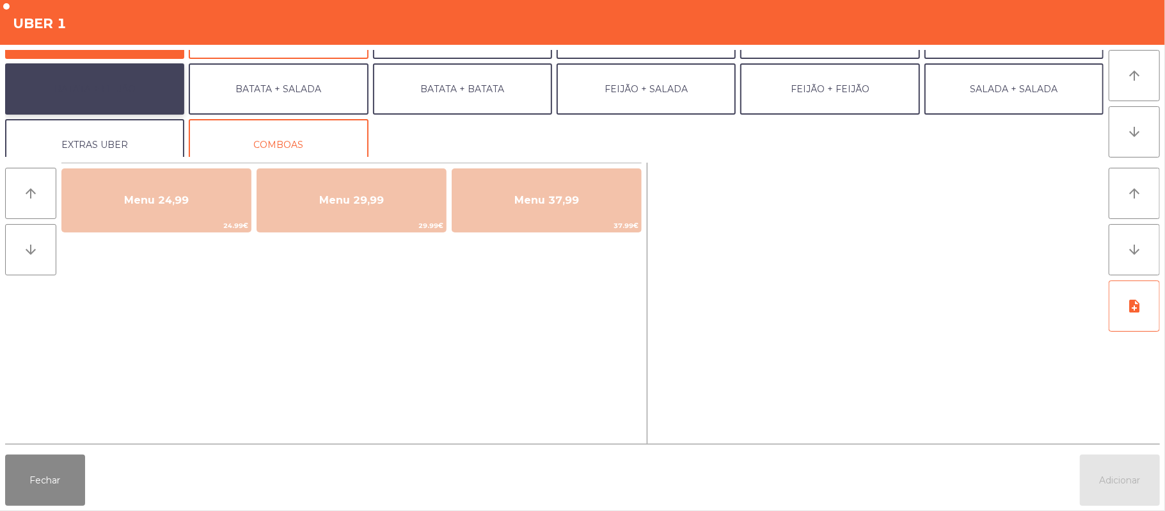
click at [162, 99] on button "BATATA + FEIJÃO" at bounding box center [94, 88] width 179 height 51
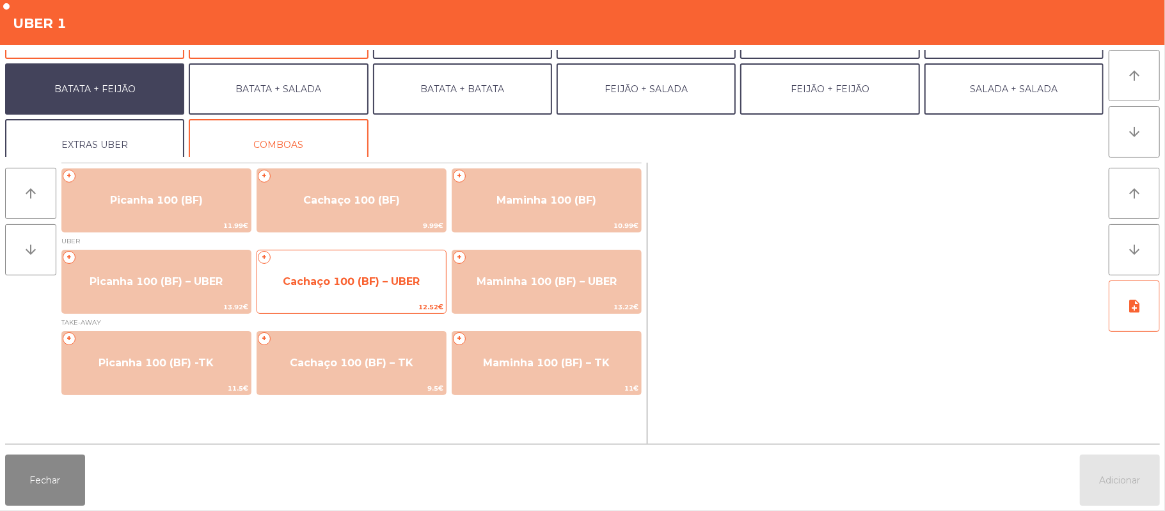
click at [377, 299] on div "+ Cachaço 100 (BF) – UBER 12.52€" at bounding box center [352, 282] width 190 height 64
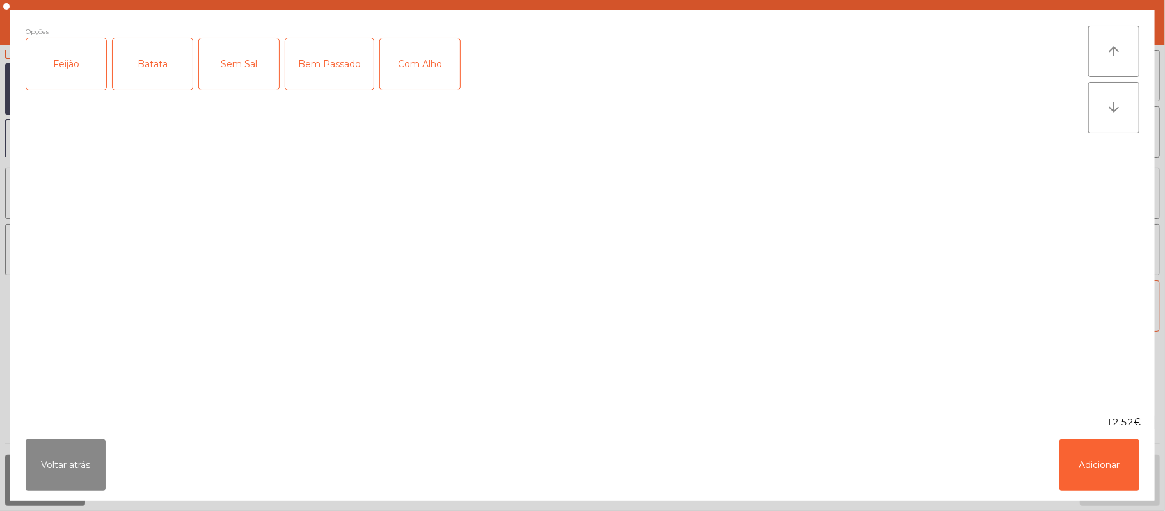
click at [68, 83] on div "Feijão" at bounding box center [66, 63] width 80 height 51
click at [147, 78] on div "Batata" at bounding box center [153, 63] width 80 height 51
click at [335, 52] on div "Bem Passado" at bounding box center [329, 63] width 88 height 51
click at [400, 69] on div "Com Alho" at bounding box center [420, 63] width 80 height 51
click at [1108, 468] on button "Adicionar" at bounding box center [1099, 464] width 80 height 51
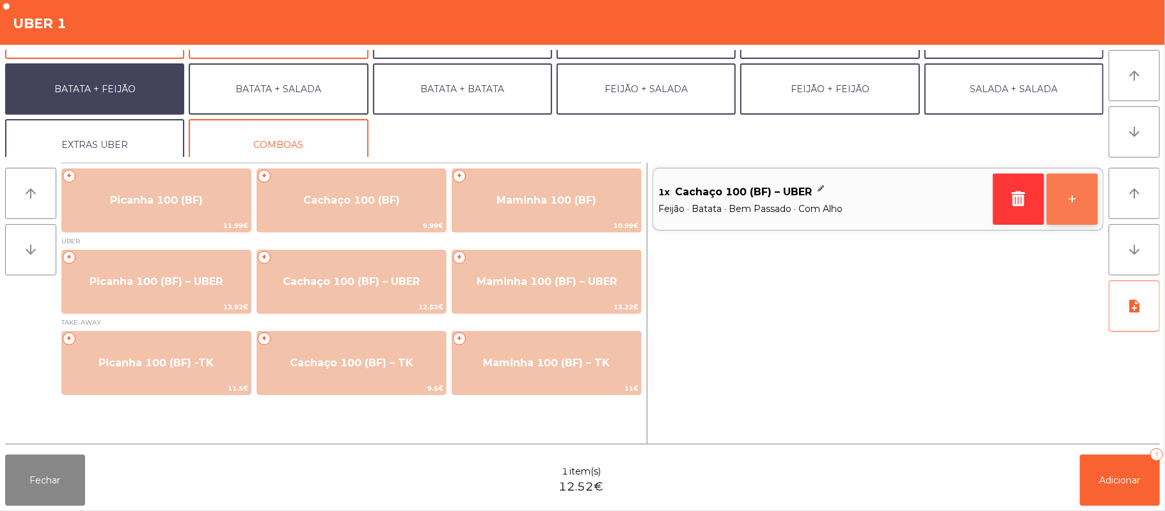
click at [1066, 218] on button "+" at bounding box center [1072, 198] width 51 height 51
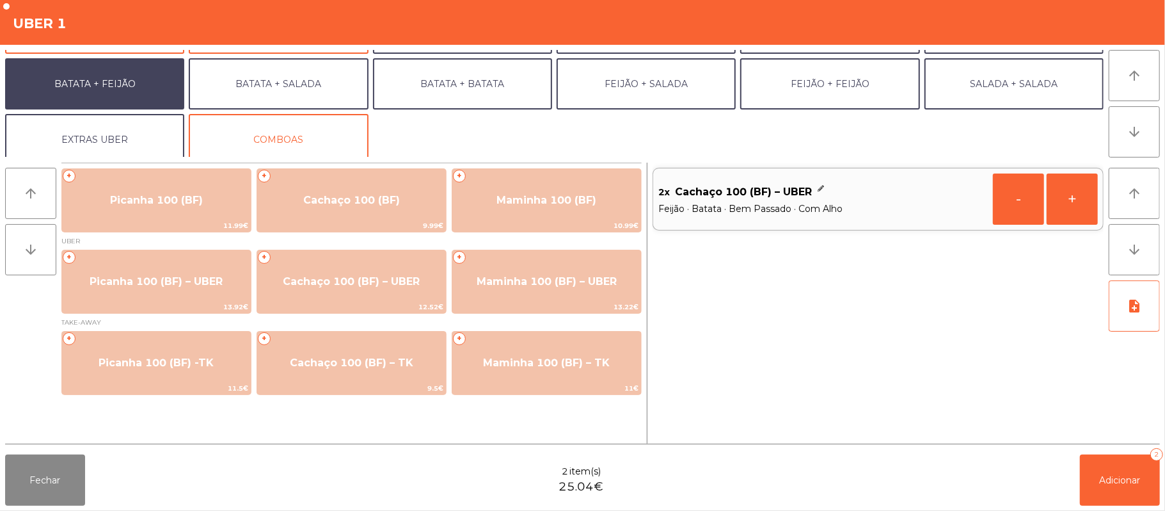
scroll to position [55, 0]
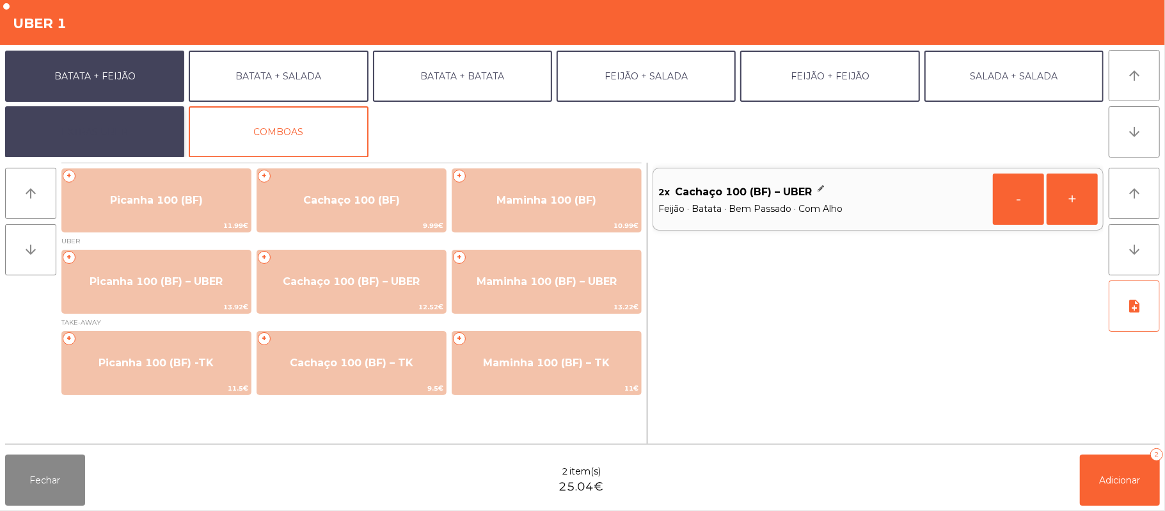
click at [125, 129] on button "EXTRAS UBER" at bounding box center [94, 131] width 179 height 51
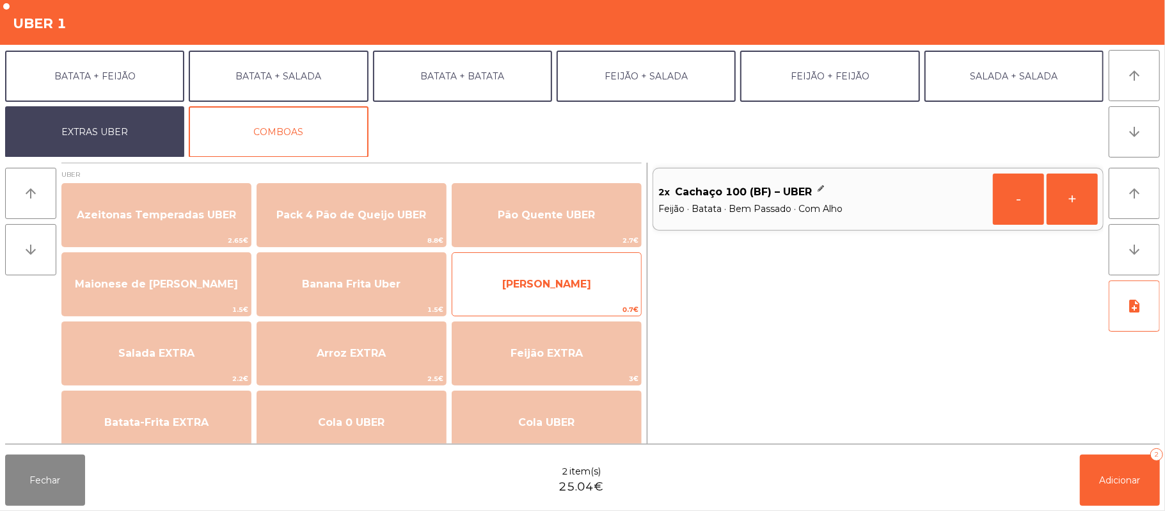
click at [541, 279] on span "[PERSON_NAME]" at bounding box center [546, 284] width 89 height 12
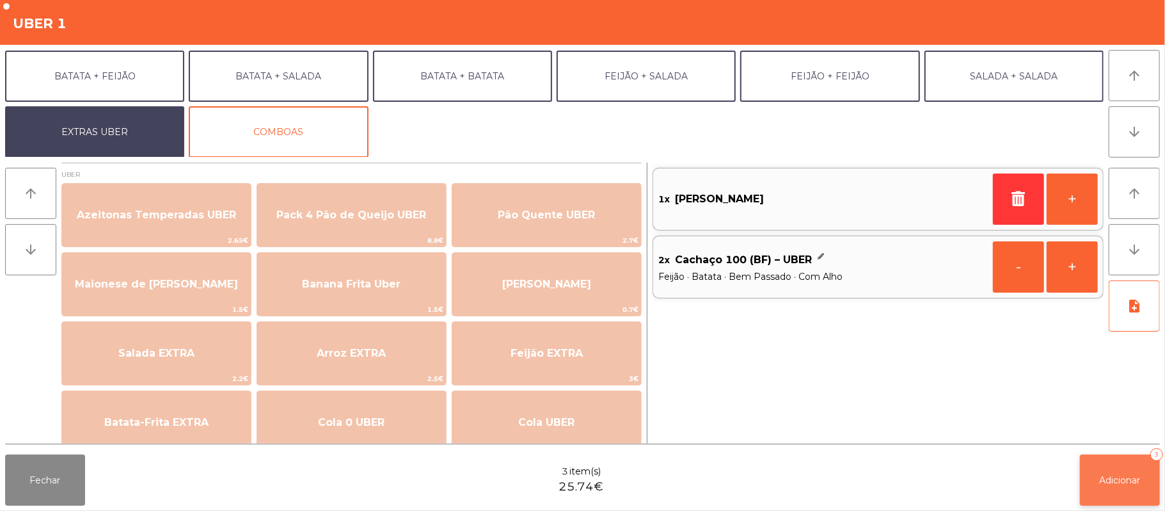
click at [1132, 494] on button "Adicionar 3" at bounding box center [1120, 479] width 80 height 51
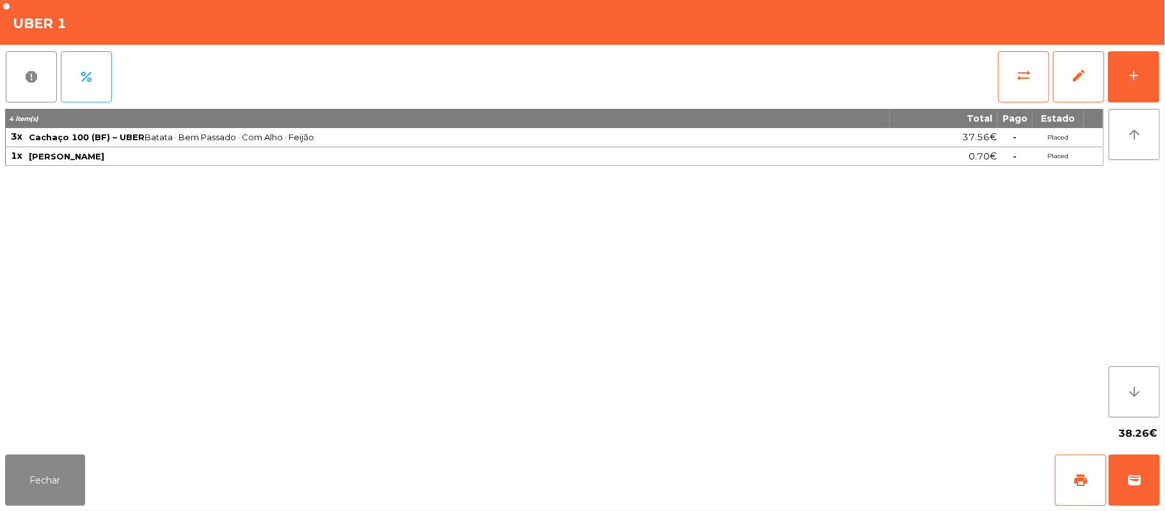
click at [1161, 63] on div "report percent sync_alt edit add 4 item(s) Total Pago Estado 3x Cachaço 100 (BF…" at bounding box center [582, 247] width 1165 height 404
click at [1145, 88] on button "add" at bounding box center [1133, 76] width 51 height 51
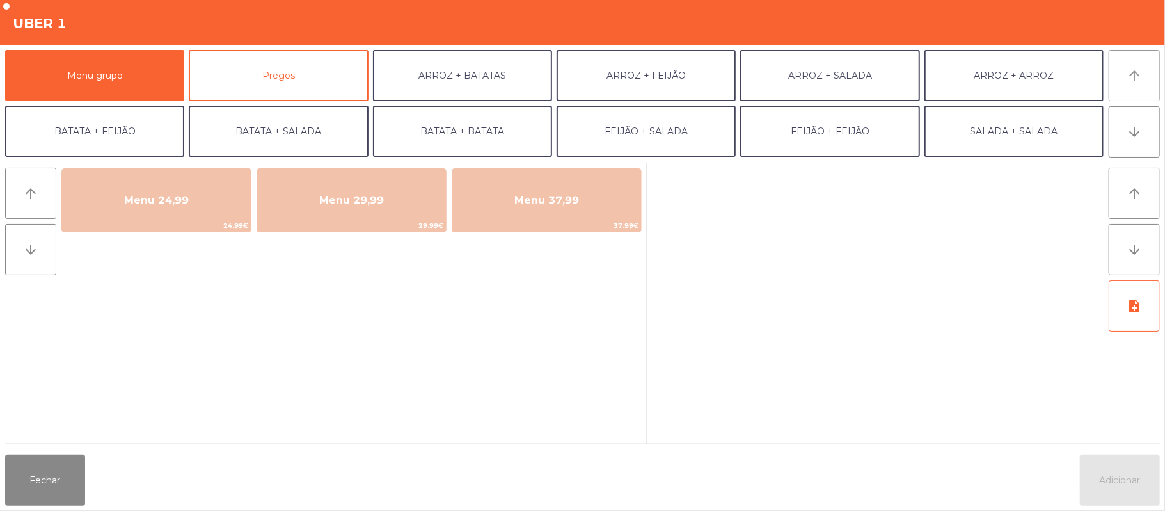
click at [1137, 70] on icon "arrow_upward" at bounding box center [1134, 75] width 15 height 15
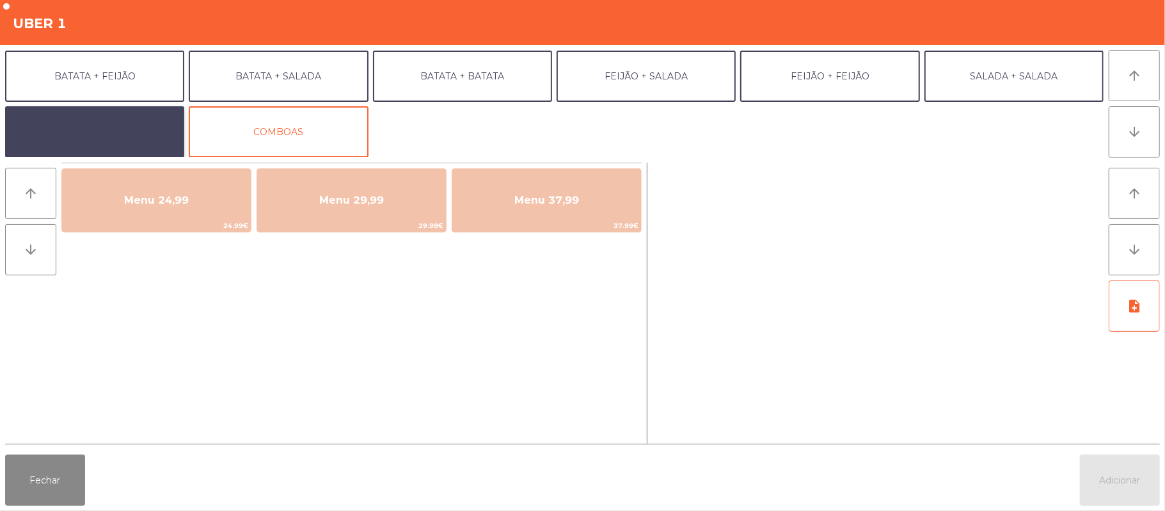
click at [129, 133] on button "EXTRAS UBER" at bounding box center [94, 131] width 179 height 51
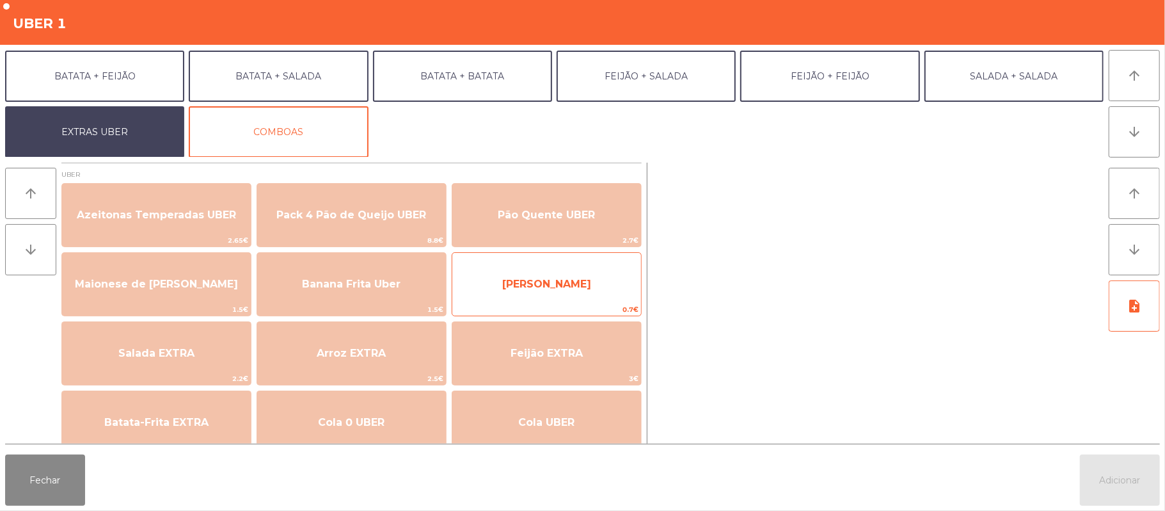
click at [557, 294] on span "[PERSON_NAME]" at bounding box center [546, 284] width 189 height 35
click at [550, 287] on span "[PERSON_NAME]" at bounding box center [546, 284] width 89 height 12
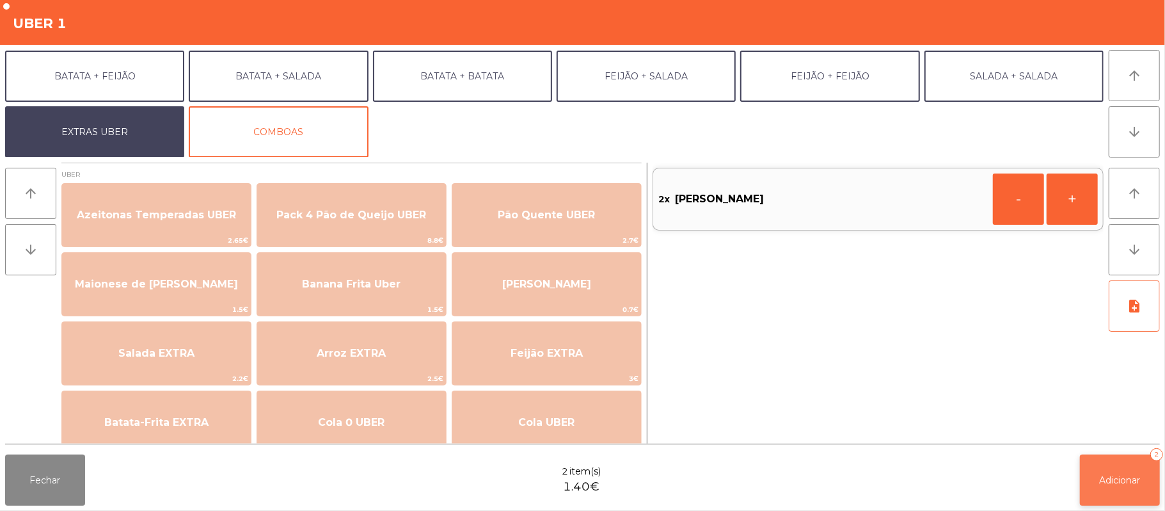
click at [1119, 480] on span "Adicionar" at bounding box center [1120, 480] width 41 height 12
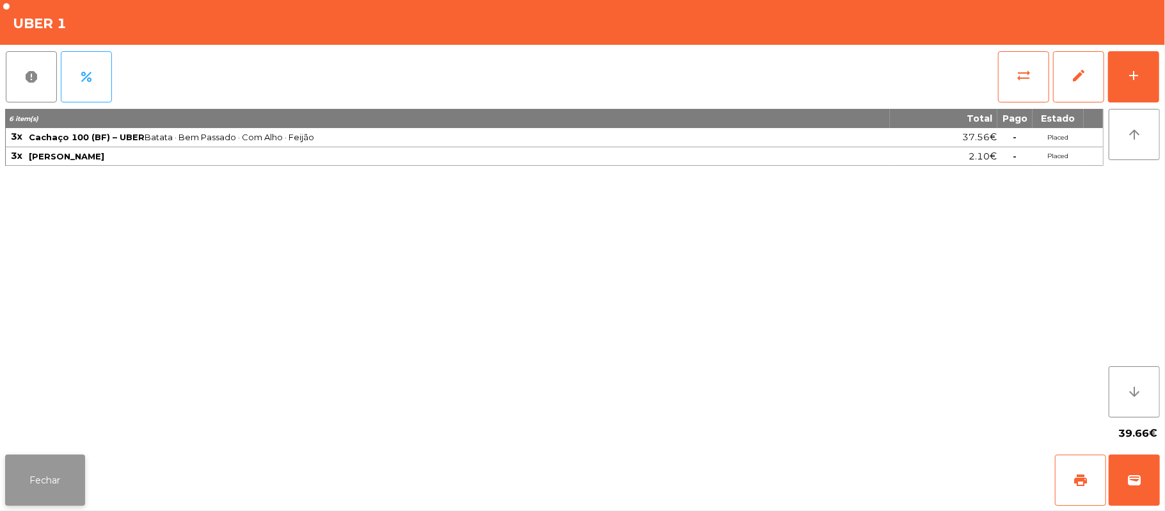
click at [44, 481] on button "Fechar" at bounding box center [45, 479] width 80 height 51
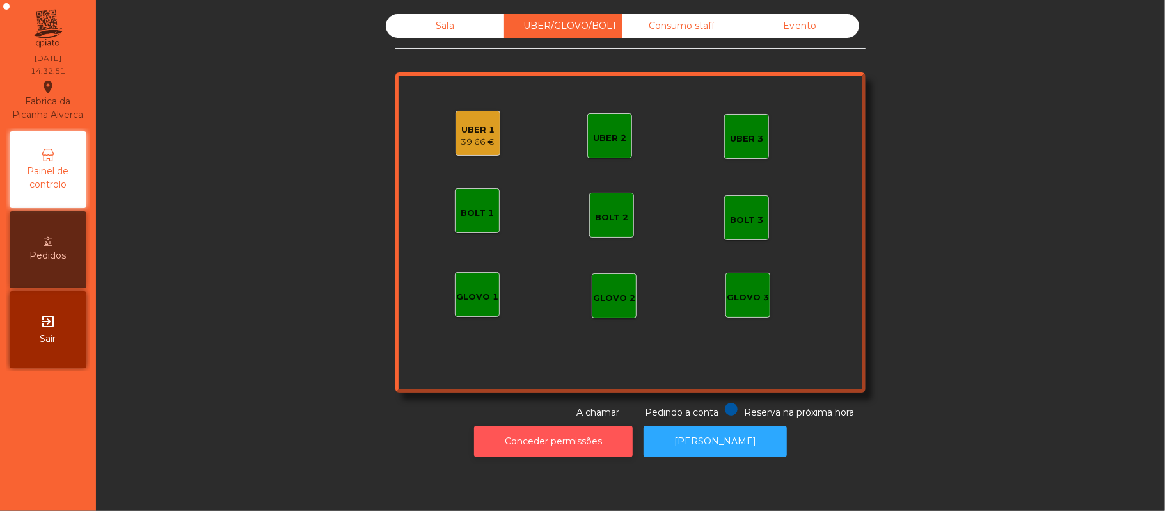
click at [578, 451] on button "Conceder permissões" at bounding box center [553, 440] width 159 height 31
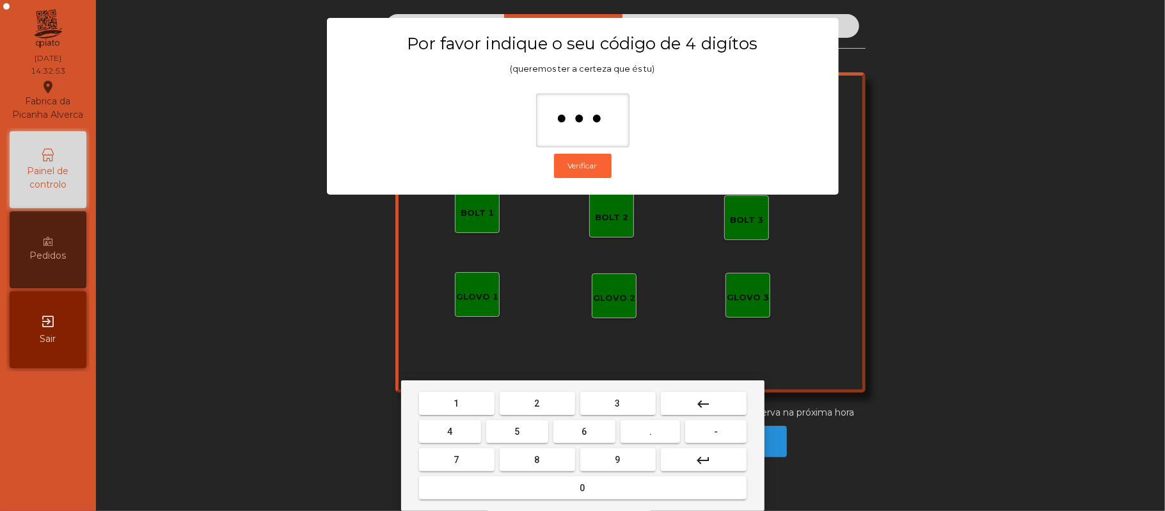
type input "****"
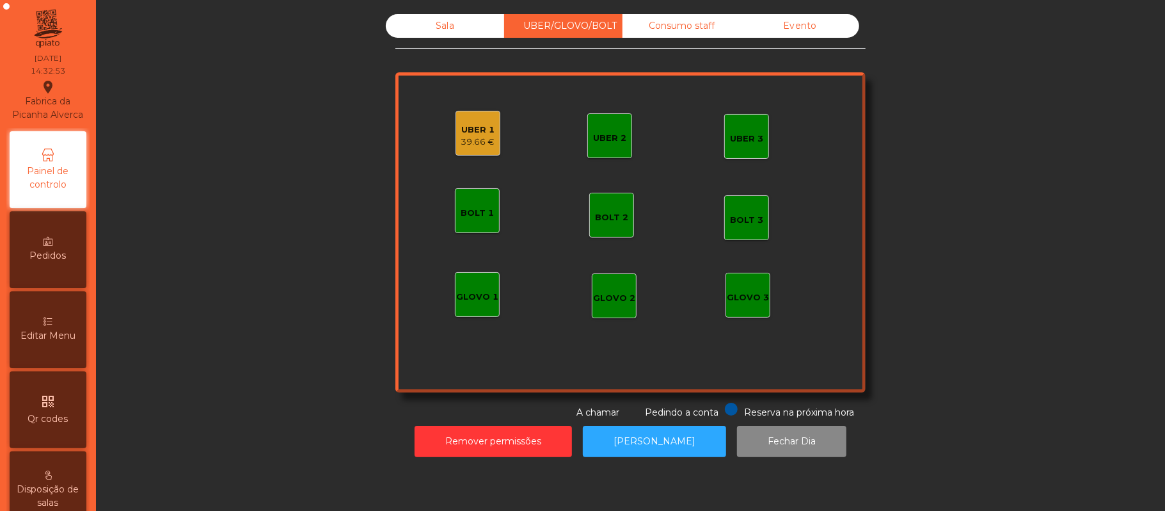
click at [472, 115] on div "UBER 1 39.66 €" at bounding box center [478, 133] width 45 height 45
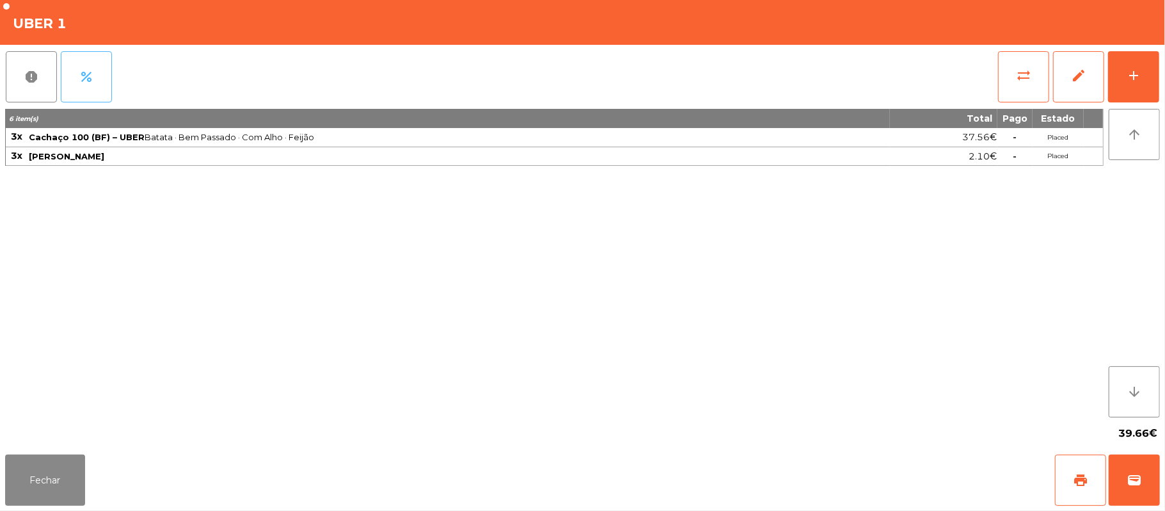
click at [87, 83] on span "percent" at bounding box center [86, 76] width 15 height 15
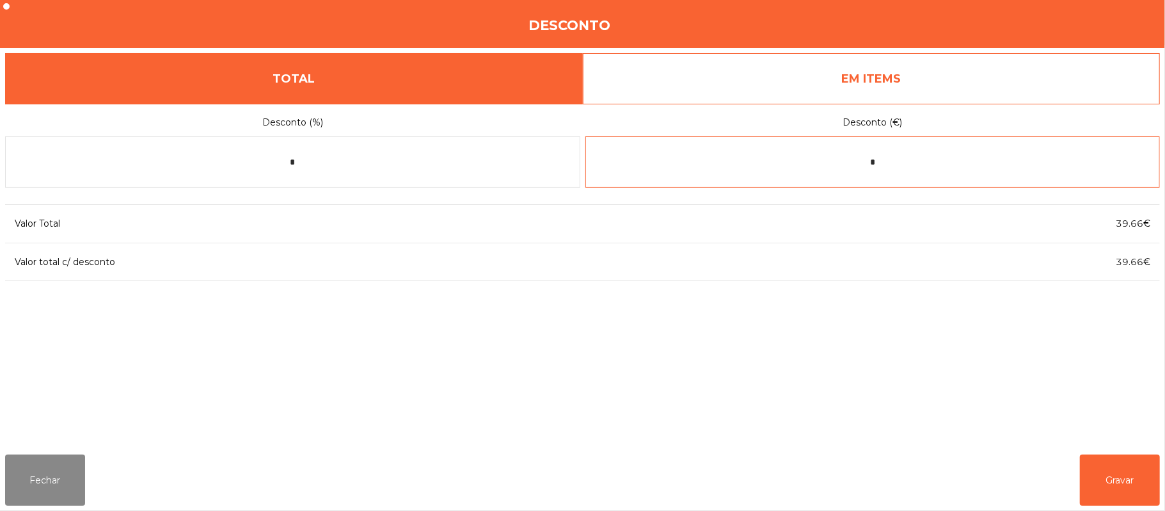
click at [886, 164] on input "*" at bounding box center [872, 161] width 575 height 51
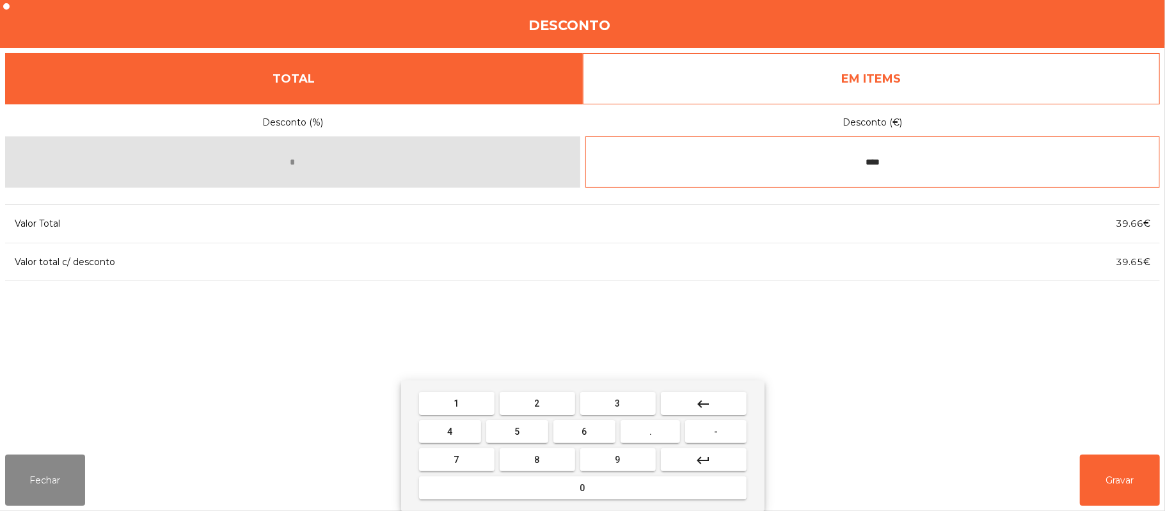
type input "****"
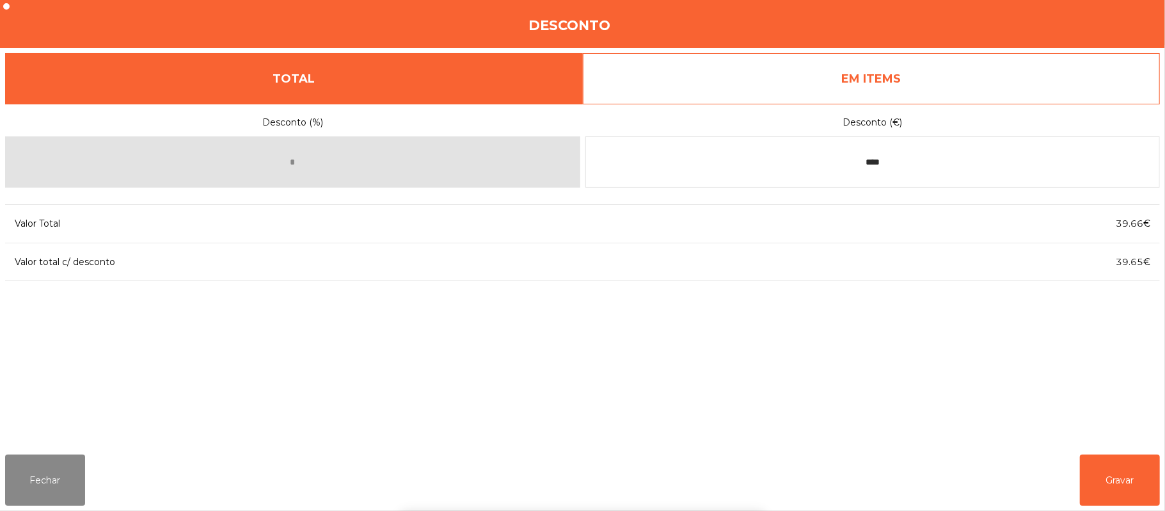
click at [1127, 477] on div "1 2 3 keyboard_backspace 4 5 6 . - 7 8 9 keyboard_return 0" at bounding box center [582, 445] width 1165 height 131
click at [1122, 473] on button "Gravar" at bounding box center [1120, 479] width 80 height 51
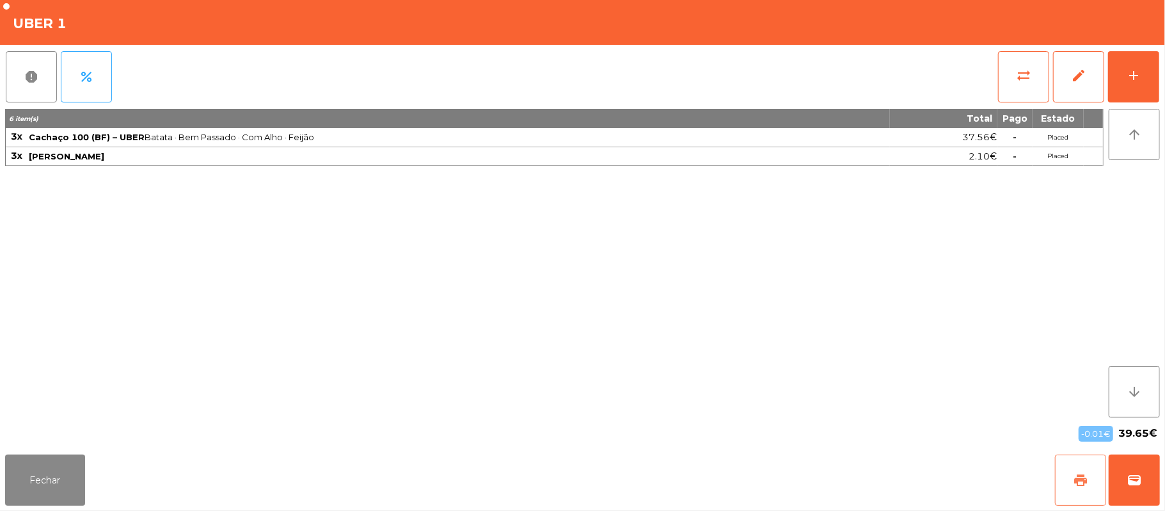
click at [1065, 484] on button "print" at bounding box center [1080, 479] width 51 height 51
click at [1158, 472] on button "wallet" at bounding box center [1134, 479] width 51 height 51
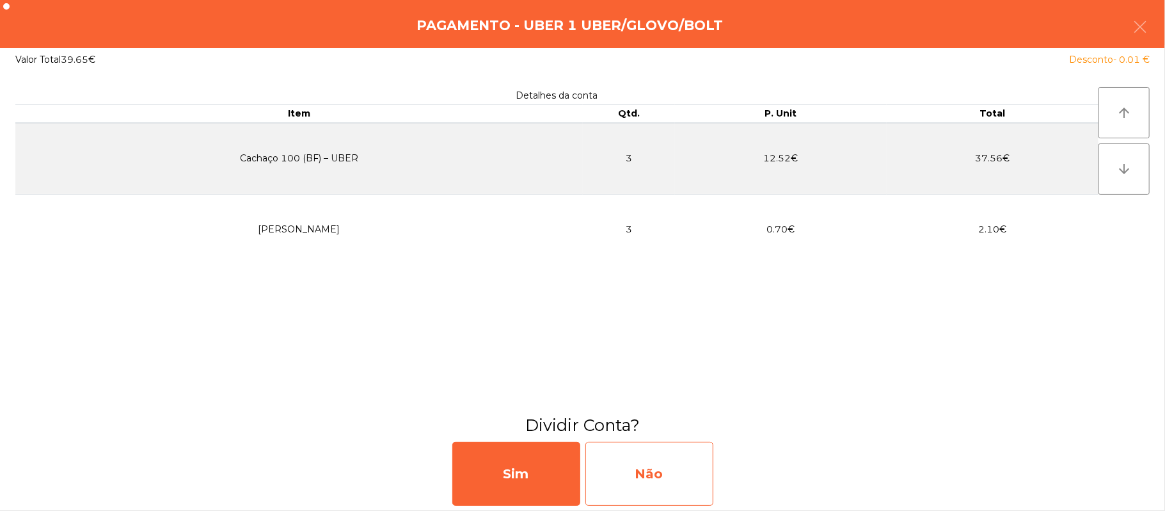
click at [672, 470] on div "Não" at bounding box center [649, 473] width 128 height 64
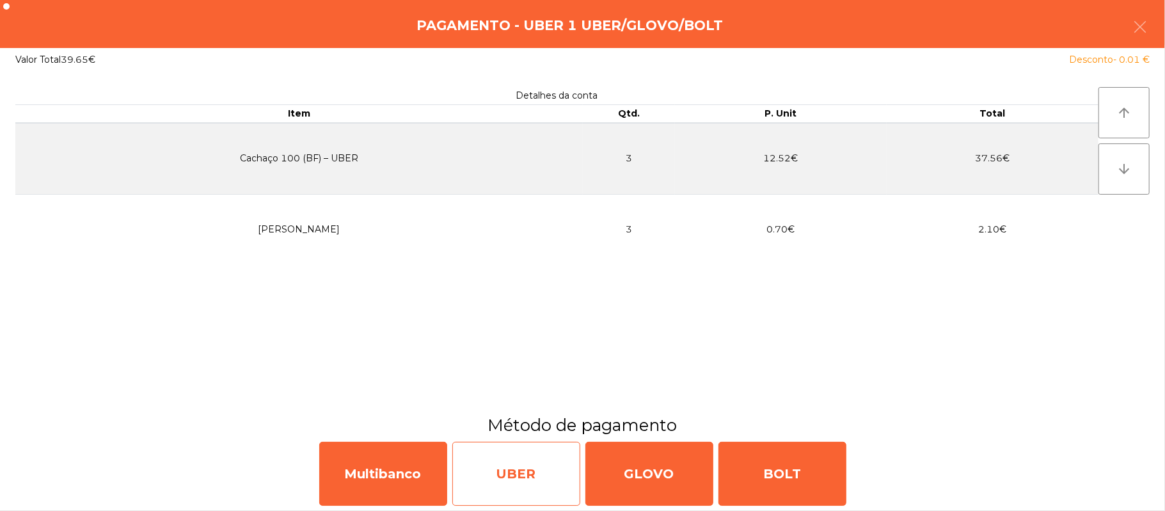
click at [523, 486] on div "UBER" at bounding box center [516, 473] width 128 height 64
select select "**"
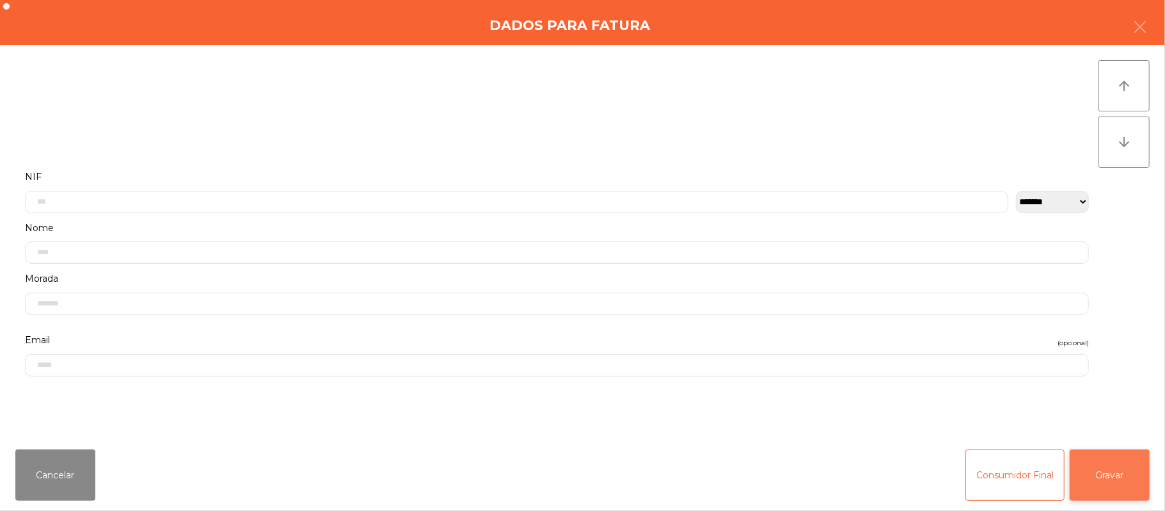
click at [1123, 472] on button "Gravar" at bounding box center [1110, 474] width 80 height 51
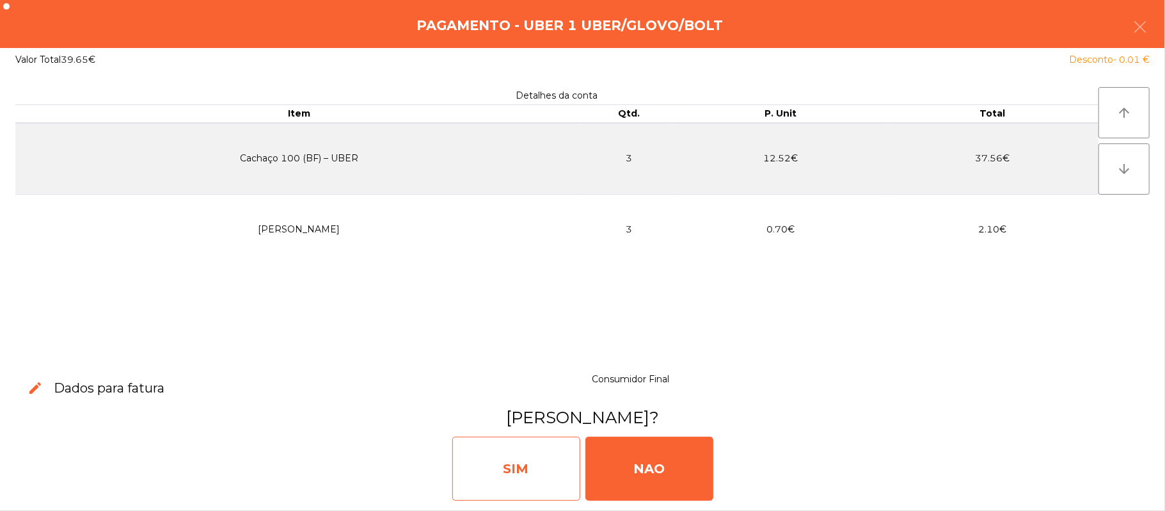
click at [505, 474] on div "SIM" at bounding box center [516, 468] width 128 height 64
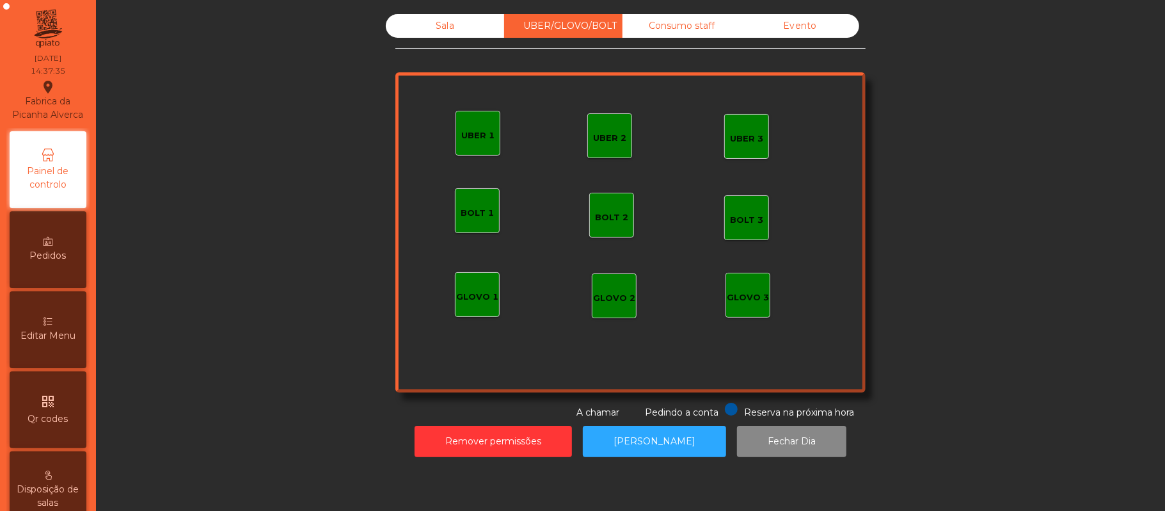
click at [464, 34] on div "Sala" at bounding box center [445, 26] width 118 height 24
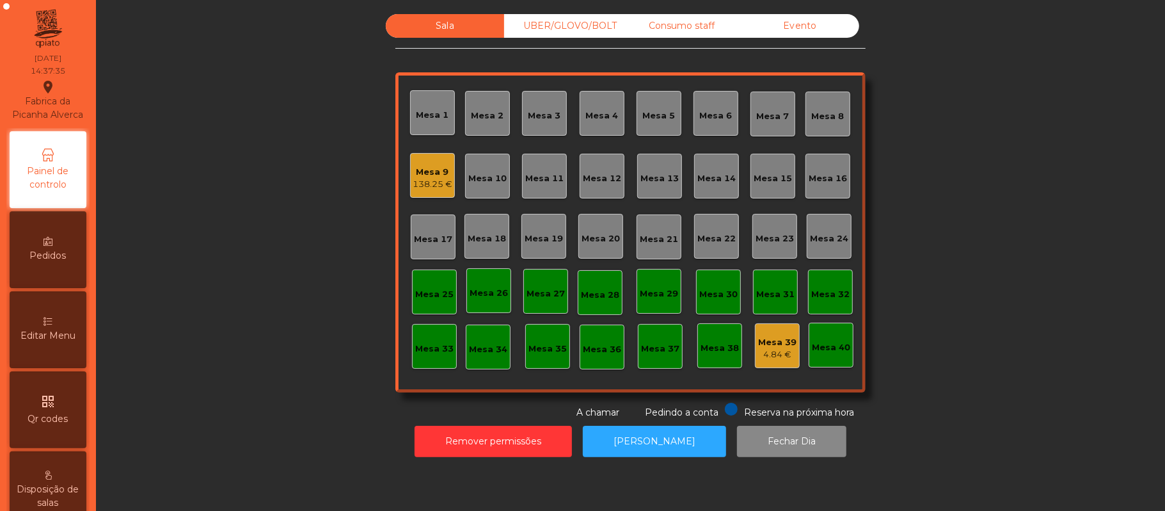
click at [468, 28] on div "Sala" at bounding box center [445, 26] width 118 height 24
click at [559, 26] on div "UBER/GLOVO/BOLT" at bounding box center [563, 26] width 118 height 24
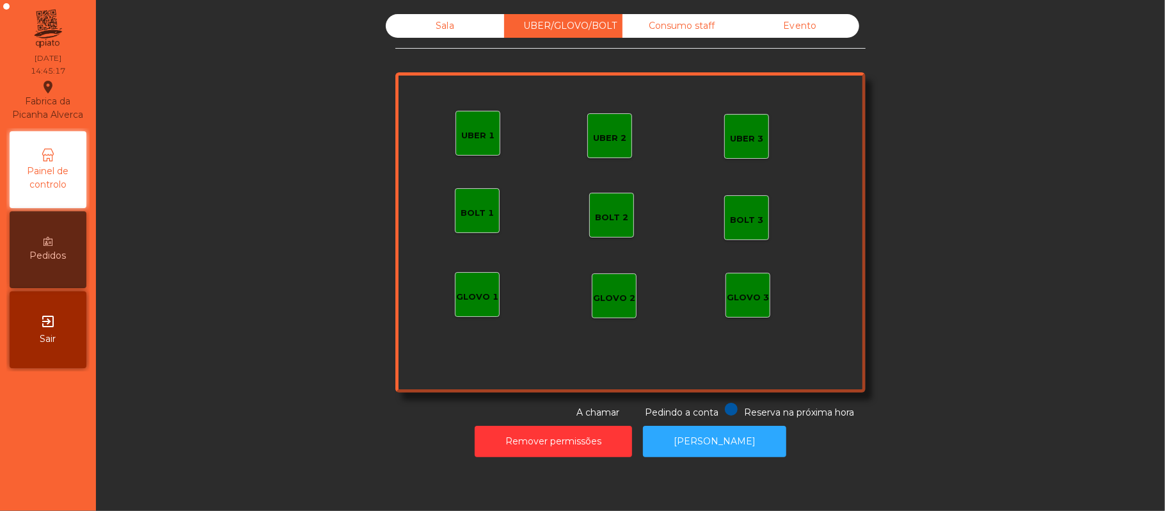
click at [453, 28] on div "Sala" at bounding box center [445, 26] width 118 height 24
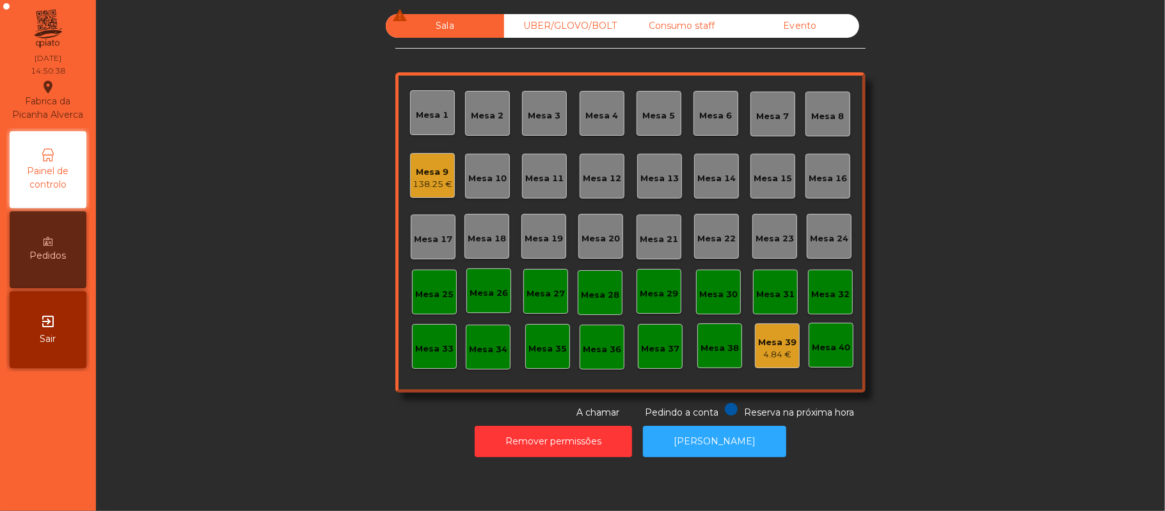
click at [417, 172] on div "Mesa 9" at bounding box center [433, 172] width 40 height 13
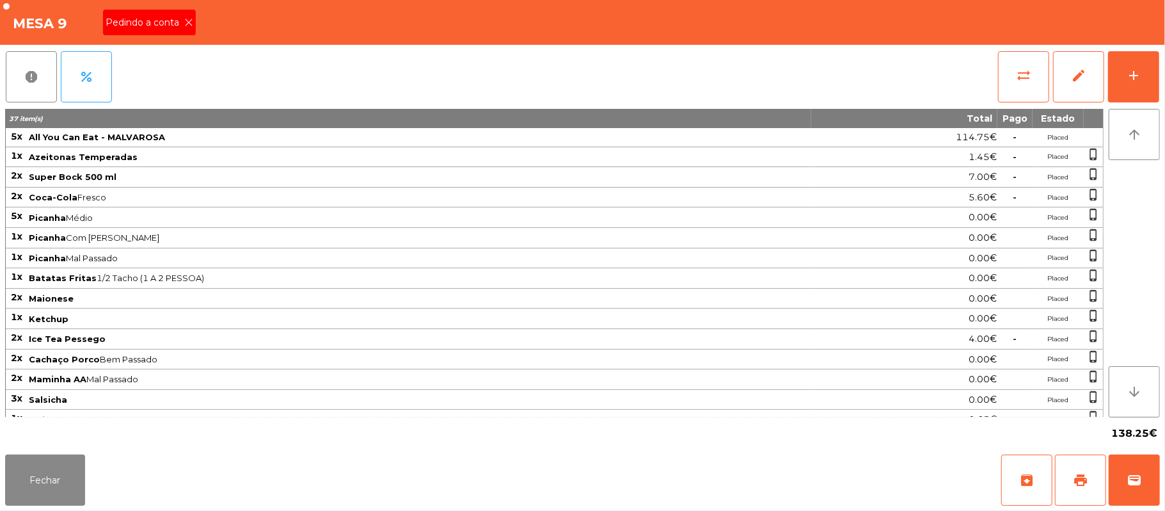
click at [173, 24] on span "Pedindo a conta" at bounding box center [145, 22] width 79 height 13
click at [187, 21] on icon at bounding box center [188, 22] width 9 height 9
click at [1076, 482] on span "print" at bounding box center [1080, 479] width 15 height 15
click at [1015, 57] on button "sync_alt" at bounding box center [1023, 76] width 51 height 51
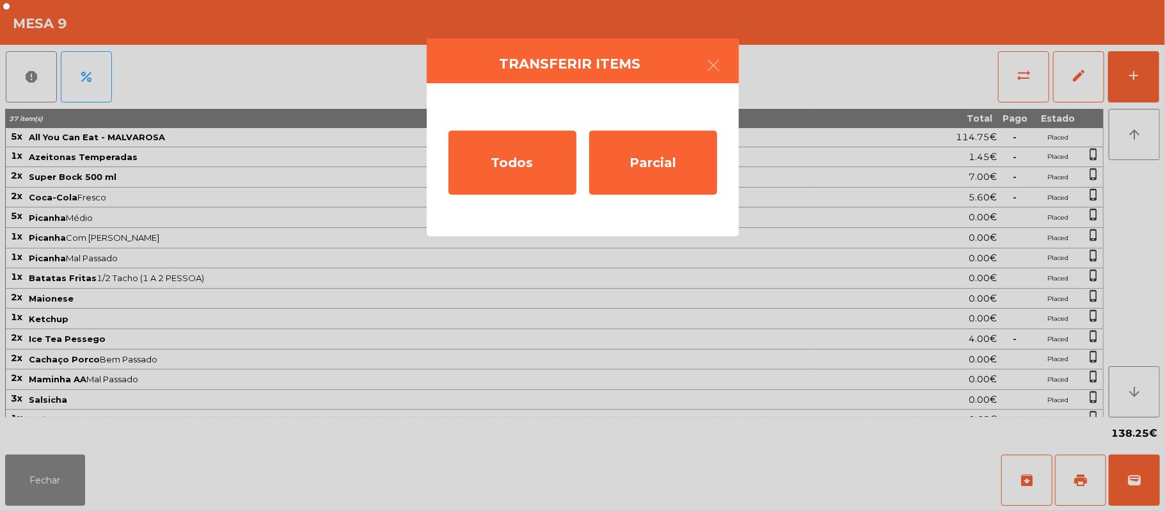
click at [927, 58] on ngb-modal-window "Transferir items Todos Parcial" at bounding box center [582, 255] width 1165 height 511
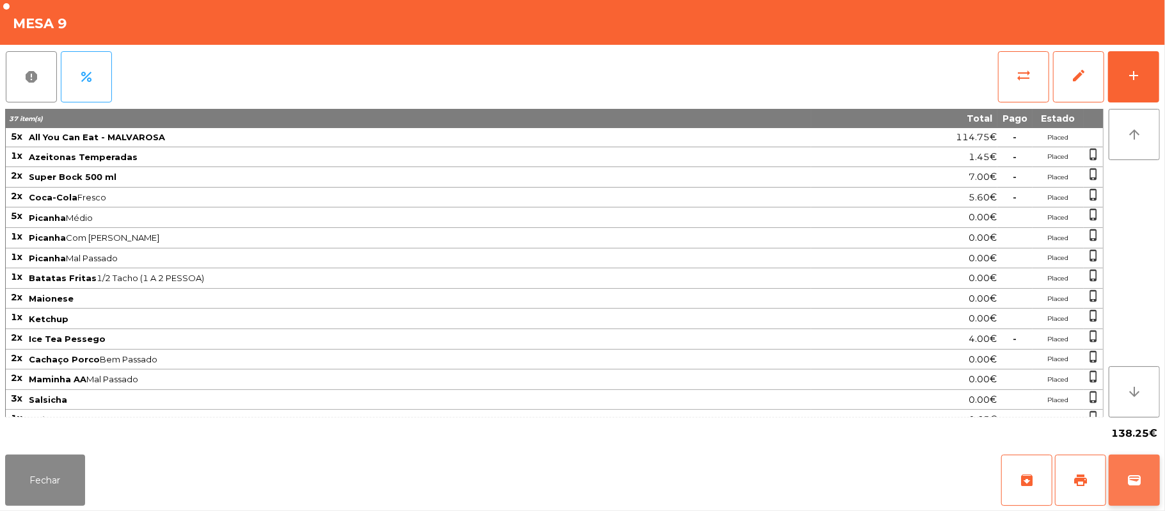
click at [1143, 474] on button "wallet" at bounding box center [1134, 479] width 51 height 51
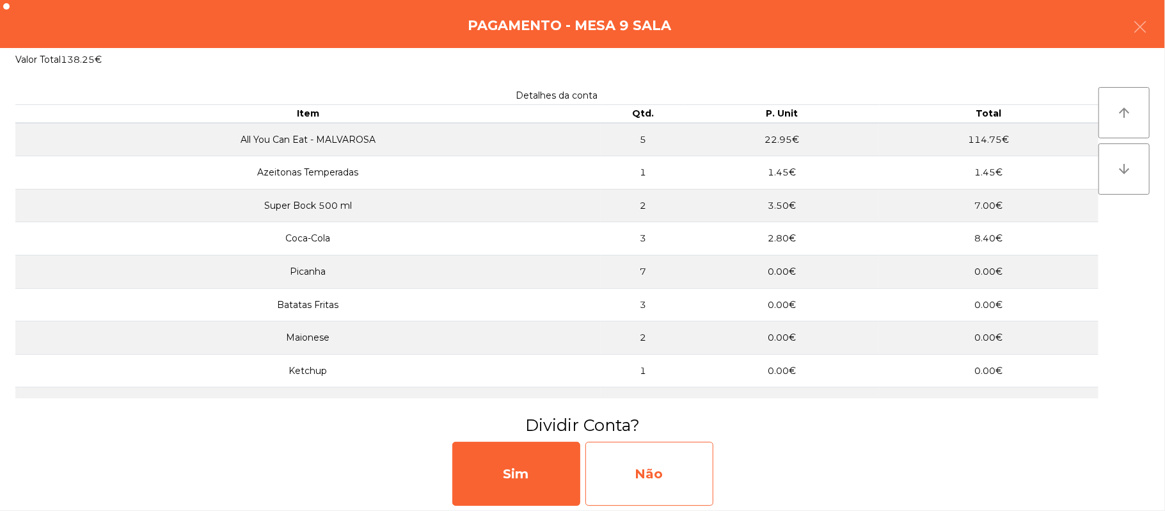
click at [642, 473] on div "Não" at bounding box center [649, 473] width 128 height 64
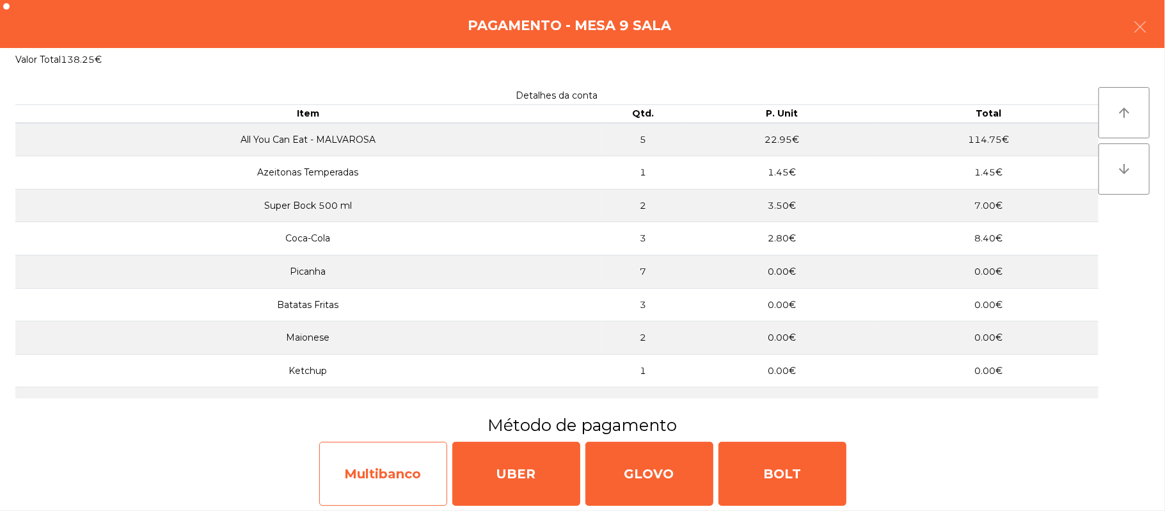
click at [413, 487] on div "Multibanco" at bounding box center [383, 473] width 128 height 64
select select "**"
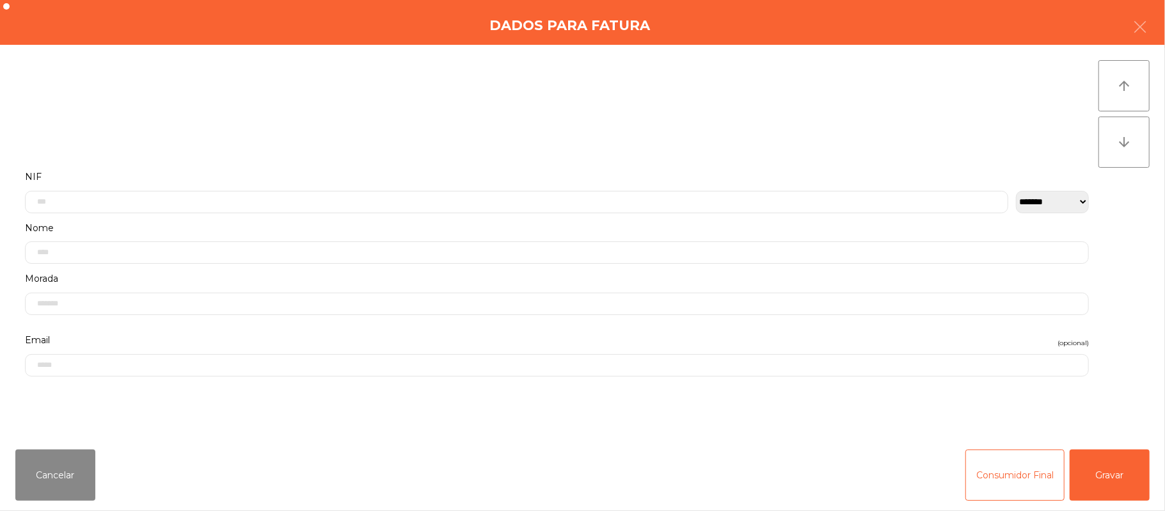
click at [487, 223] on label "Nome" at bounding box center [557, 227] width 1064 height 17
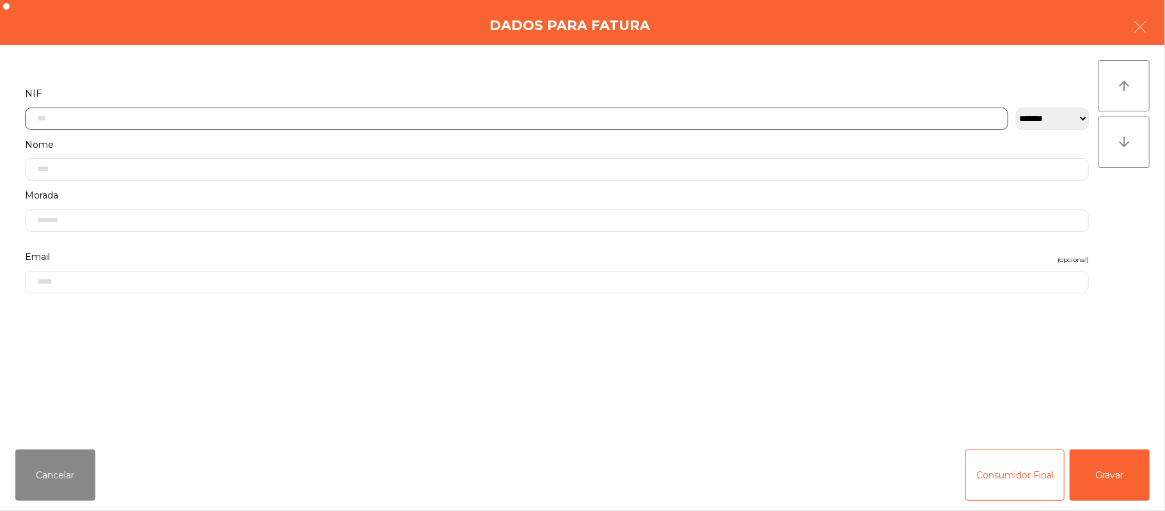
click at [470, 116] on input "text" at bounding box center [516, 118] width 983 height 22
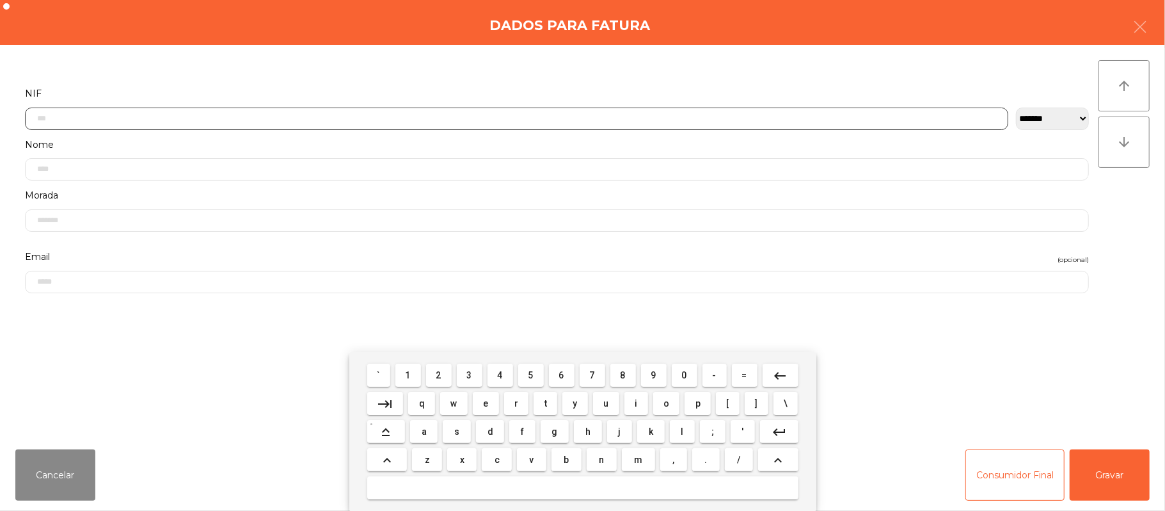
scroll to position [107, 0]
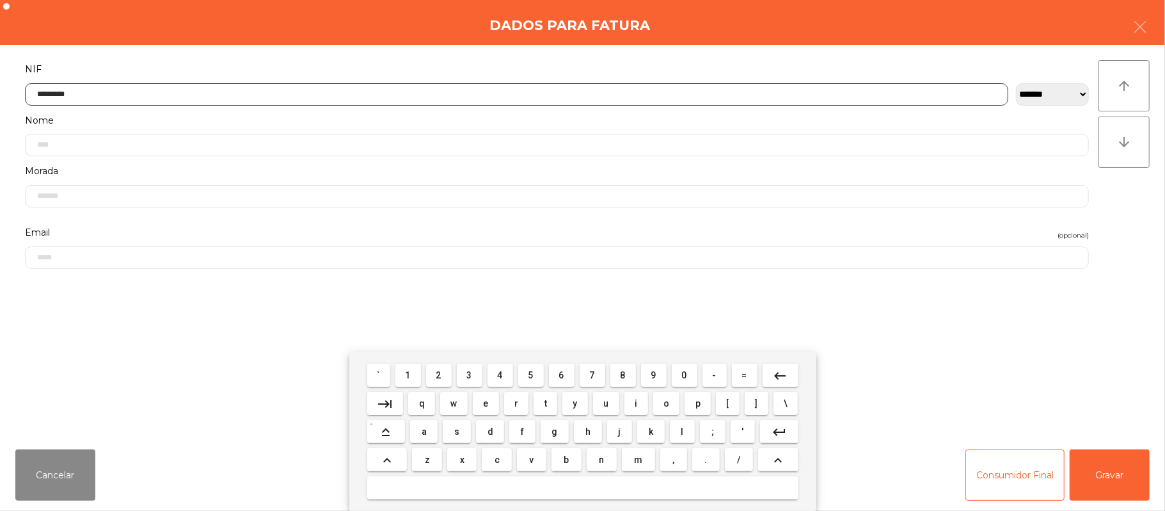
type input "*********"
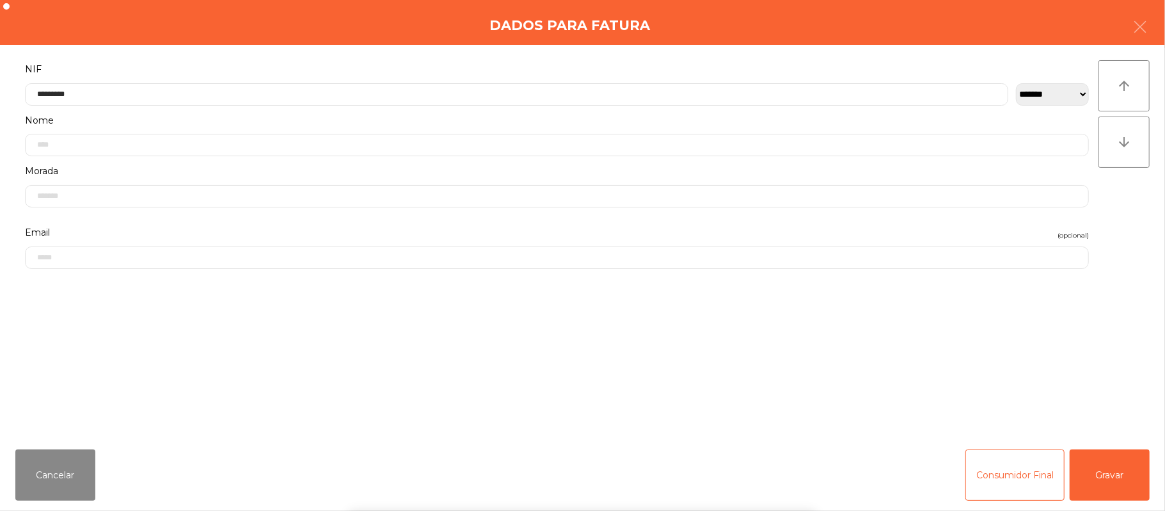
click at [1141, 477] on div "` 1 2 3 4 5 6 7 8 9 0 - = keyboard_backspace keyboard_tab q w e r t y u i o p […" at bounding box center [582, 431] width 1165 height 159
click at [1113, 477] on button "Gravar" at bounding box center [1110, 474] width 80 height 51
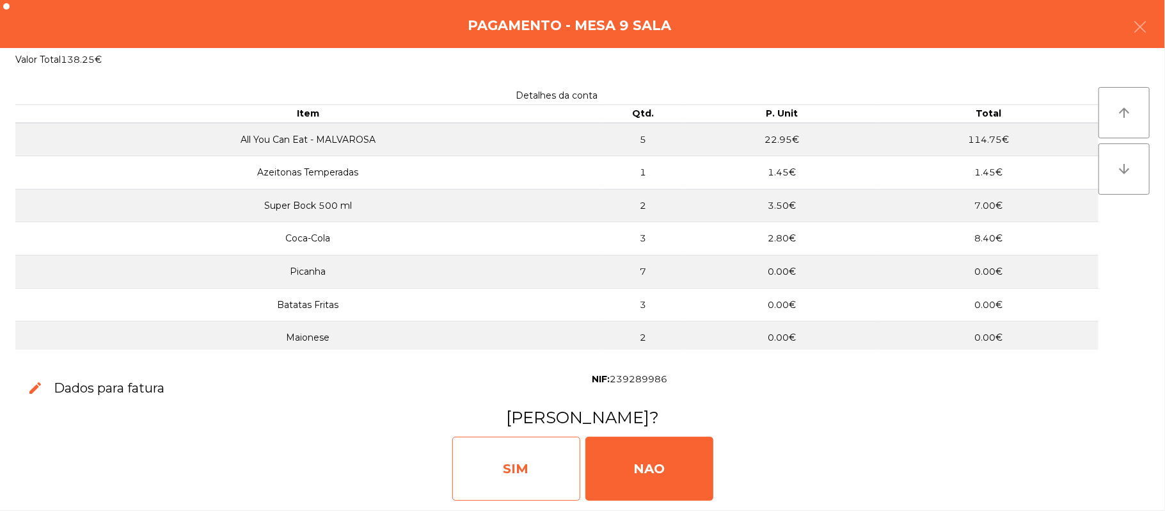
click at [525, 485] on div "SIM" at bounding box center [516, 468] width 128 height 64
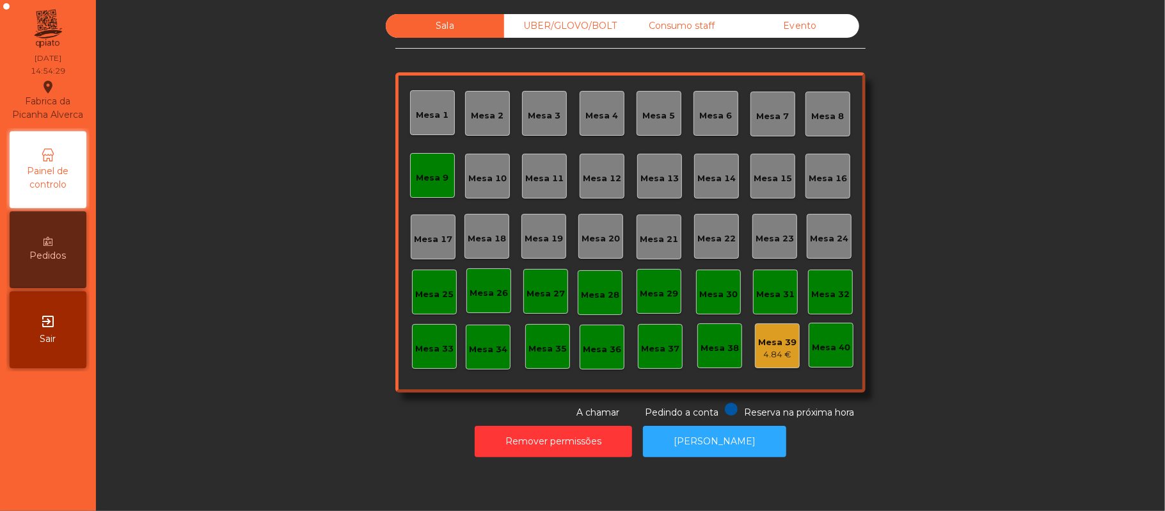
click at [435, 171] on div "Mesa 9" at bounding box center [432, 177] width 33 height 13
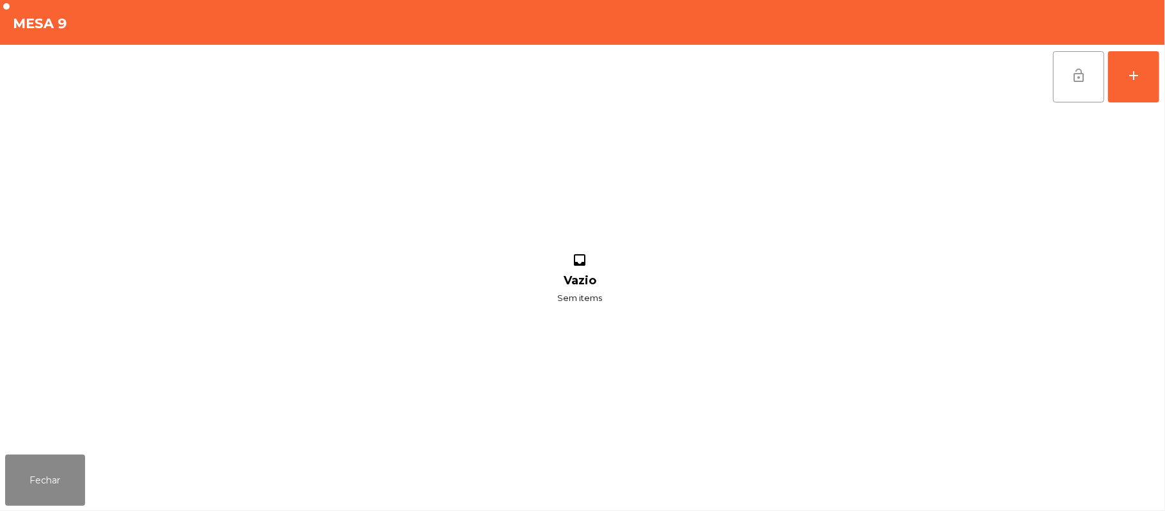
click at [1065, 81] on button "lock_open" at bounding box center [1078, 76] width 51 height 51
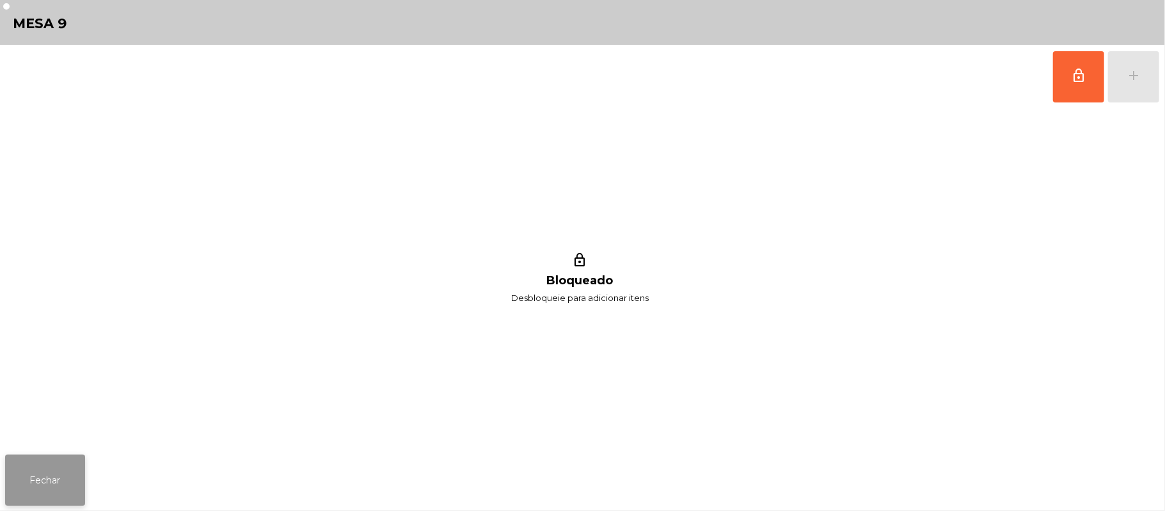
click at [23, 475] on button "Fechar" at bounding box center [45, 479] width 80 height 51
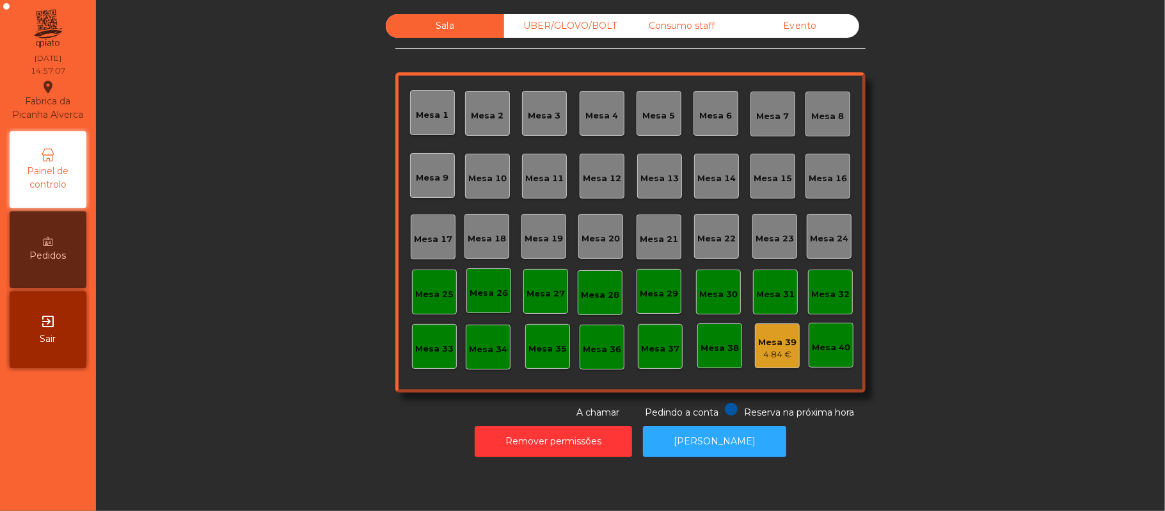
click at [578, 29] on div "UBER/GLOVO/BOLT" at bounding box center [563, 26] width 118 height 24
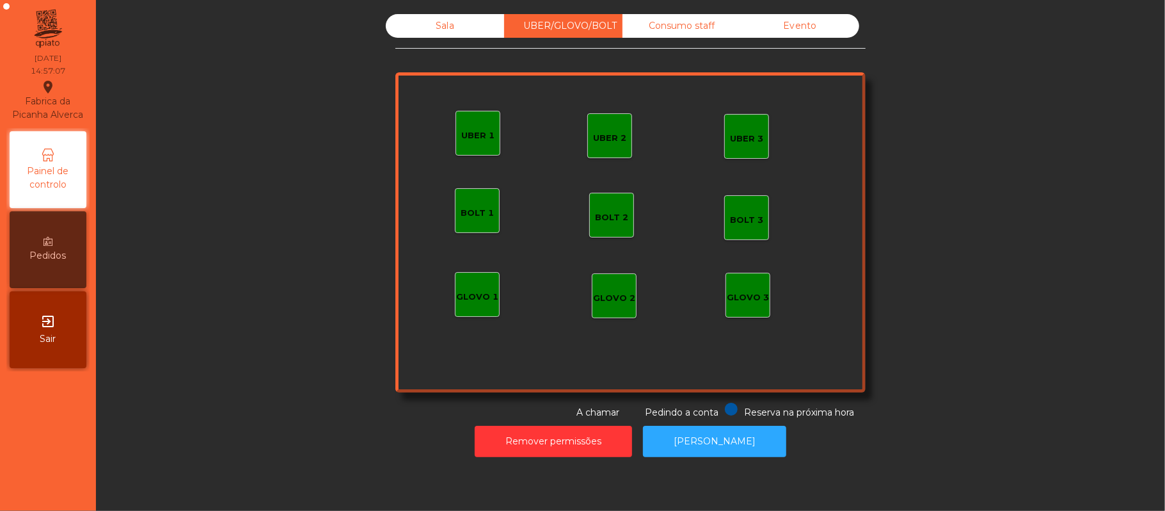
click at [697, 31] on div "Consumo staff" at bounding box center [681, 26] width 118 height 24
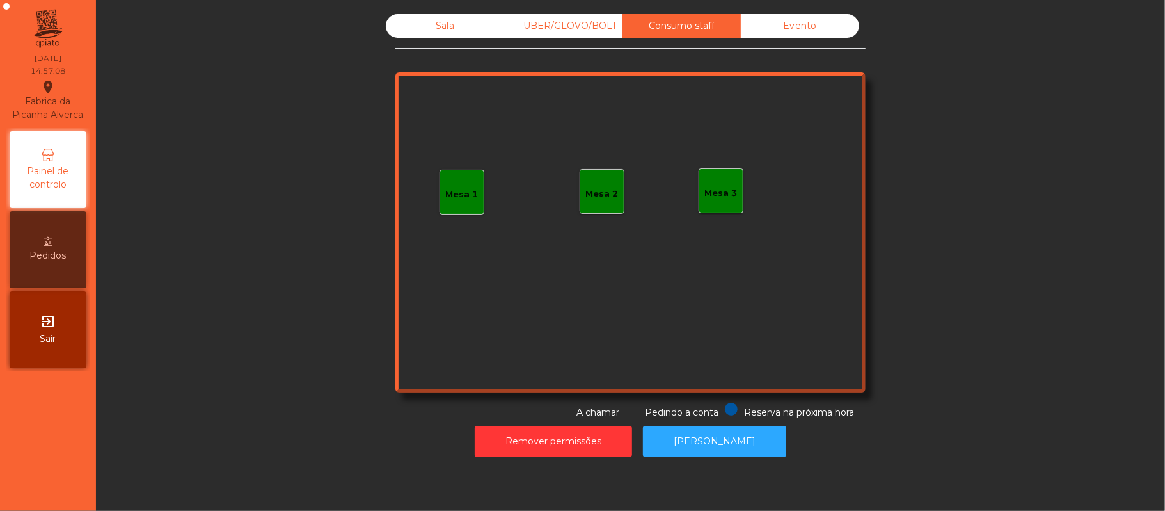
click at [573, 23] on div "UBER/GLOVO/BOLT" at bounding box center [563, 26] width 118 height 24
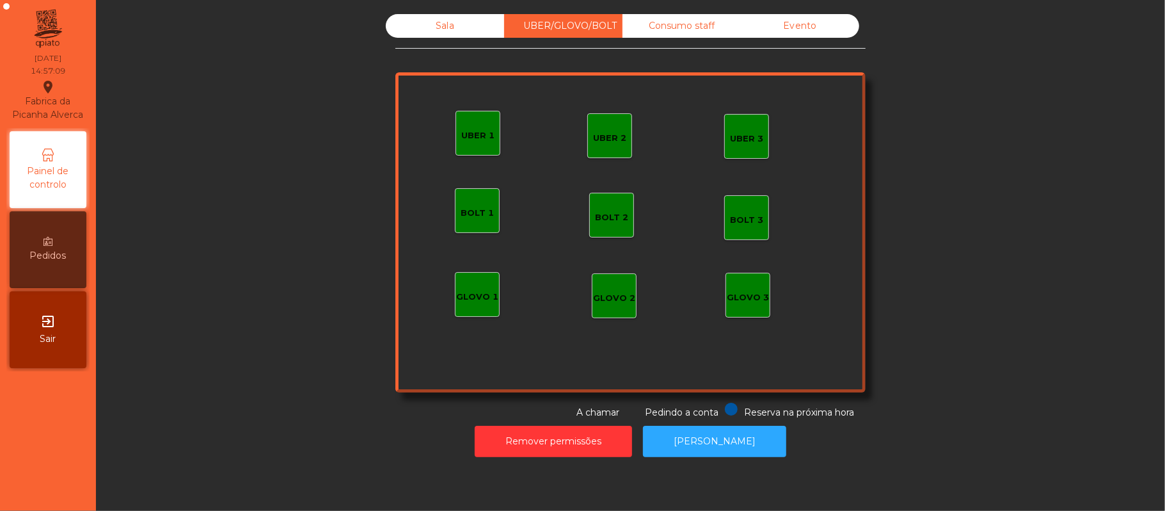
click at [669, 28] on div "Consumo staff" at bounding box center [681, 26] width 118 height 24
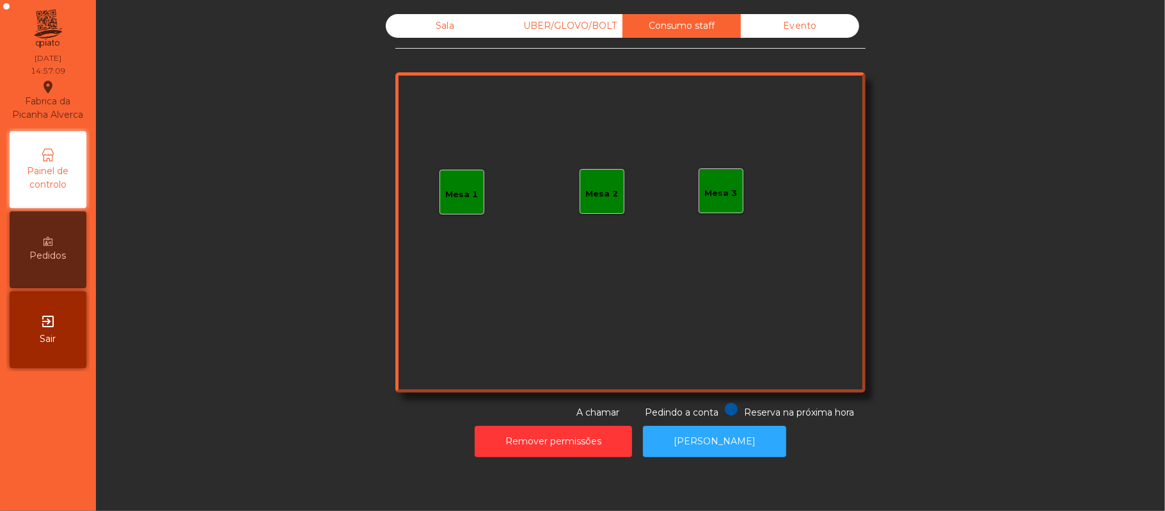
click at [464, 192] on div "Mesa 1" at bounding box center [462, 194] width 33 height 13
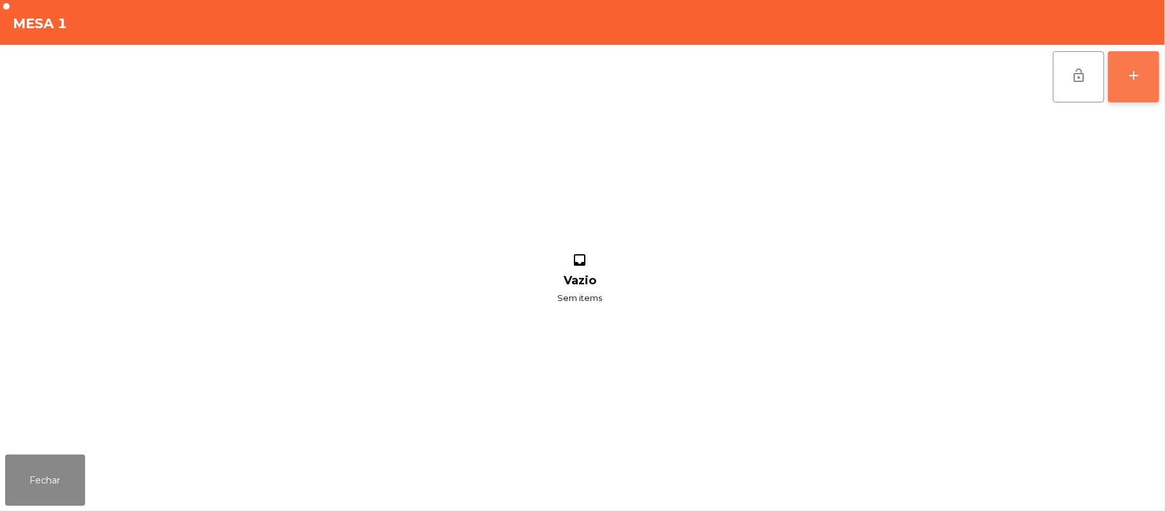
click at [1148, 82] on button "add" at bounding box center [1133, 76] width 51 height 51
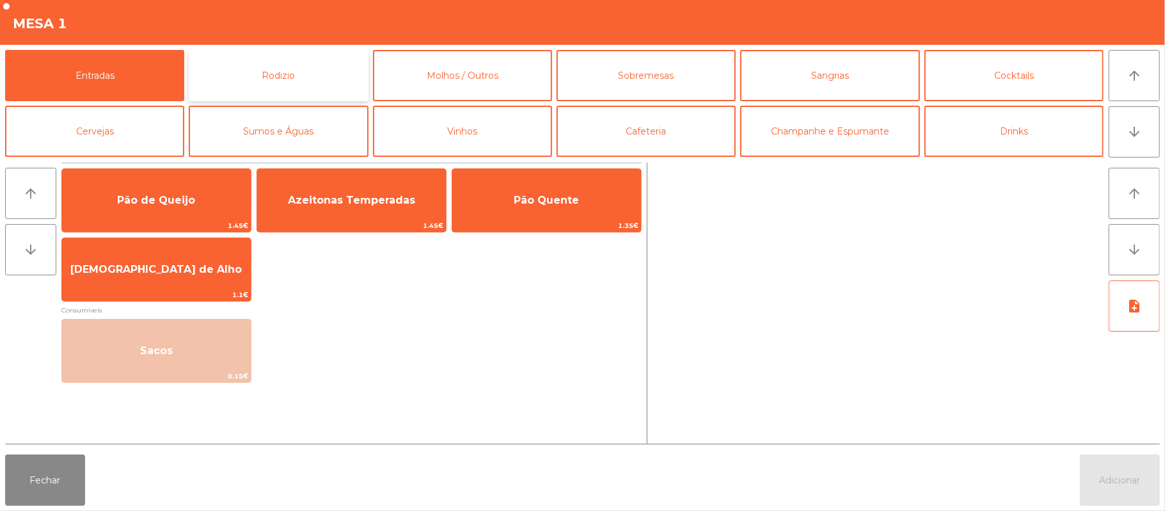
click at [321, 73] on button "Rodizio" at bounding box center [278, 75] width 179 height 51
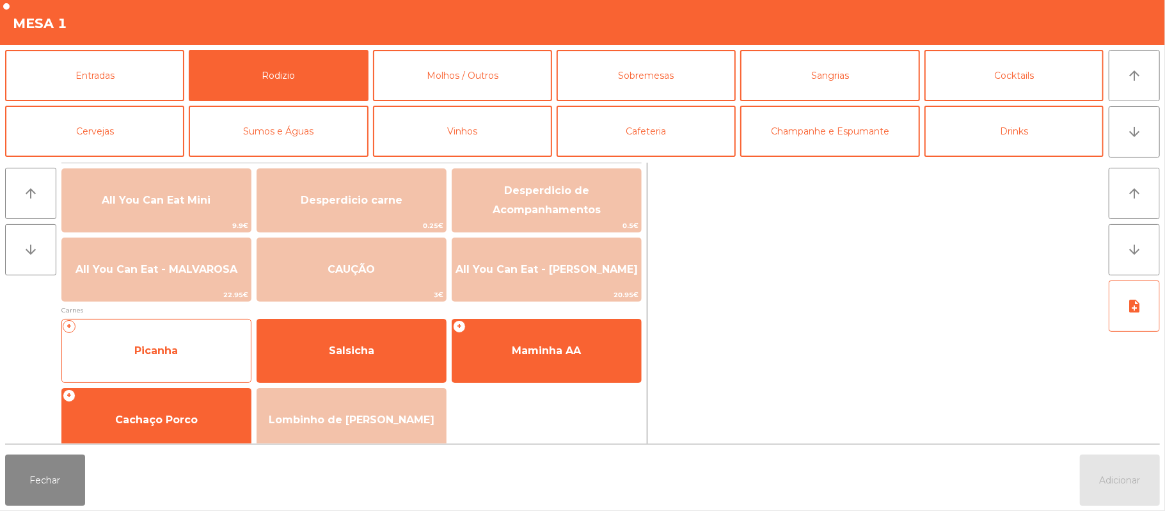
click at [138, 364] on span "Picanha" at bounding box center [156, 350] width 189 height 35
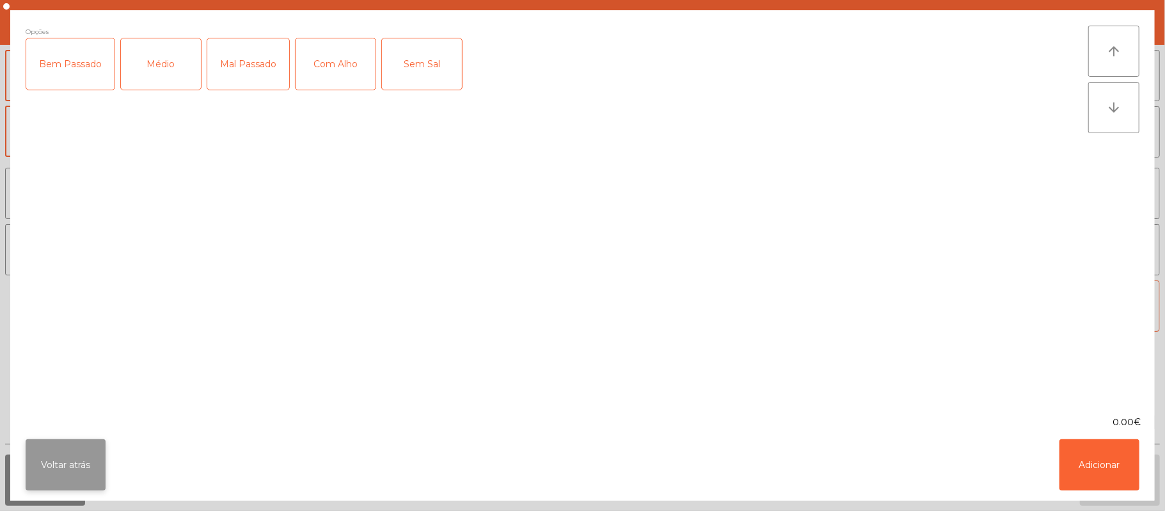
click at [67, 472] on button "Voltar atrás" at bounding box center [66, 464] width 80 height 51
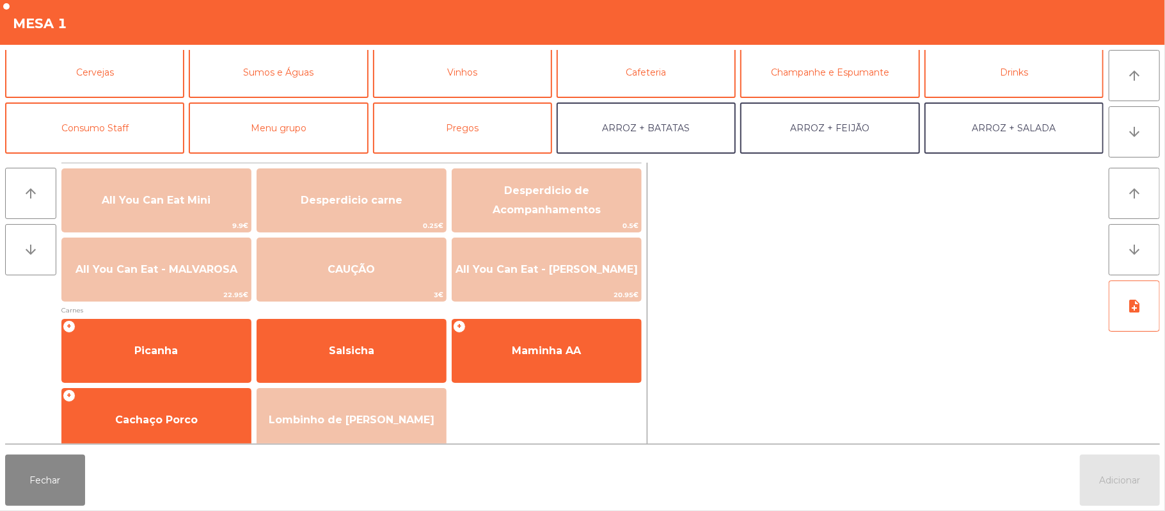
scroll to position [59, 0]
click at [144, 136] on button "Consumo Staff" at bounding box center [94, 127] width 179 height 51
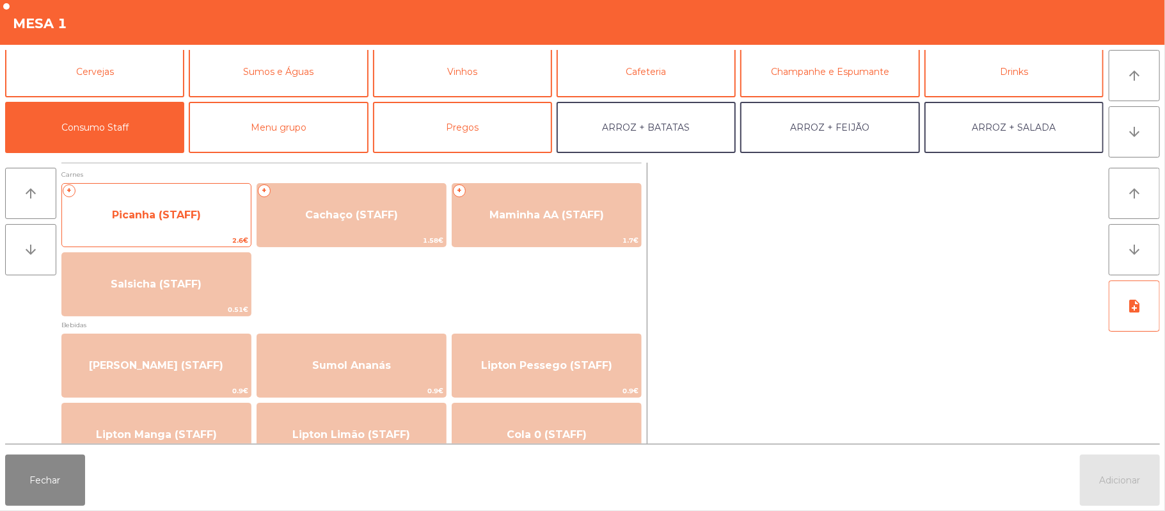
click at [201, 218] on span "Picanha (STAFF)" at bounding box center [156, 215] width 189 height 35
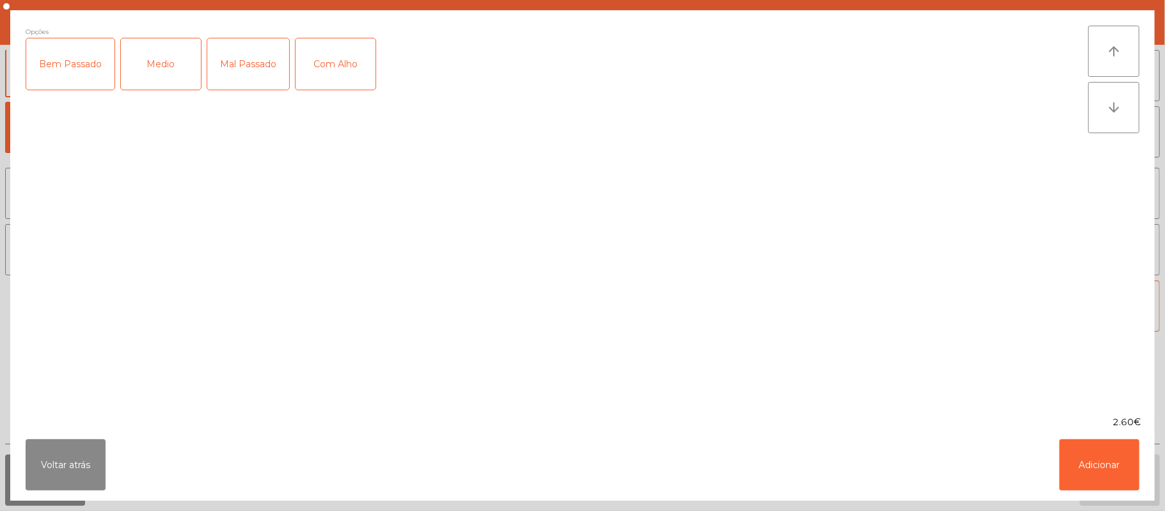
click at [162, 70] on div "Medio" at bounding box center [161, 63] width 80 height 51
click at [228, 75] on div "Mal Passado" at bounding box center [248, 63] width 82 height 51
click at [333, 75] on div "Com Alho" at bounding box center [336, 63] width 80 height 51
click at [1100, 467] on button "Adicionar" at bounding box center [1099, 464] width 80 height 51
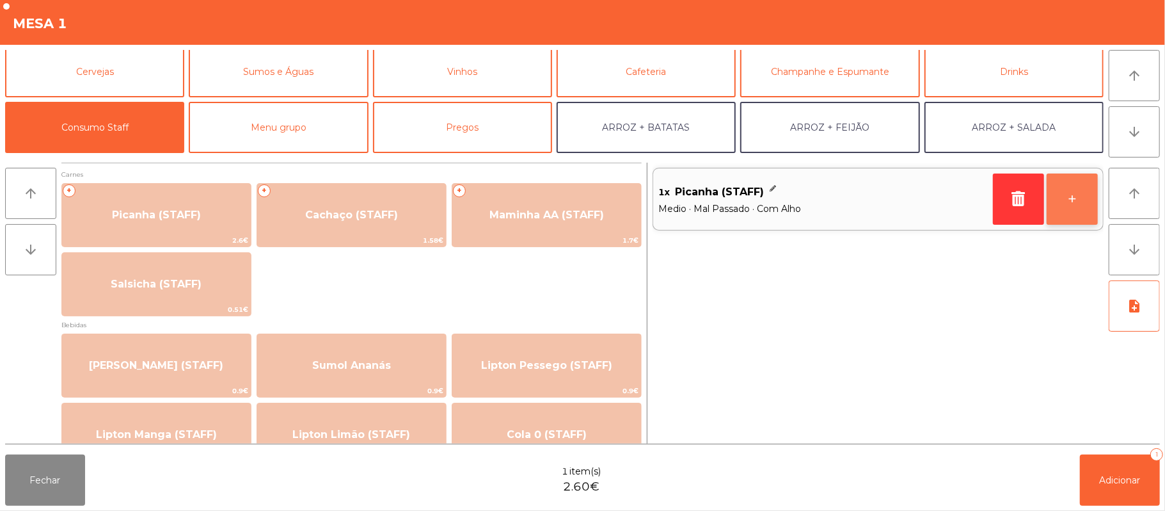
click at [1086, 198] on button "+" at bounding box center [1072, 198] width 51 height 51
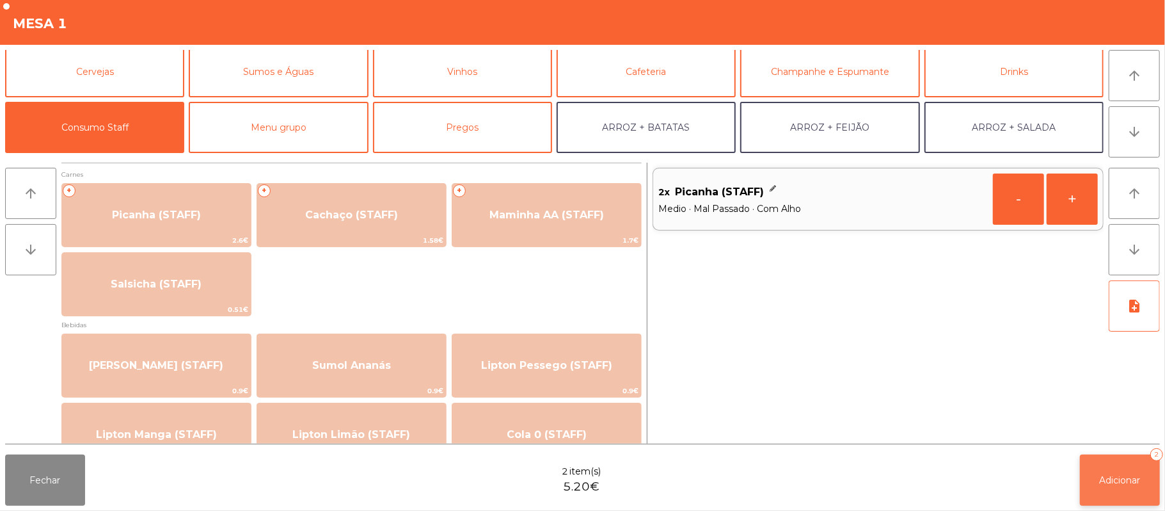
click at [1111, 476] on span "Adicionar" at bounding box center [1120, 480] width 41 height 12
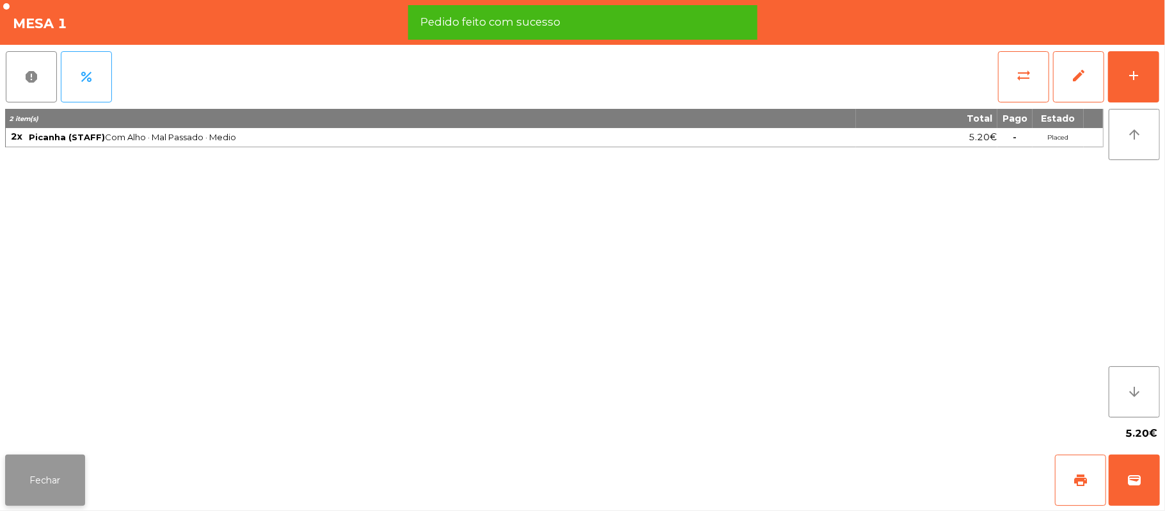
click at [42, 487] on button "Fechar" at bounding box center [45, 479] width 80 height 51
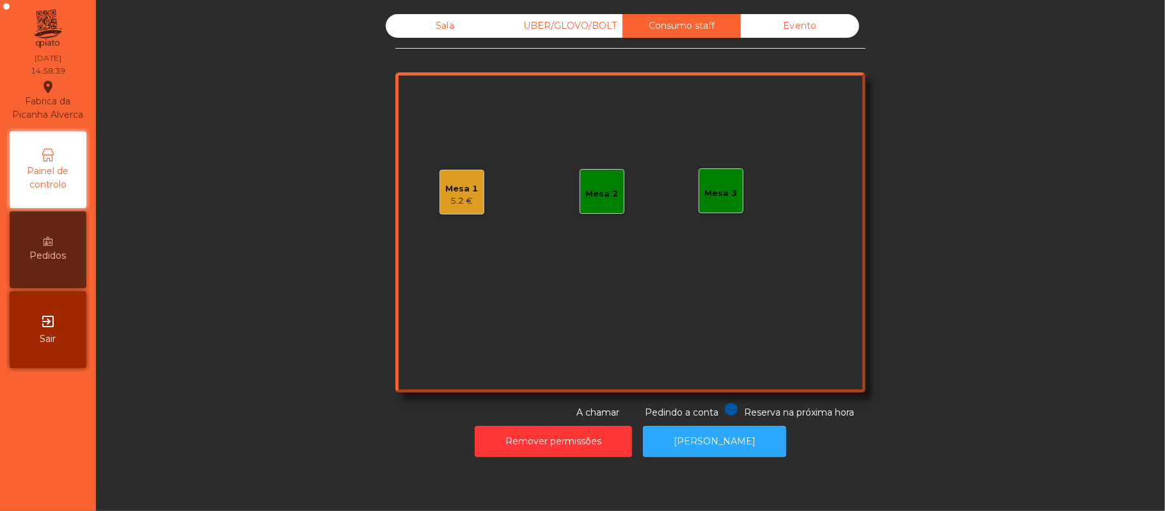
click at [439, 24] on div "Sala" at bounding box center [445, 26] width 118 height 24
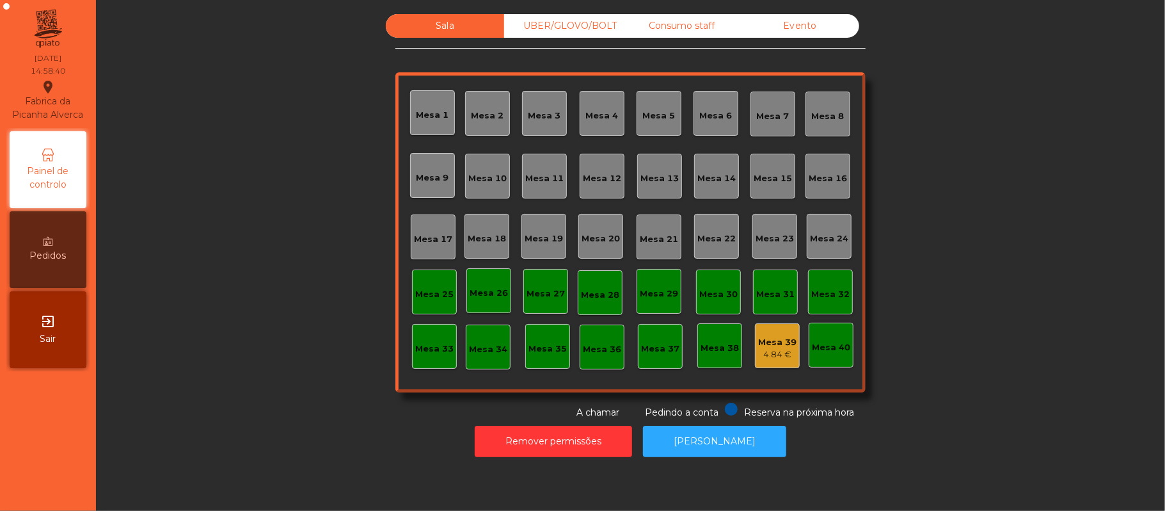
click at [669, 29] on div "Consumo staff" at bounding box center [681, 26] width 118 height 24
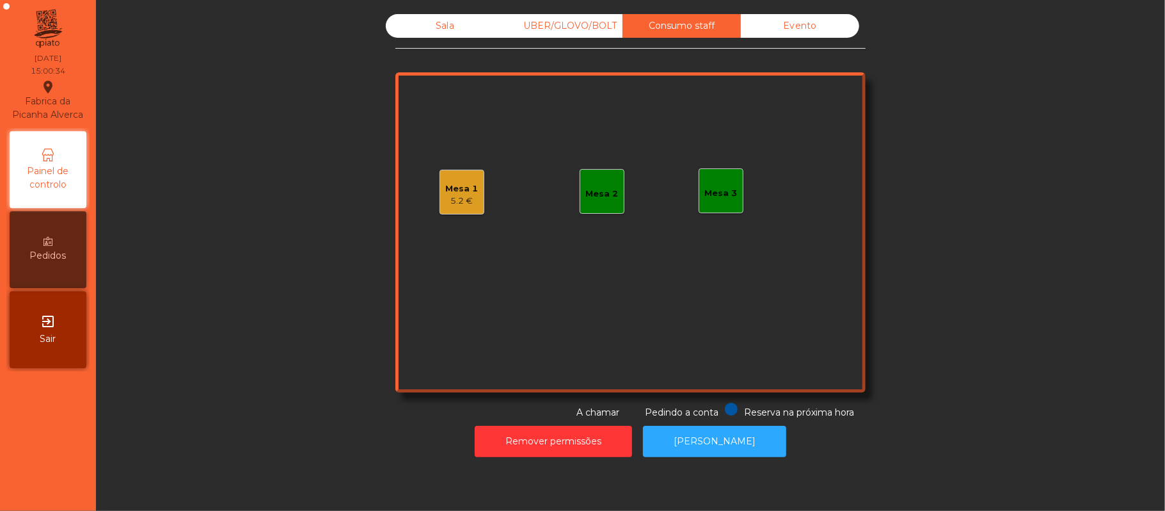
click at [580, 194] on div "Mesa 2" at bounding box center [602, 191] width 45 height 45
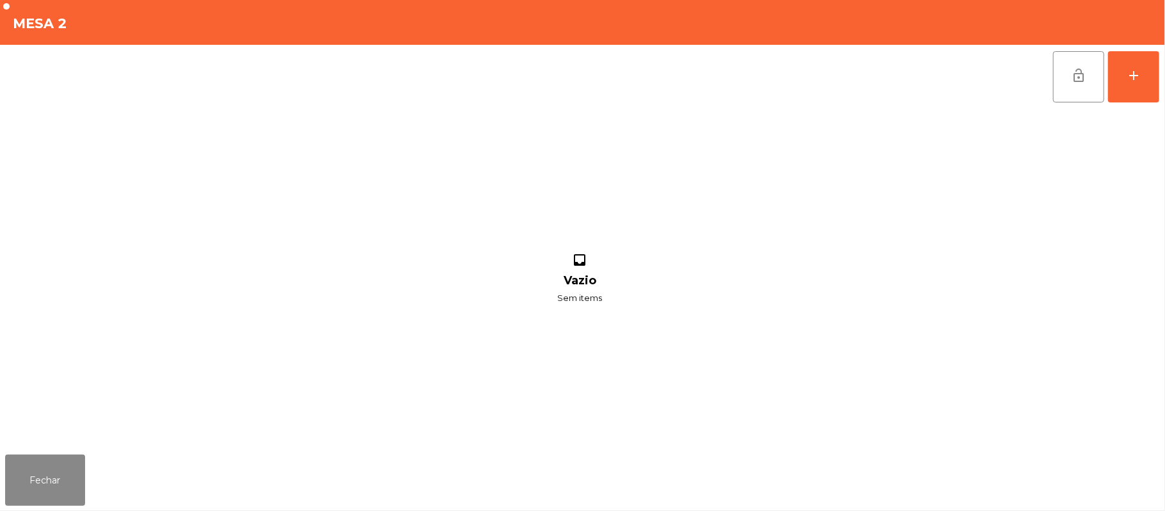
click at [1162, 72] on div "lock_open add inbox Vazio Sem items" at bounding box center [582, 247] width 1165 height 404
click at [1162, 82] on div "lock_open add inbox Vazio Sem items" at bounding box center [582, 247] width 1165 height 404
click at [1134, 79] on div "add" at bounding box center [1133, 75] width 15 height 15
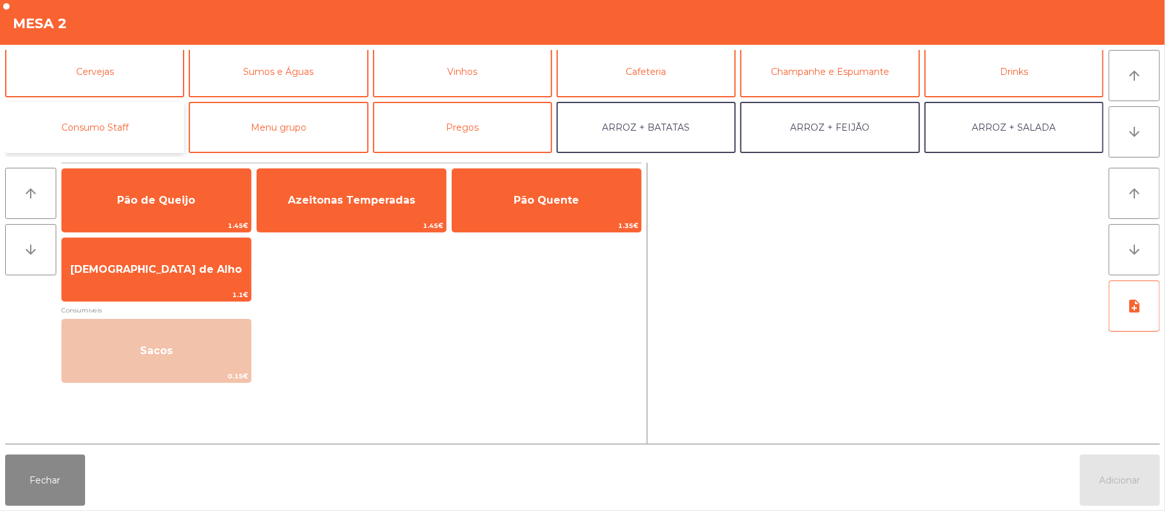
click at [155, 129] on button "Consumo Staff" at bounding box center [94, 127] width 179 height 51
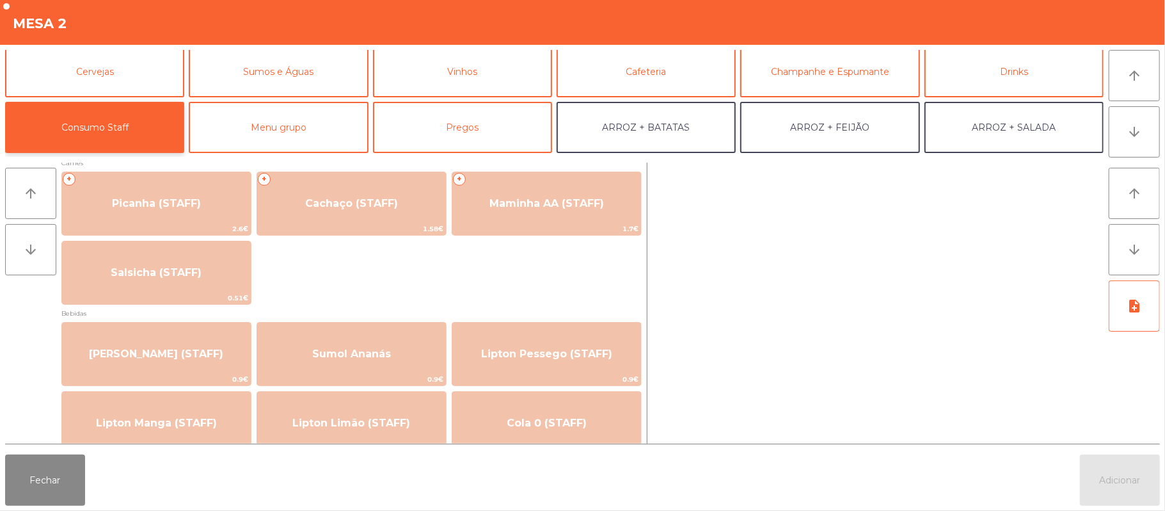
scroll to position [0, 0]
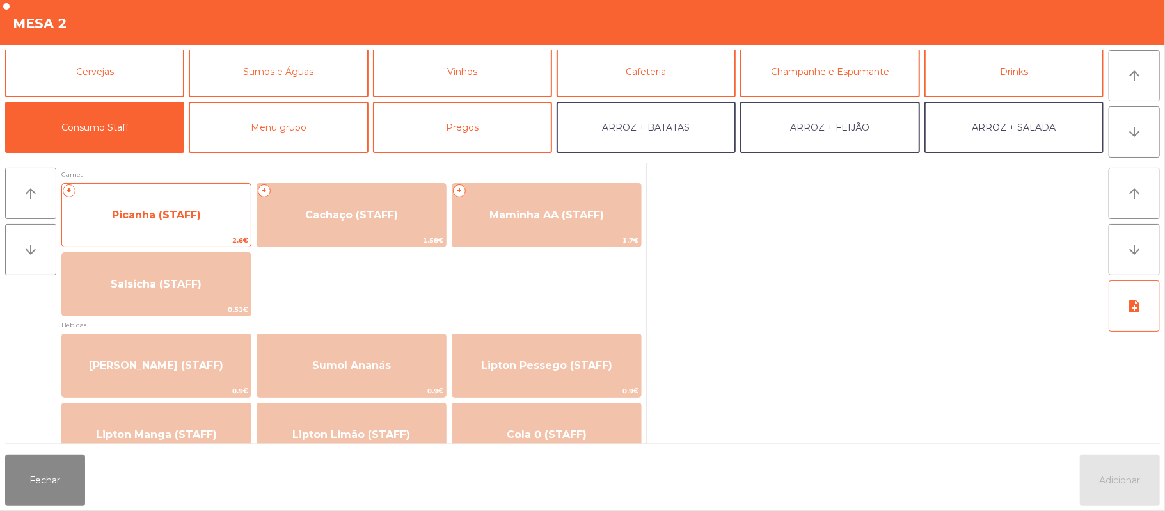
click at [212, 218] on span "Picanha (STAFF)" at bounding box center [156, 215] width 189 height 35
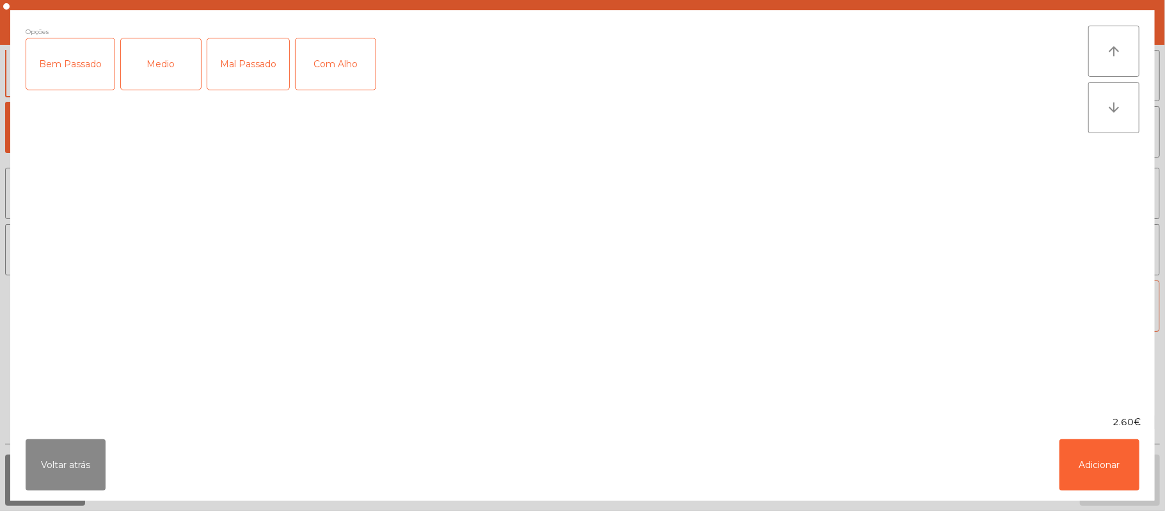
click at [164, 73] on div "Medio" at bounding box center [161, 63] width 80 height 51
click at [349, 73] on div "Com Alho" at bounding box center [336, 63] width 80 height 51
click at [1100, 461] on button "Adicionar" at bounding box center [1099, 464] width 80 height 51
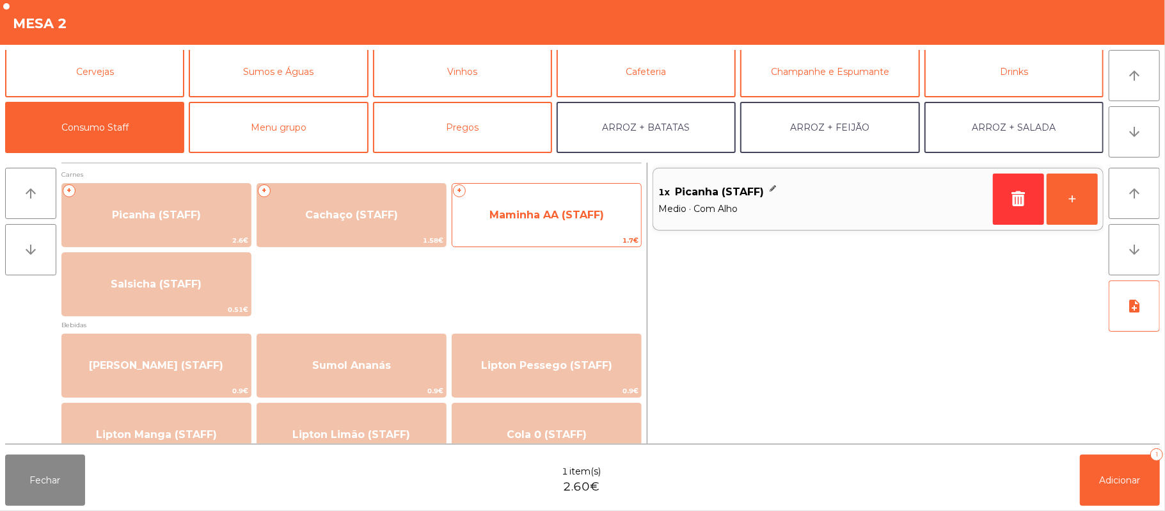
click at [530, 225] on span "Maminha AA (STAFF)" at bounding box center [546, 215] width 189 height 35
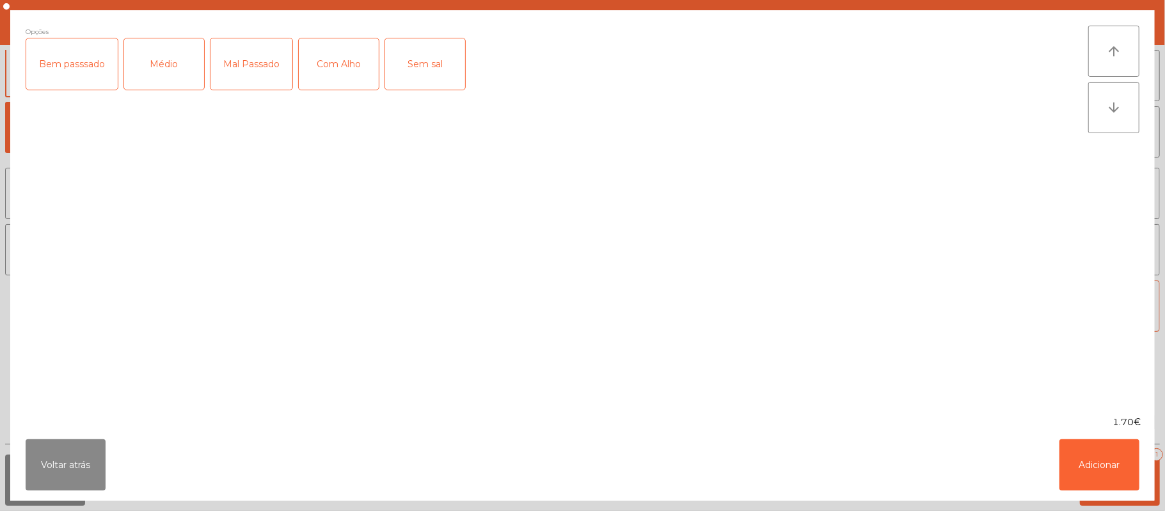
click at [172, 65] on div "Médio" at bounding box center [164, 63] width 80 height 51
click at [411, 60] on div "Sem sal" at bounding box center [425, 63] width 80 height 51
click at [413, 65] on div "Sem sal" at bounding box center [425, 63] width 80 height 51
click at [328, 55] on div "Com Alho" at bounding box center [339, 63] width 80 height 51
click at [1100, 482] on button "Adicionar" at bounding box center [1099, 464] width 80 height 51
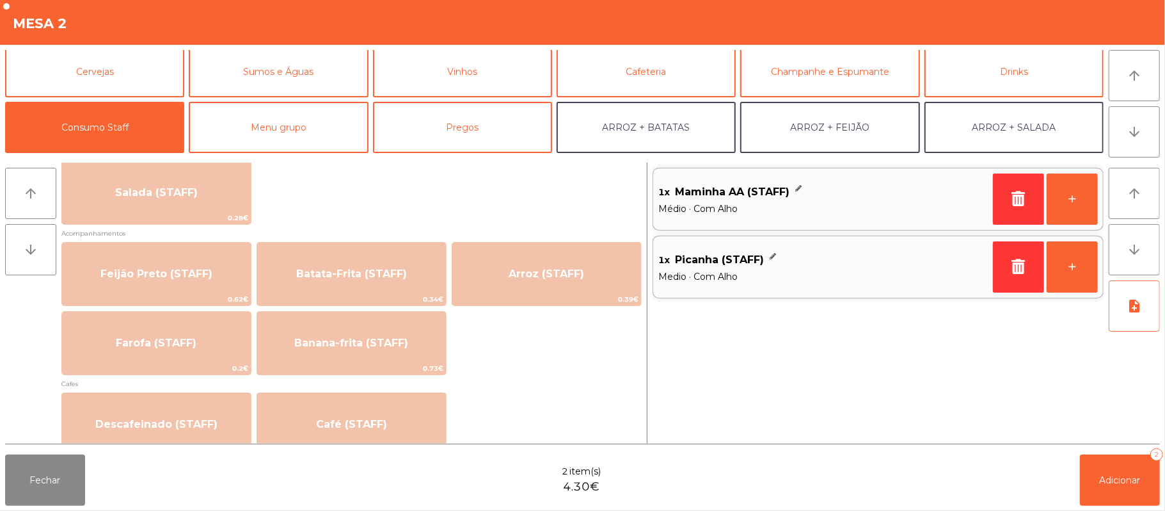
scroll to position [530, 0]
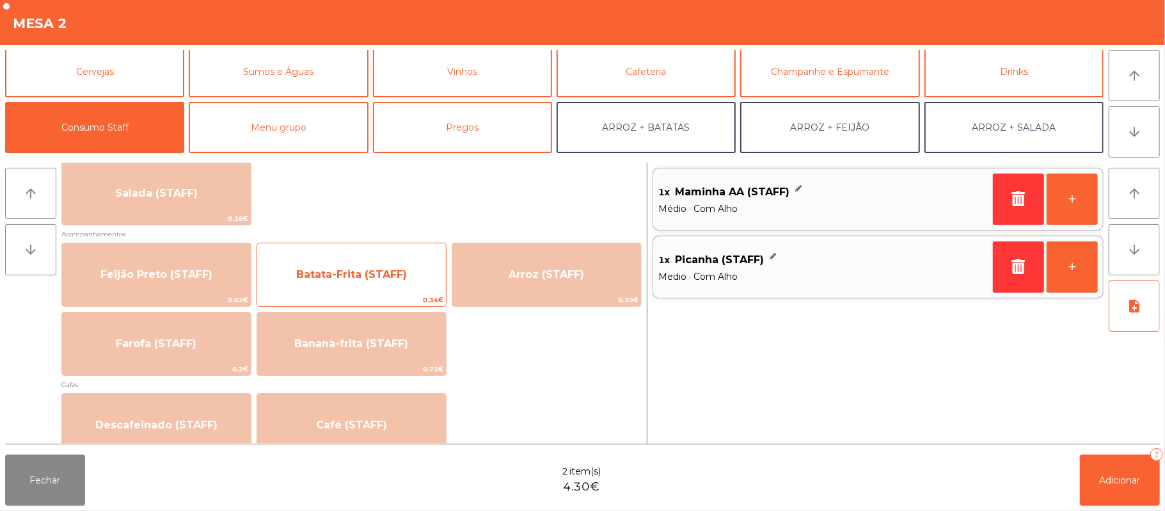
click at [394, 278] on span "Batata-Frita (STAFF)" at bounding box center [351, 274] width 111 height 12
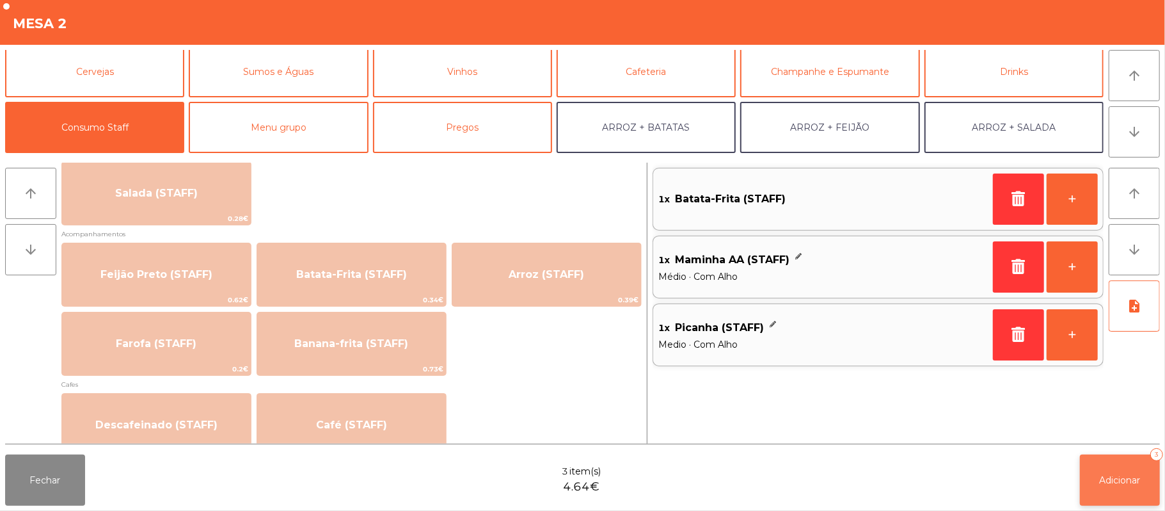
click at [1124, 459] on button "Adicionar 3" at bounding box center [1120, 479] width 80 height 51
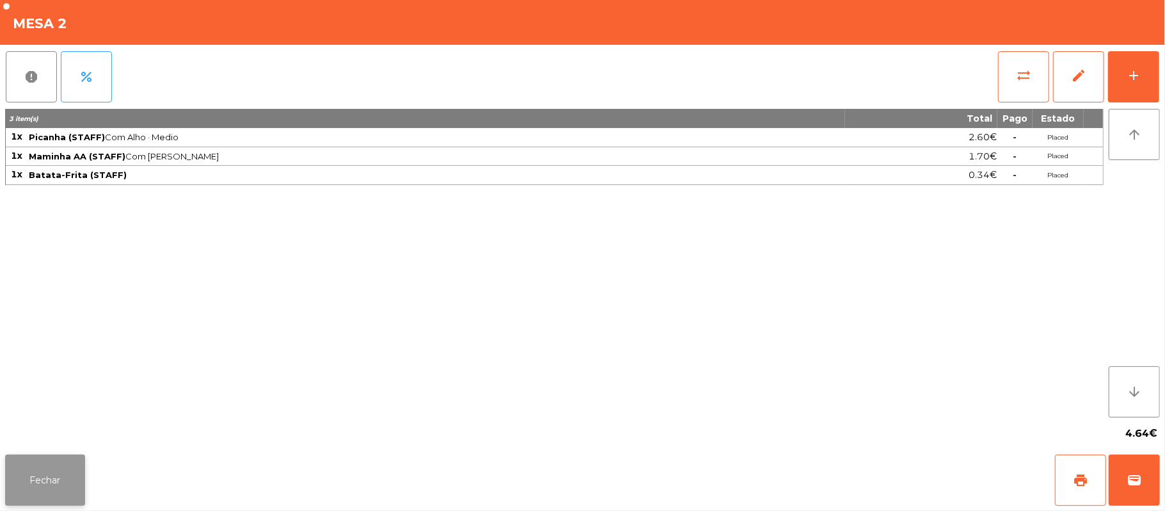
click at [62, 459] on button "Fechar" at bounding box center [45, 479] width 80 height 51
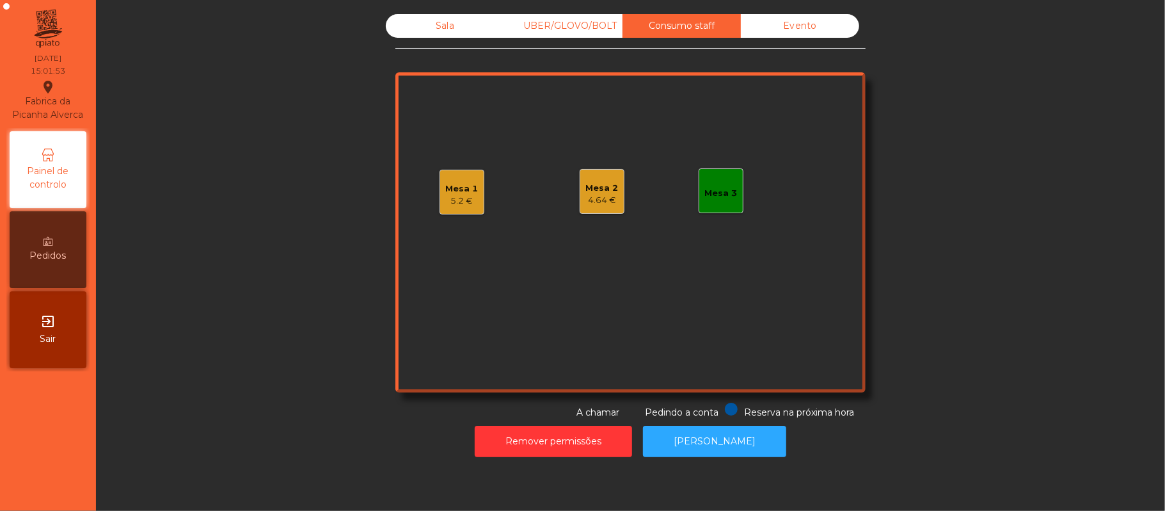
click at [592, 203] on div "4.64 €" at bounding box center [602, 200] width 33 height 13
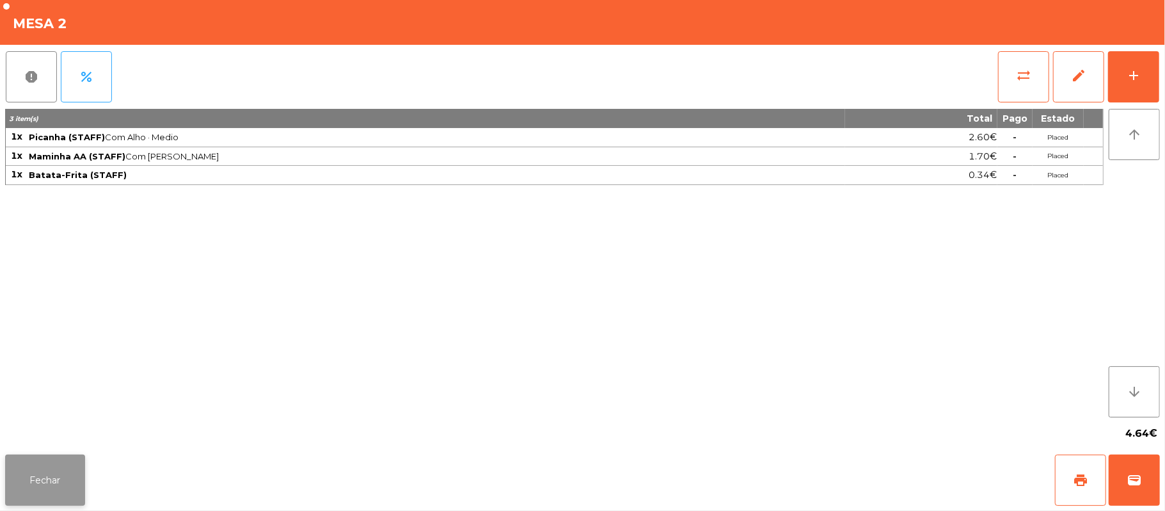
click at [6, 466] on button "Fechar" at bounding box center [45, 479] width 80 height 51
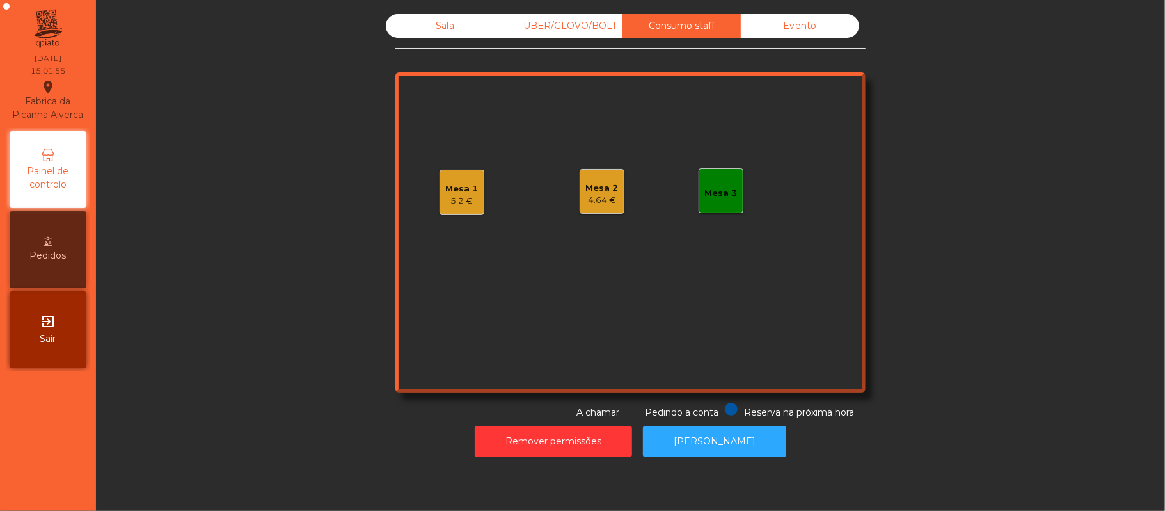
click at [614, 191] on div "Mesa 2 4.64 €" at bounding box center [602, 191] width 45 height 45
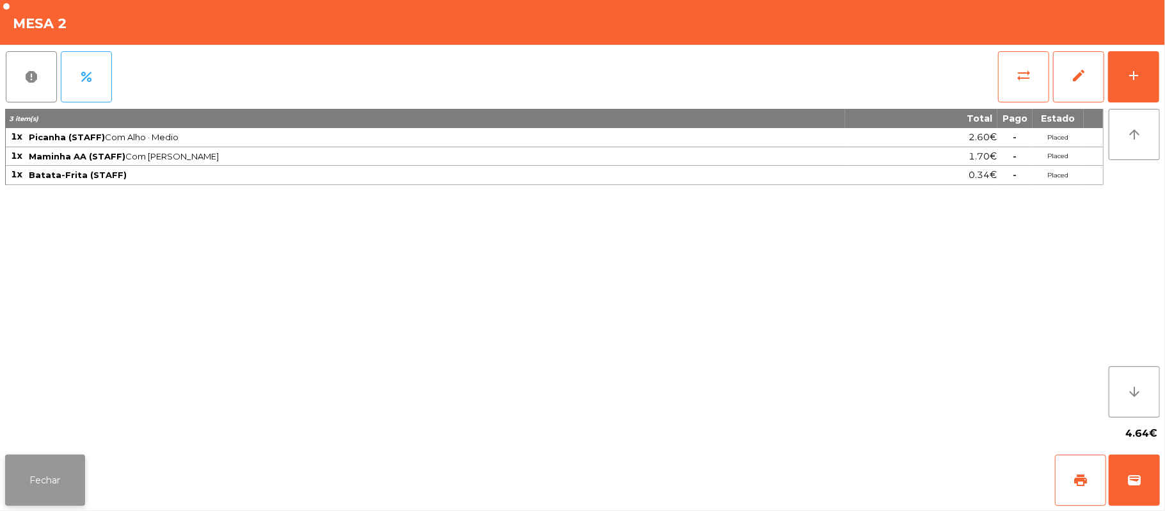
click at [52, 482] on button "Fechar" at bounding box center [45, 479] width 80 height 51
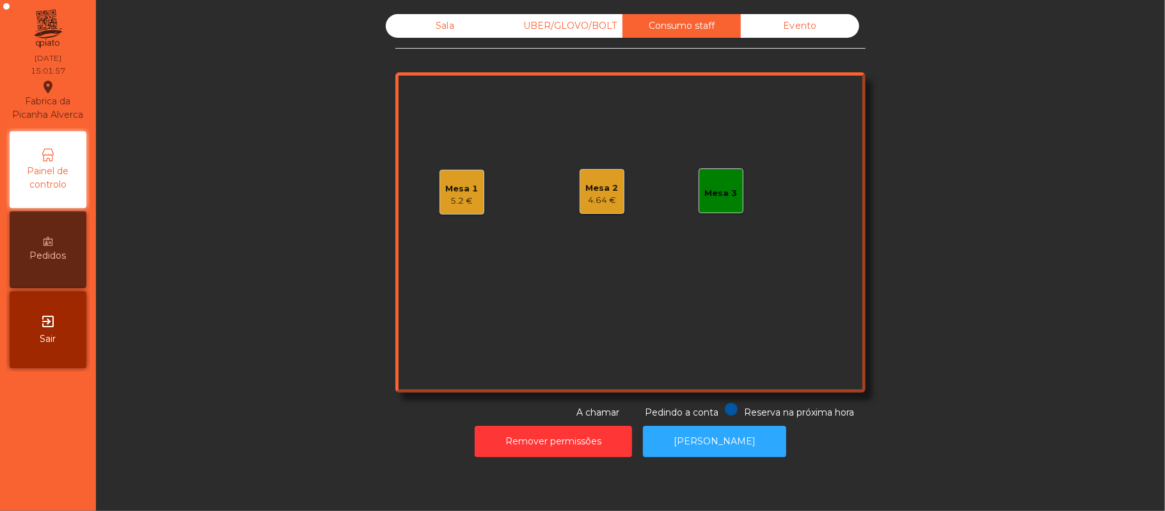
click at [446, 201] on div "5.2 €" at bounding box center [462, 200] width 33 height 13
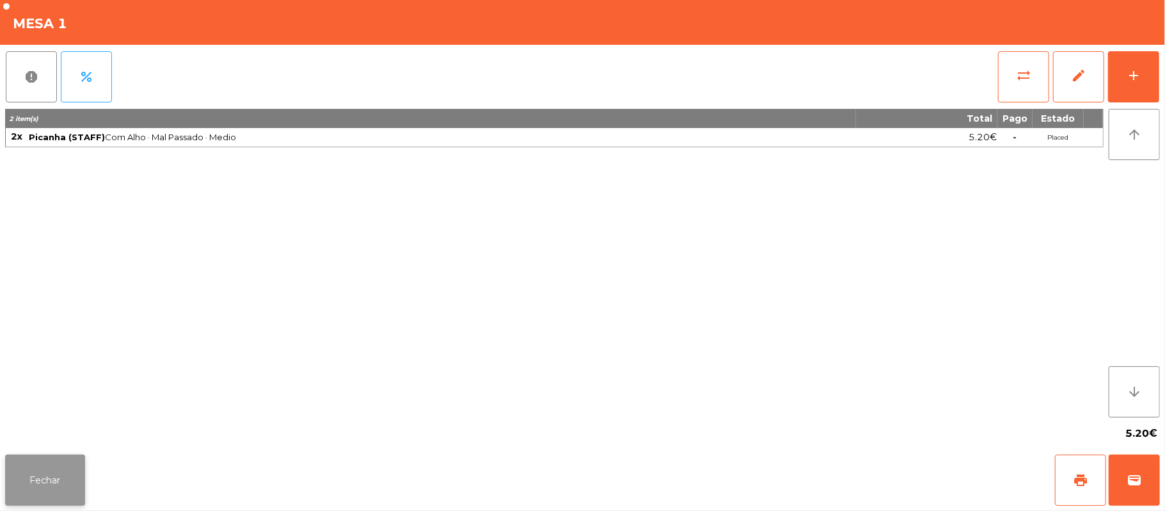
click at [59, 469] on button "Fechar" at bounding box center [45, 479] width 80 height 51
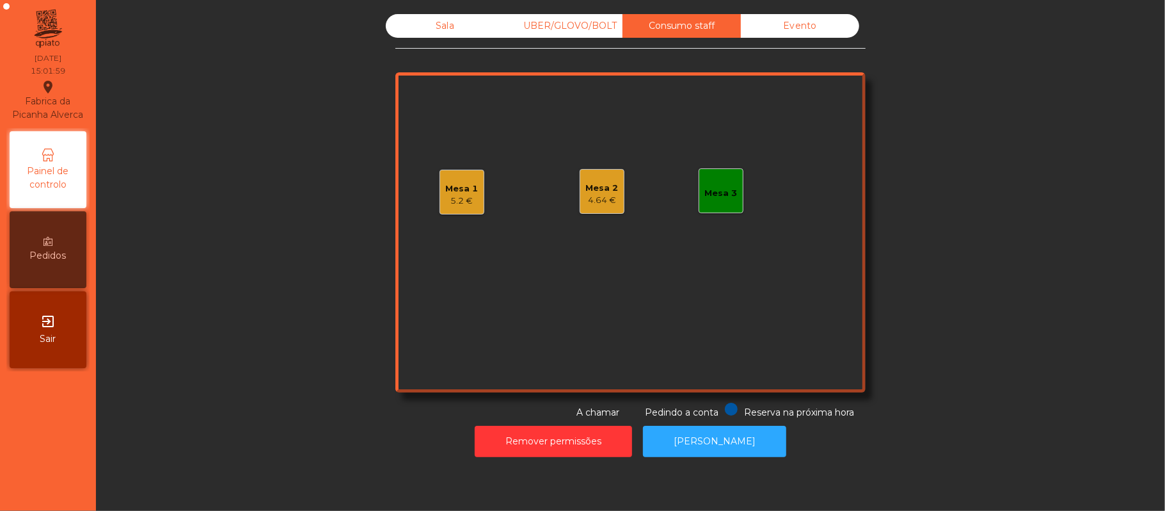
click at [431, 24] on div "Sala" at bounding box center [445, 26] width 118 height 24
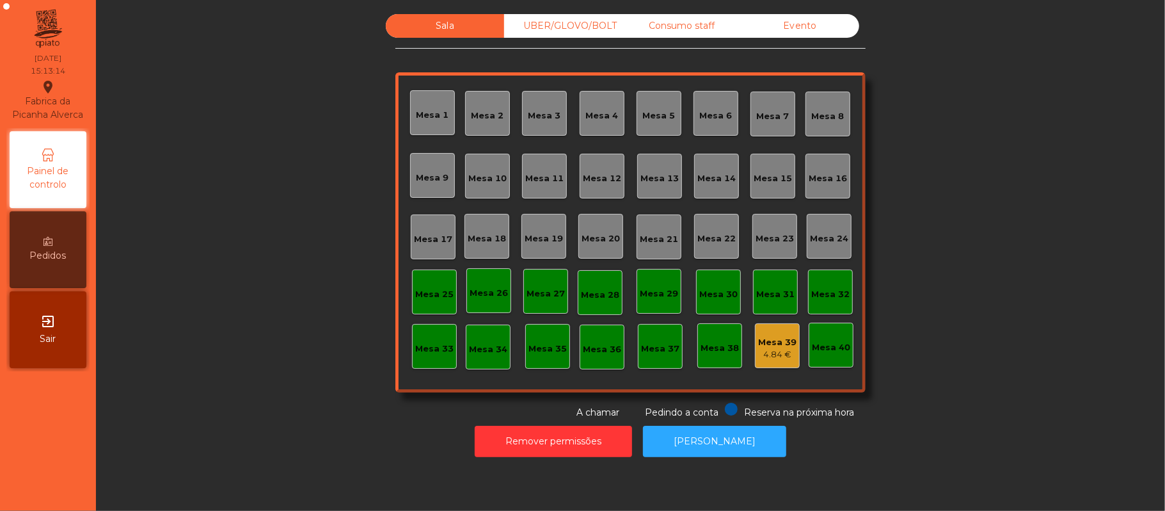
click at [567, 20] on div "UBER/GLOVO/BOLT" at bounding box center [563, 26] width 118 height 24
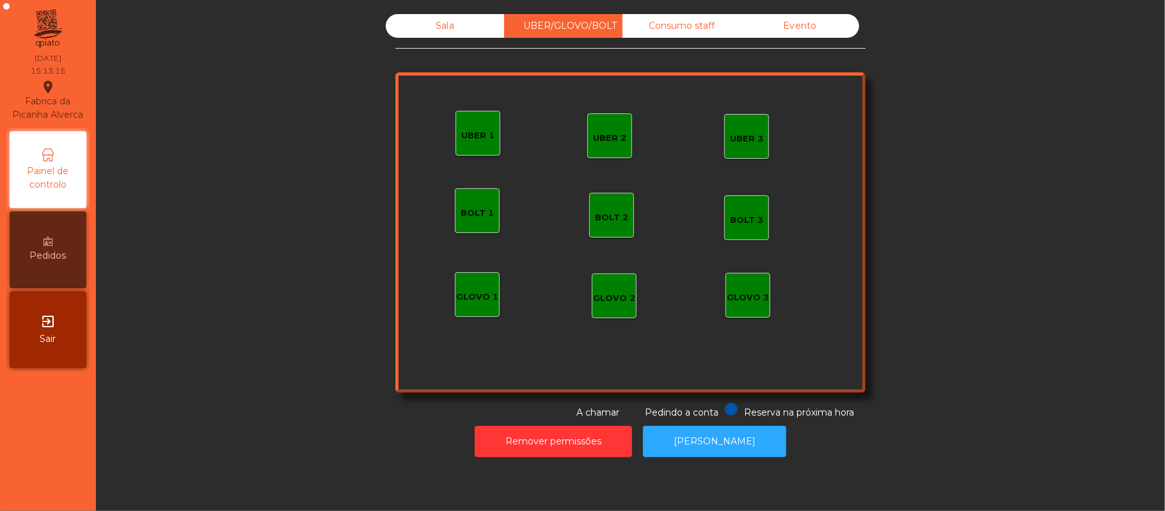
click at [472, 141] on div "UBER 1" at bounding box center [477, 135] width 33 height 13
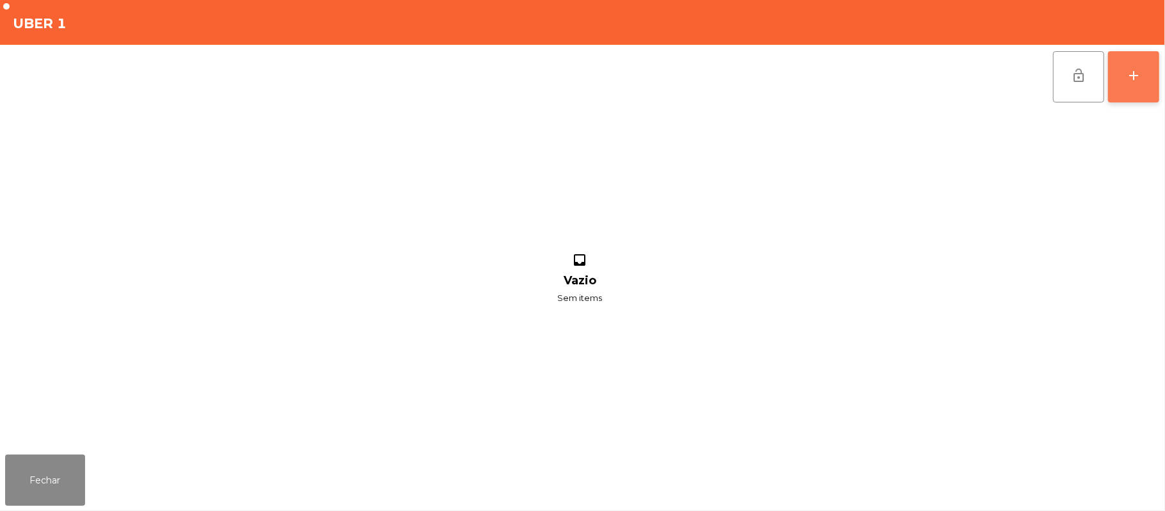
click at [1132, 99] on button "add" at bounding box center [1133, 76] width 51 height 51
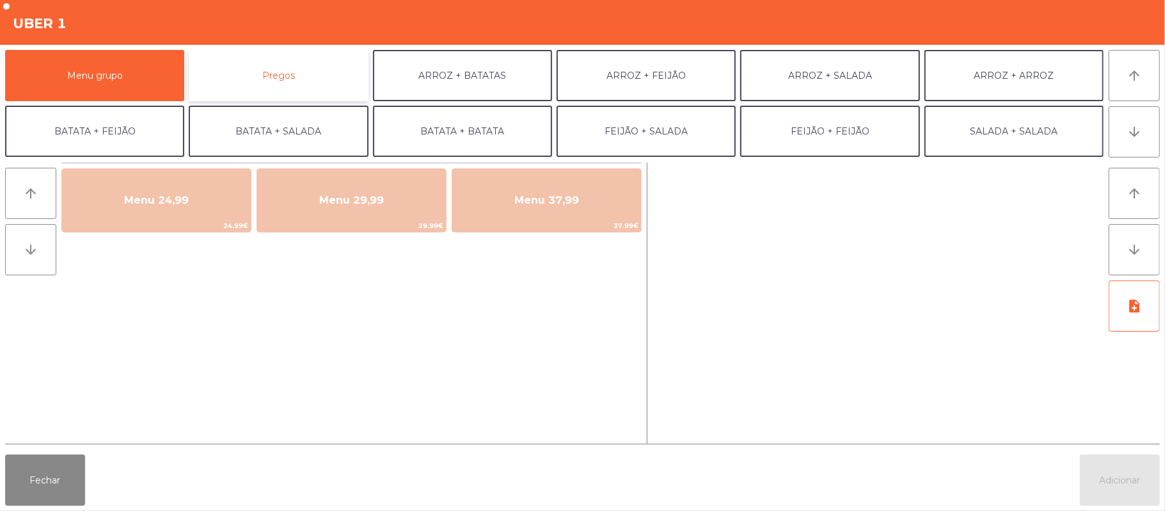
click at [349, 59] on button "Pregos" at bounding box center [278, 75] width 179 height 51
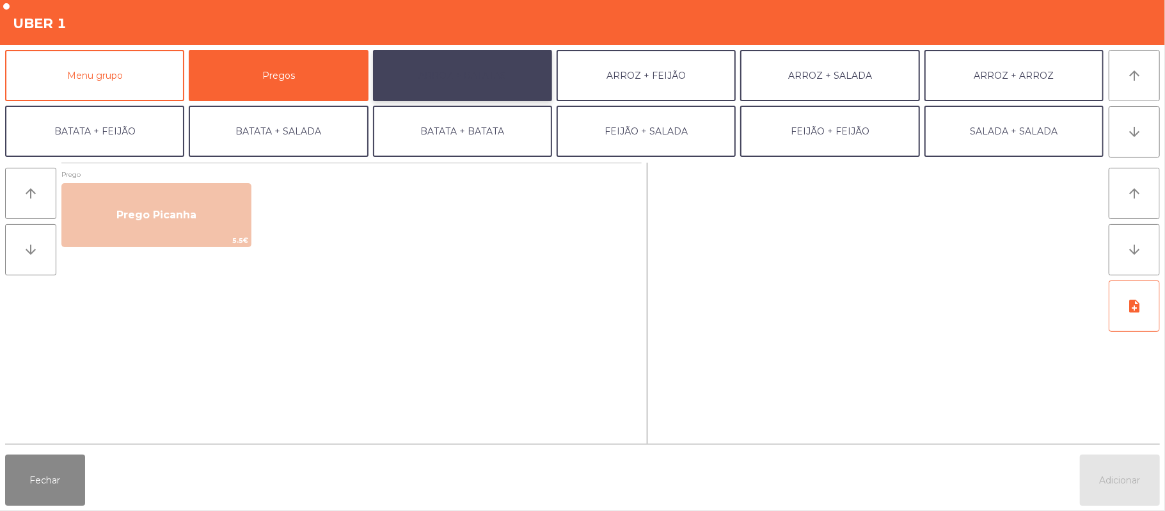
click at [474, 90] on button "ARROZ + BATATAS" at bounding box center [462, 75] width 179 height 51
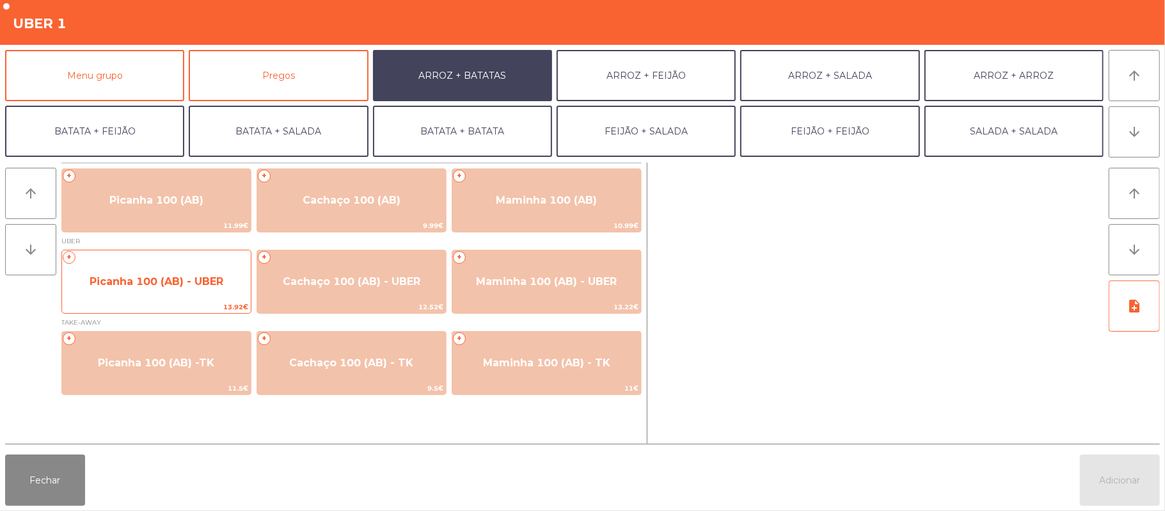
click at [173, 283] on span "Picanha 100 (AB) - UBER" at bounding box center [157, 281] width 134 height 12
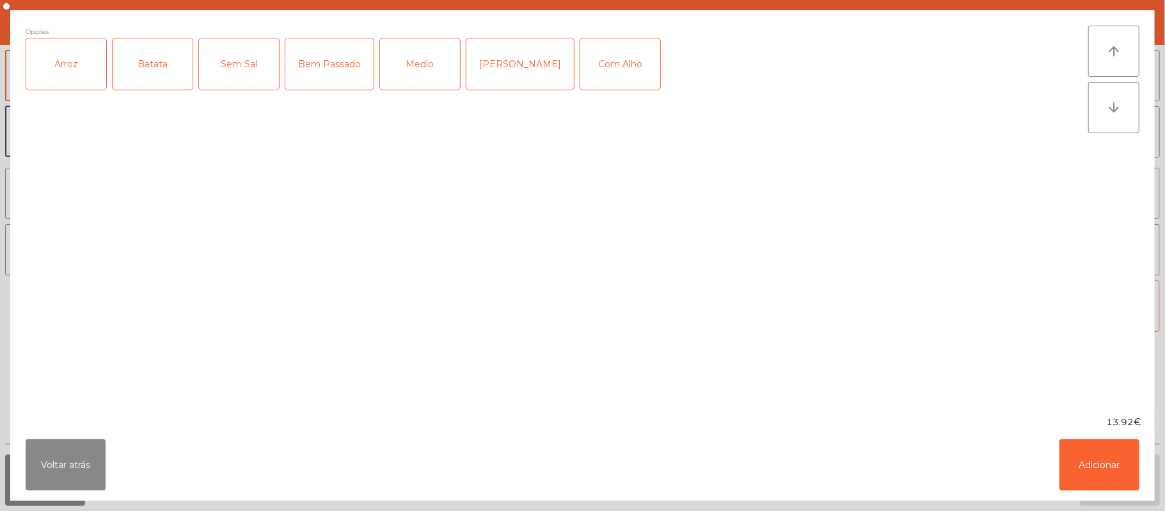
click at [72, 69] on div "Arroz" at bounding box center [66, 63] width 80 height 51
click at [131, 52] on div "Batata" at bounding box center [153, 63] width 80 height 51
click at [415, 60] on div "Medio" at bounding box center [420, 63] width 80 height 51
click at [1097, 464] on button "Adicionar" at bounding box center [1099, 464] width 80 height 51
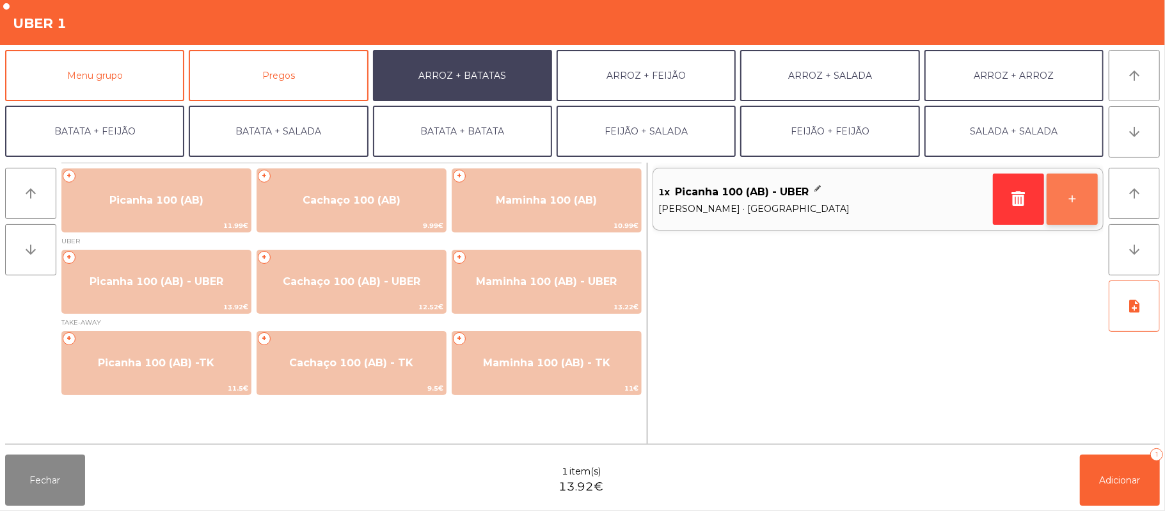
click at [1093, 206] on button "+" at bounding box center [1072, 198] width 51 height 51
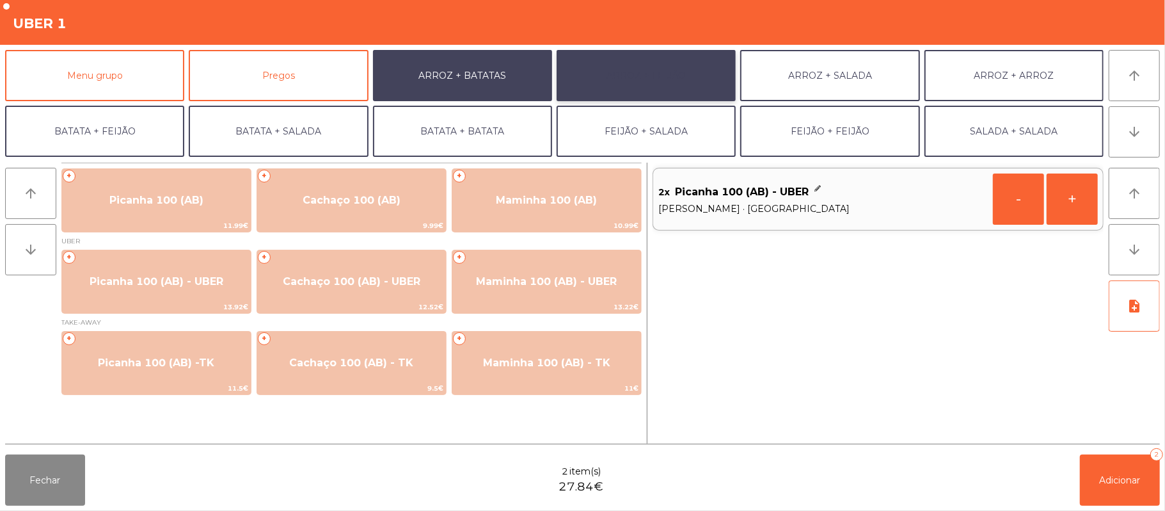
click at [660, 75] on button "ARROZ + FEIJÃO" at bounding box center [646, 75] width 179 height 51
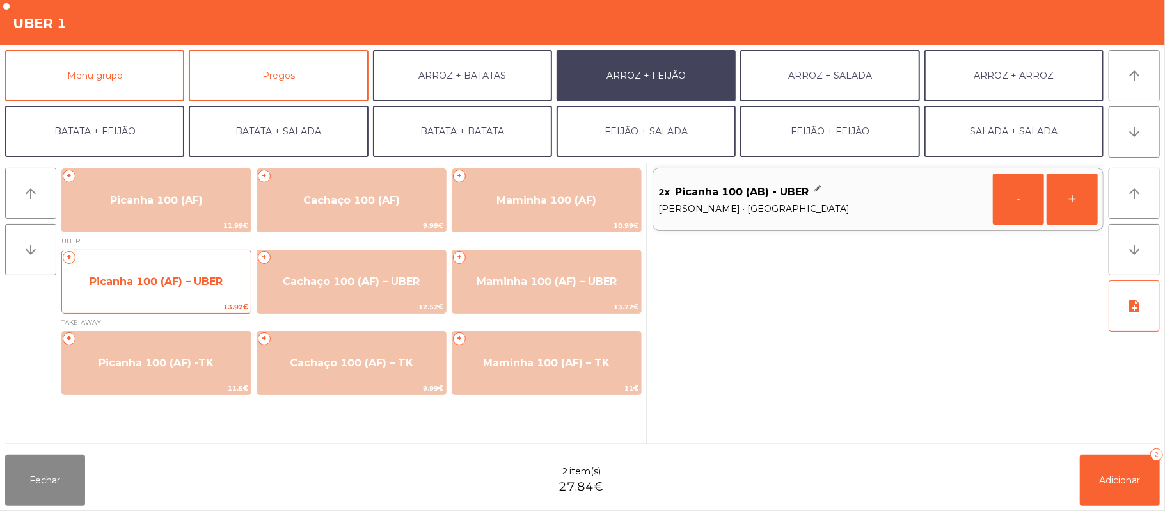
click at [206, 292] on span "Picanha 100 (AF) – UBER" at bounding box center [156, 281] width 189 height 35
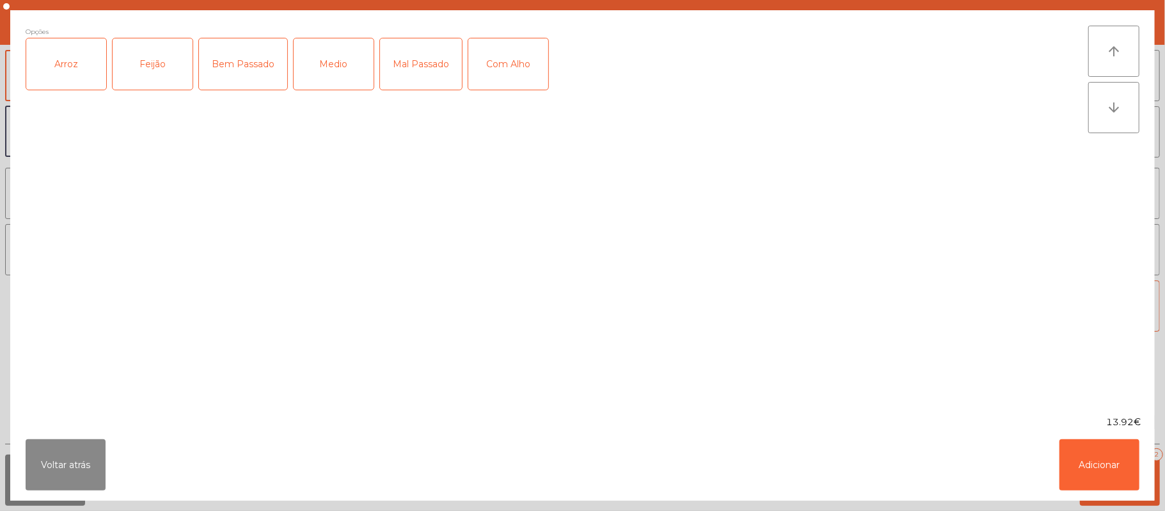
click at [65, 63] on div "Arroz" at bounding box center [66, 63] width 80 height 51
click at [121, 56] on div "Feijão" at bounding box center [153, 63] width 80 height 51
click at [402, 72] on div "Mal Passado" at bounding box center [421, 63] width 82 height 51
click at [435, 72] on div "Mal Passado" at bounding box center [421, 63] width 82 height 51
click at [241, 62] on div "Bem Passado" at bounding box center [243, 63] width 88 height 51
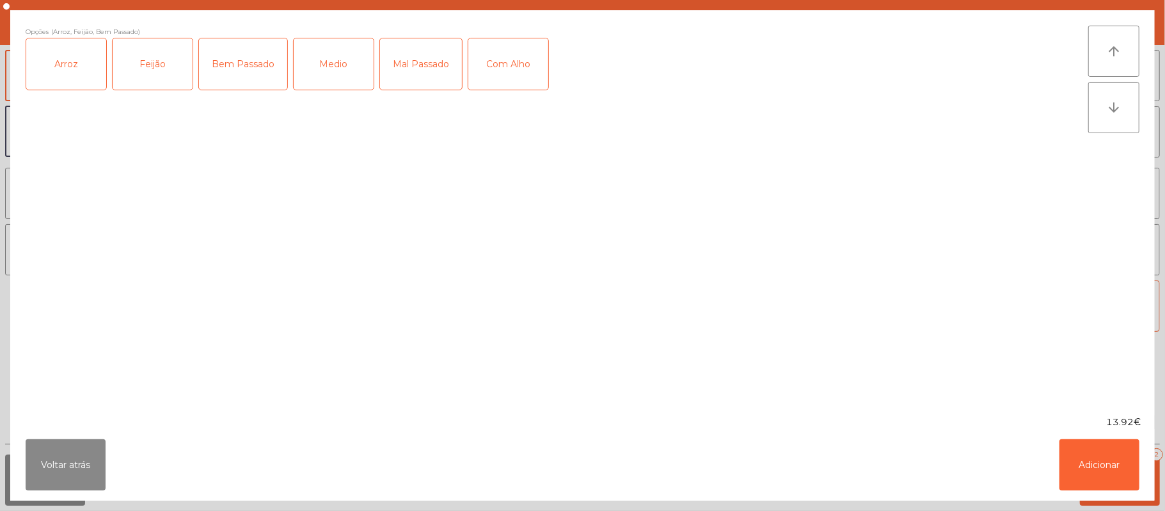
click at [1100, 498] on div "Voltar atrás Adicionar" at bounding box center [582, 465] width 1145 height 72
click at [1103, 479] on button "Adicionar" at bounding box center [1099, 464] width 80 height 51
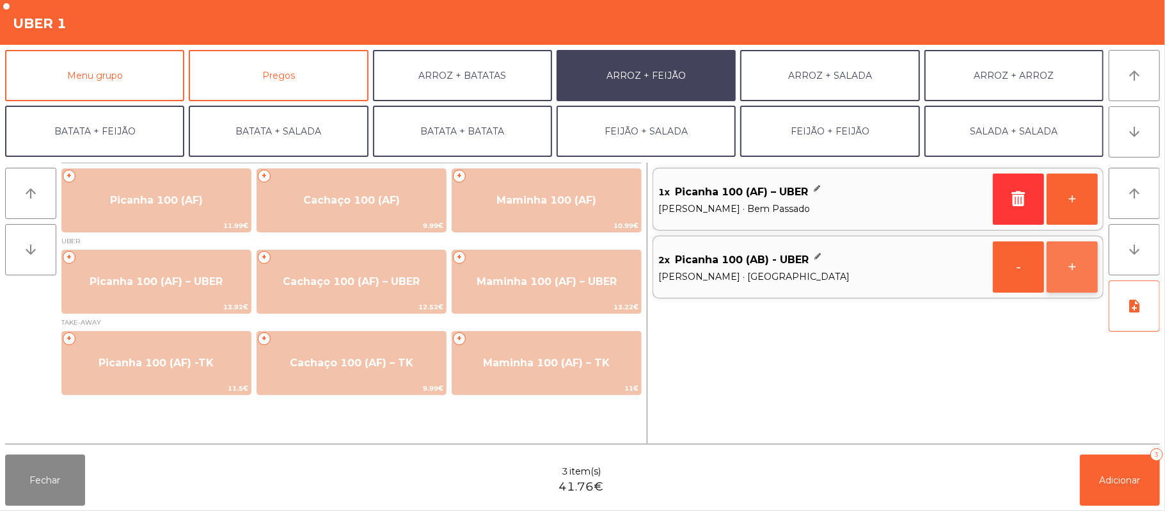
click at [1073, 253] on button "+" at bounding box center [1072, 266] width 51 height 51
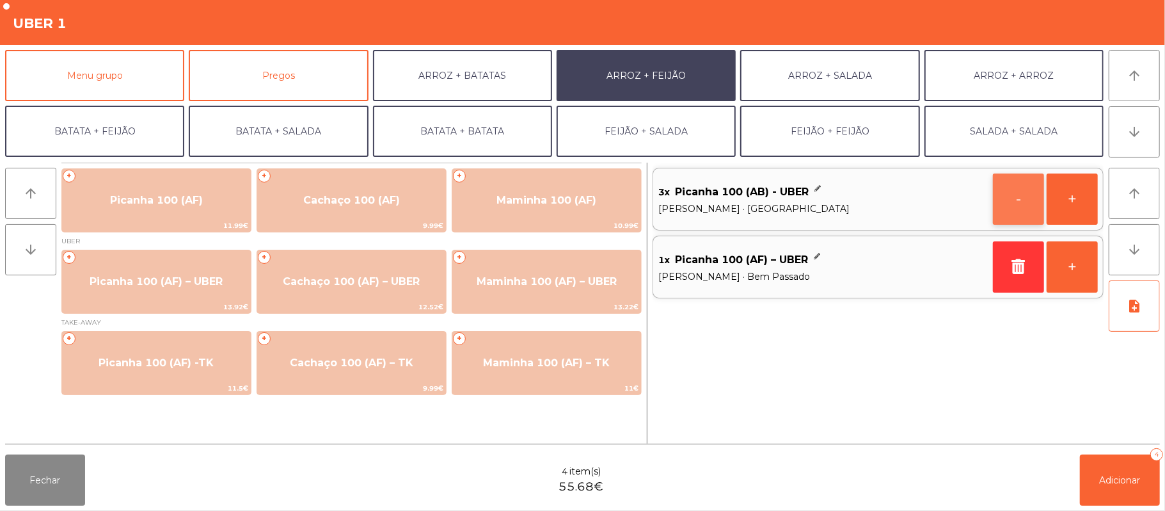
click at [1010, 195] on button "-" at bounding box center [1018, 198] width 51 height 51
click at [1075, 272] on button "+" at bounding box center [1072, 266] width 51 height 51
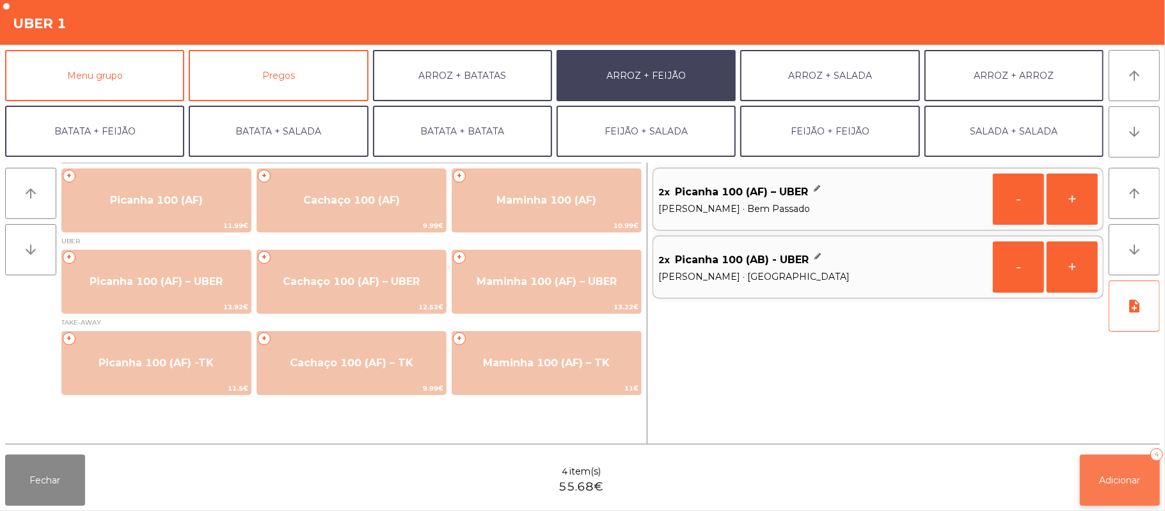
click at [1116, 489] on button "Adicionar 4" at bounding box center [1120, 479] width 80 height 51
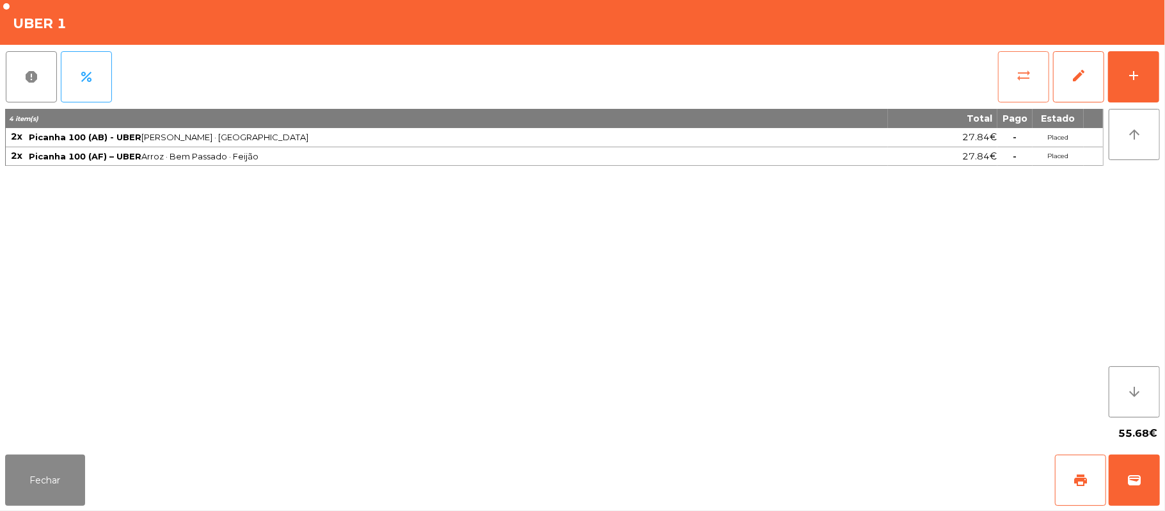
click at [1007, 87] on button "sync_alt" at bounding box center [1023, 76] width 51 height 51
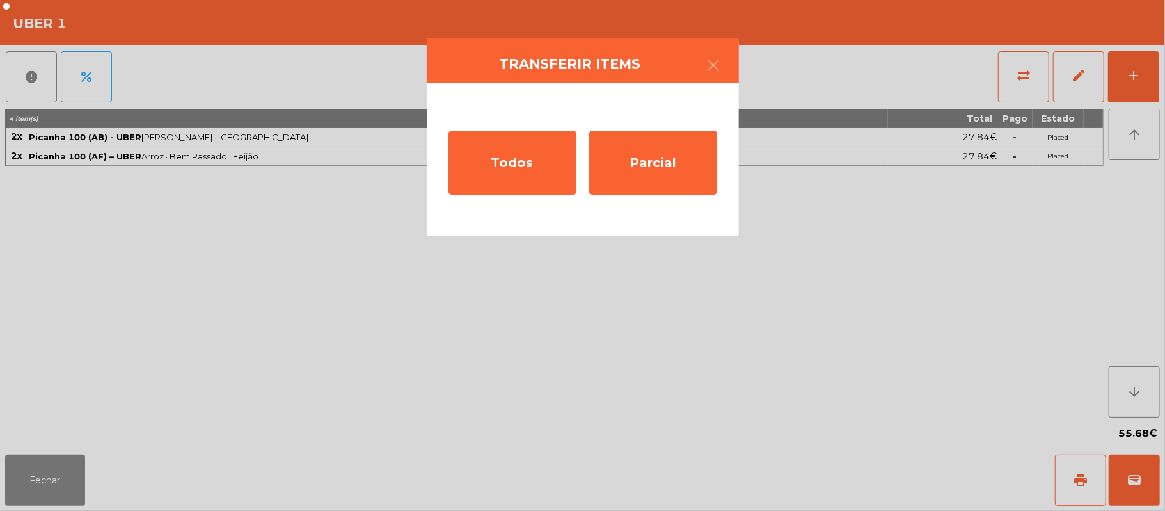
click at [715, 338] on ngb-modal-window "Transferir items Todos Parcial" at bounding box center [582, 255] width 1165 height 511
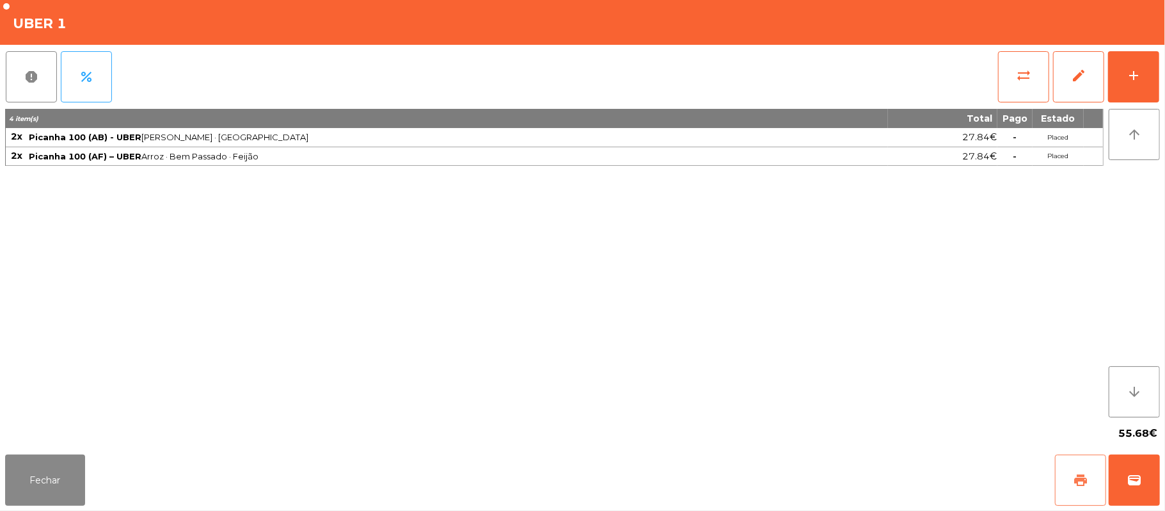
click at [1068, 474] on button "print" at bounding box center [1080, 479] width 51 height 51
click at [1136, 486] on span "wallet" at bounding box center [1134, 479] width 15 height 15
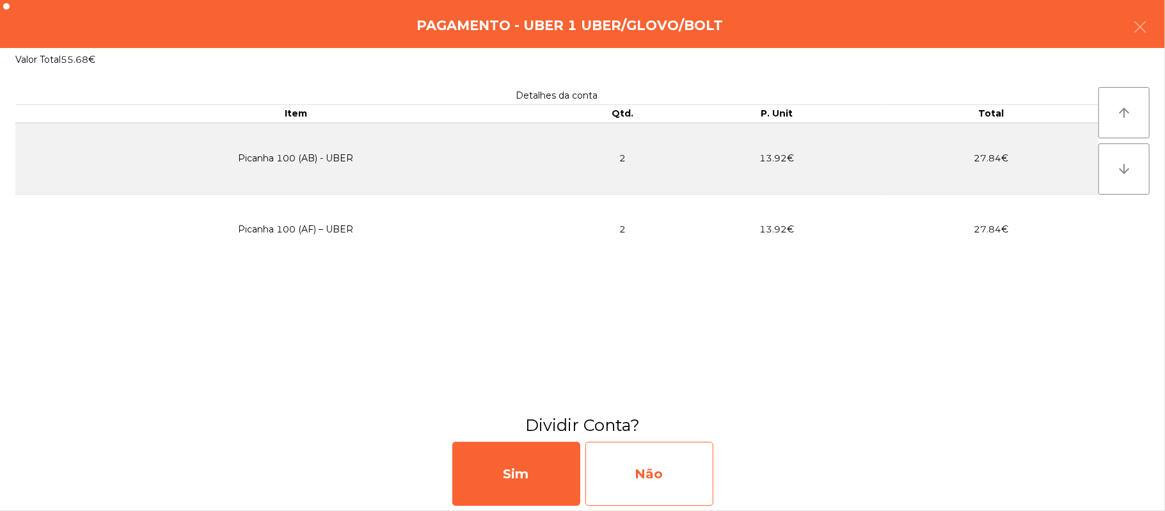
click at [664, 468] on div "Não" at bounding box center [649, 473] width 128 height 64
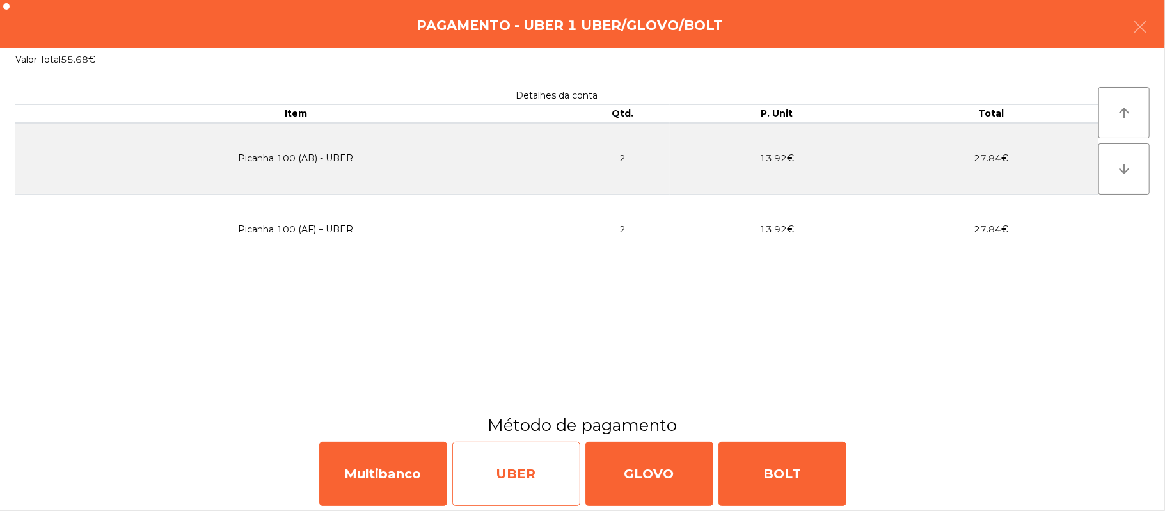
click at [528, 484] on div "UBER" at bounding box center [516, 473] width 128 height 64
select select "**"
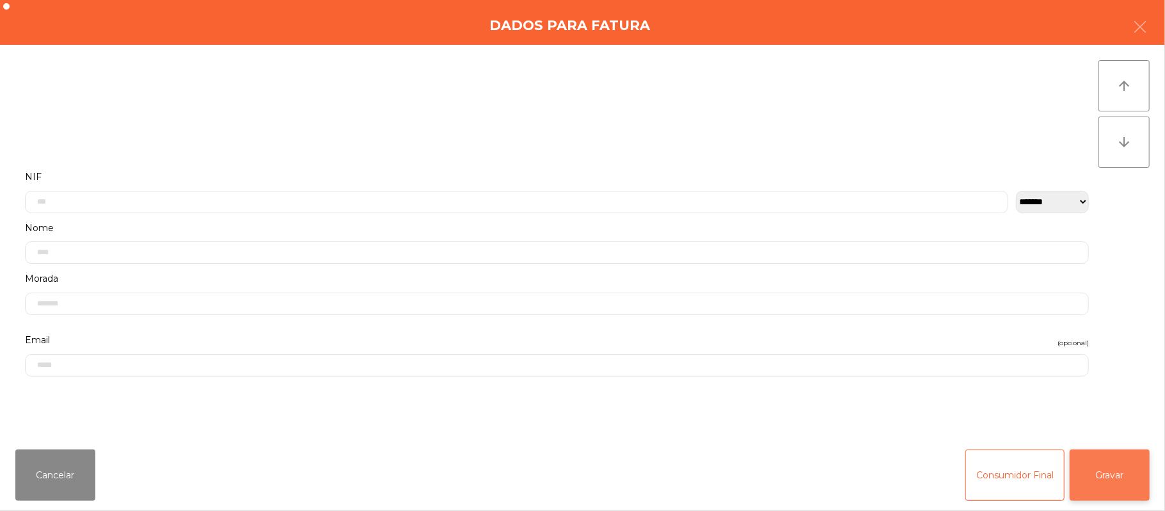
click at [1119, 489] on button "Gravar" at bounding box center [1110, 474] width 80 height 51
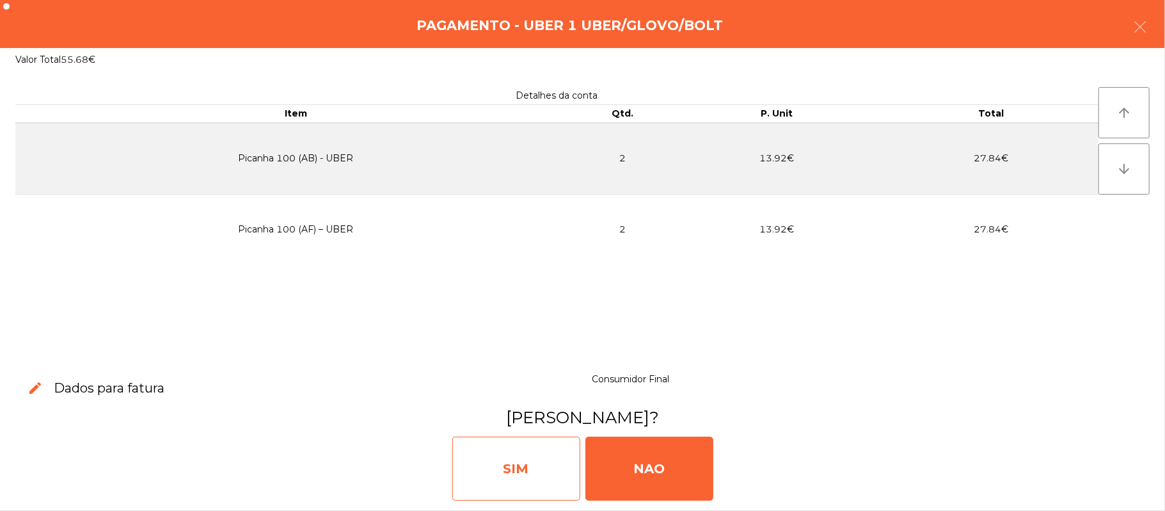
click at [530, 474] on div "SIM" at bounding box center [516, 468] width 128 height 64
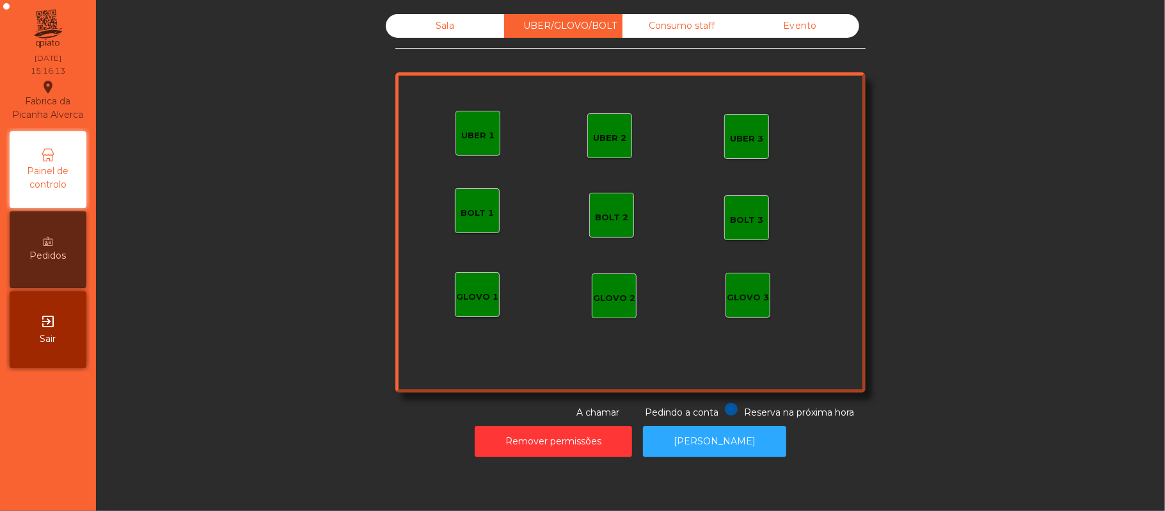
click at [450, 33] on div "Sala" at bounding box center [445, 26] width 118 height 24
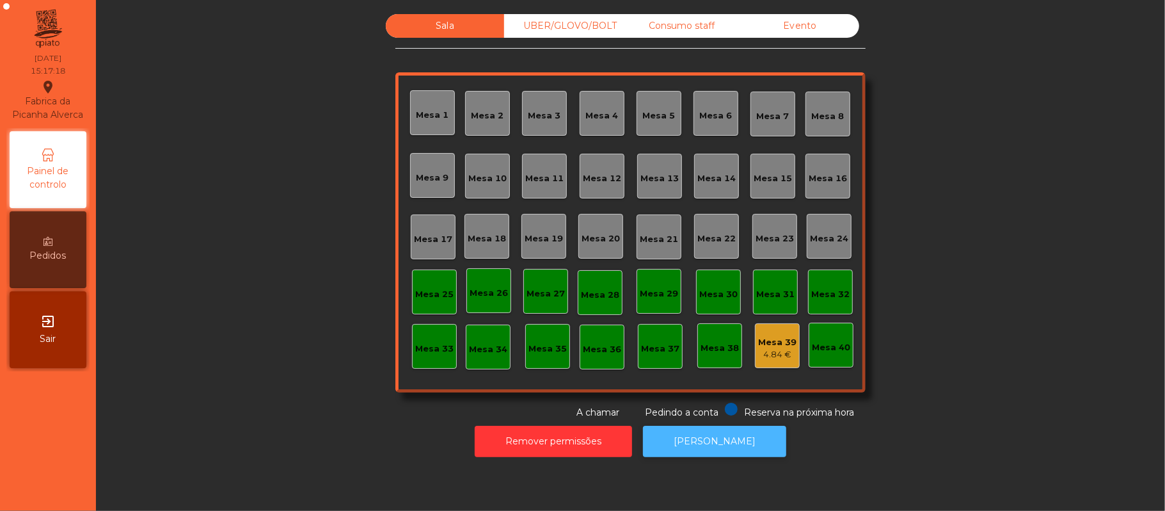
click at [720, 441] on button "[PERSON_NAME]" at bounding box center [714, 440] width 143 height 31
click at [562, 22] on div "UBER/GLOVO/BOLT" at bounding box center [563, 26] width 118 height 24
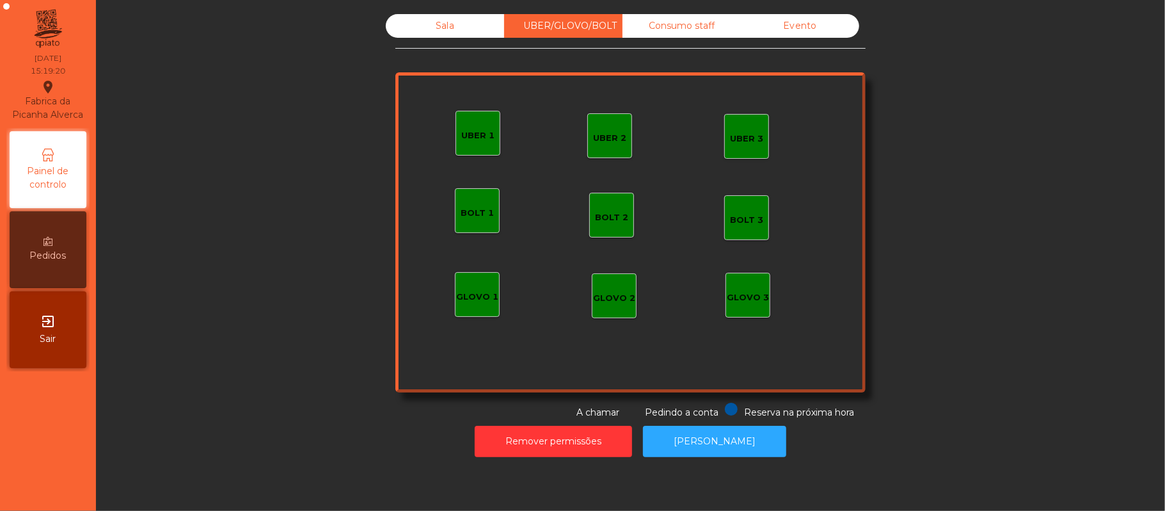
click at [677, 26] on div "Consumo staff" at bounding box center [681, 26] width 118 height 24
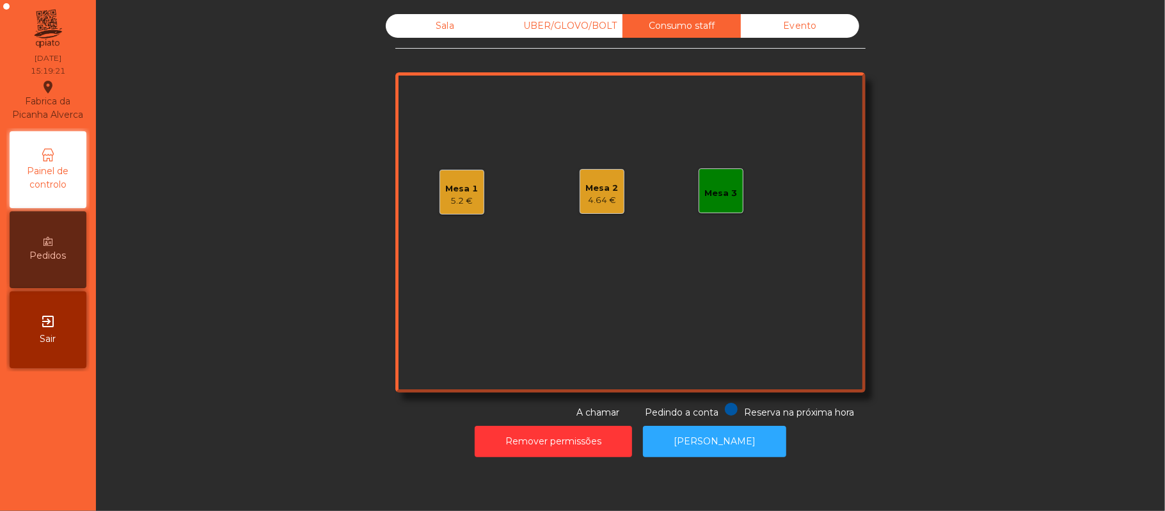
click at [459, 198] on div "5.2 €" at bounding box center [462, 200] width 33 height 13
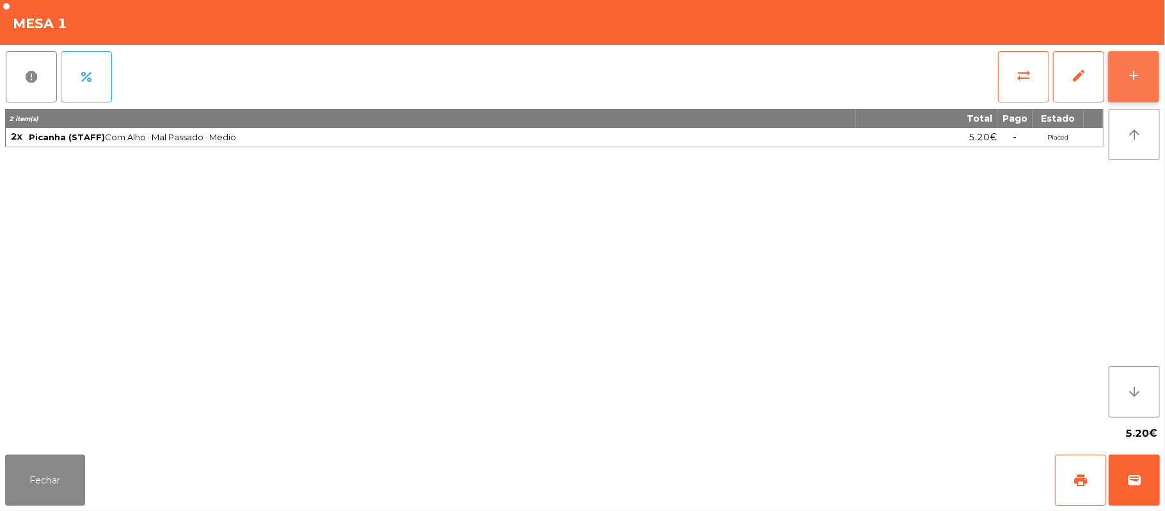
click at [1145, 84] on button "add" at bounding box center [1133, 76] width 51 height 51
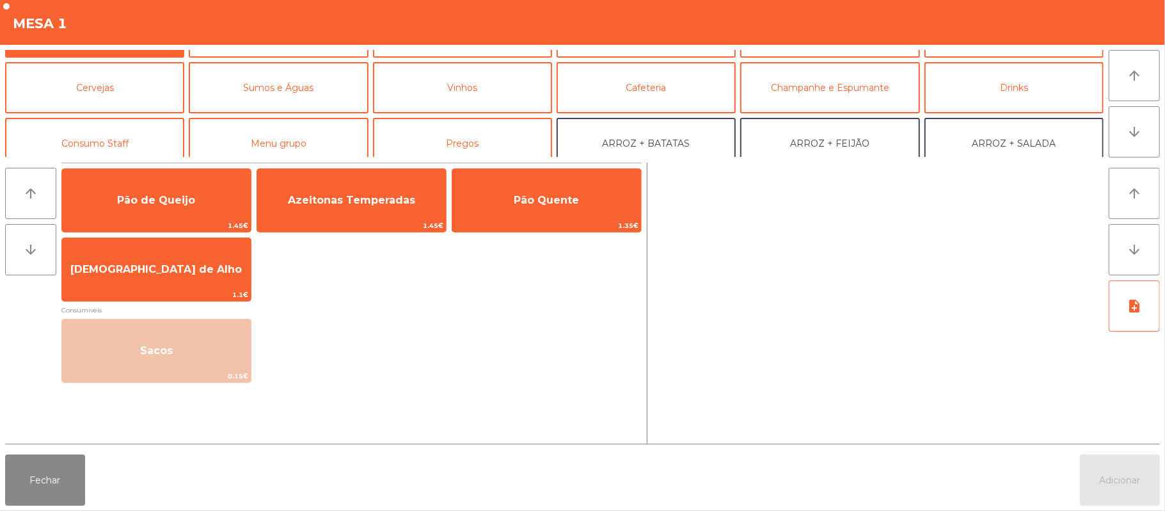
scroll to position [41, 0]
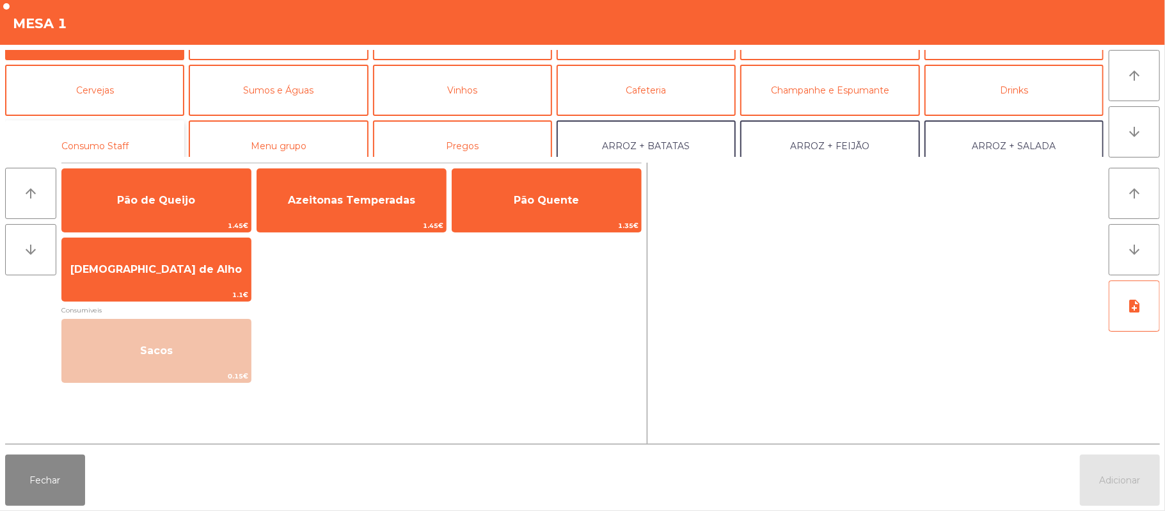
click at [148, 148] on button "Consumo Staff" at bounding box center [94, 145] width 179 height 51
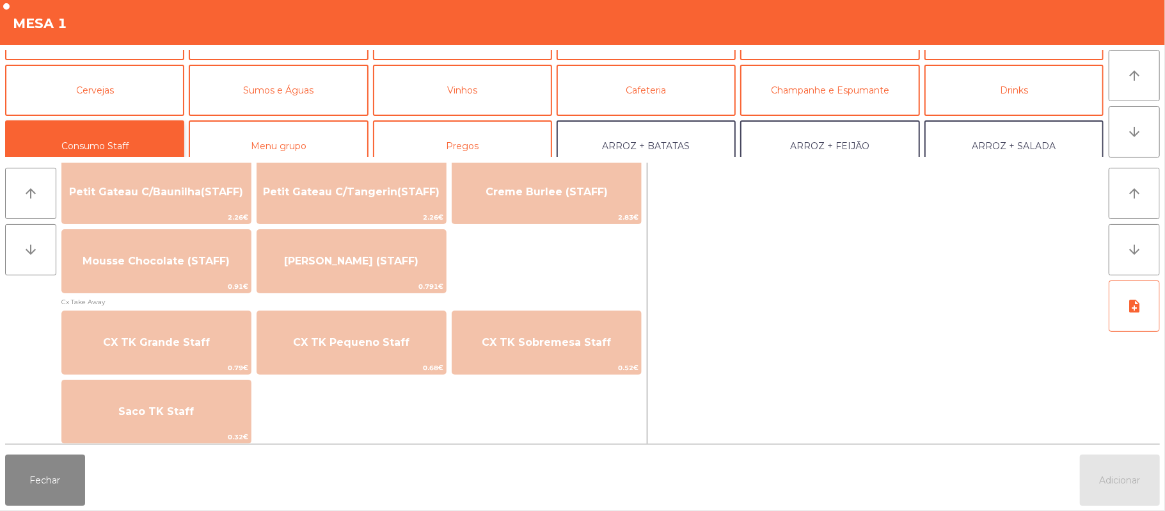
scroll to position [991, 0]
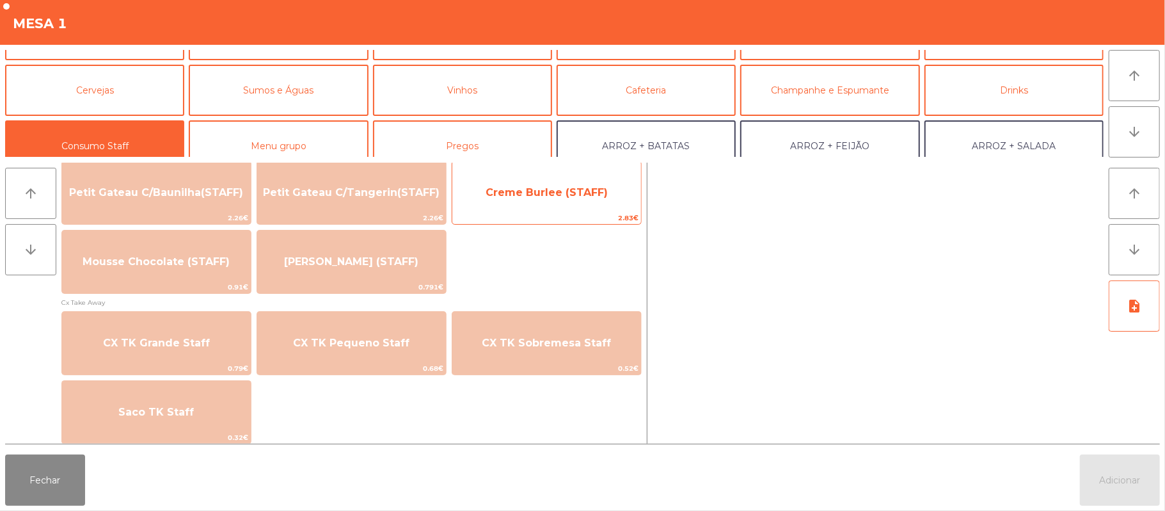
click at [554, 202] on span "Creme Burlee (STAFF)" at bounding box center [546, 192] width 189 height 35
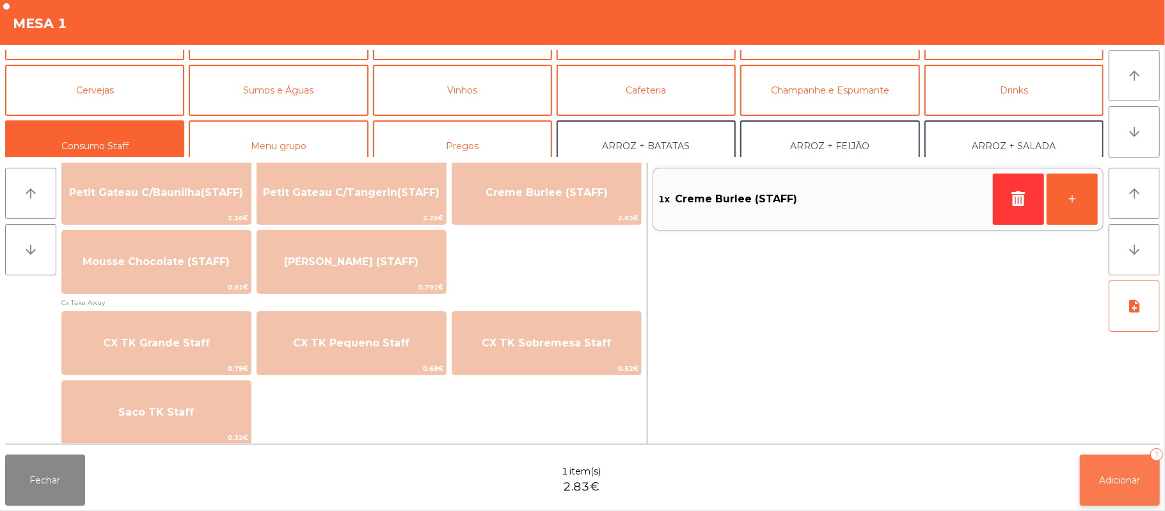
click at [1118, 487] on button "Adicionar 1" at bounding box center [1120, 479] width 80 height 51
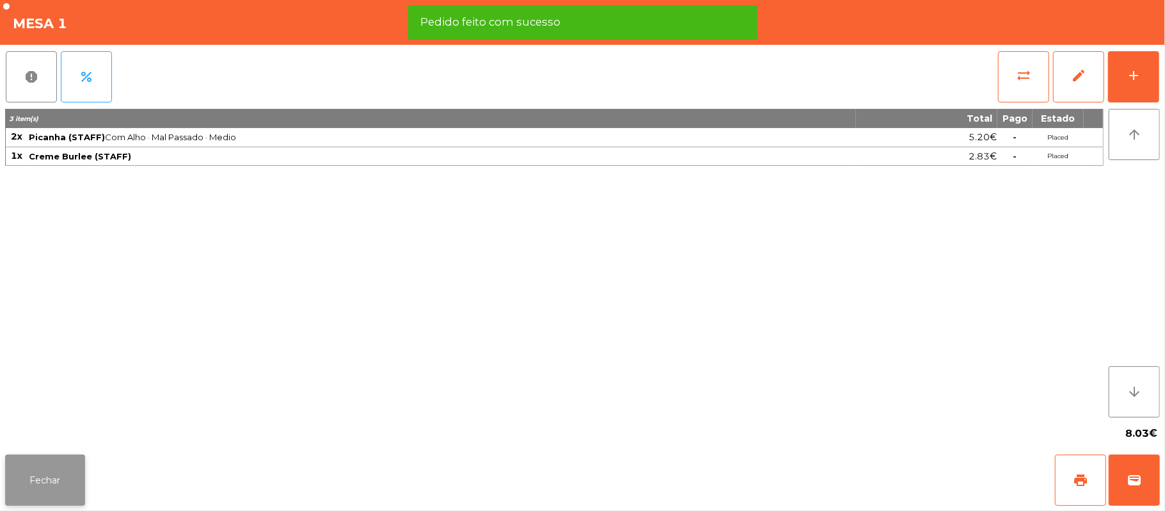
click at [49, 500] on button "Fechar" at bounding box center [45, 479] width 80 height 51
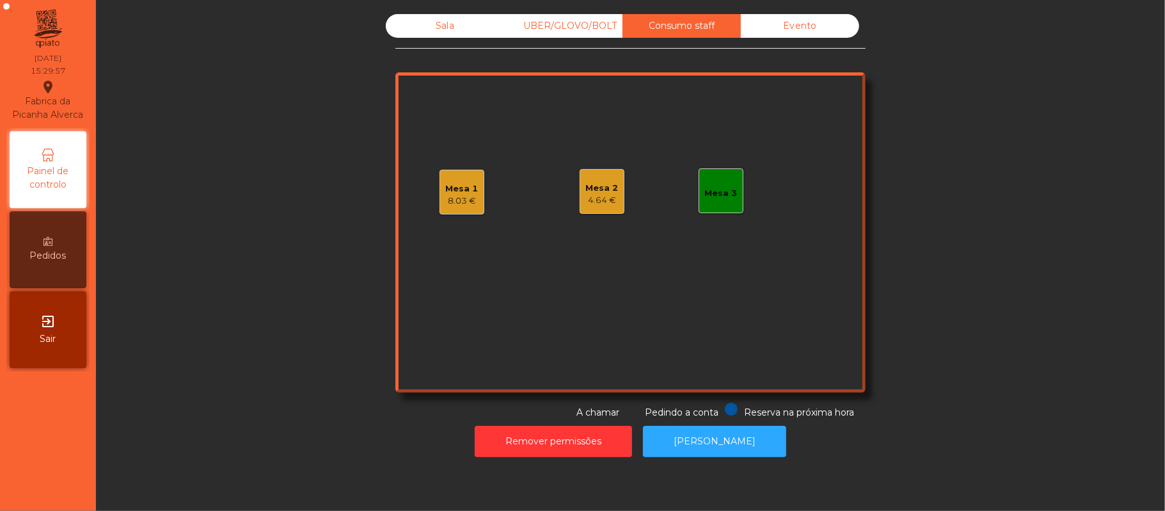
click at [451, 23] on div "Sala" at bounding box center [445, 26] width 118 height 24
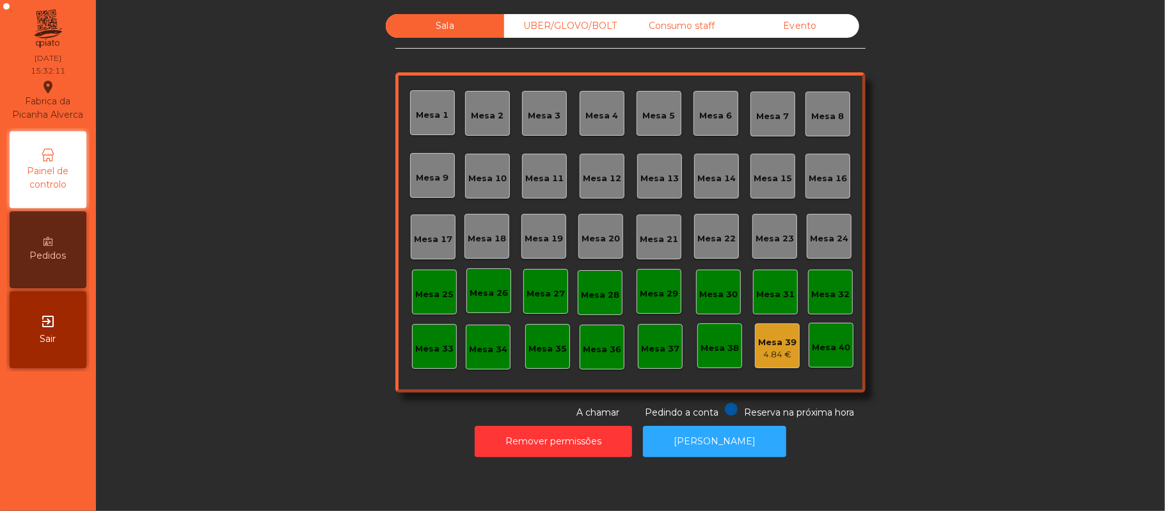
click at [814, 23] on div "Evento" at bounding box center [800, 26] width 118 height 24
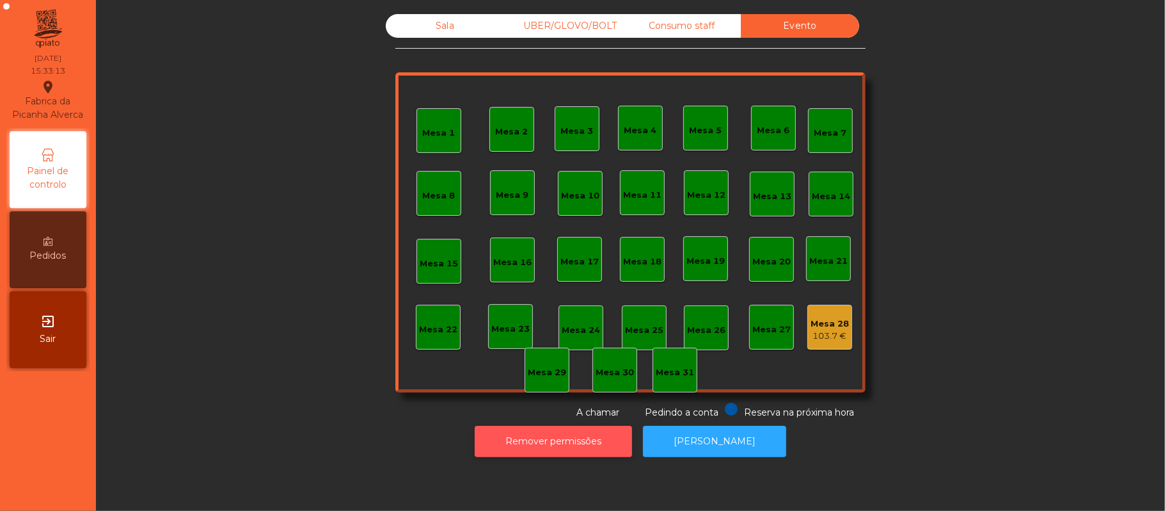
click at [531, 441] on button "Remover permissões" at bounding box center [553, 440] width 157 height 31
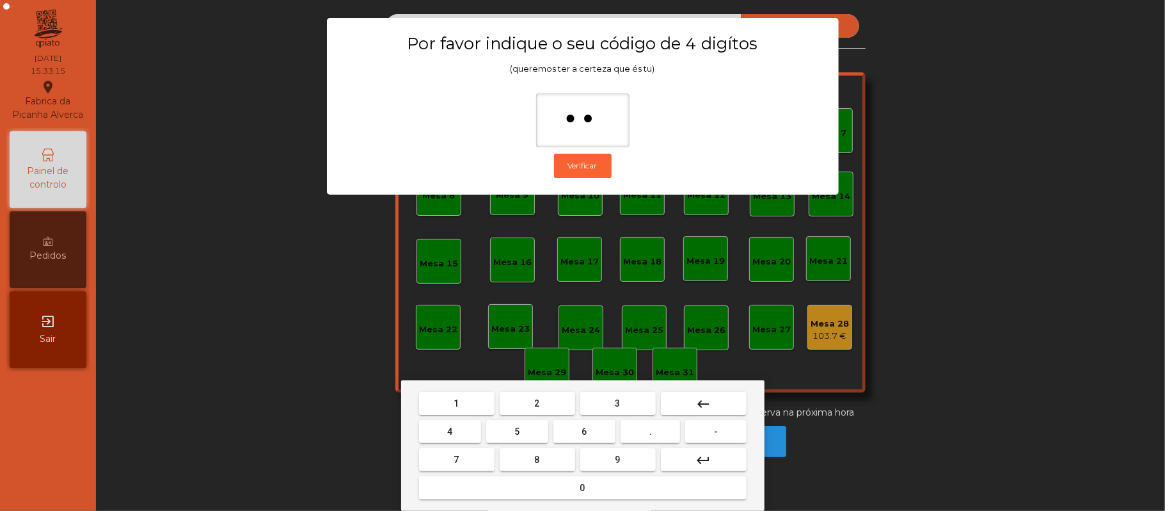
type input "***"
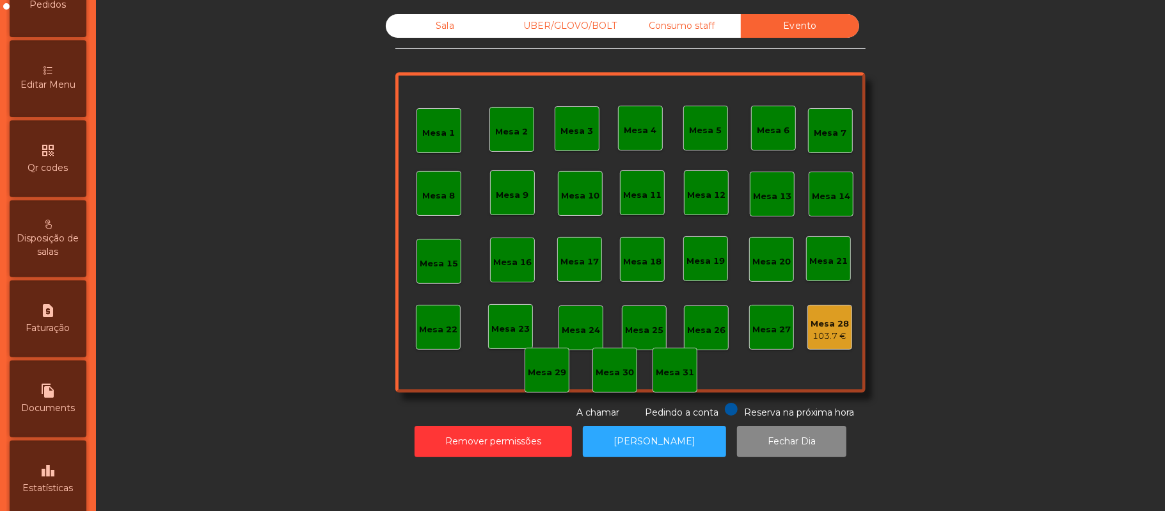
click at [70, 475] on div "leaderboard Estatísticas" at bounding box center [48, 478] width 77 height 77
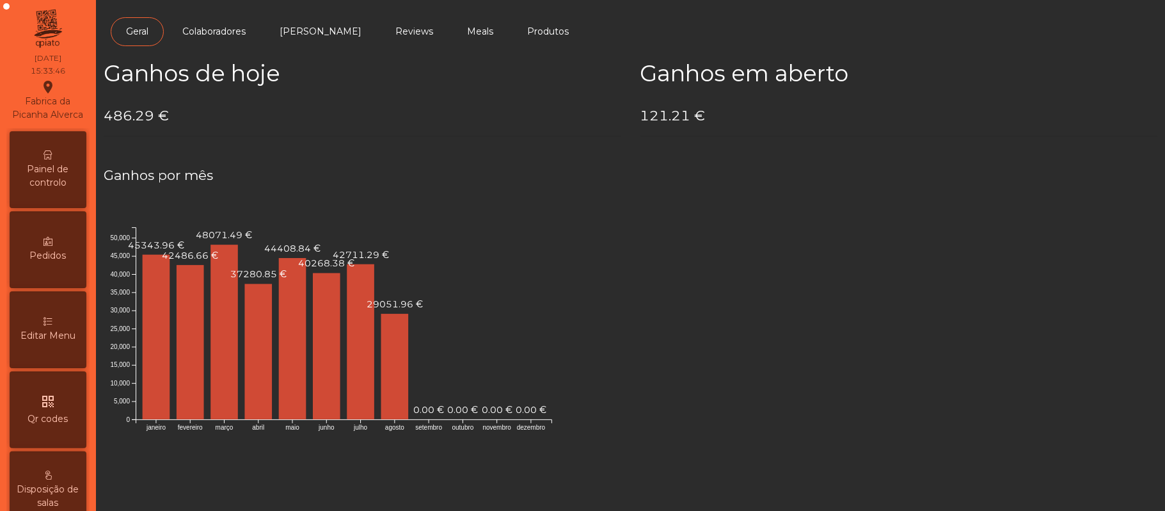
click at [47, 150] on div "Painel de controlo" at bounding box center [48, 169] width 77 height 77
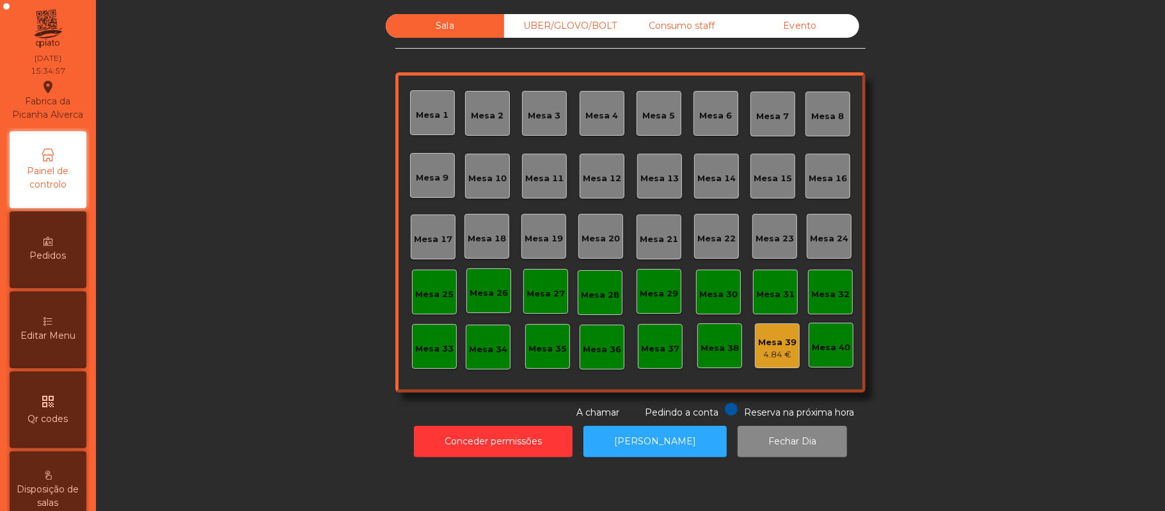
click at [603, 31] on div "UBER/GLOVO/BOLT" at bounding box center [563, 26] width 118 height 24
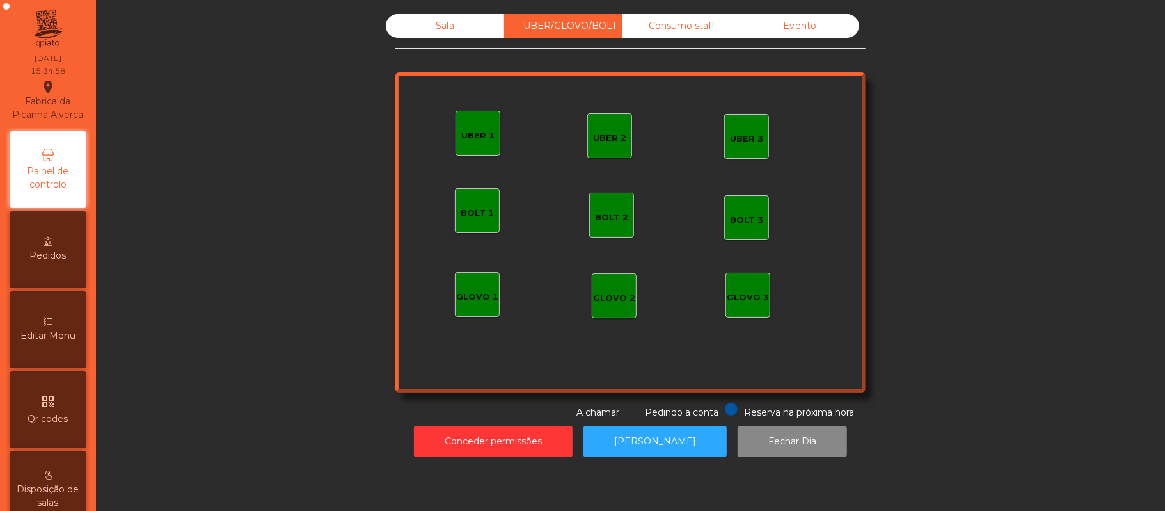
click at [694, 27] on div "Consumo staff" at bounding box center [681, 26] width 118 height 24
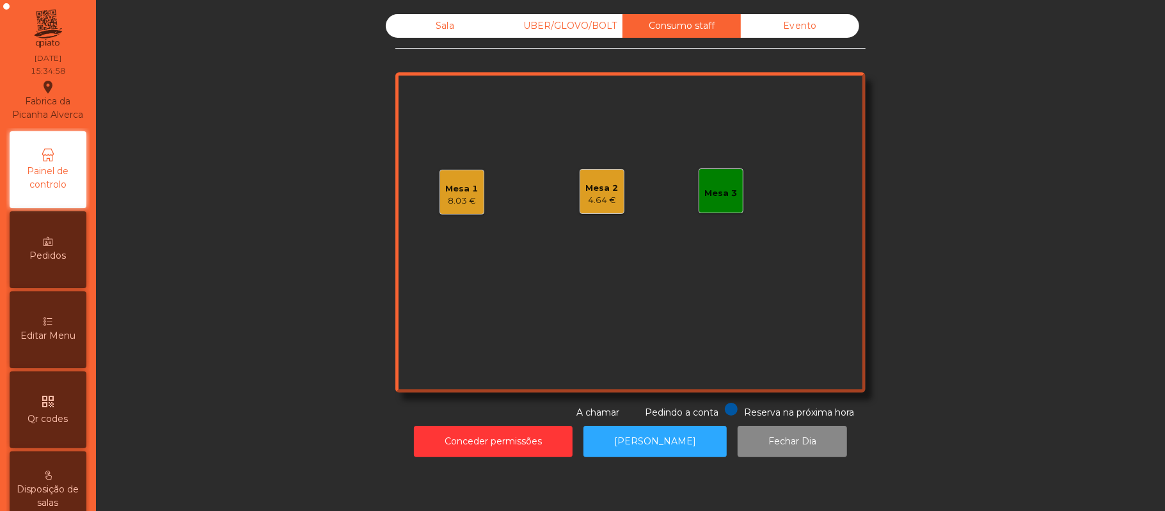
click at [594, 196] on div "4.64 €" at bounding box center [602, 200] width 33 height 13
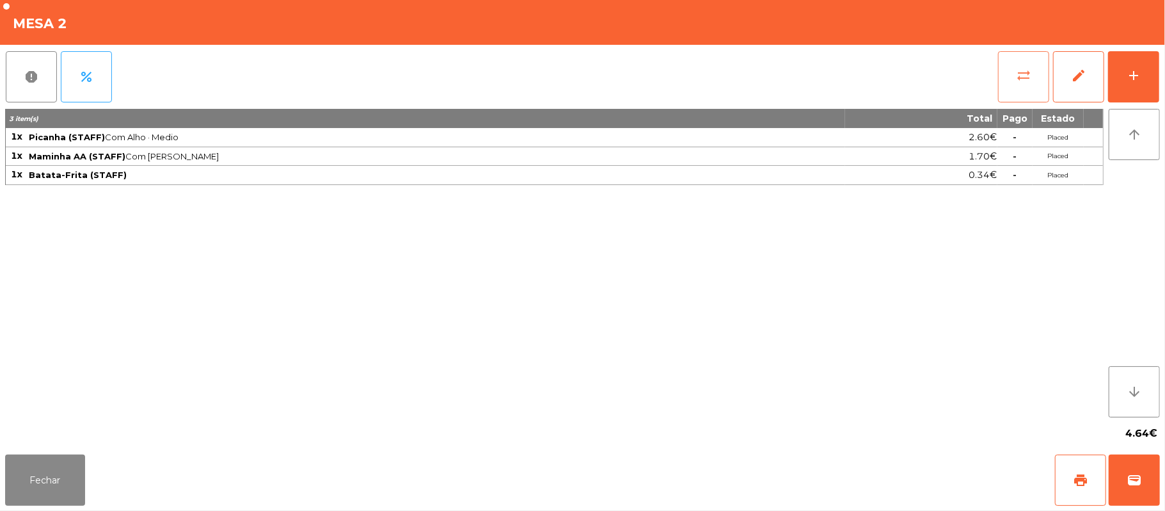
click at [1032, 73] on button "sync_alt" at bounding box center [1023, 76] width 51 height 51
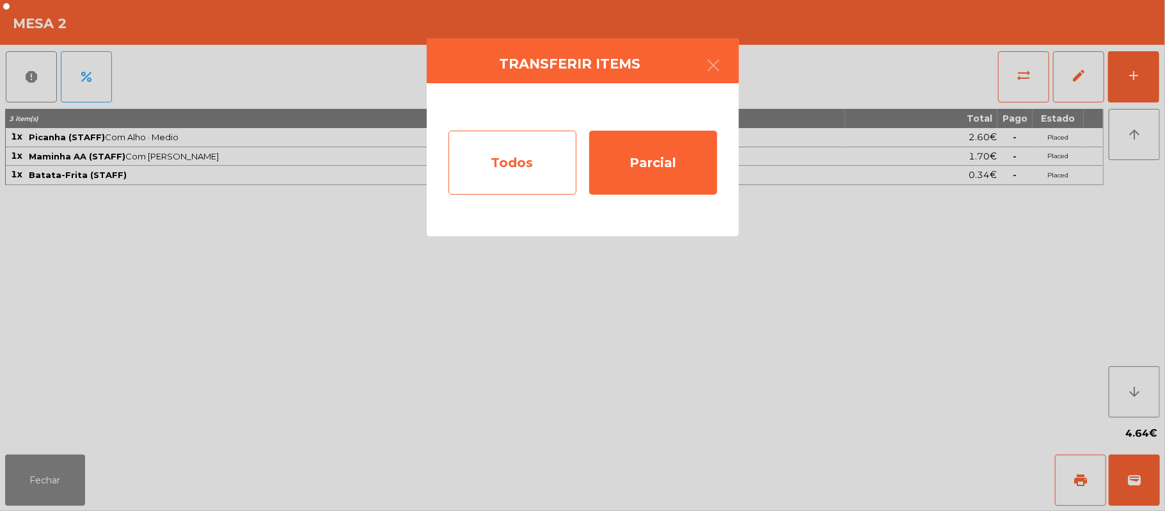
click at [528, 162] on div "Todos" at bounding box center [512, 163] width 128 height 64
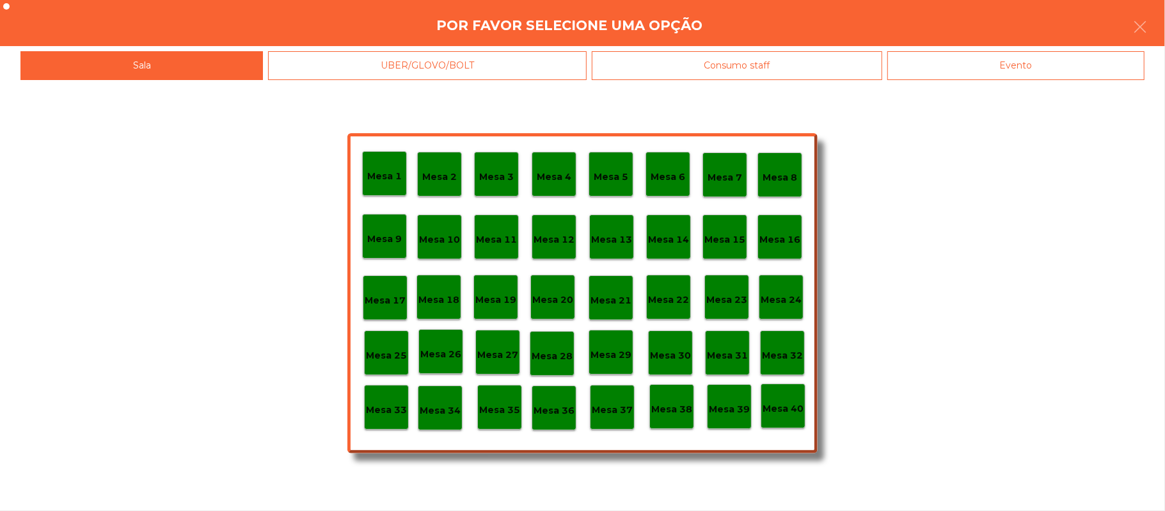
click at [216, 371] on div "Mesa 1 Mesa 2 Mesa 3 Mesa 4 Mesa 5 Mesa 6 Mesa 7 Mesa 8 Mesa 9 Mesa 10 Mesa 11 …" at bounding box center [582, 295] width 1165 height 431
click at [1157, 29] on button "button" at bounding box center [1140, 28] width 36 height 38
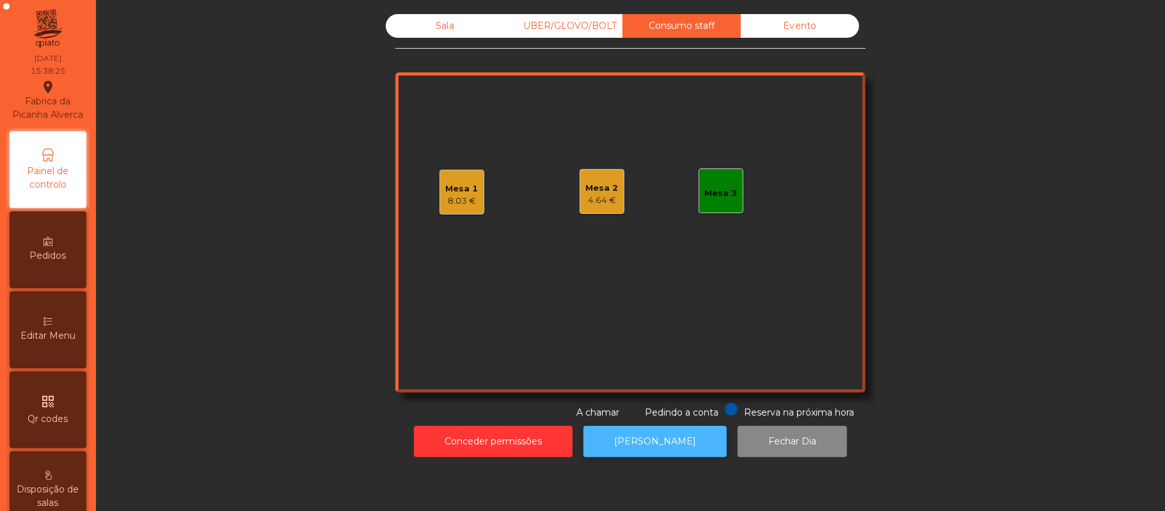
click at [646, 441] on button "[PERSON_NAME]" at bounding box center [654, 440] width 143 height 31
click at [650, 441] on button "[PERSON_NAME]" at bounding box center [654, 440] width 143 height 31
click at [589, 195] on div "4.64 €" at bounding box center [602, 200] width 33 height 13
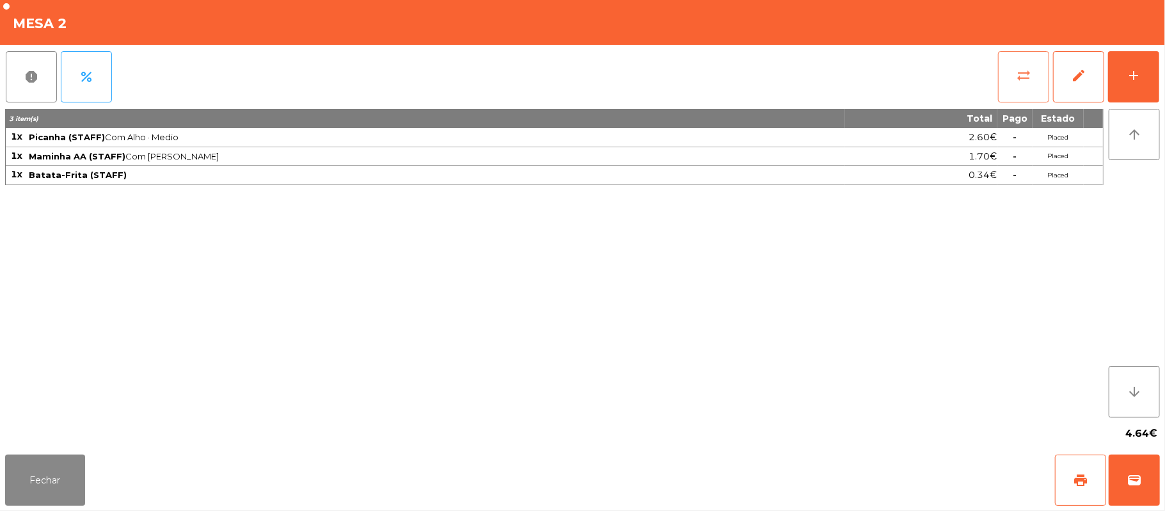
click at [1015, 79] on button "sync_alt" at bounding box center [1023, 76] width 51 height 51
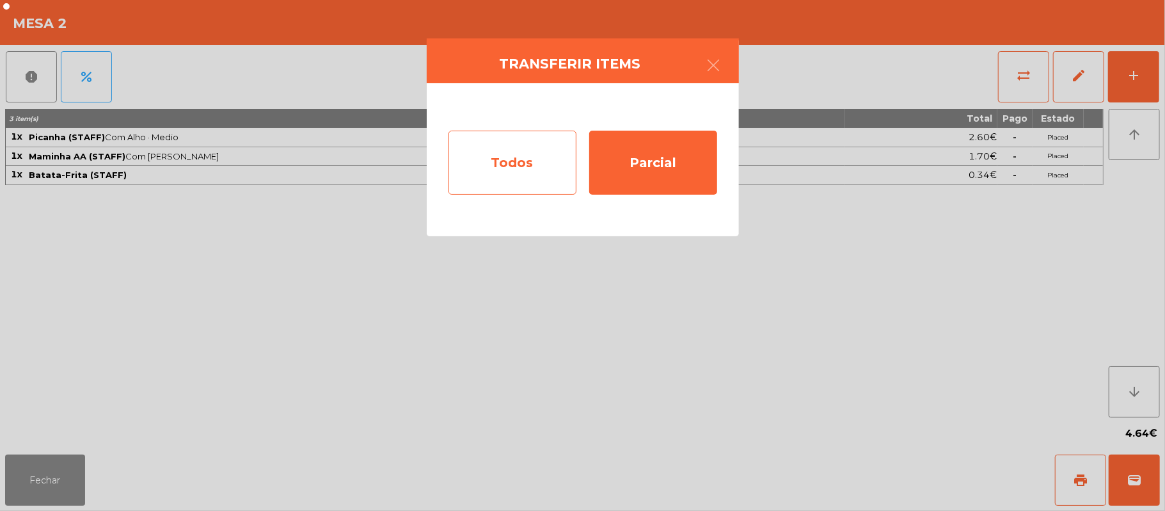
click at [520, 167] on div "Todos" at bounding box center [512, 163] width 128 height 64
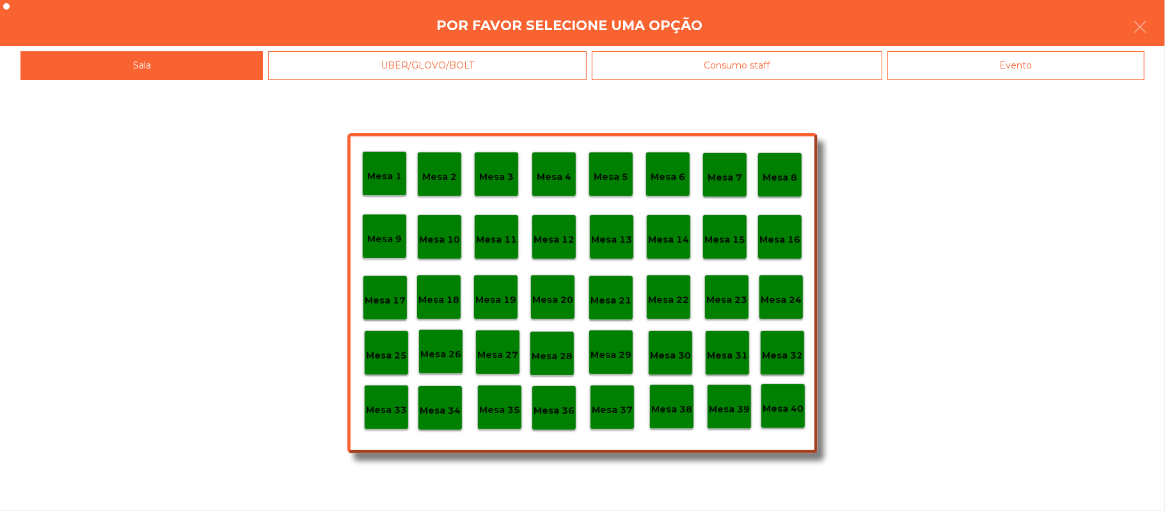
click at [989, 62] on div "Evento" at bounding box center [1015, 65] width 257 height 29
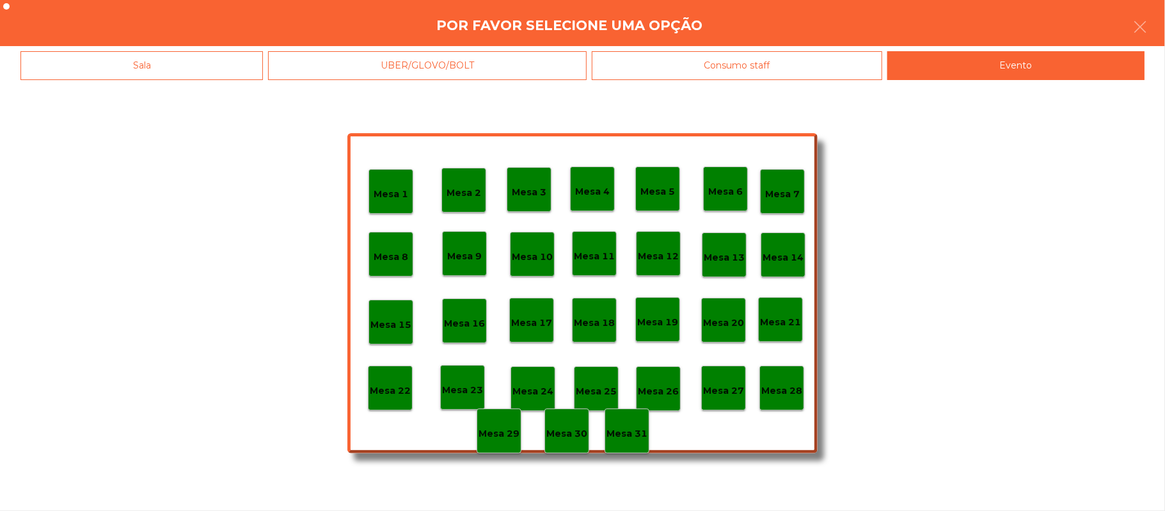
click at [781, 389] on p "Mesa 28" at bounding box center [781, 390] width 41 height 15
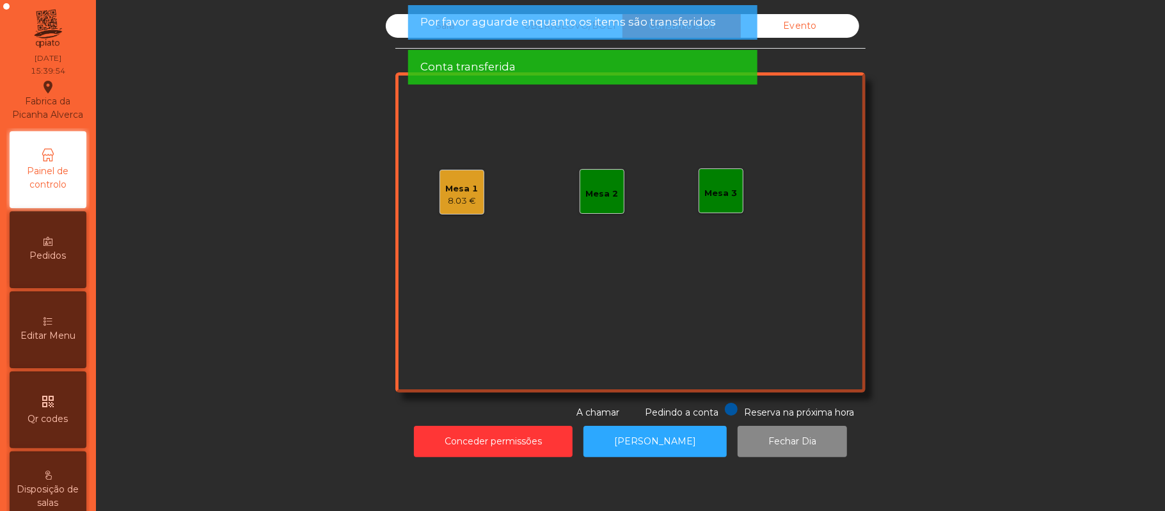
click at [568, 74] on div "Conta transferida" at bounding box center [582, 67] width 324 height 16
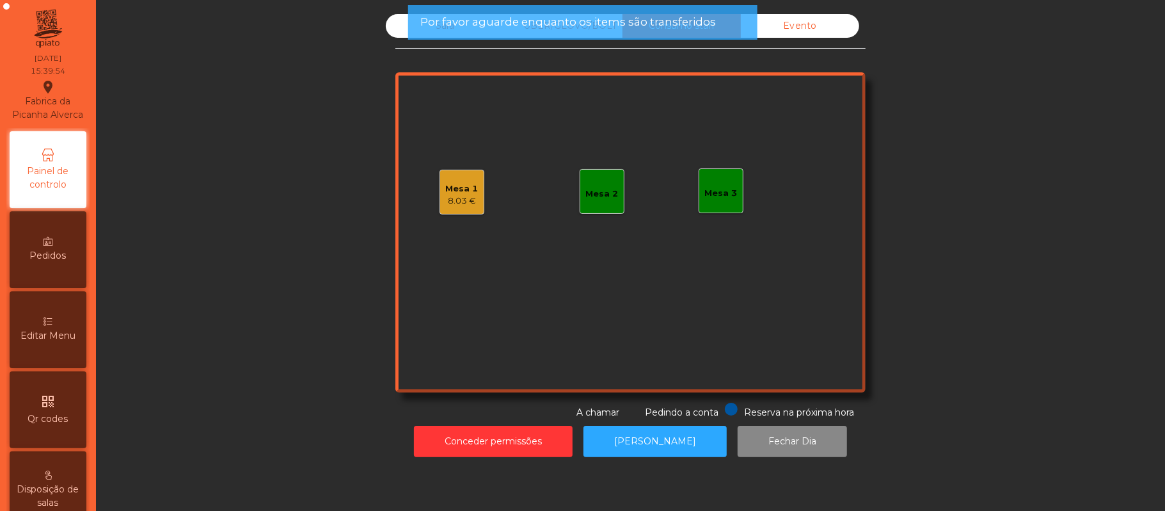
click at [554, 19] on span "Por favor aguarde enquanto os items são transferidos" at bounding box center [568, 22] width 296 height 16
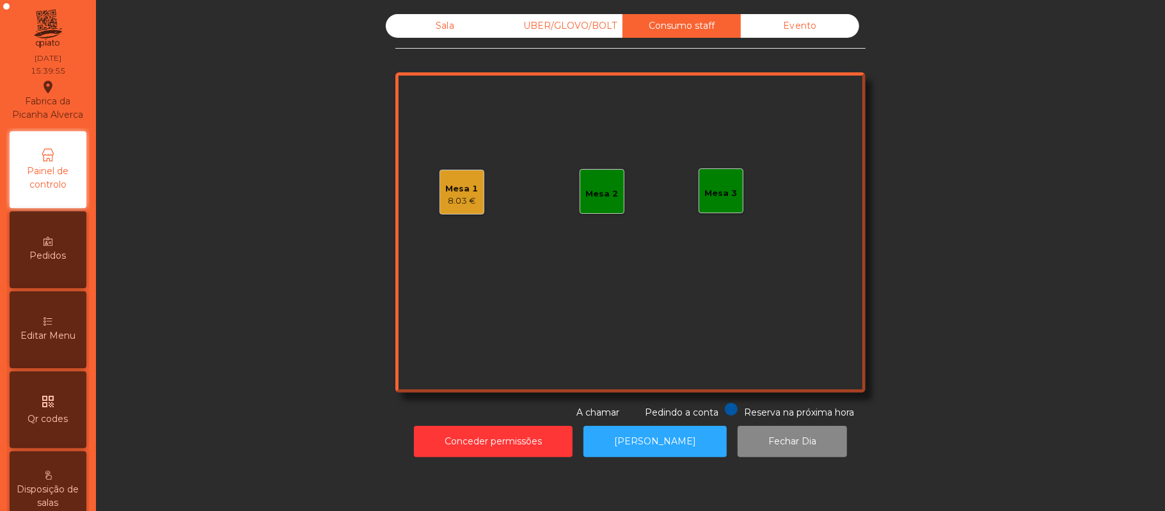
click at [464, 31] on div "Sala" at bounding box center [445, 26] width 118 height 24
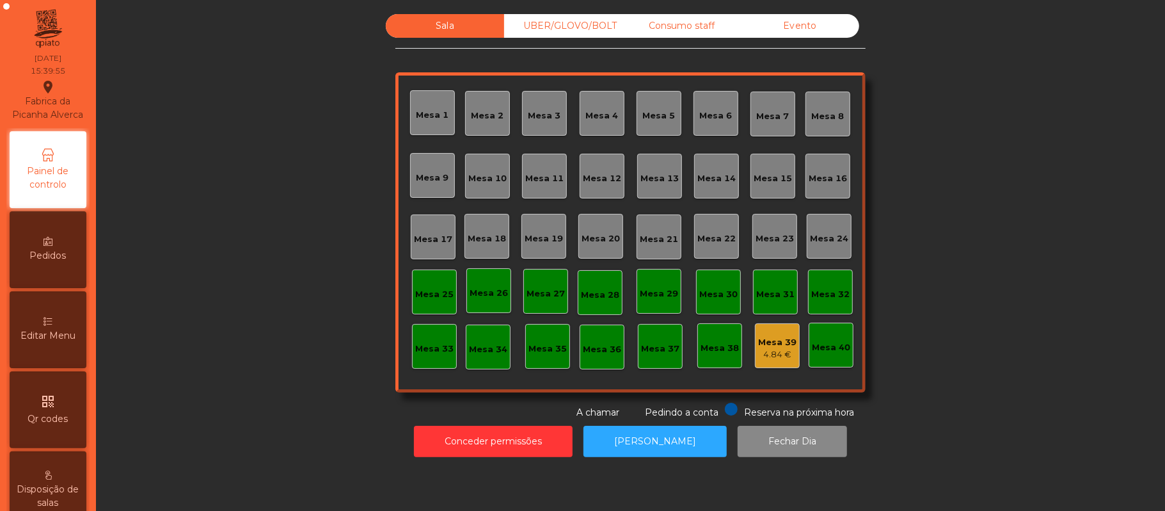
click at [572, 26] on div "UBER/GLOVO/BOLT" at bounding box center [563, 26] width 118 height 24
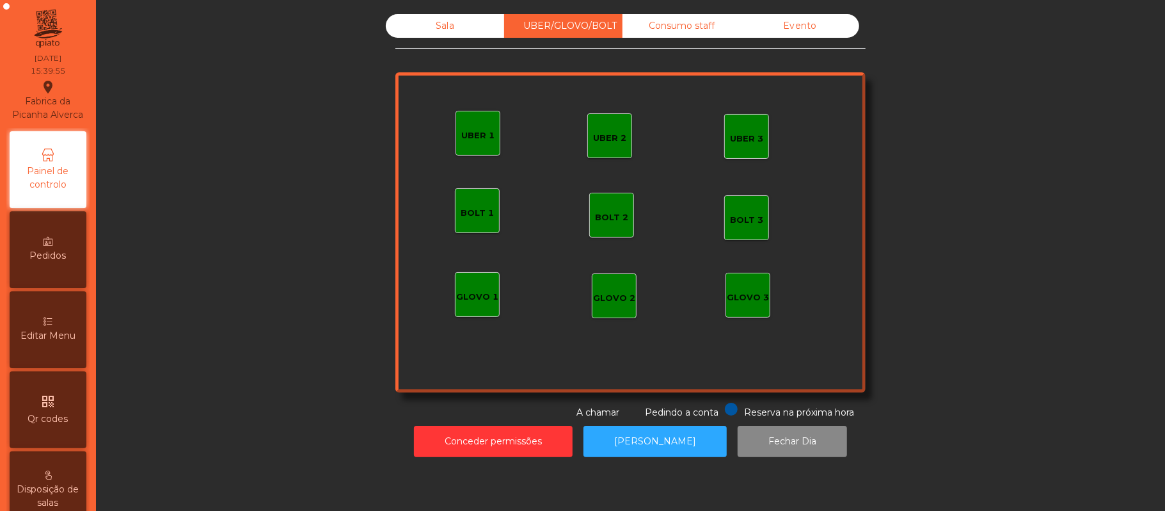
click at [669, 31] on div "Consumo staff" at bounding box center [681, 26] width 118 height 24
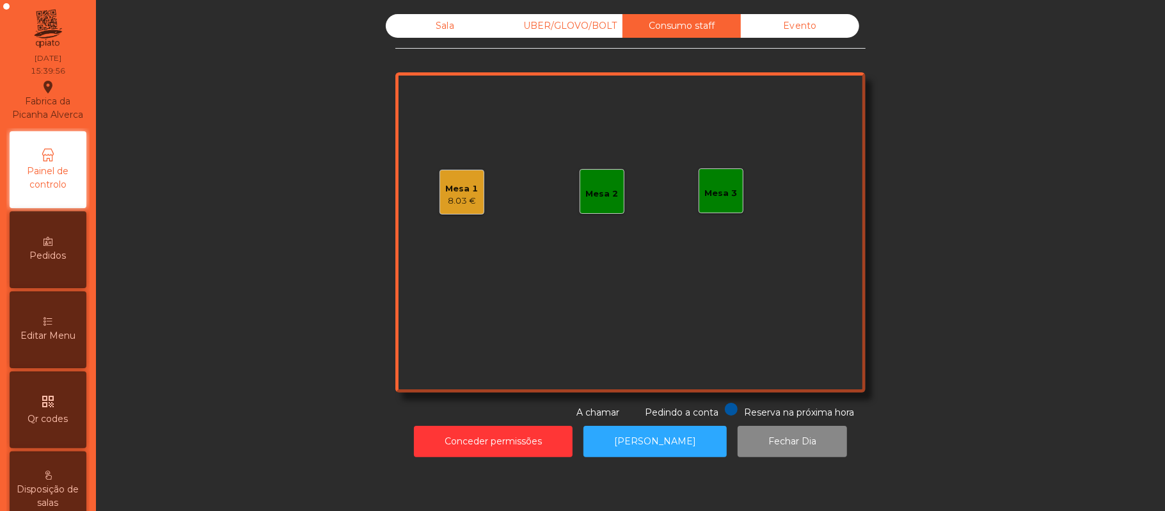
click at [459, 34] on div "Sala" at bounding box center [445, 26] width 118 height 24
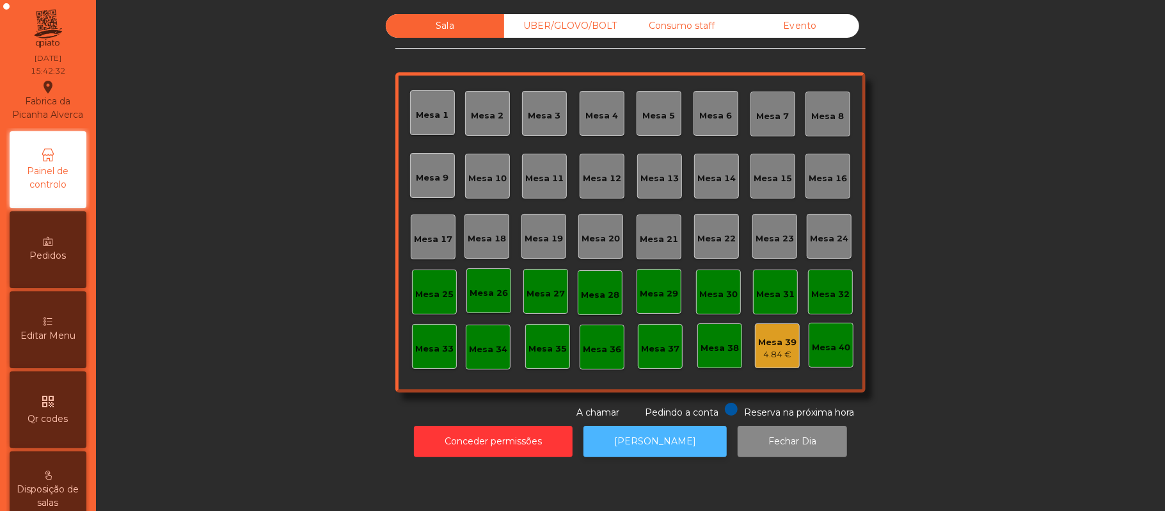
click at [672, 448] on button "[PERSON_NAME]" at bounding box center [654, 440] width 143 height 31
